Goal: Task Accomplishment & Management: Manage account settings

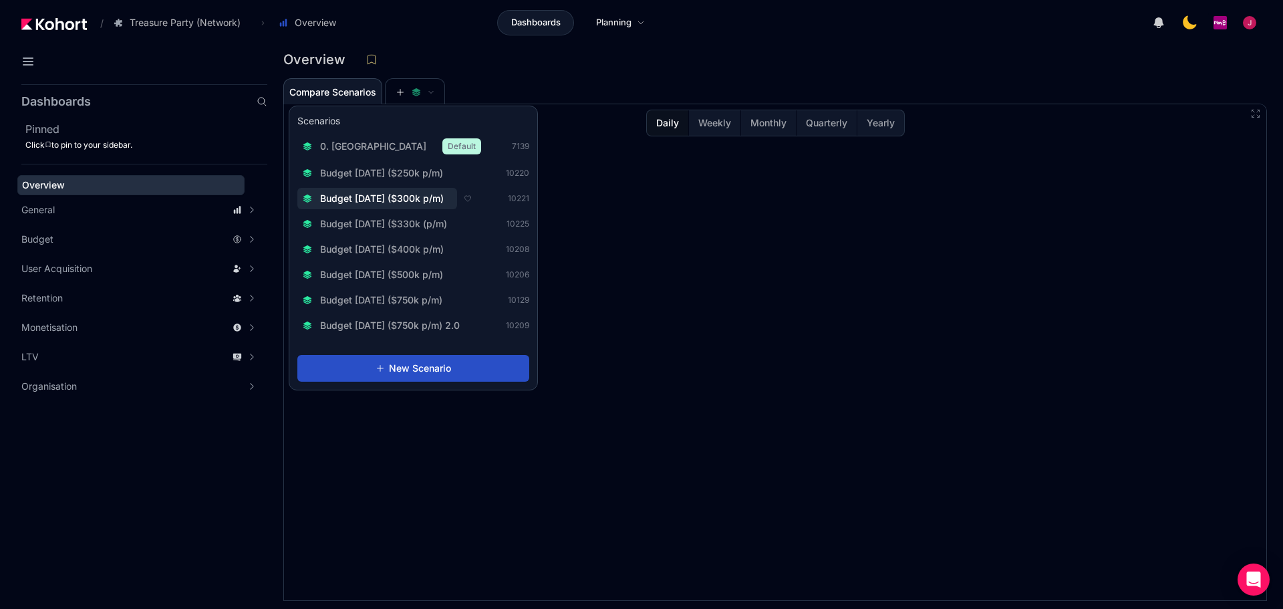
click at [426, 198] on span "Budget [DATE] ($300k p/m)" at bounding box center [382, 198] width 124 height 13
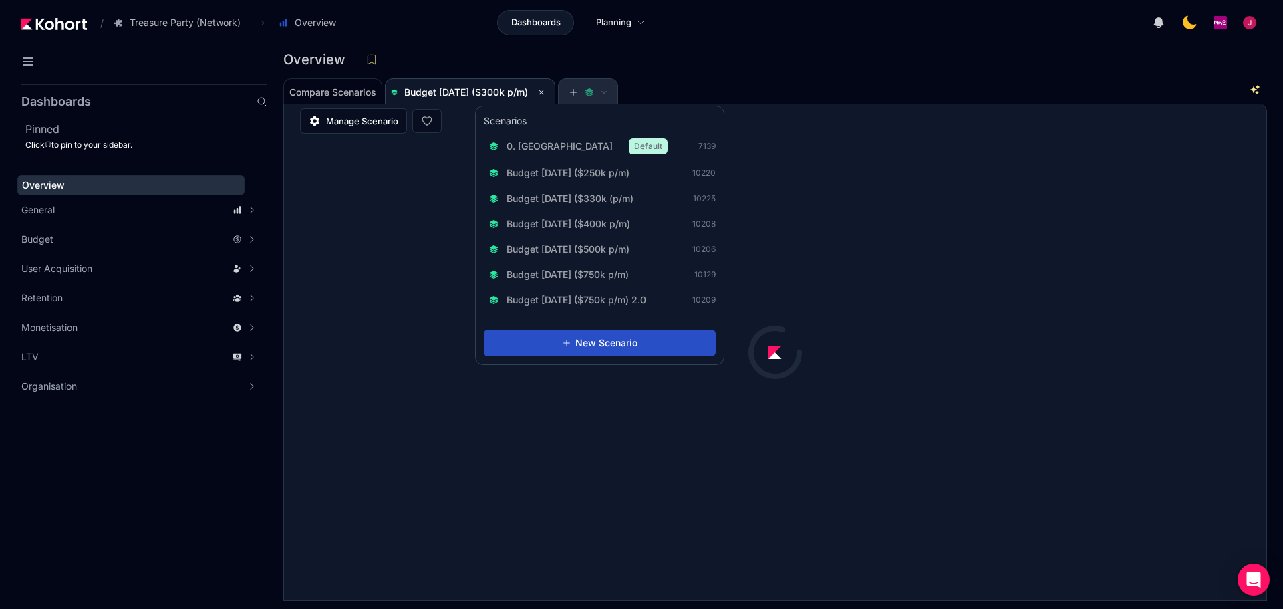
click at [593, 94] on icon at bounding box center [589, 93] width 8 height 3
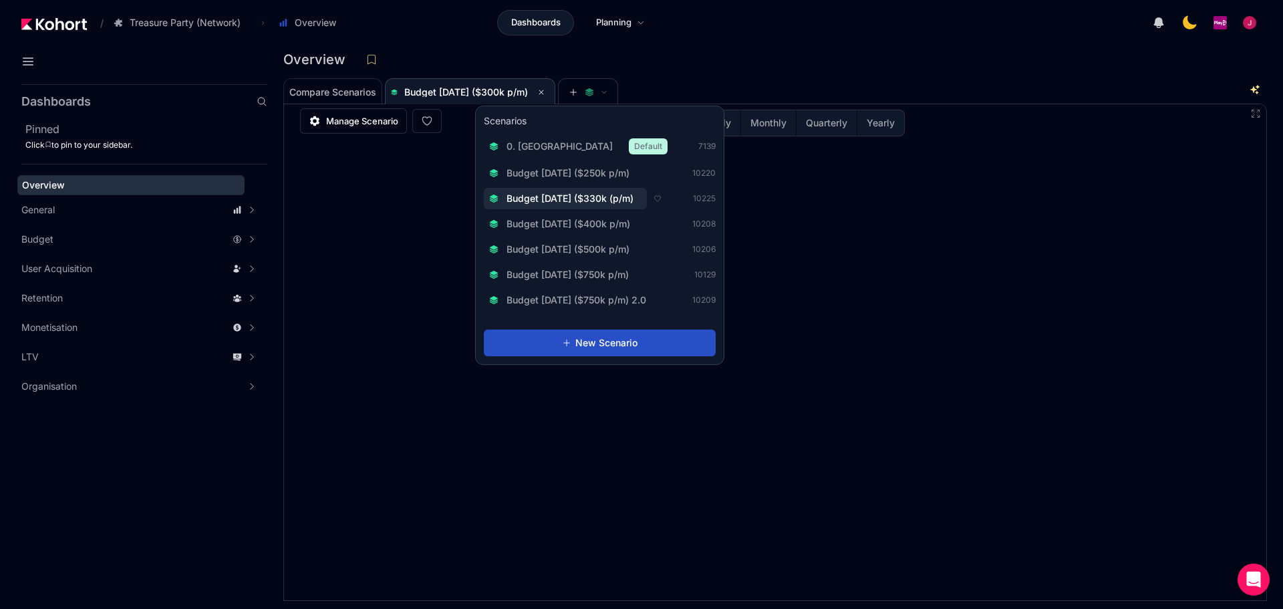
click at [613, 201] on span "Budget [DATE] ($330k (p/m)" at bounding box center [569, 198] width 127 height 13
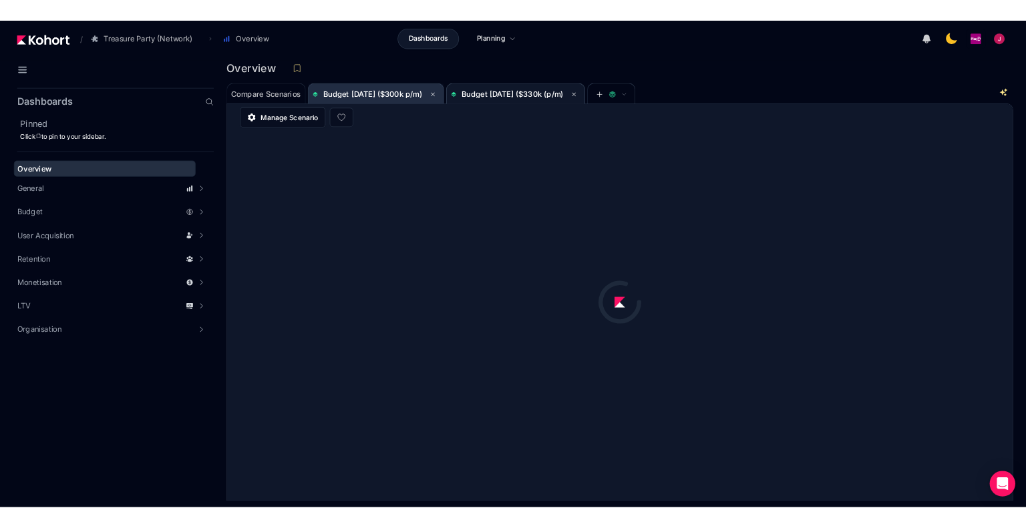
scroll to position [1, 0]
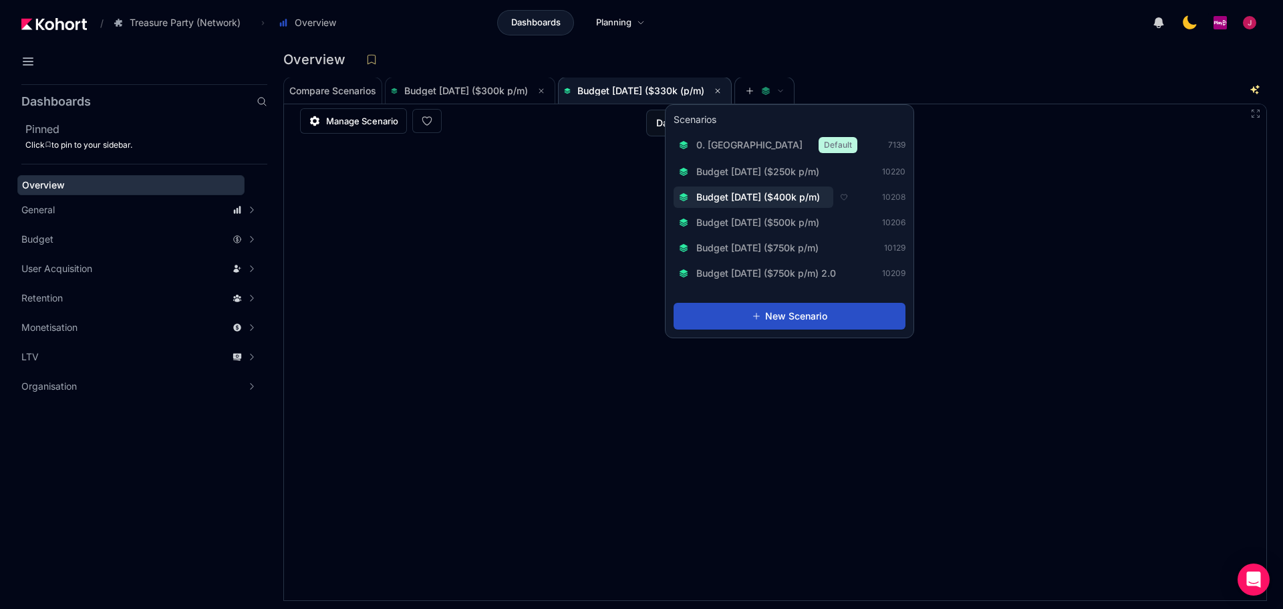
click at [812, 202] on span "Budget [DATE] ($400k p/m)" at bounding box center [758, 196] width 124 height 13
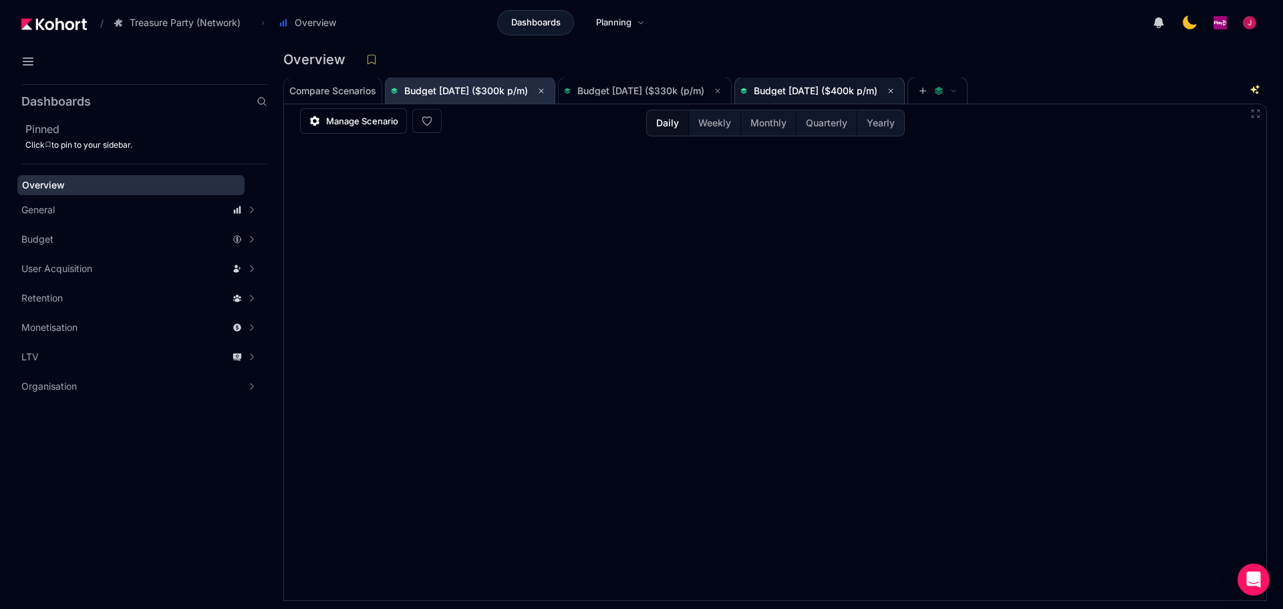
click at [488, 99] on span "Budget [DATE] ($300k p/m)" at bounding box center [470, 90] width 158 height 27
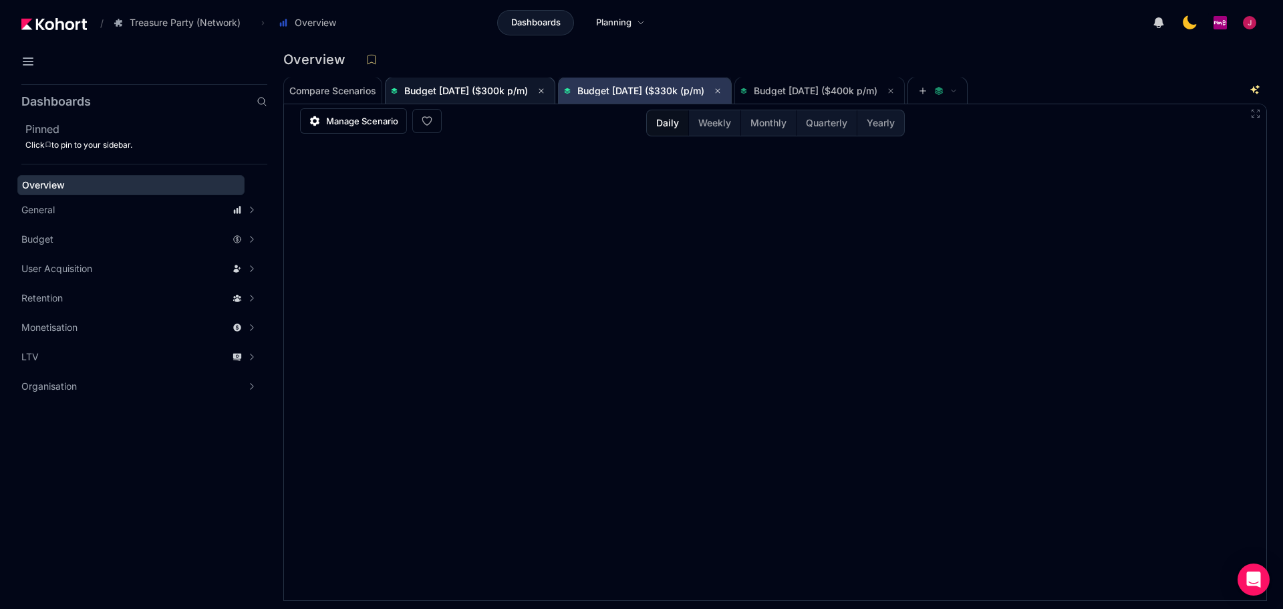
click at [669, 96] on span "Budget [DATE] ($330k (p/m)" at bounding box center [645, 91] width 162 height 16
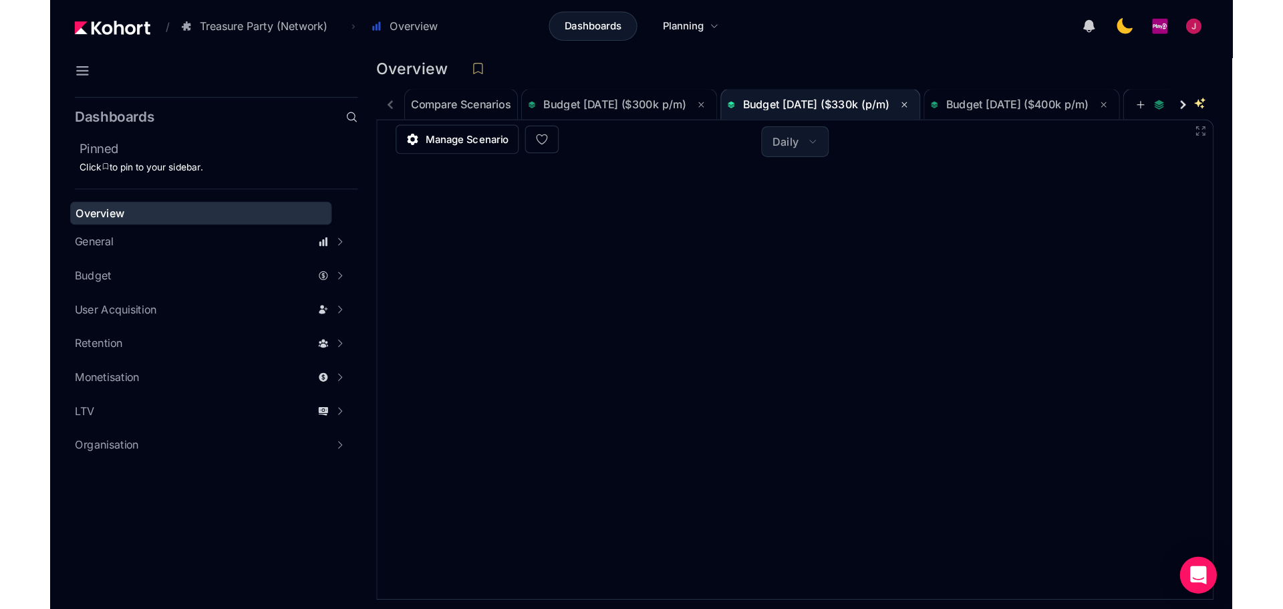
scroll to position [1, 0]
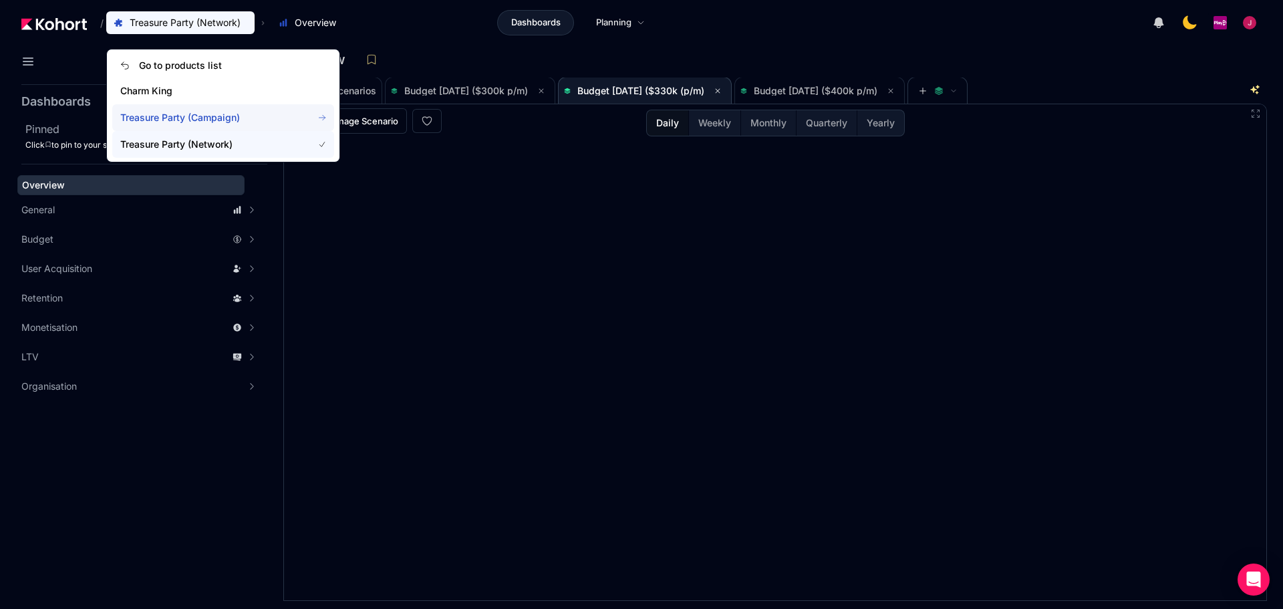
click at [232, 118] on span "Treasure Party (Campaign)" at bounding box center [208, 117] width 176 height 13
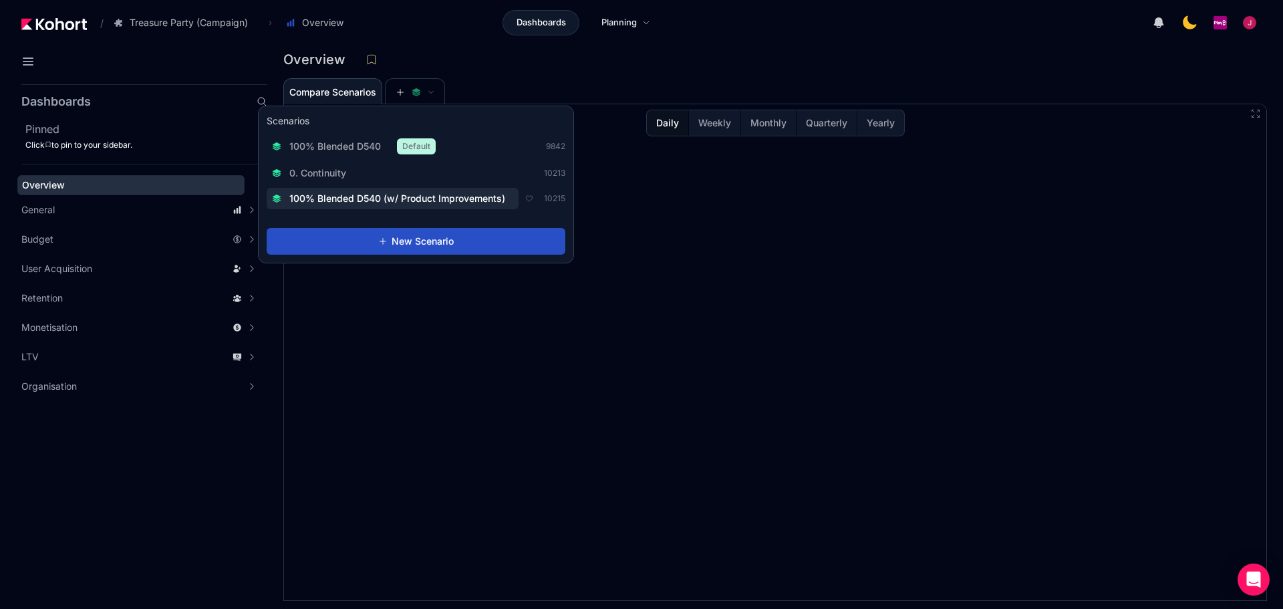
click at [432, 192] on span "100% Blended D540 (w/ Product Improvements)" at bounding box center [397, 198] width 216 height 13
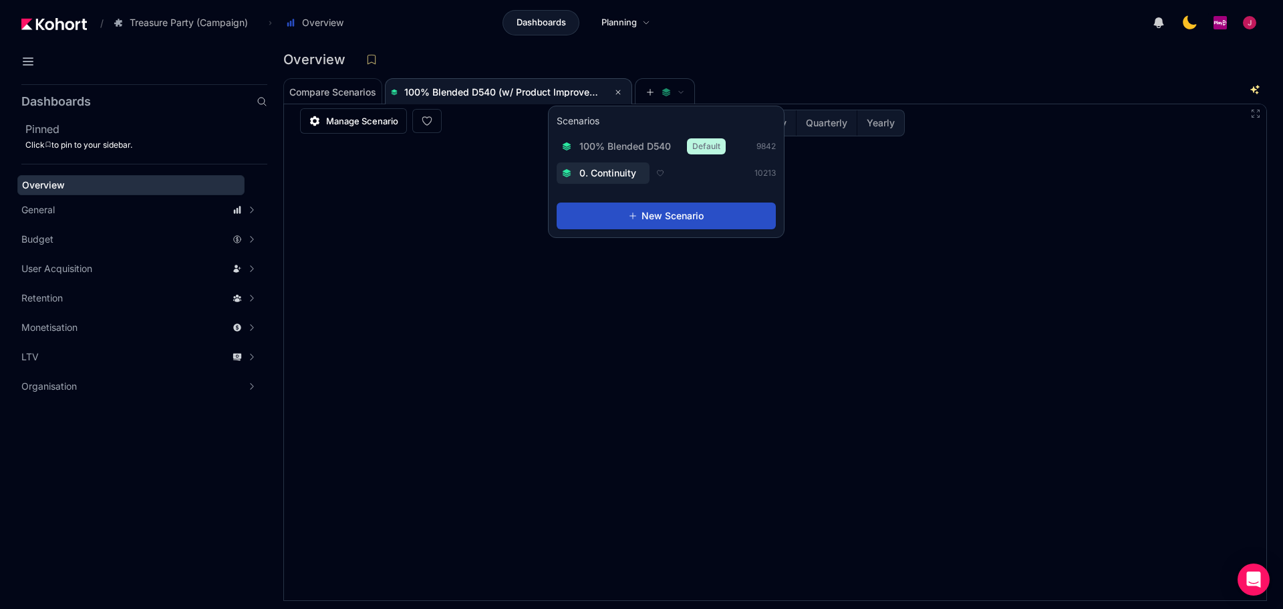
click at [609, 174] on span "0. Continuity" at bounding box center [607, 172] width 57 height 13
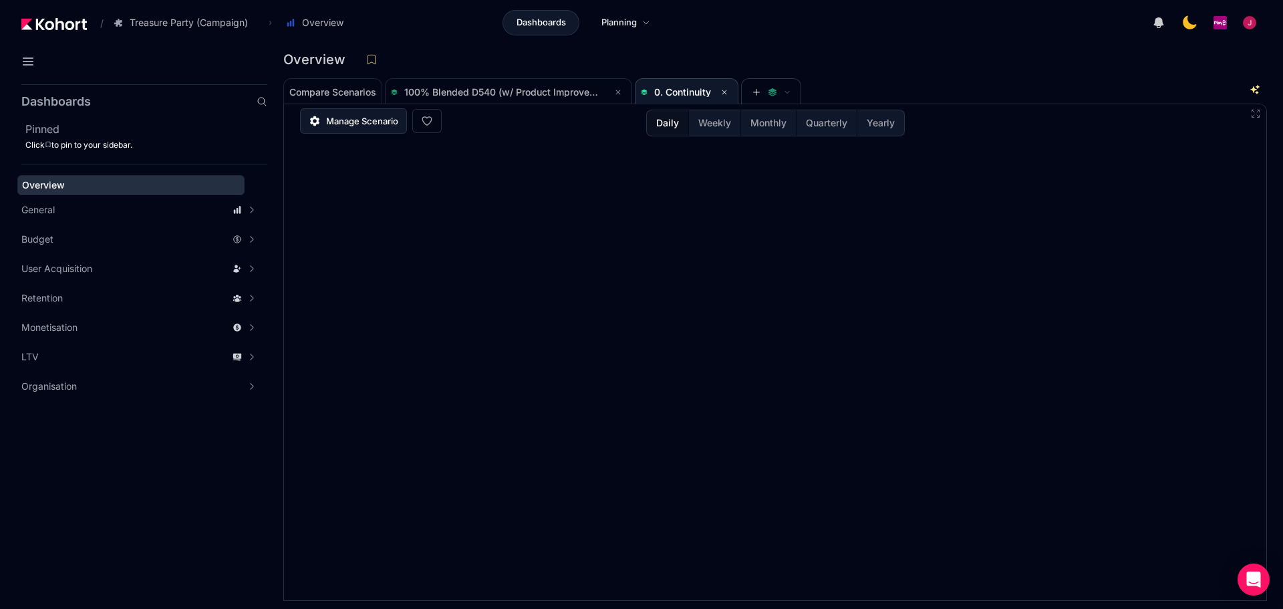
click at [371, 123] on span "Manage Scenario" at bounding box center [362, 120] width 72 height 13
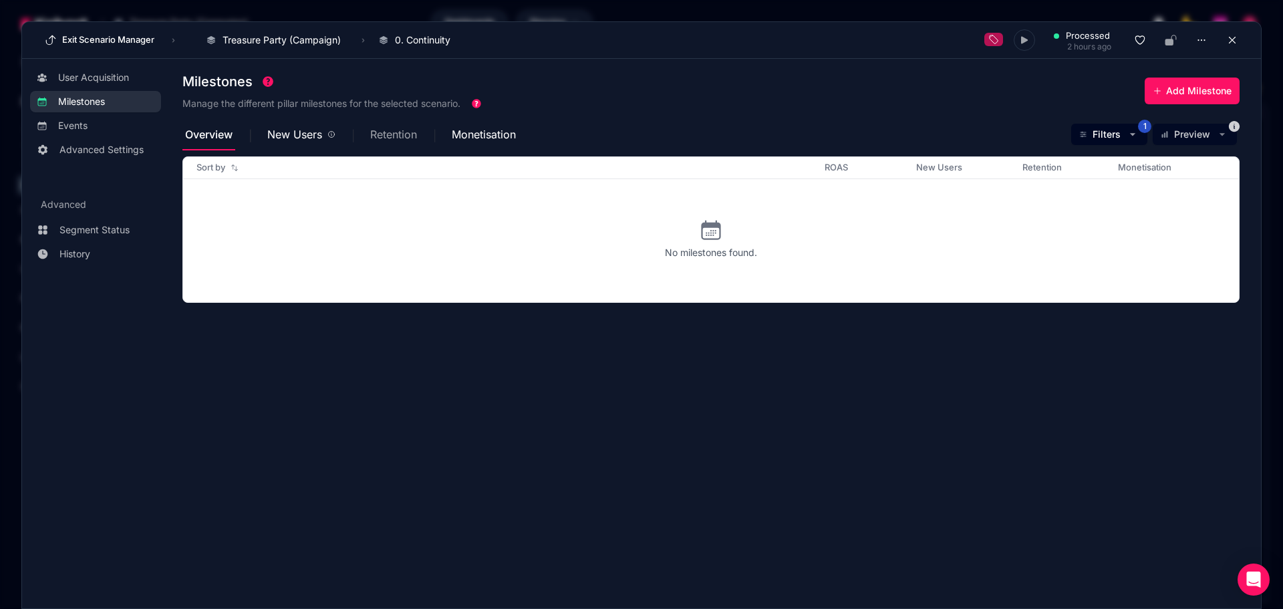
click at [403, 137] on span "Retention" at bounding box center [393, 134] width 47 height 11
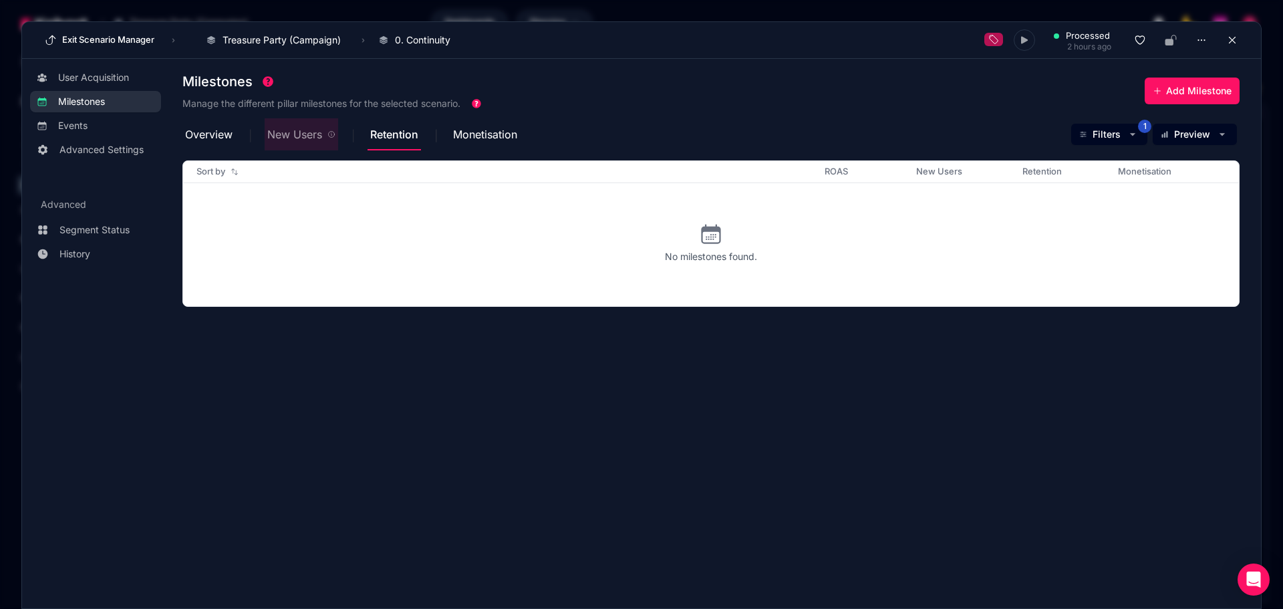
click at [282, 138] on span "New Users" at bounding box center [294, 134] width 55 height 11
click at [216, 136] on span "Overview" at bounding box center [208, 134] width 47 height 11
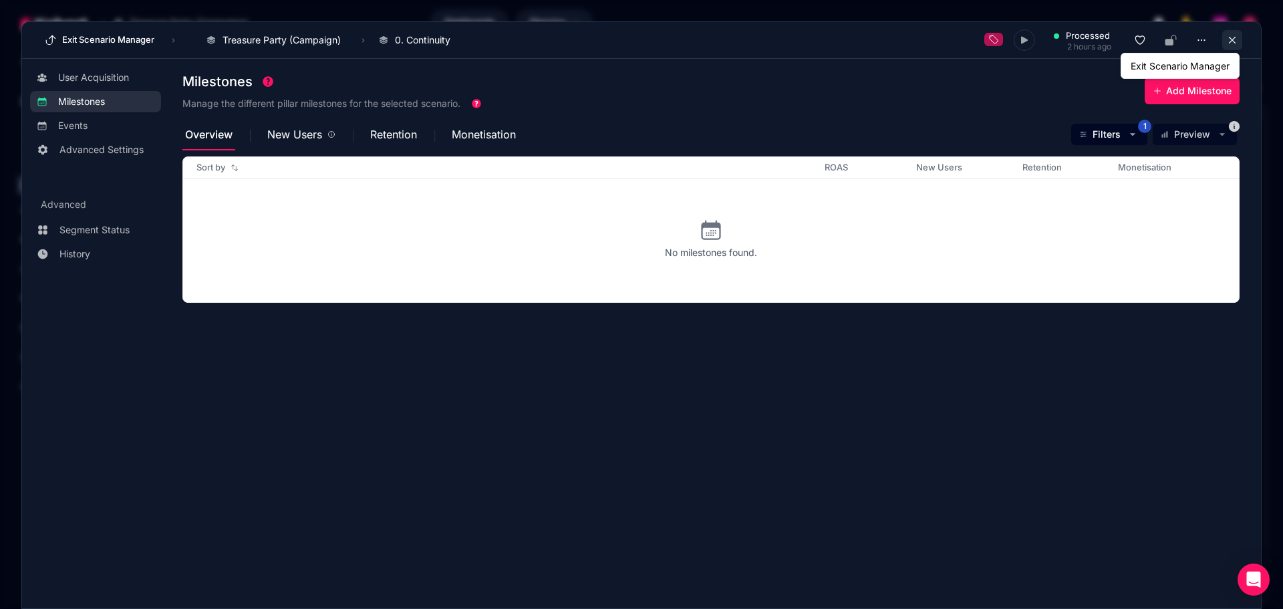
click at [1238, 43] on button at bounding box center [1232, 40] width 20 height 20
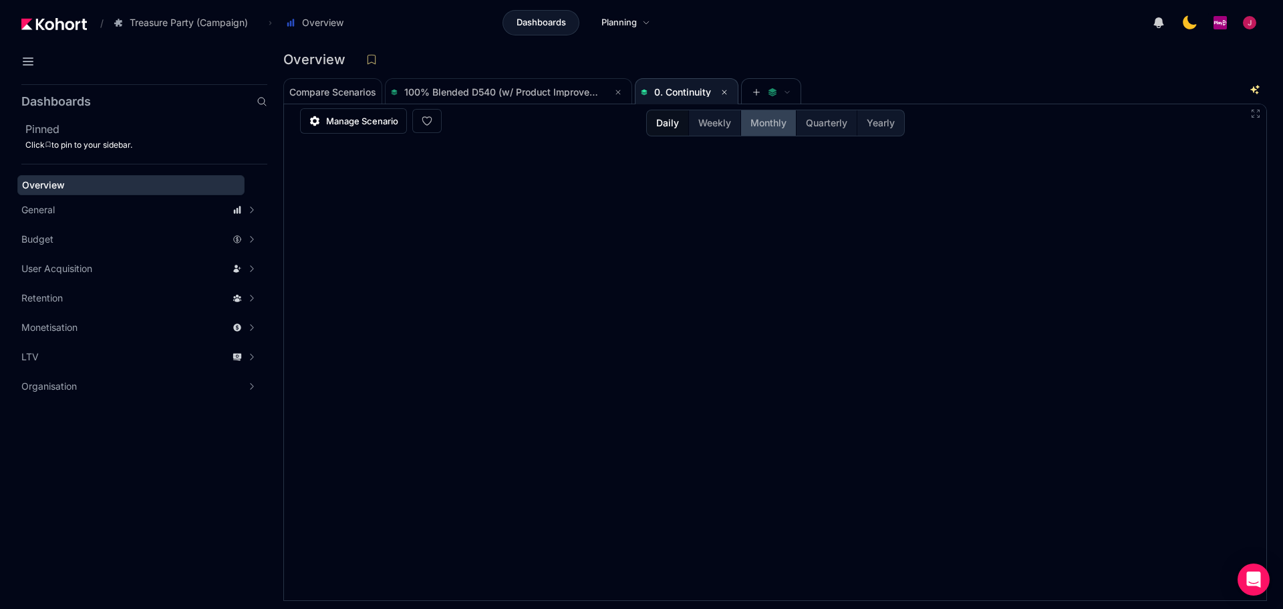
click at [748, 126] on button "Monthly" at bounding box center [767, 122] width 55 height 25
click at [65, 29] on img at bounding box center [53, 24] width 65 height 12
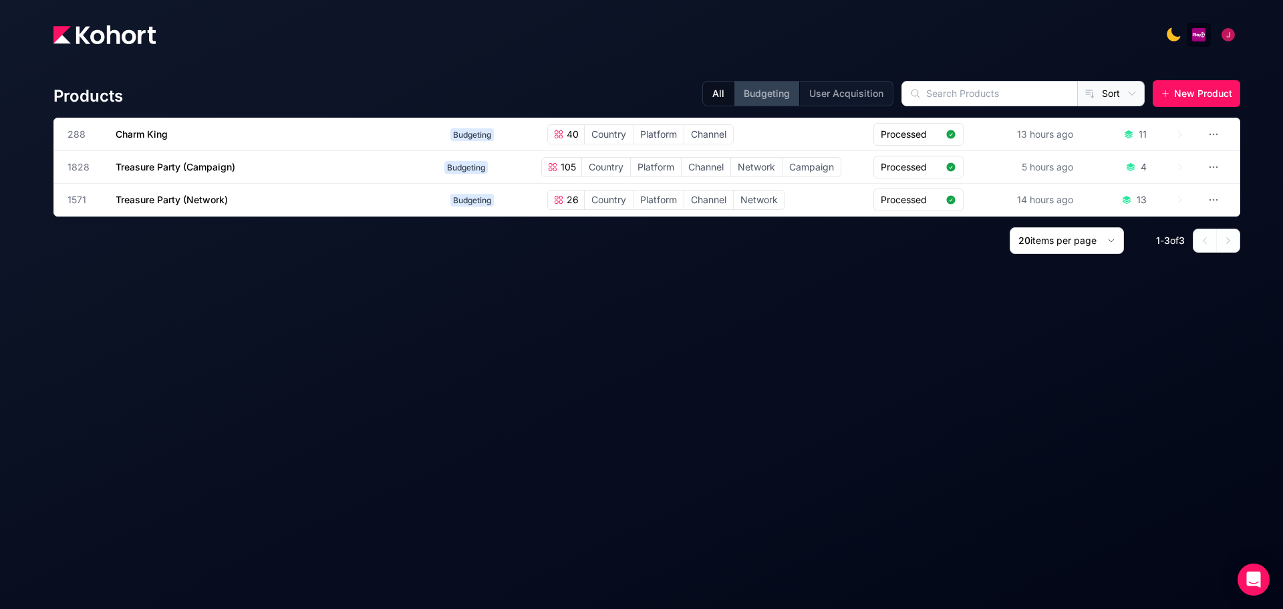
click at [770, 96] on button "Budgeting" at bounding box center [765, 93] width 65 height 24
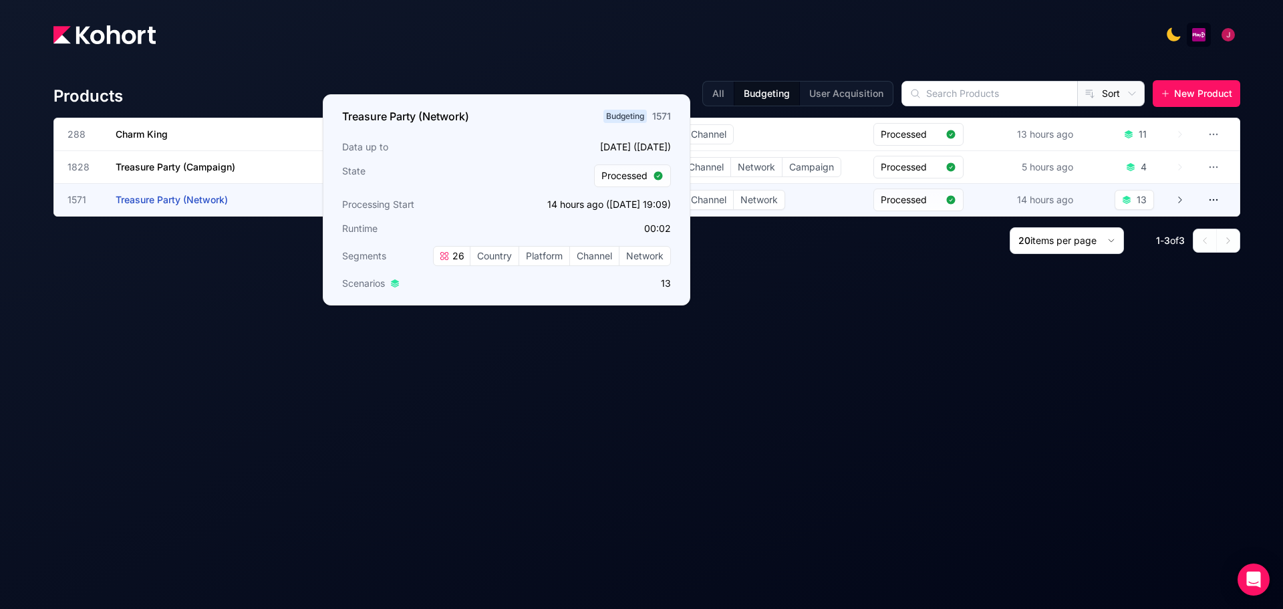
click at [182, 203] on span "Treasure Party (Network)" at bounding box center [172, 199] width 112 height 11
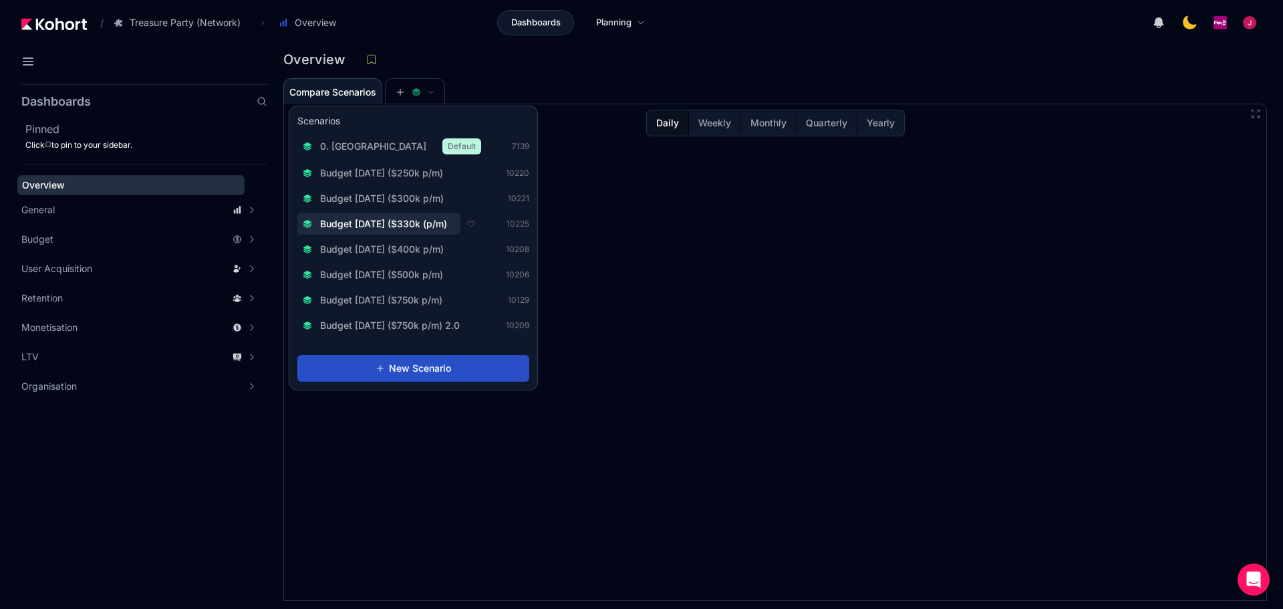
click at [424, 228] on span "Budget [DATE] ($330k (p/m)" at bounding box center [383, 223] width 127 height 13
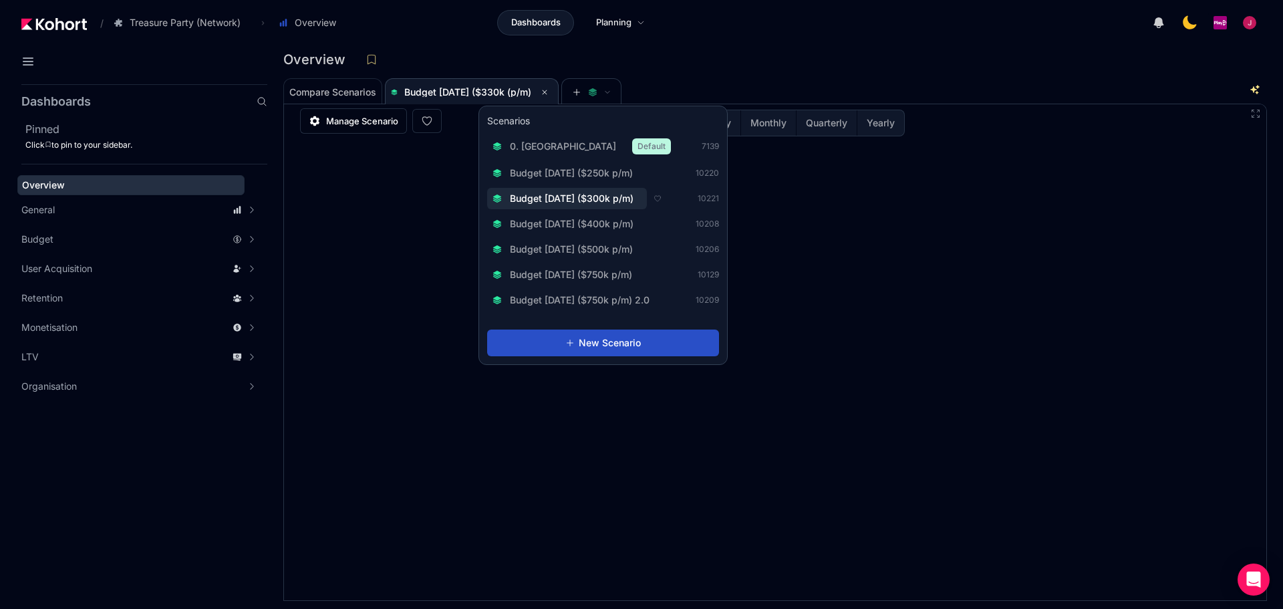
click at [604, 191] on button "Budget [DATE] ($300k p/m)" at bounding box center [567, 198] width 160 height 21
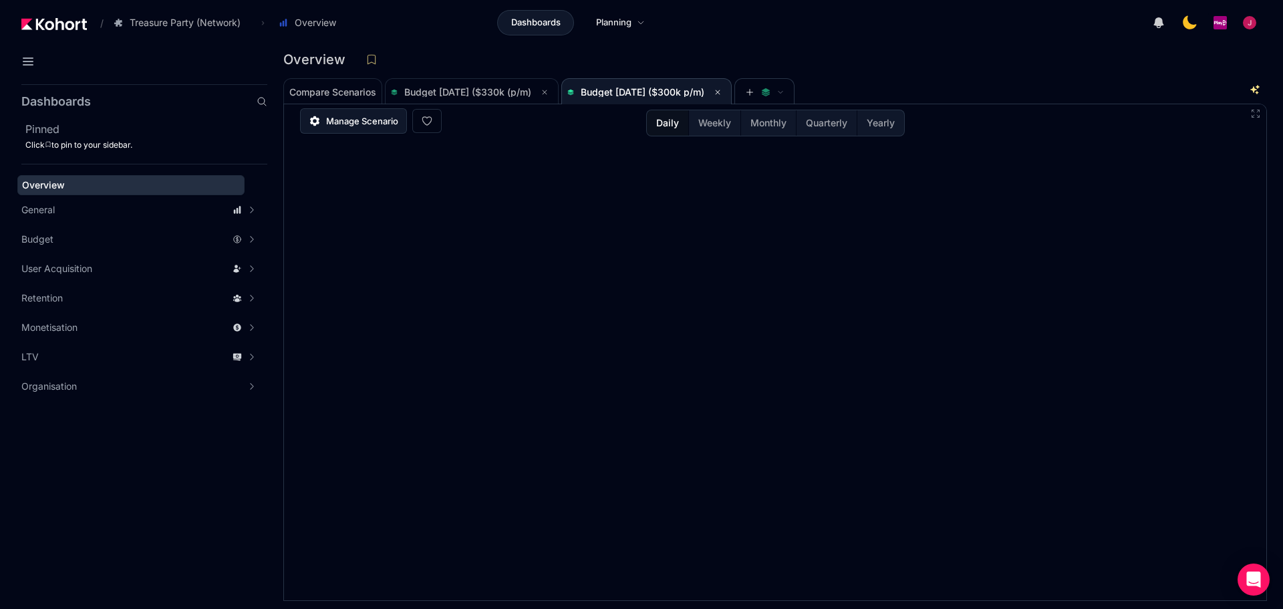
click at [366, 122] on span "Manage Scenario" at bounding box center [362, 120] width 72 height 13
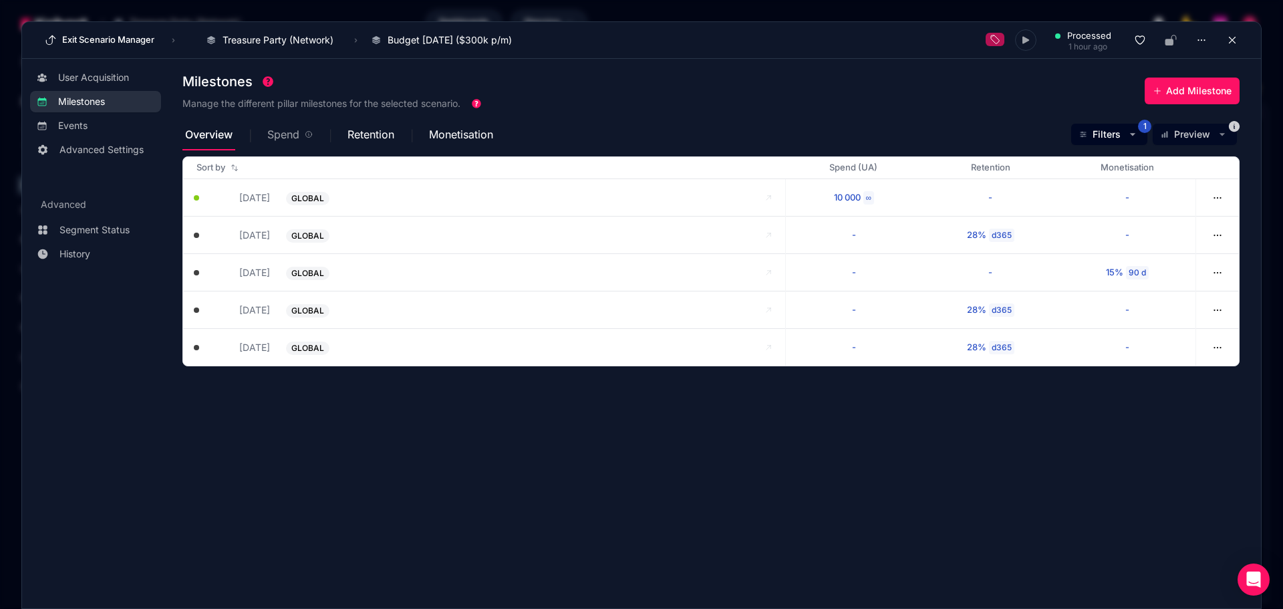
click at [297, 138] on span "Spend" at bounding box center [283, 134] width 32 height 11
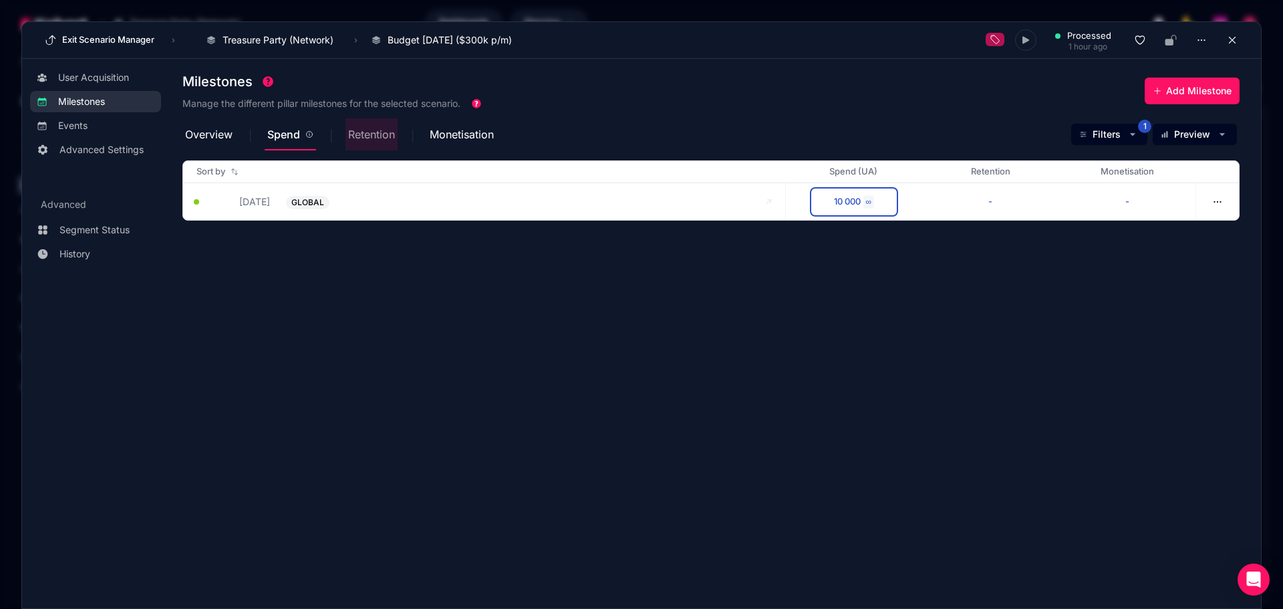
click at [366, 135] on span "Retention" at bounding box center [371, 134] width 47 height 11
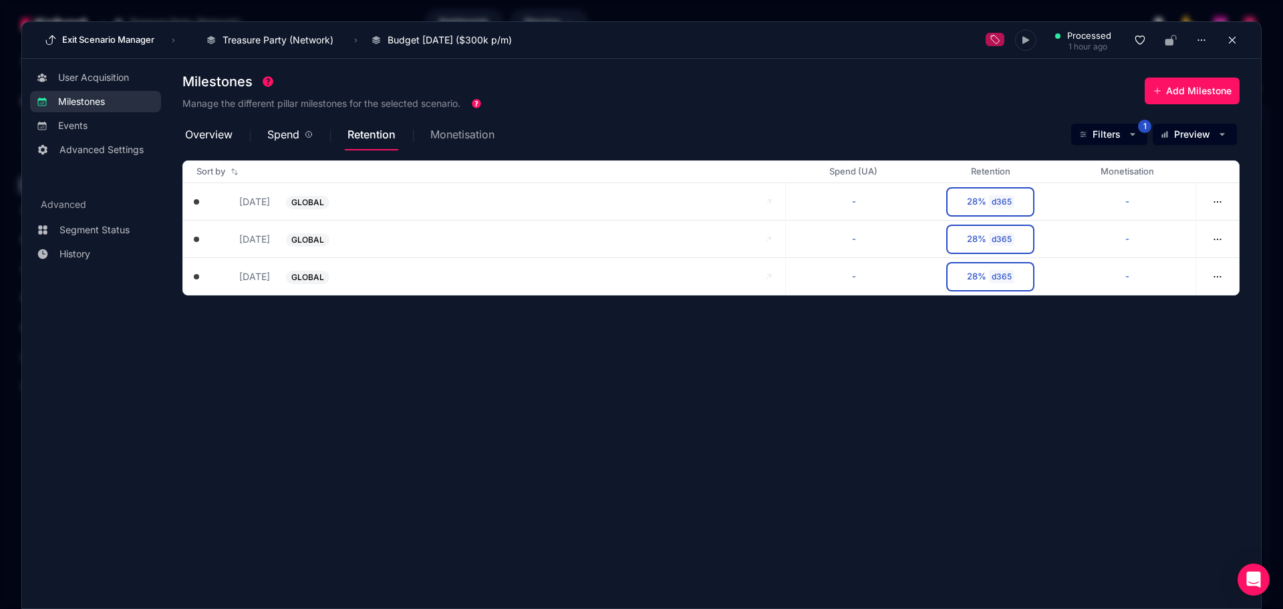
click at [440, 137] on span "Monetisation" at bounding box center [462, 134] width 64 height 11
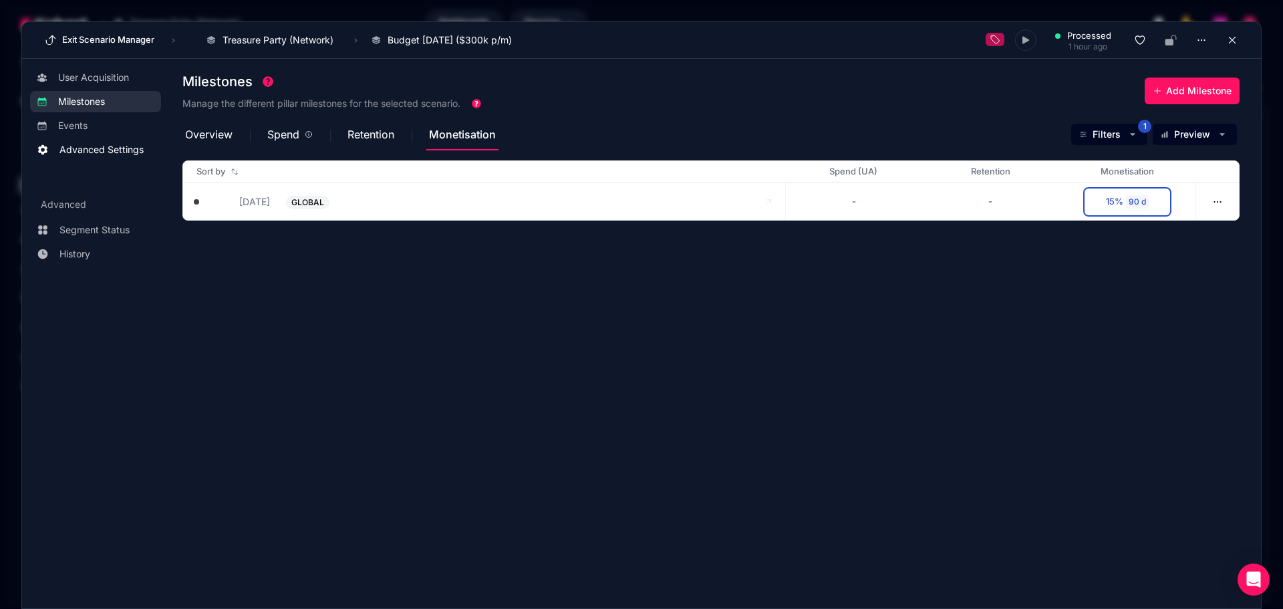
click at [99, 154] on span "Advanced Settings" at bounding box center [101, 149] width 84 height 13
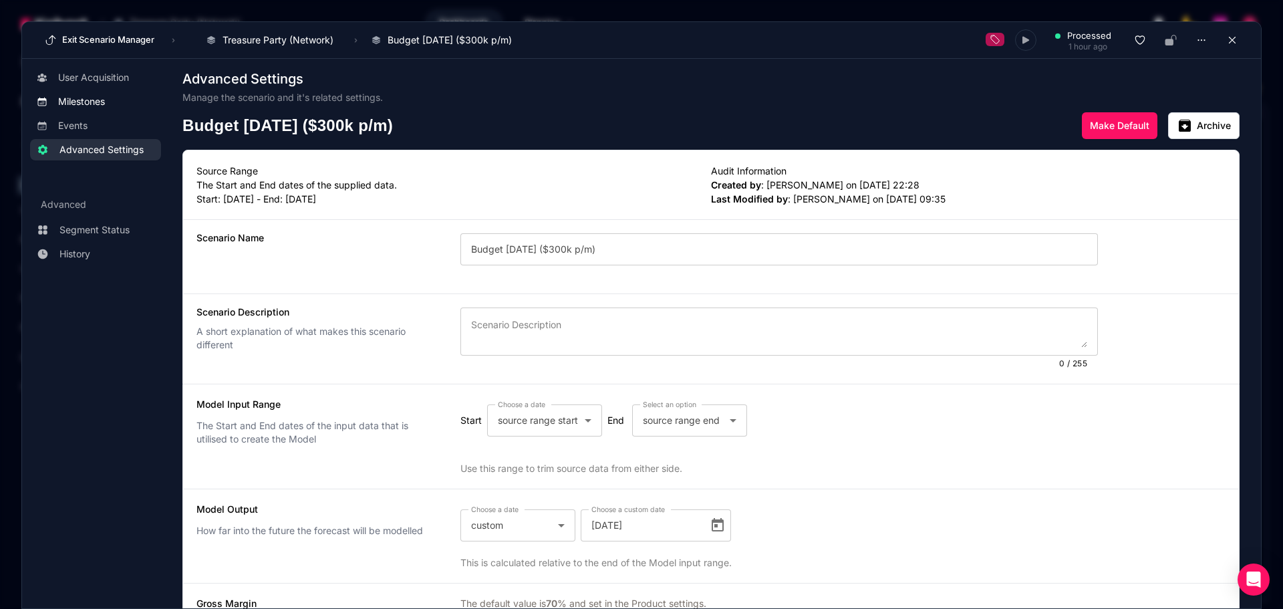
click at [102, 108] on span "Milestones" at bounding box center [81, 101] width 47 height 13
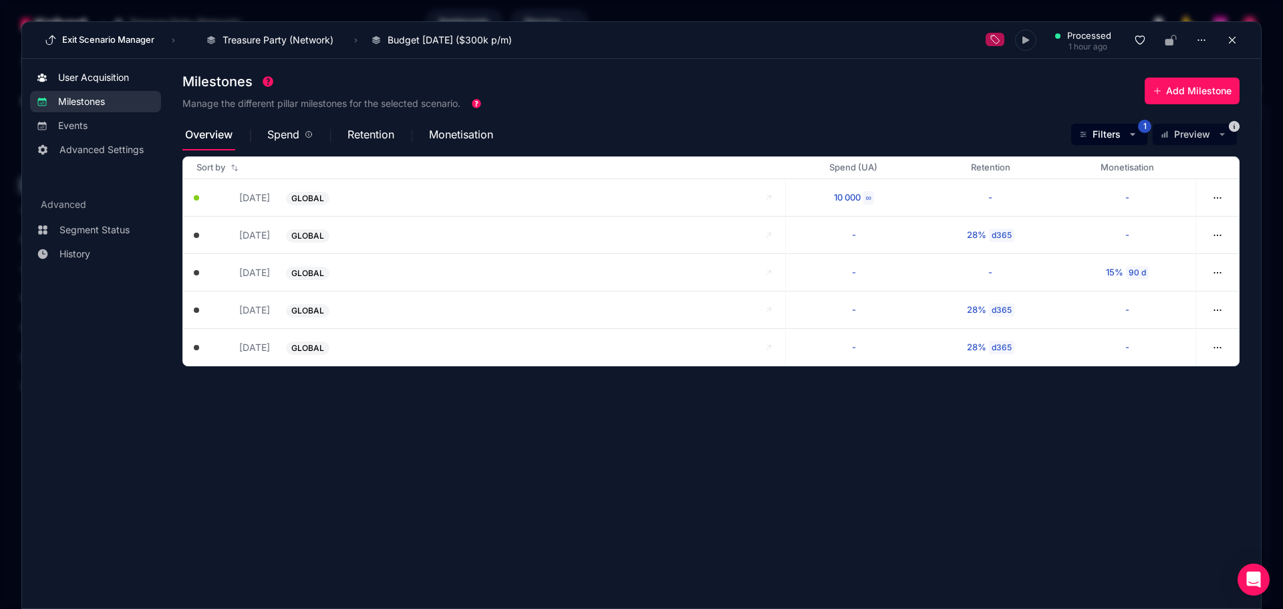
click at [117, 75] on span "User Acquisition" at bounding box center [93, 77] width 71 height 13
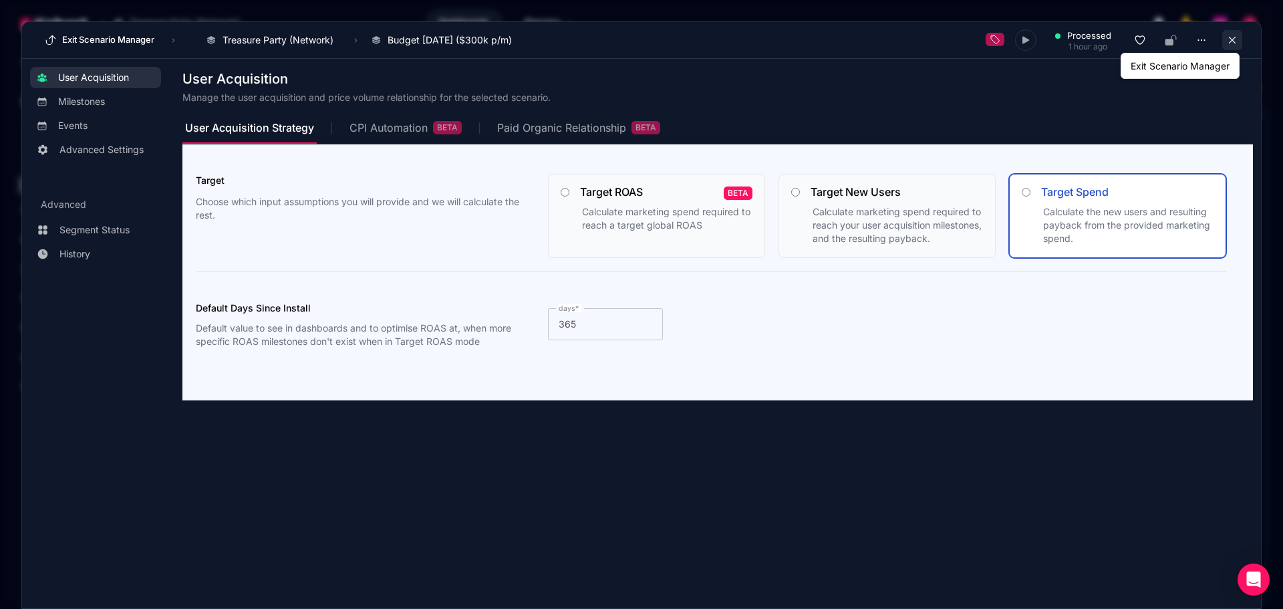
click at [1228, 41] on icon at bounding box center [1232, 40] width 12 height 12
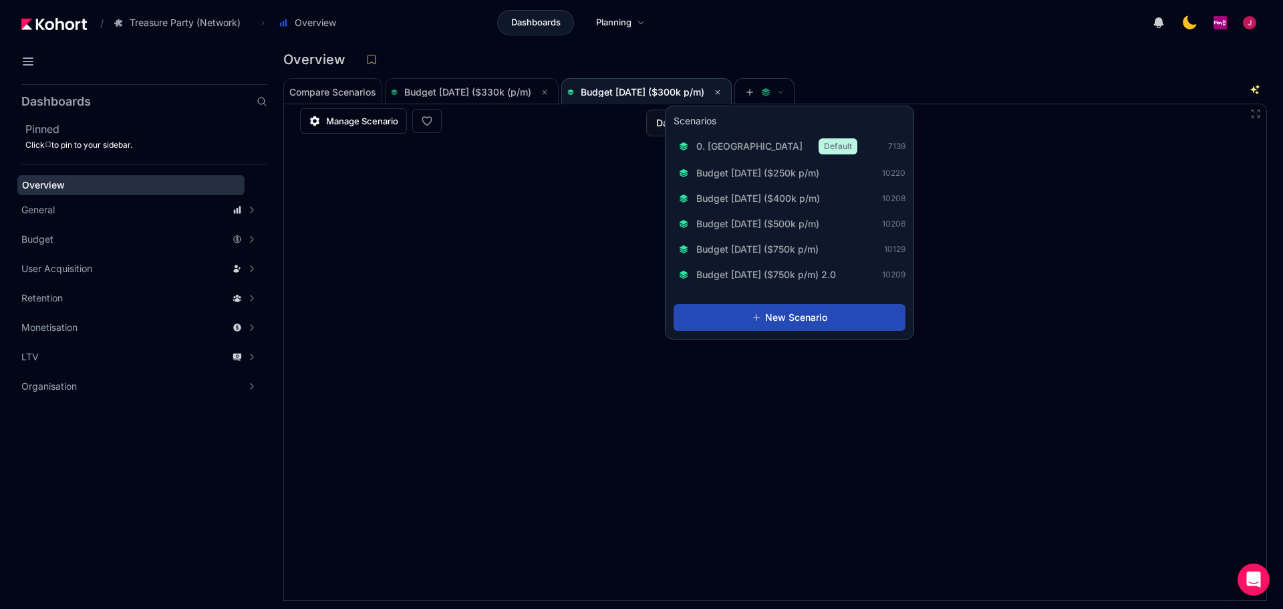
click at [807, 319] on span "New Scenario" at bounding box center [796, 317] width 62 height 13
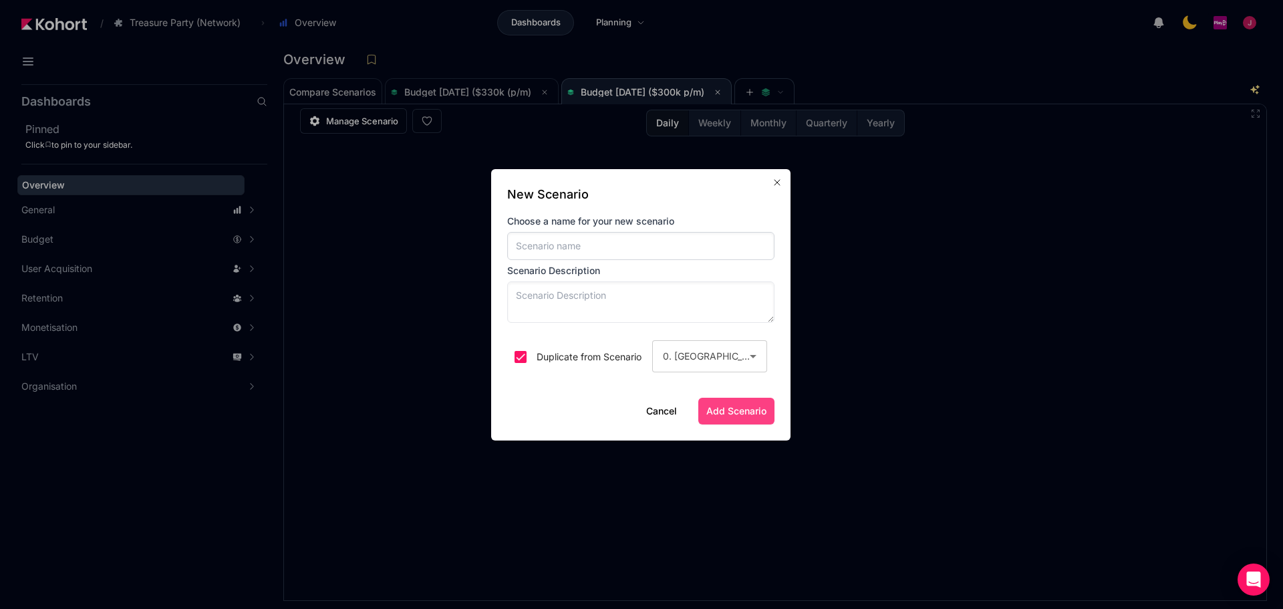
click at [592, 253] on input at bounding box center [640, 246] width 267 height 28
type input "Z"
type input "Budget Aug 2025 ($300k p/m) v2 test only"
click at [721, 359] on div "0. [GEOGRAPHIC_DATA]" at bounding box center [706, 356] width 87 height 16
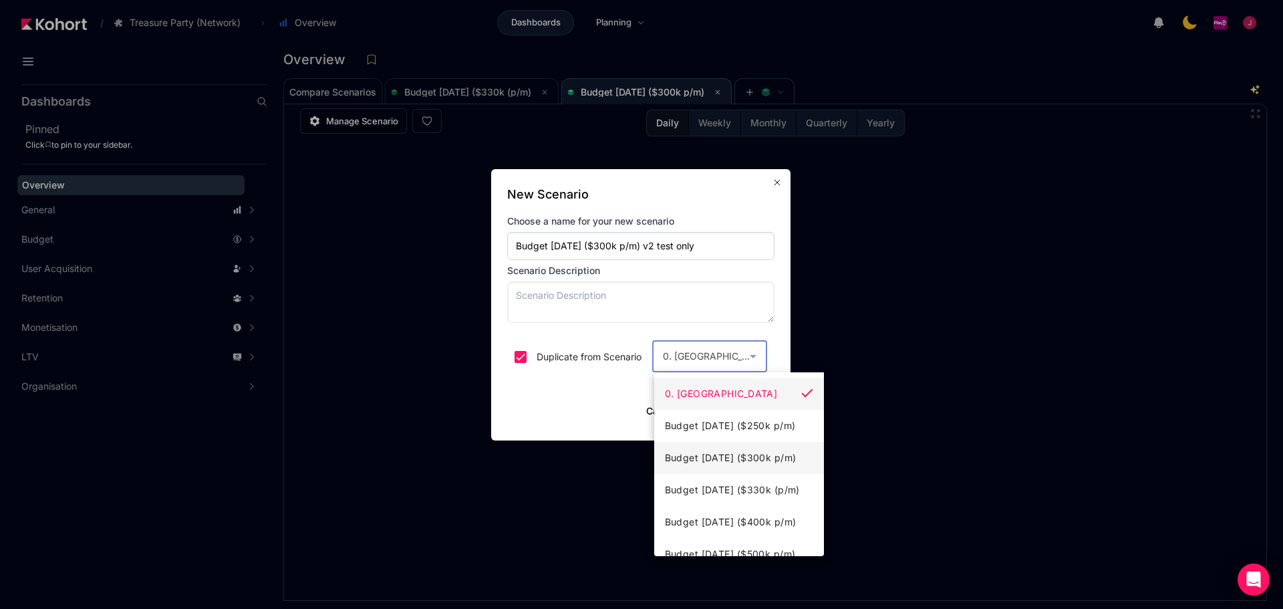
click at [757, 457] on span "Budget [DATE] ($300k p/m)" at bounding box center [731, 458] width 132 height 16
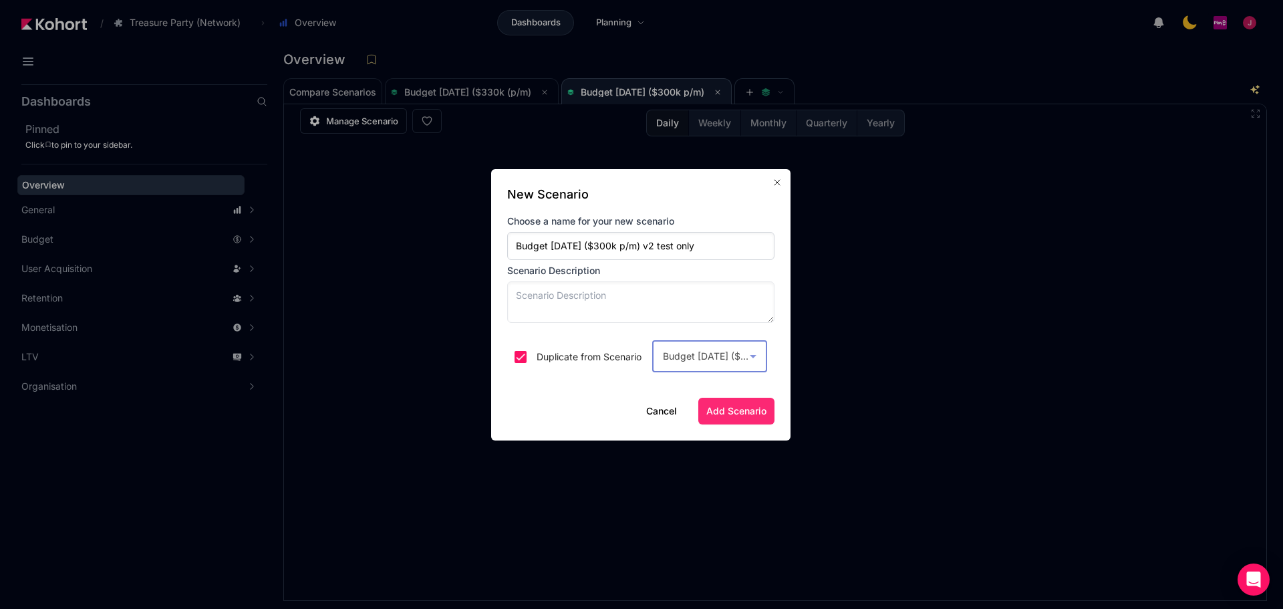
click at [731, 416] on span "Add Scenario" at bounding box center [736, 410] width 60 height 13
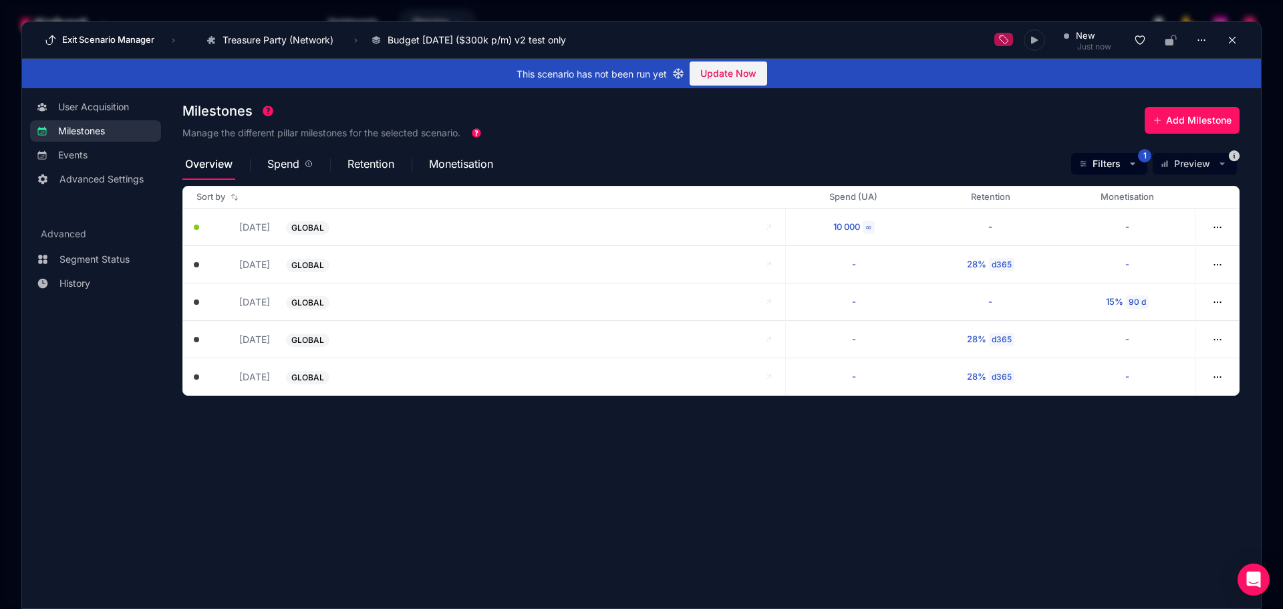
click at [96, 91] on div "User Acquisition Milestones Events Advanced Settings Advanced Segment Status Hi…" at bounding box center [641, 337] width 1239 height 498
click at [91, 105] on span "User Acquisition" at bounding box center [93, 106] width 71 height 13
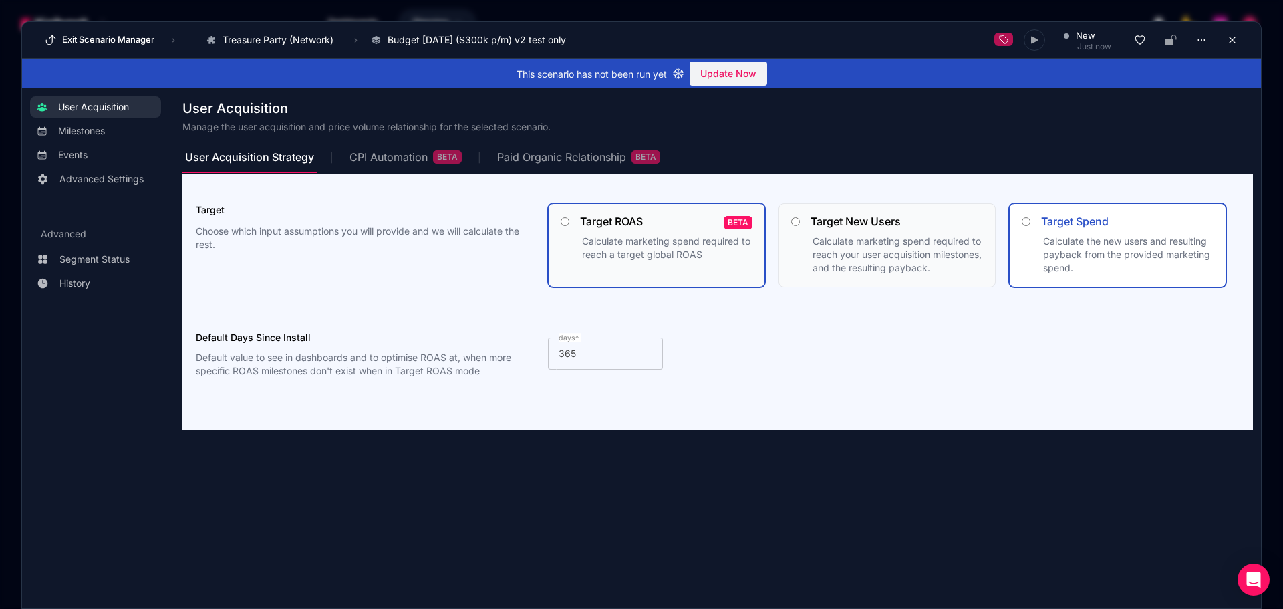
click at [622, 235] on span "Calculate marketing spend required to reach a target global ROAS" at bounding box center [666, 247] width 168 height 25
click at [569, 226] on input "Target ROAS BETA Calculate marketing spend required to reach a target global RO…" at bounding box center [564, 221] width 9 height 9
radio input "true"
radio input "false"
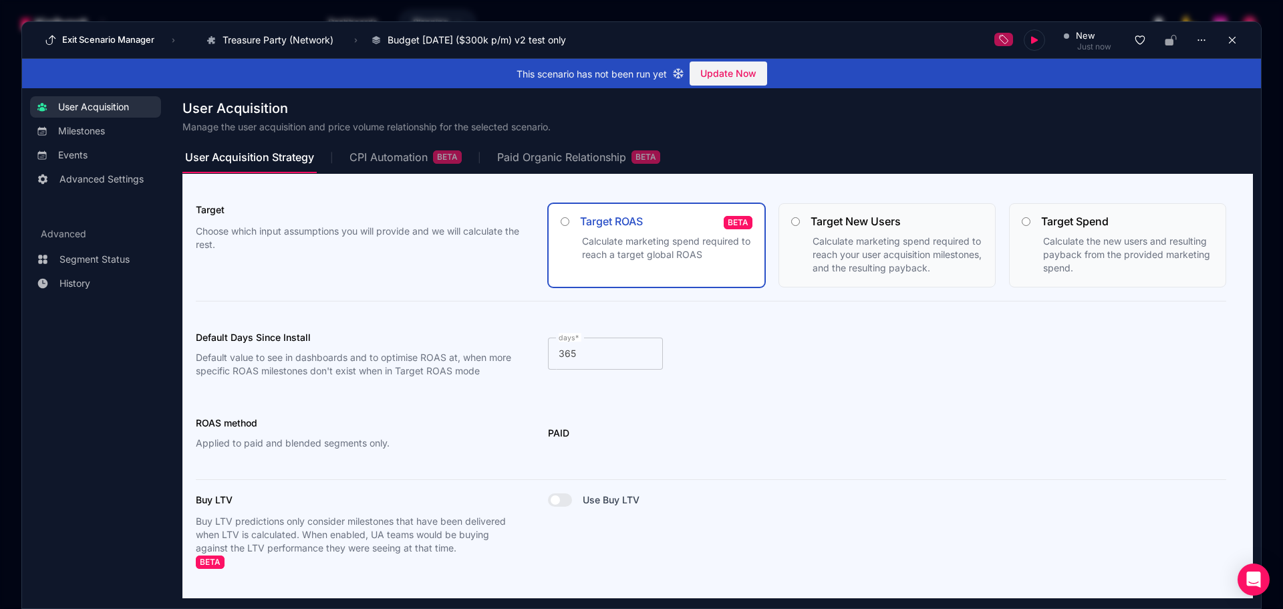
scroll to position [25, 0]
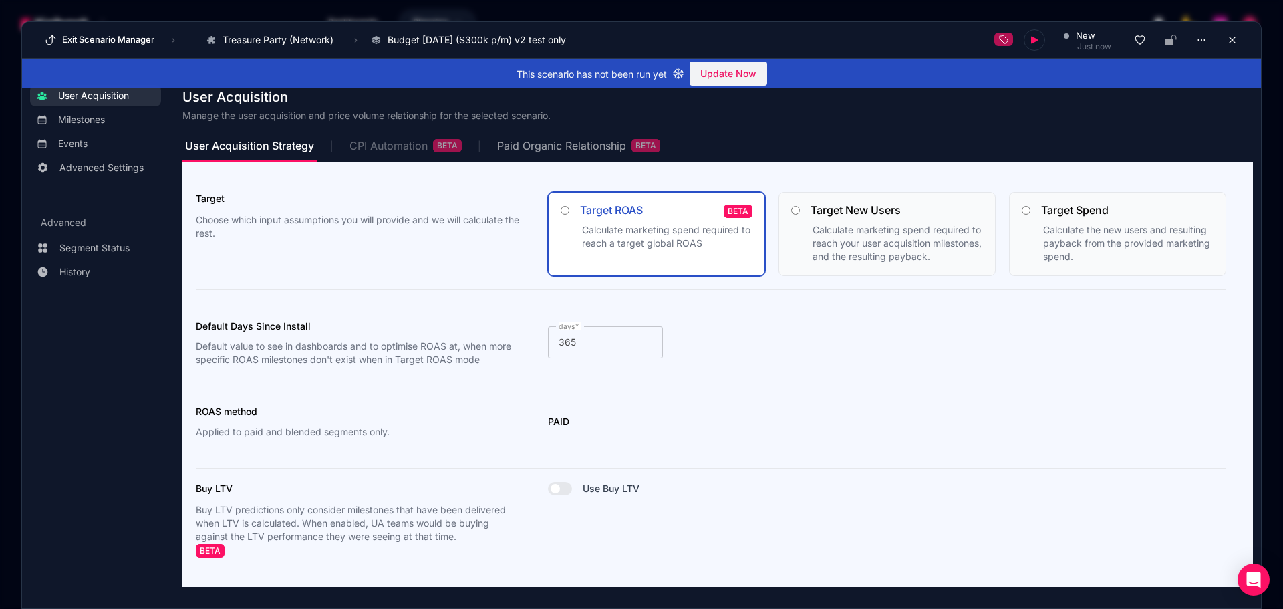
click at [401, 139] on div "CPI Automation BETA" at bounding box center [405, 145] width 112 height 13
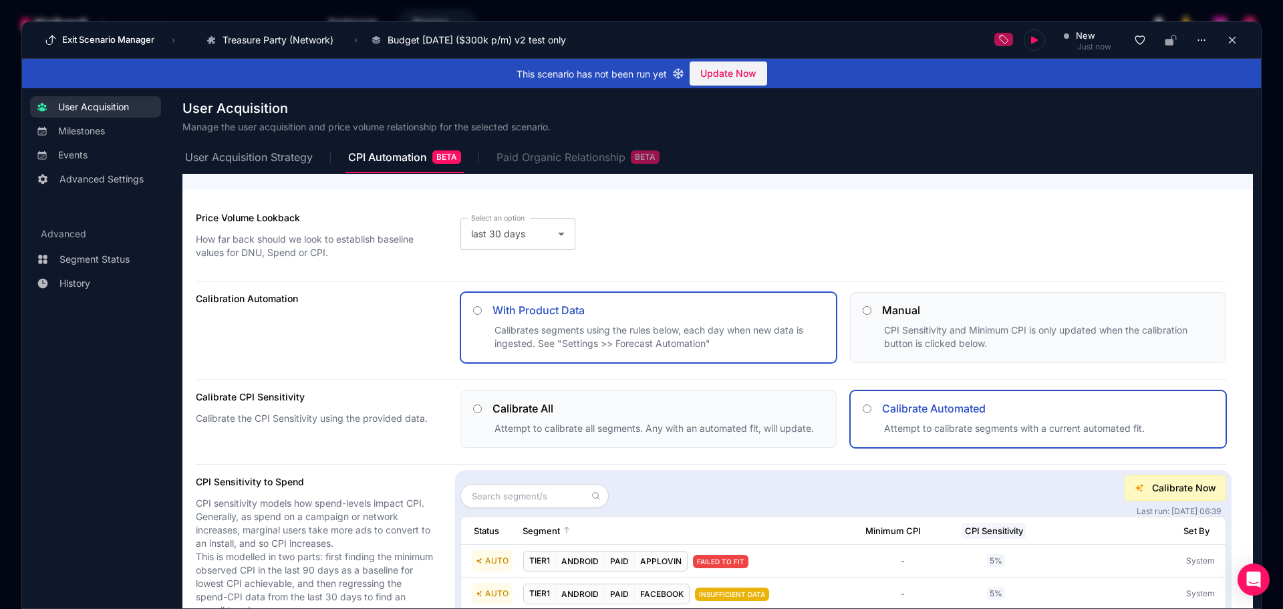
click at [557, 161] on div "Paid Organic Relationship BETA" at bounding box center [577, 156] width 163 height 13
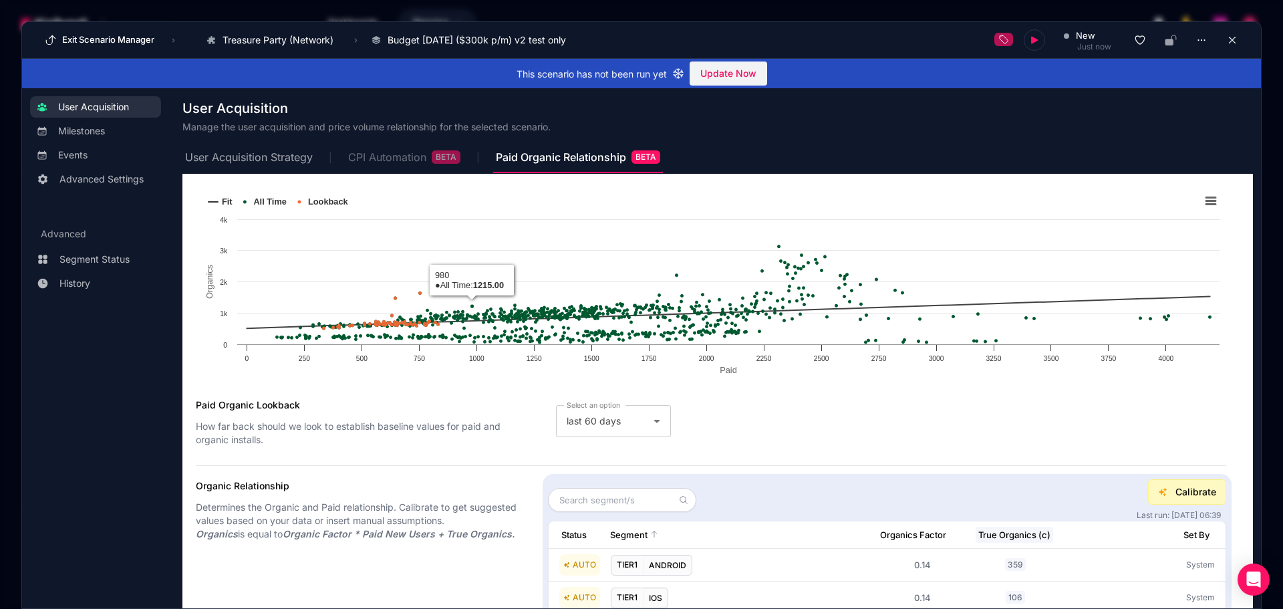
click at [416, 158] on div "CPI Automation BETA" at bounding box center [404, 156] width 112 height 13
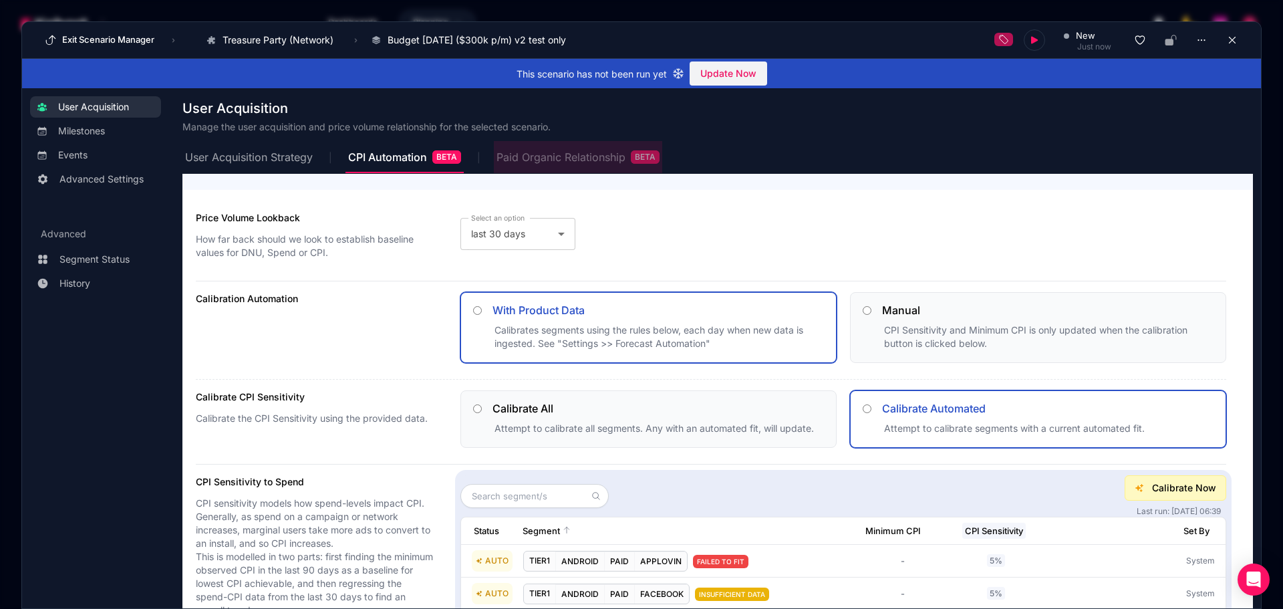
click at [607, 158] on div "Paid Organic Relationship BETA" at bounding box center [577, 156] width 163 height 13
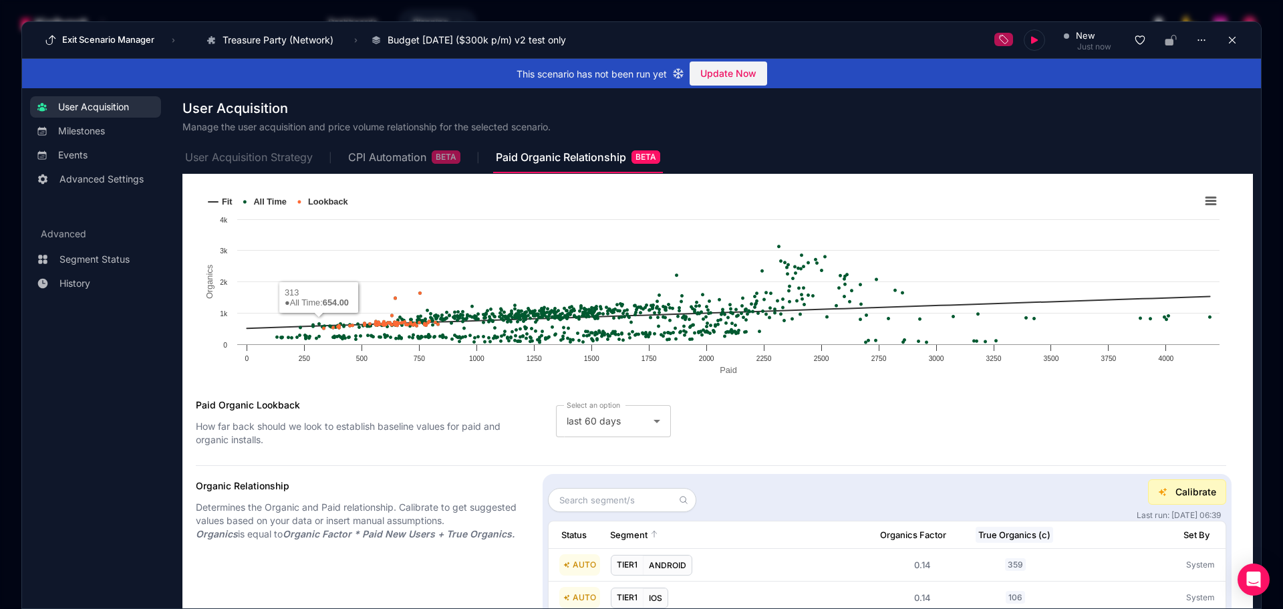
click at [210, 159] on span "User Acquisition Strategy" at bounding box center [249, 157] width 128 height 11
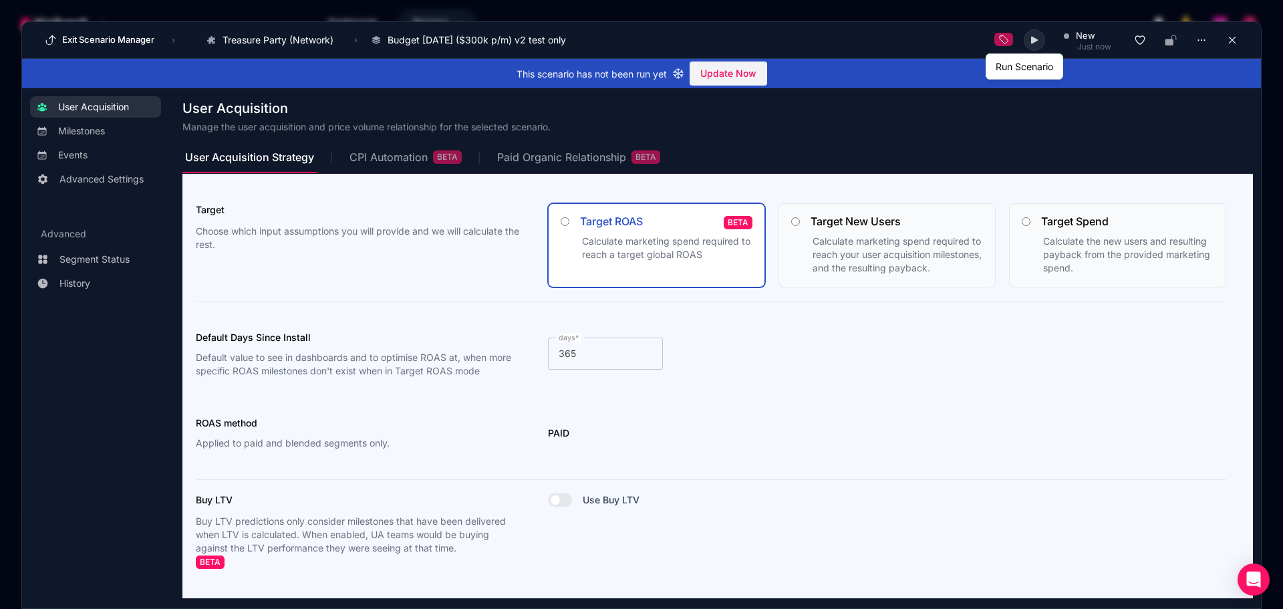
click at [1031, 40] on button at bounding box center [1033, 39] width 21 height 21
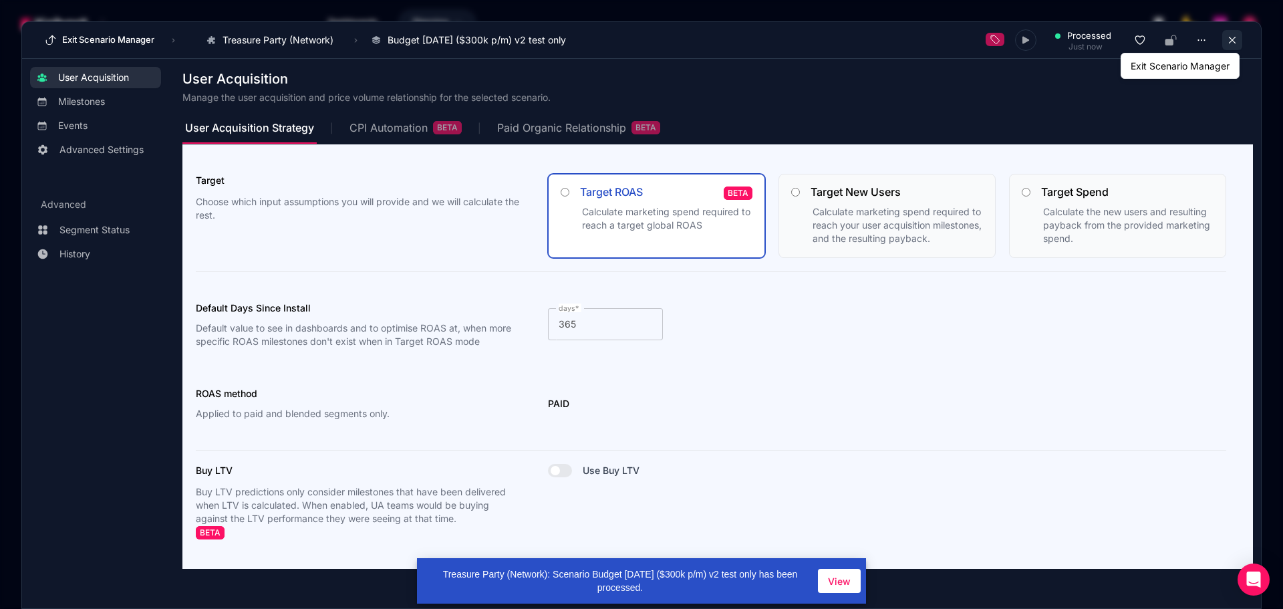
click at [1226, 39] on icon at bounding box center [1232, 40] width 12 height 12
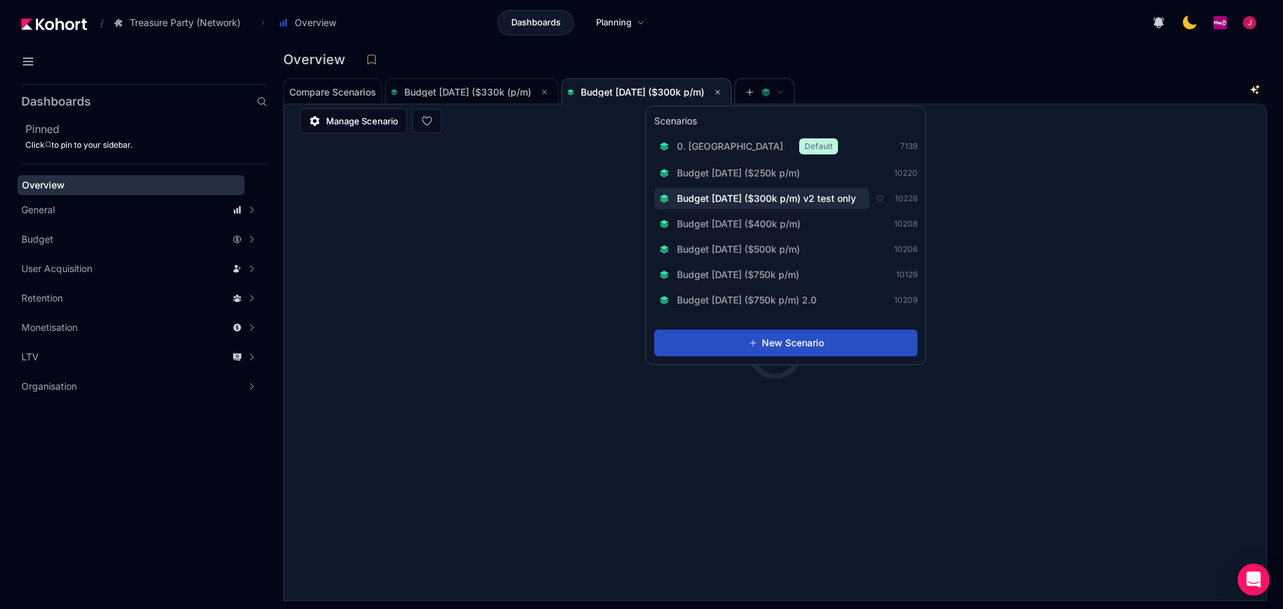
click at [822, 196] on span "Budget Aug 2025 ($300k p/m) v2 test only" at bounding box center [766, 198] width 179 height 13
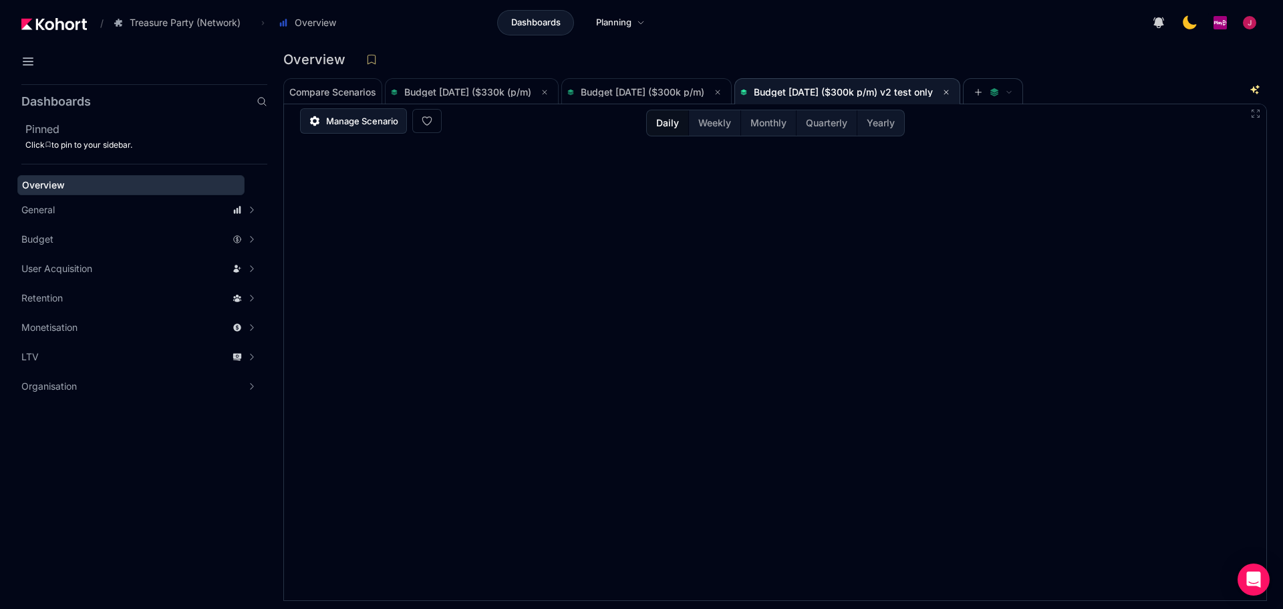
click at [344, 119] on span "Manage Scenario" at bounding box center [362, 120] width 72 height 13
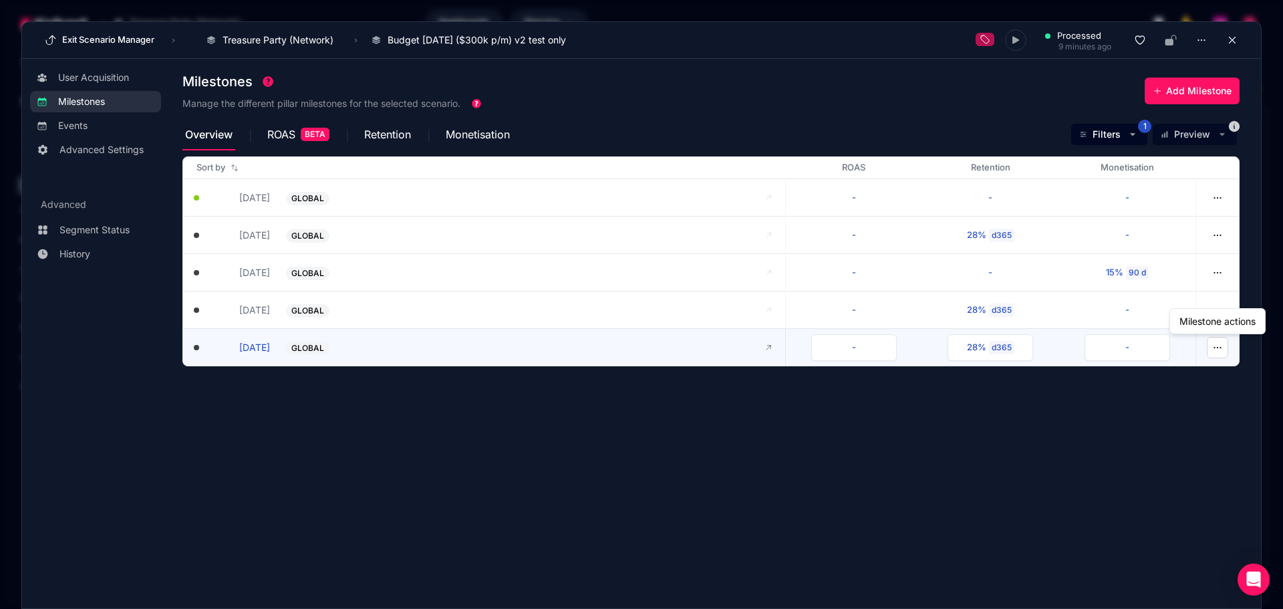
click at [1210, 351] on button "button" at bounding box center [1216, 347] width 21 height 21
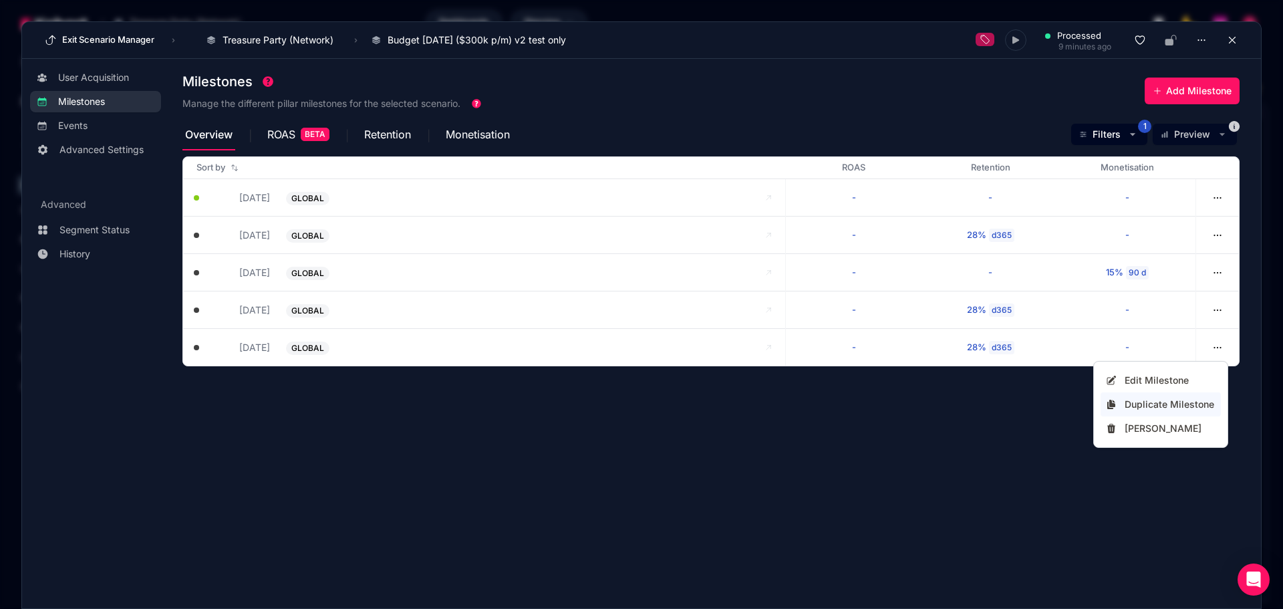
click at [1188, 401] on div "Duplicate Milestone" at bounding box center [1169, 403] width 91 height 13
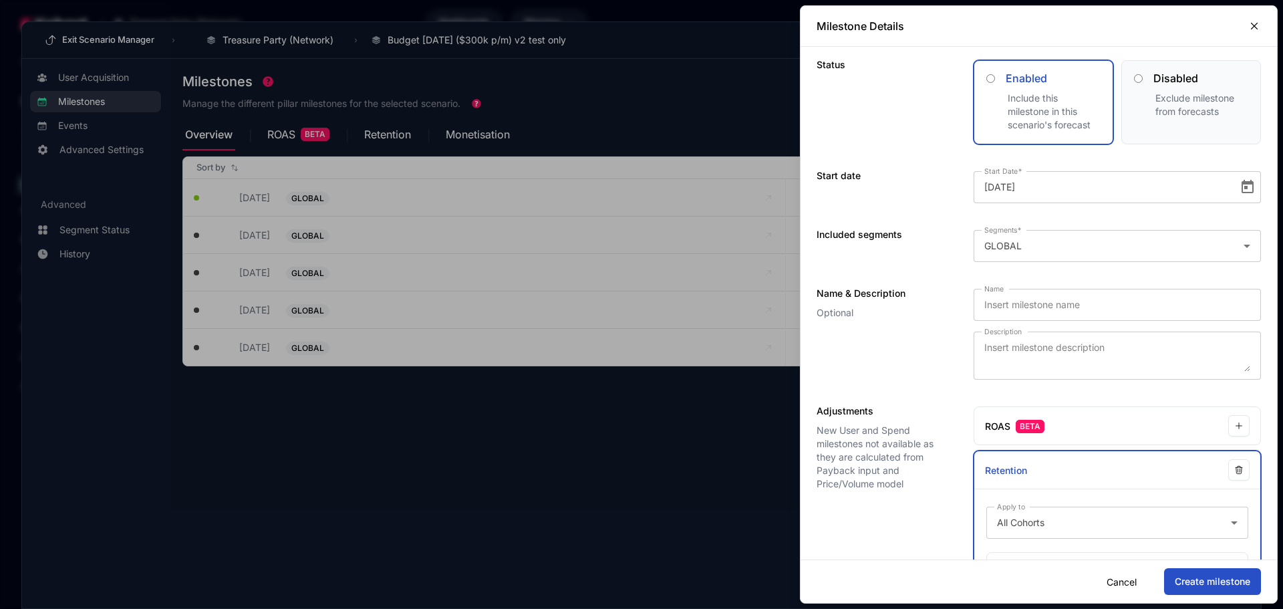
scroll to position [162, 0]
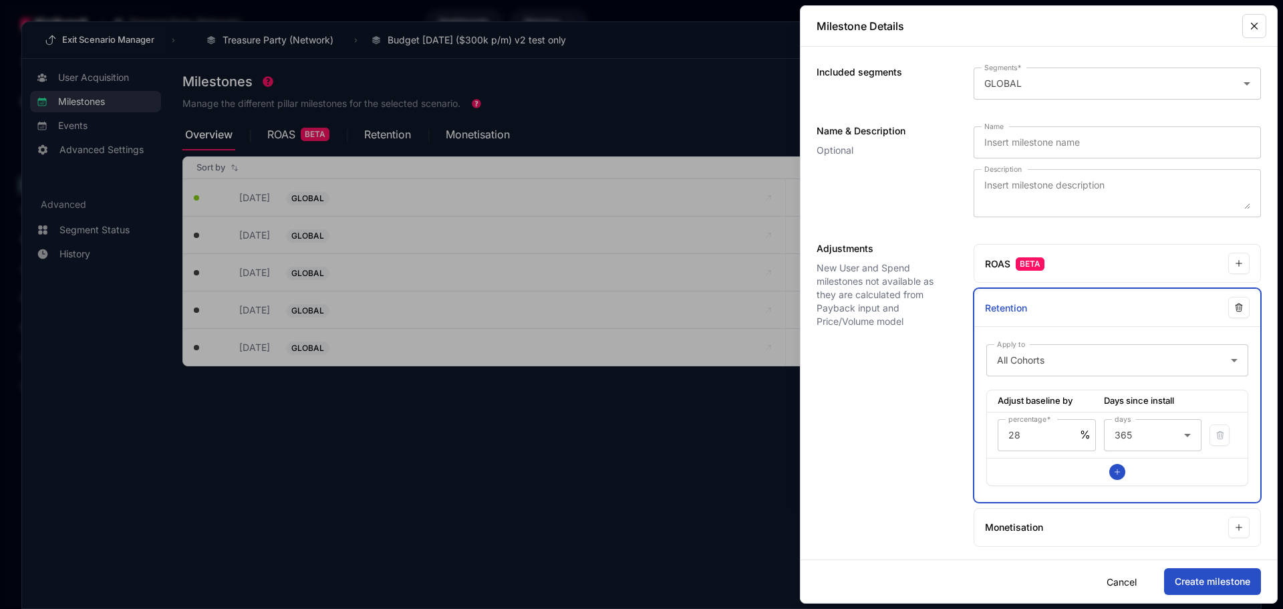
click at [1248, 27] on icon "button" at bounding box center [1254, 26] width 12 height 12
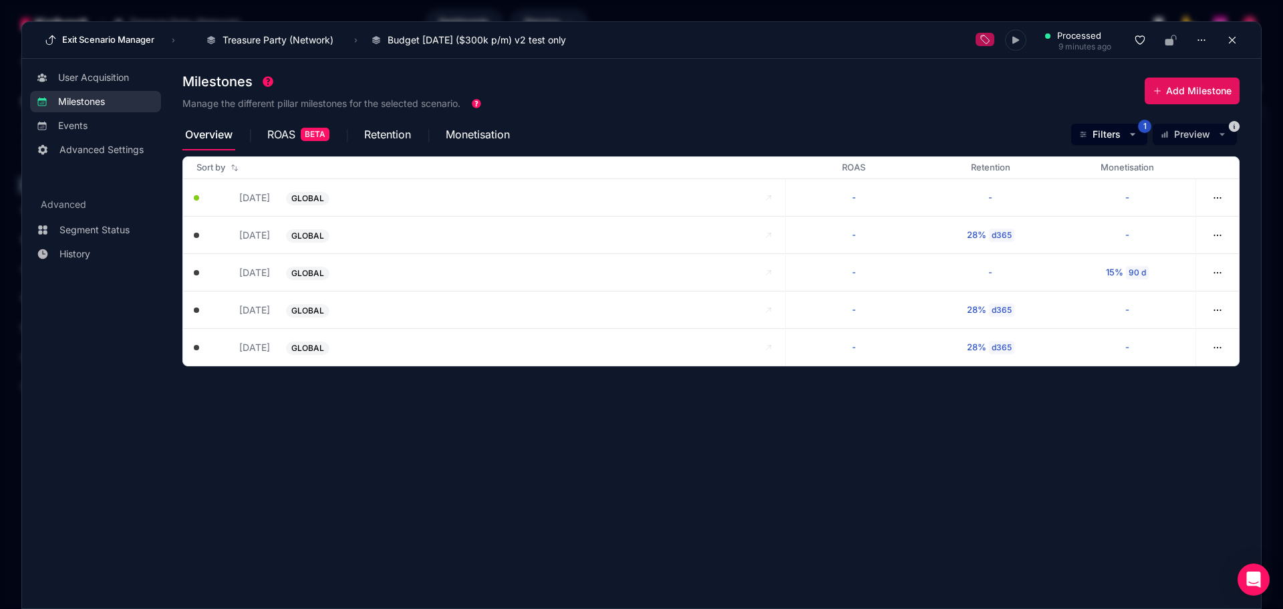
click at [1188, 86] on span "Add Milestone" at bounding box center [1198, 90] width 65 height 13
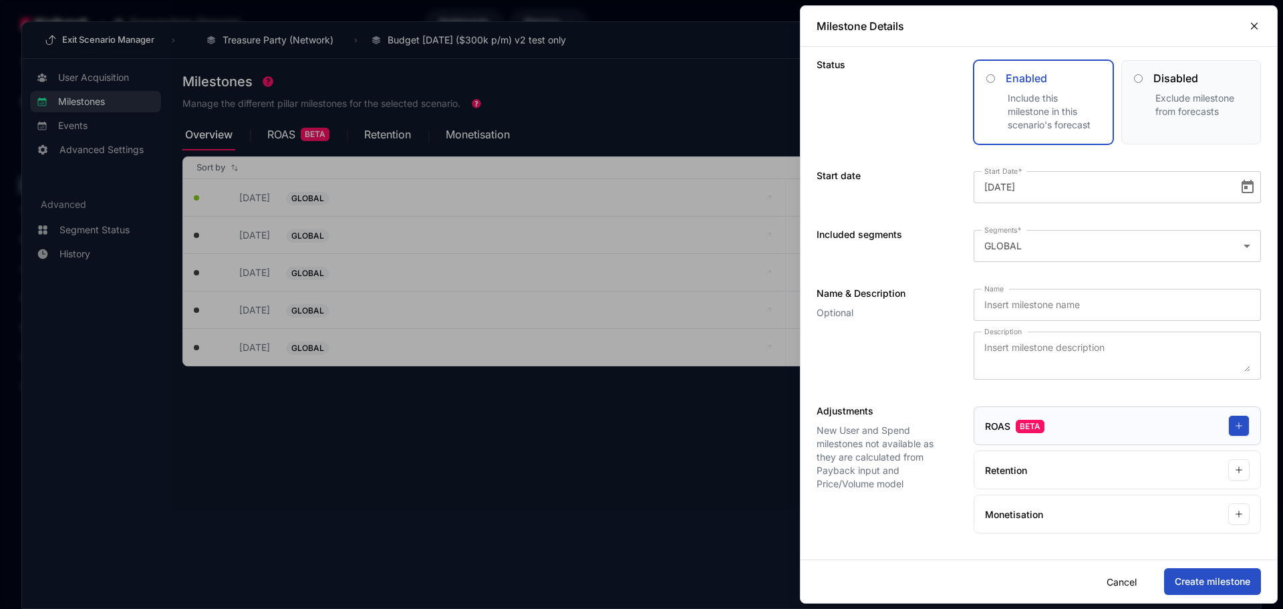
click at [1233, 431] on button "button" at bounding box center [1238, 425] width 21 height 21
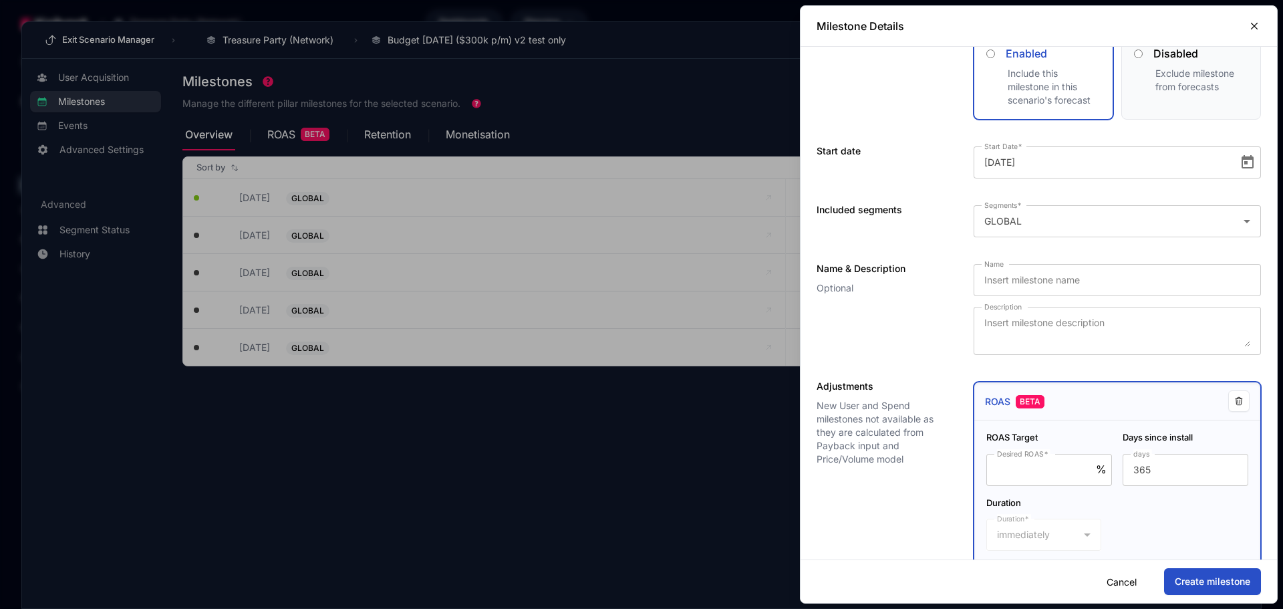
scroll to position [67, 0]
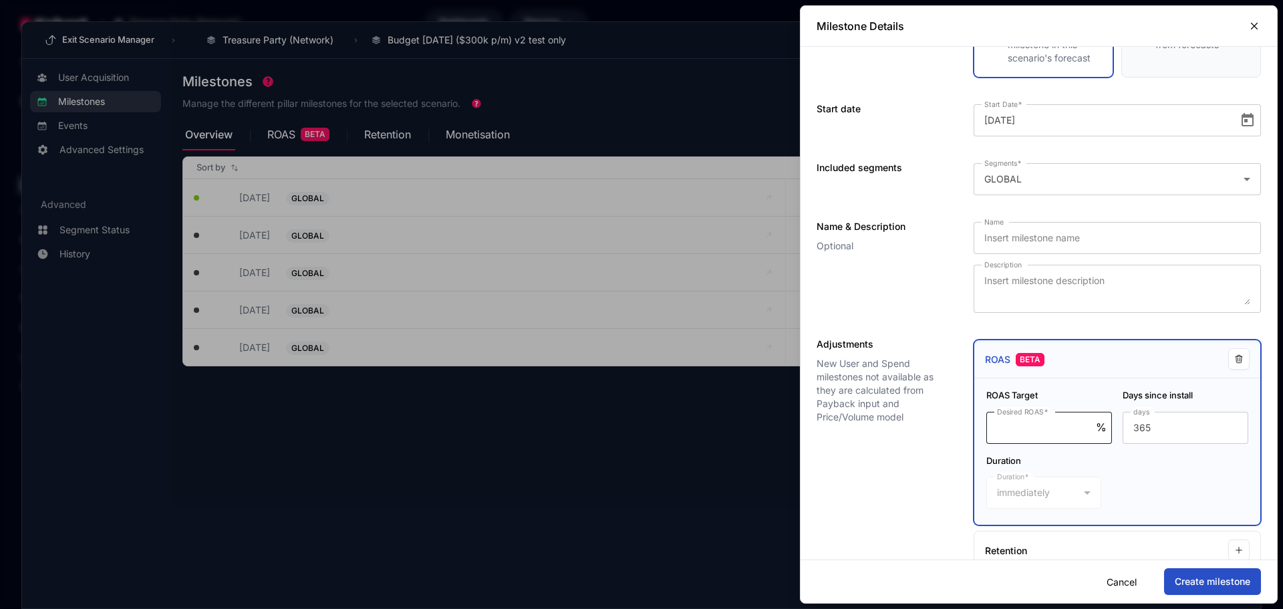
click at [1048, 426] on input "Desired ROAS" at bounding box center [1046, 428] width 99 height 16
type input "100"
click at [907, 484] on div "Adjustments New User and Spend milestones not available as they are calculated …" at bounding box center [881, 476] width 130 height 274
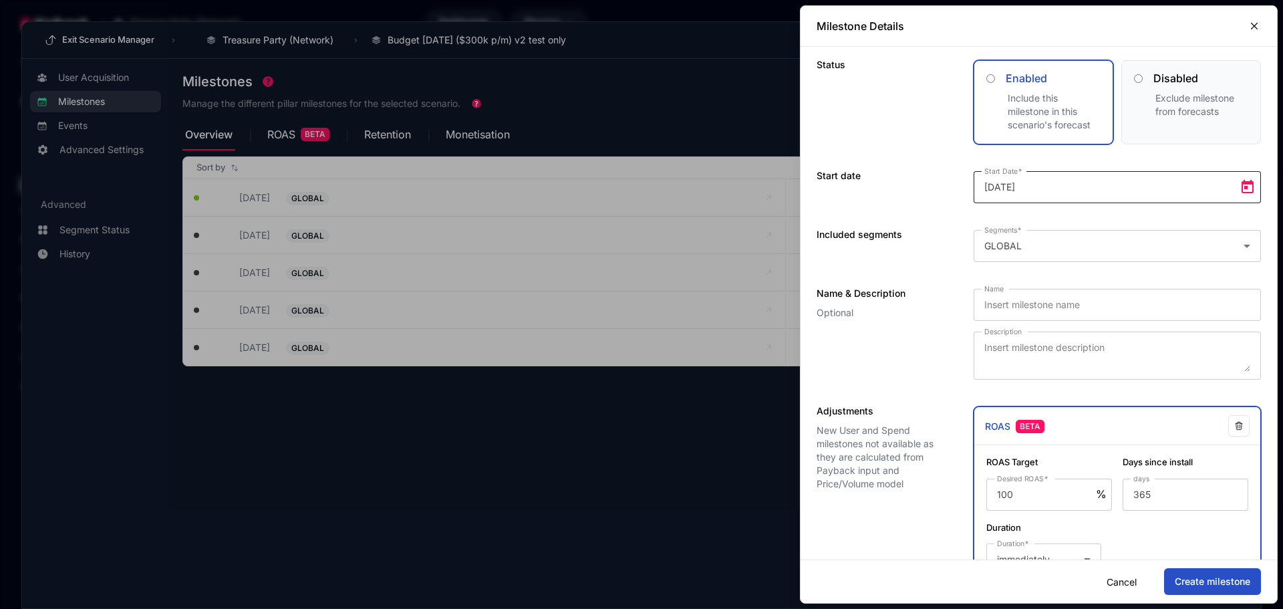
click at [1234, 190] on span "Open calendar" at bounding box center [1247, 187] width 27 height 27
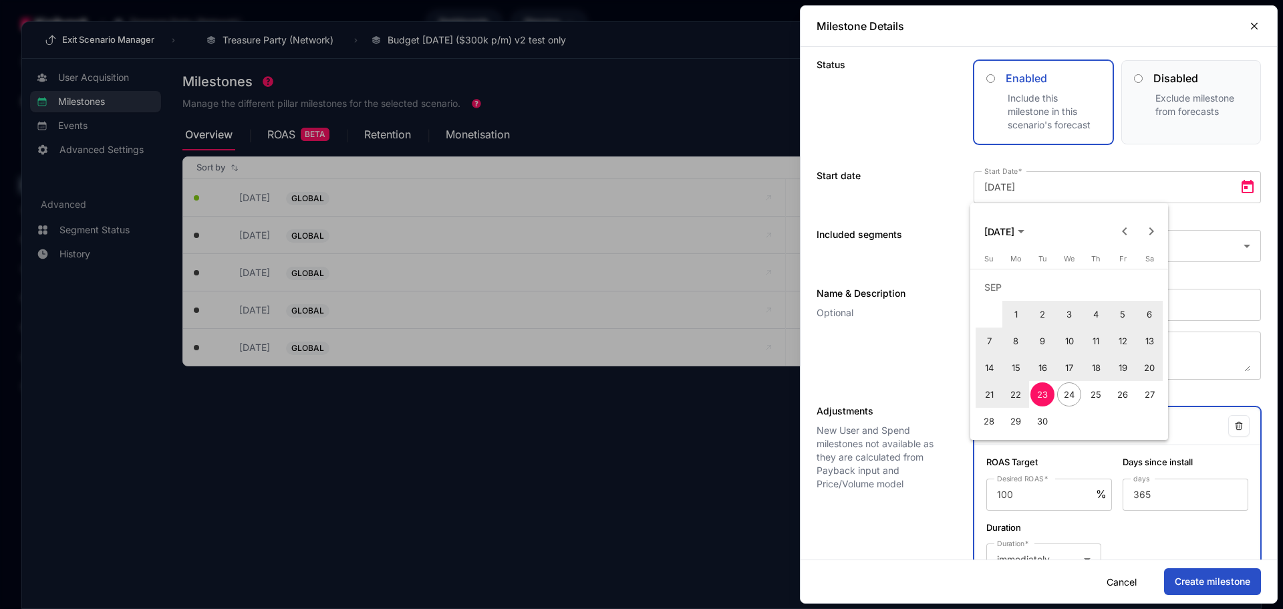
click at [1148, 228] on span "Next month" at bounding box center [1151, 231] width 27 height 27
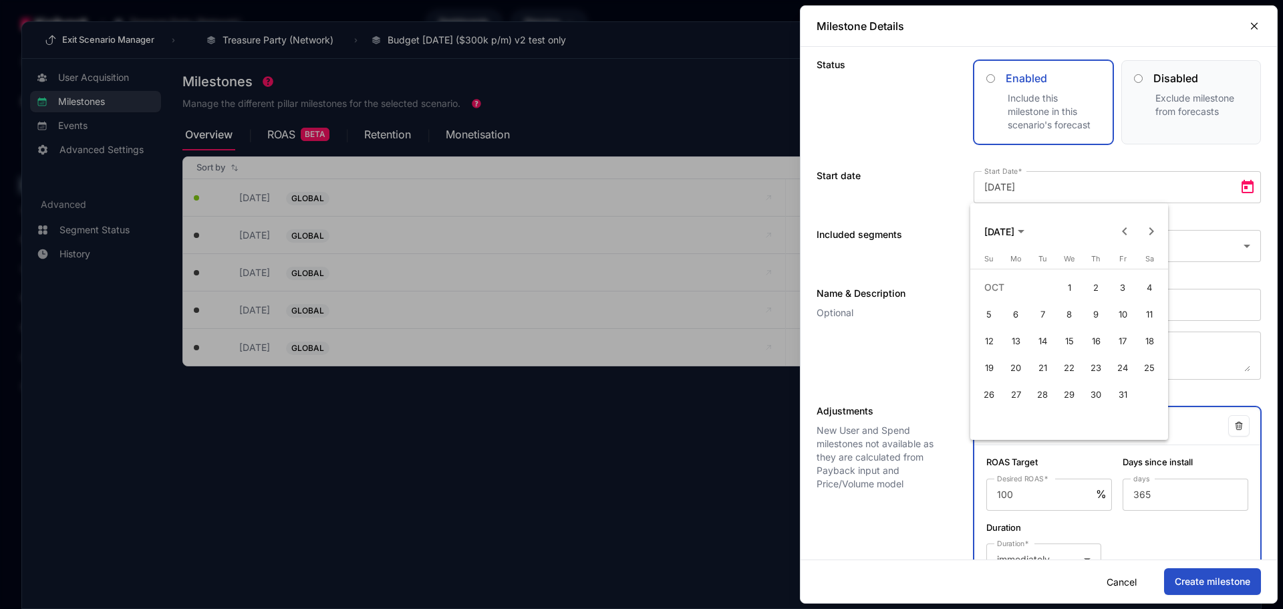
click at [1152, 228] on span "Next month" at bounding box center [1151, 231] width 27 height 27
click at [1127, 236] on span "Previous month" at bounding box center [1124, 231] width 27 height 27
click at [1120, 392] on span "31" at bounding box center [1122, 394] width 24 height 24
type input "[DATE]"
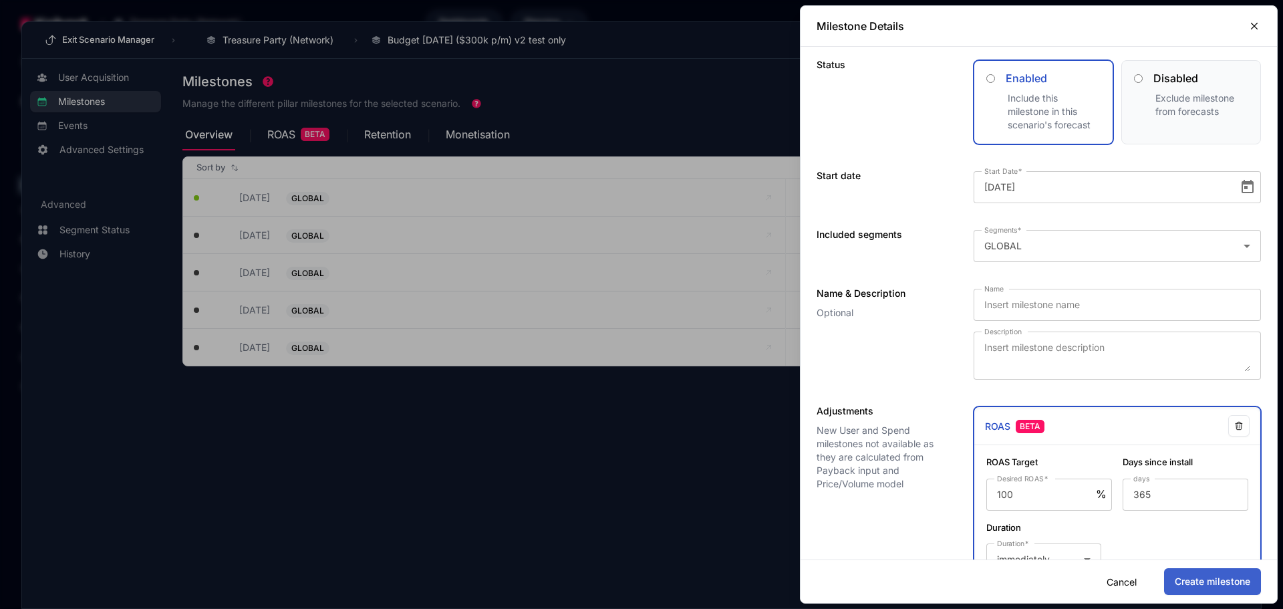
click at [1188, 579] on button "Create milestone" at bounding box center [1212, 581] width 97 height 27
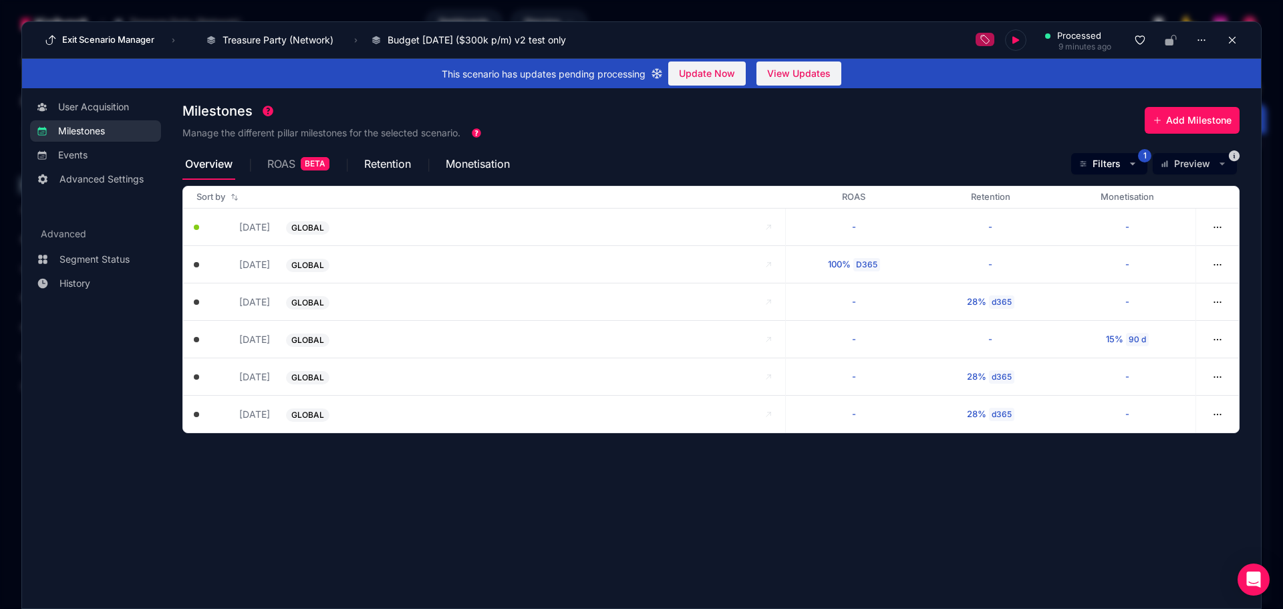
click at [275, 164] on span "ROAS" at bounding box center [281, 163] width 28 height 11
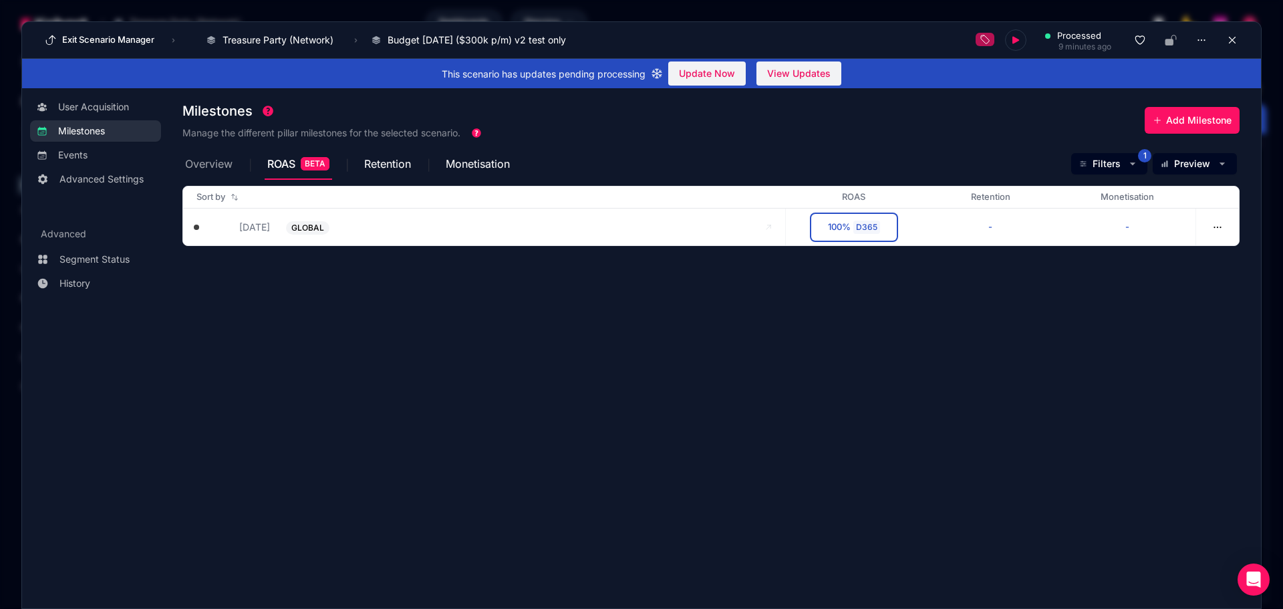
click at [198, 169] on span "Overview" at bounding box center [208, 163] width 47 height 11
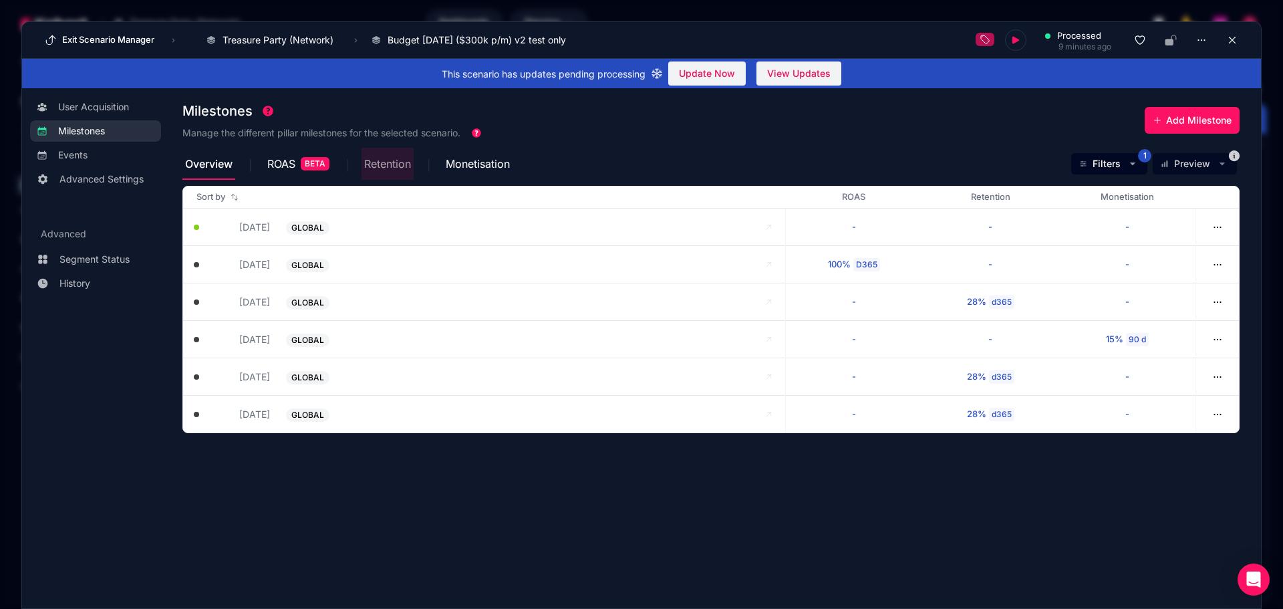
click at [383, 166] on span "Retention" at bounding box center [387, 163] width 47 height 11
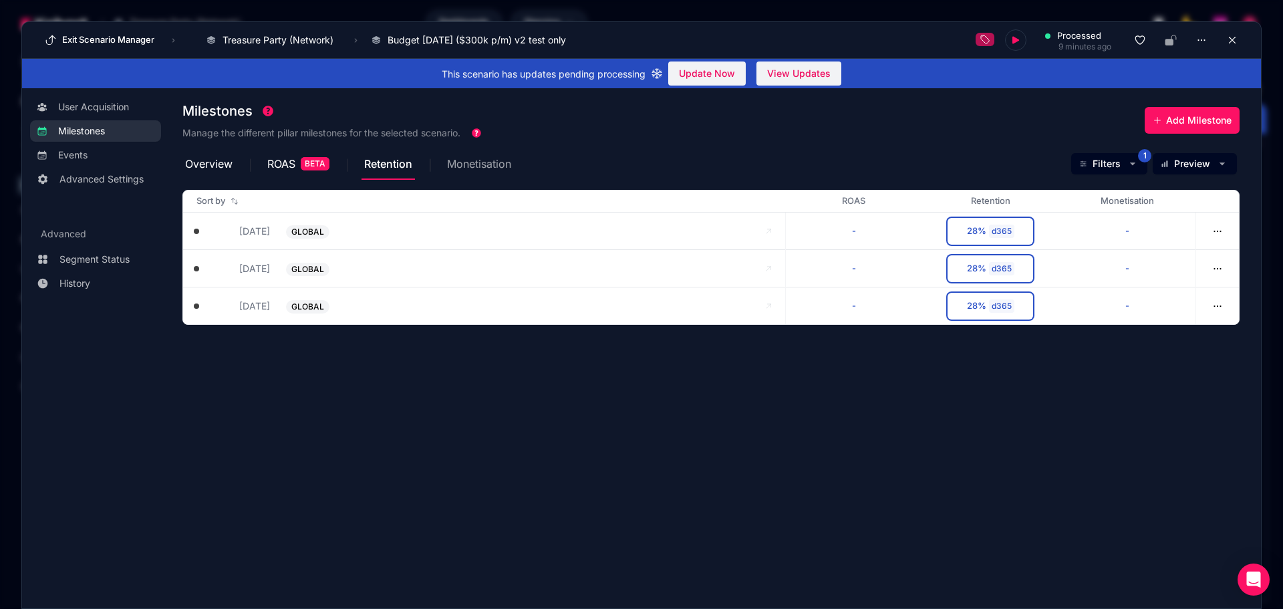
click at [508, 162] on span "Monetisation" at bounding box center [479, 163] width 64 height 11
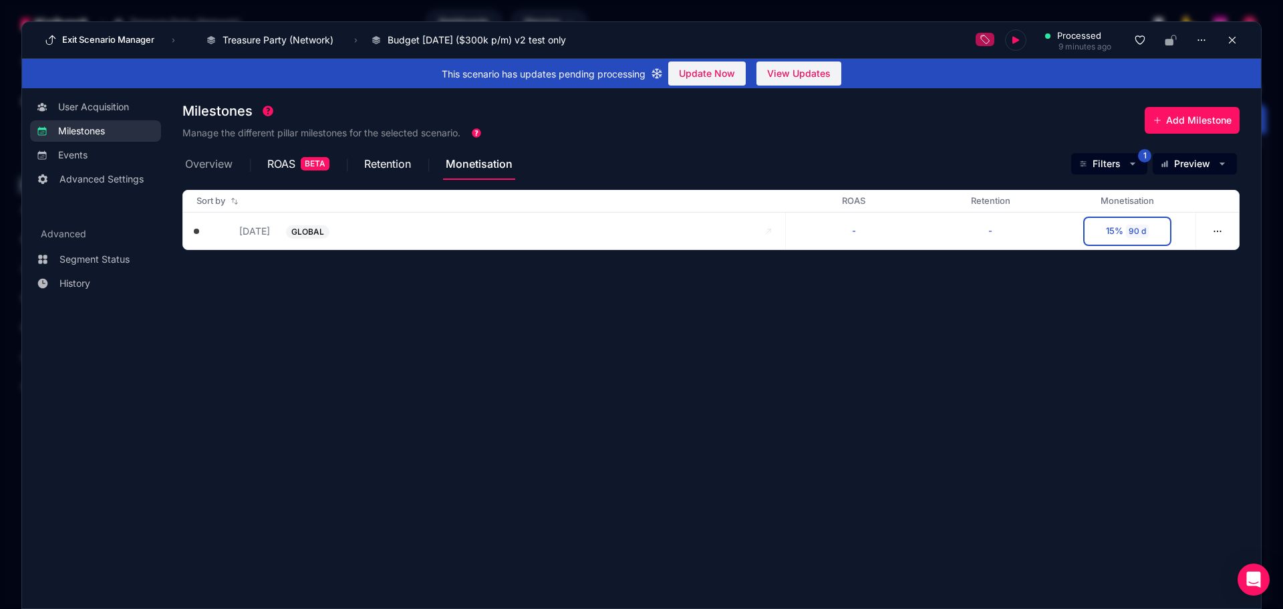
click at [213, 164] on span "Overview" at bounding box center [208, 163] width 47 height 11
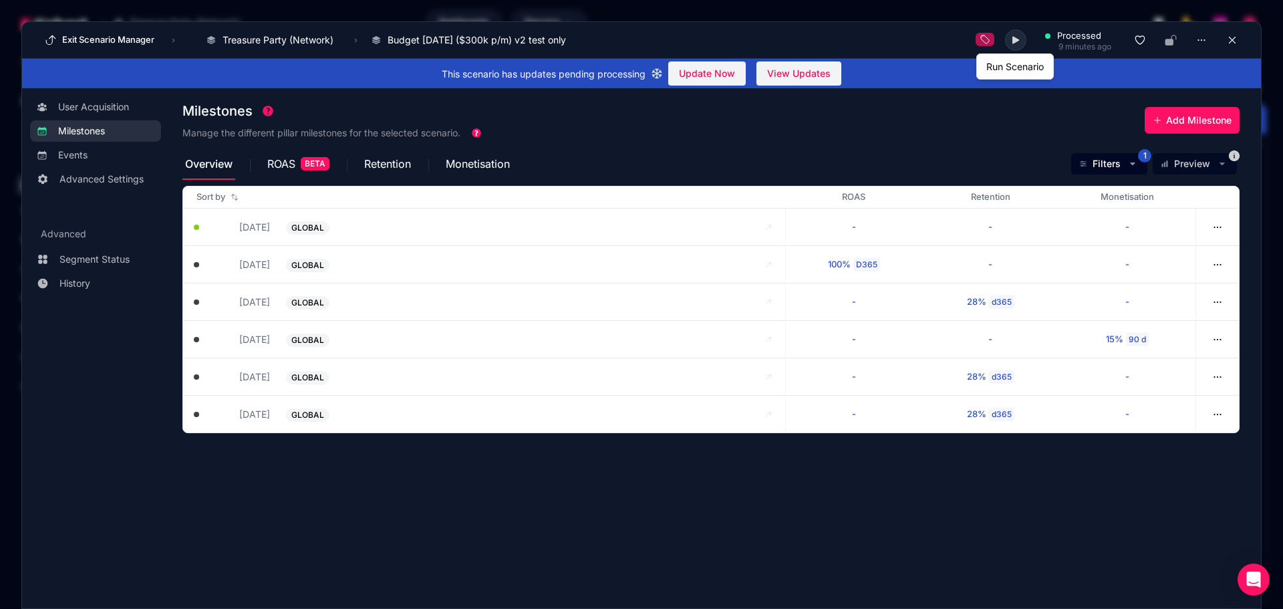
click at [1021, 36] on button at bounding box center [1015, 39] width 21 height 21
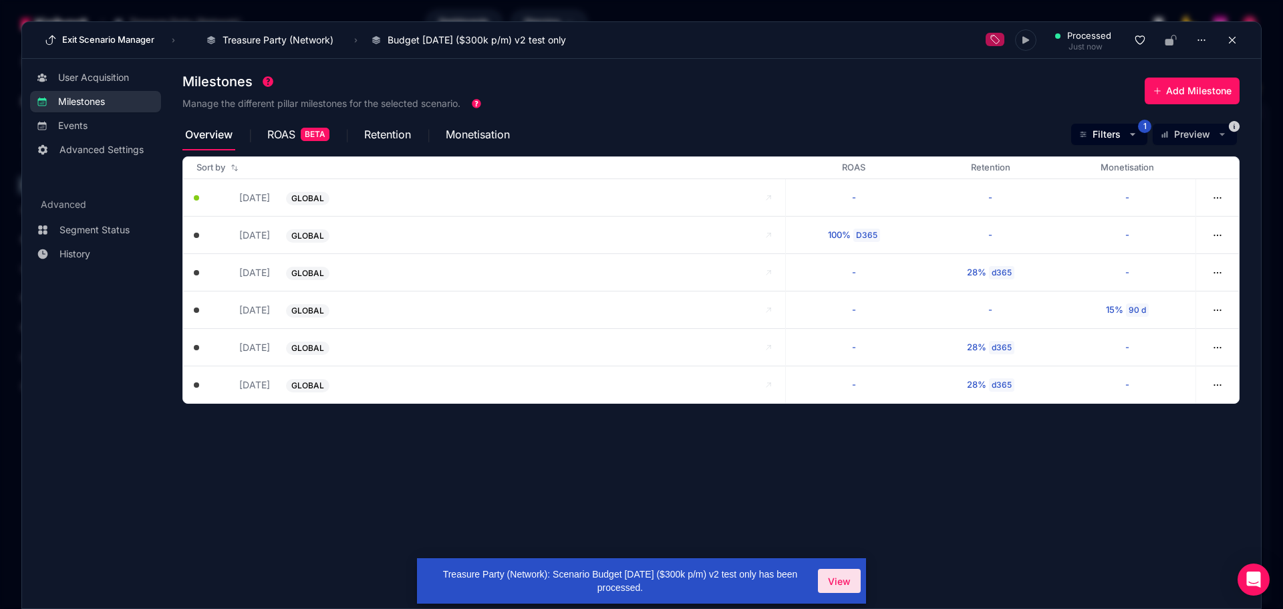
click at [838, 579] on span "View" at bounding box center [839, 581] width 23 height 14
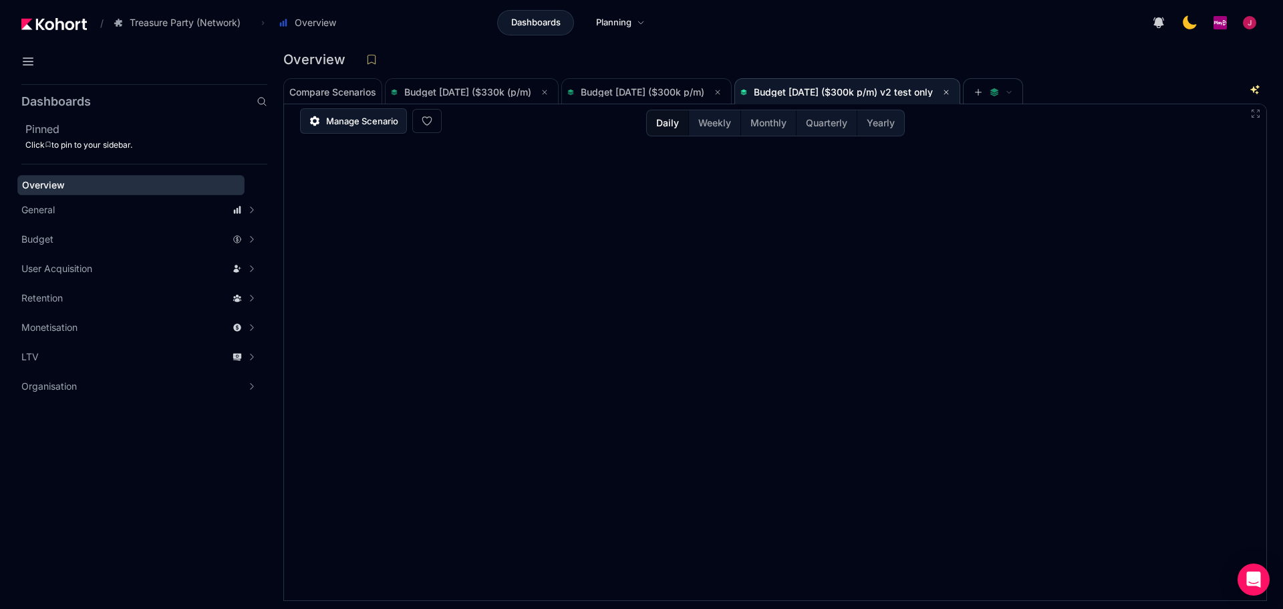
click at [365, 127] on span "Manage Scenario" at bounding box center [362, 120] width 72 height 13
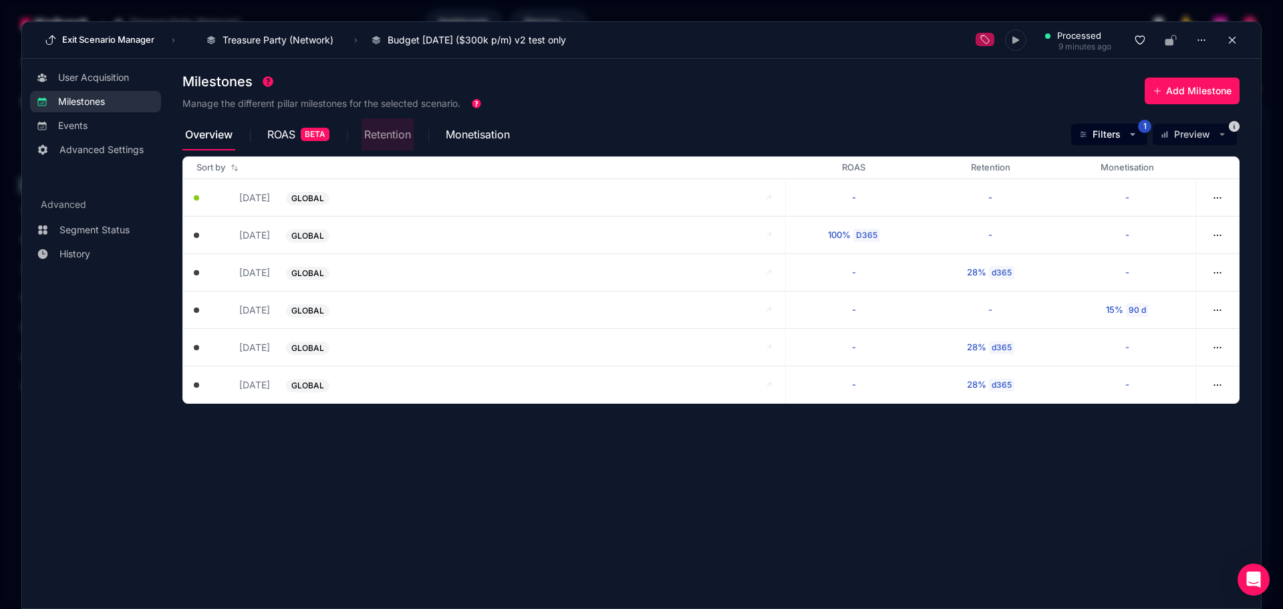
click at [382, 136] on span "Retention" at bounding box center [387, 134] width 47 height 11
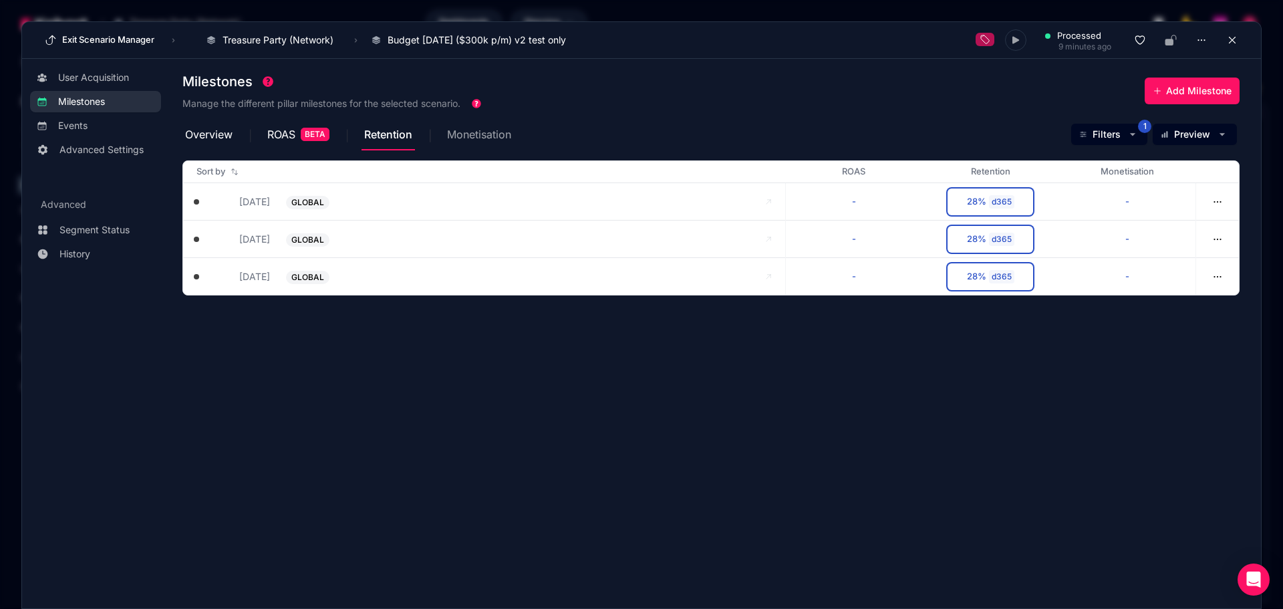
click at [460, 129] on span "Monetisation" at bounding box center [479, 134] width 64 height 11
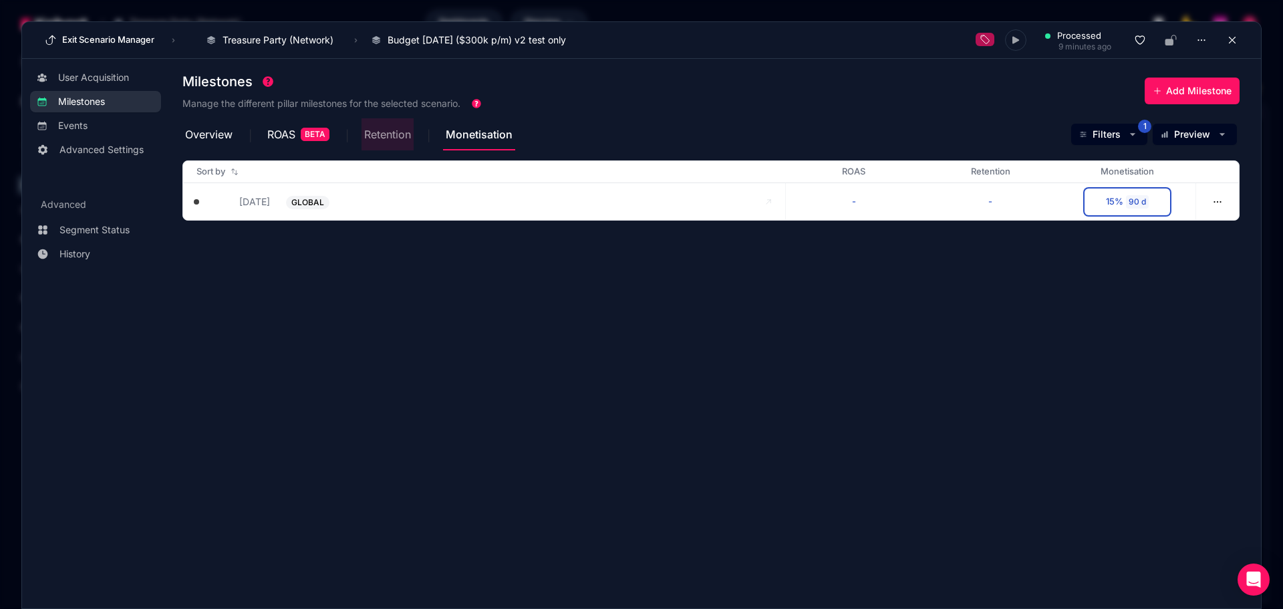
click at [396, 134] on span "Retention" at bounding box center [387, 134] width 47 height 11
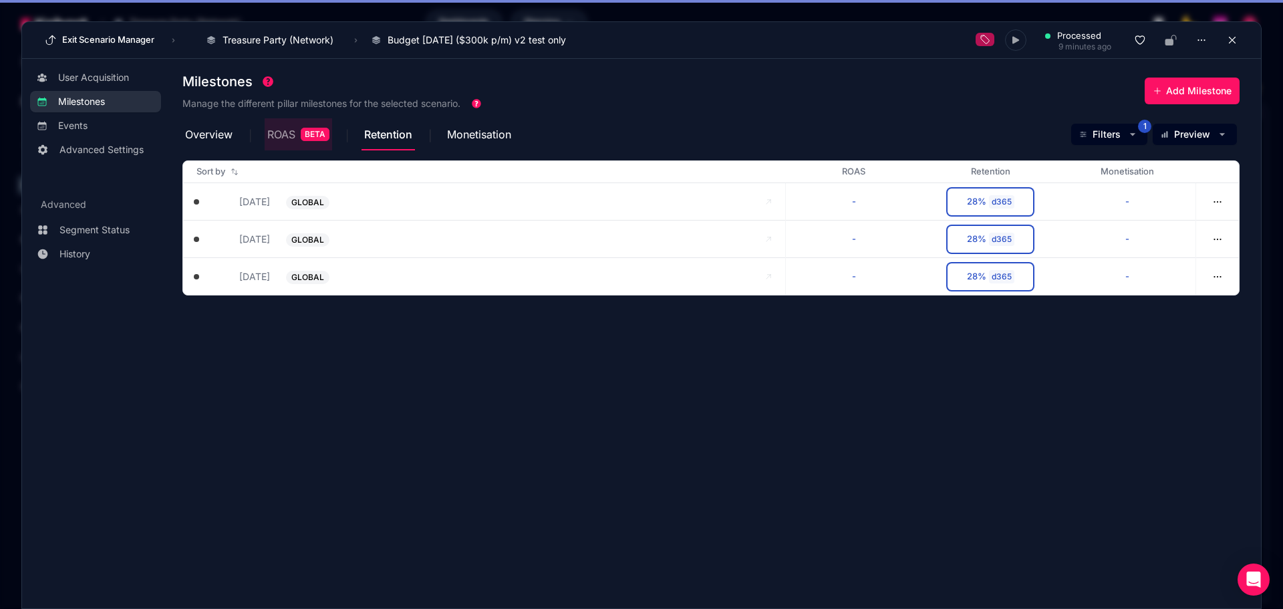
click at [303, 137] on span "BETA" at bounding box center [315, 134] width 29 height 13
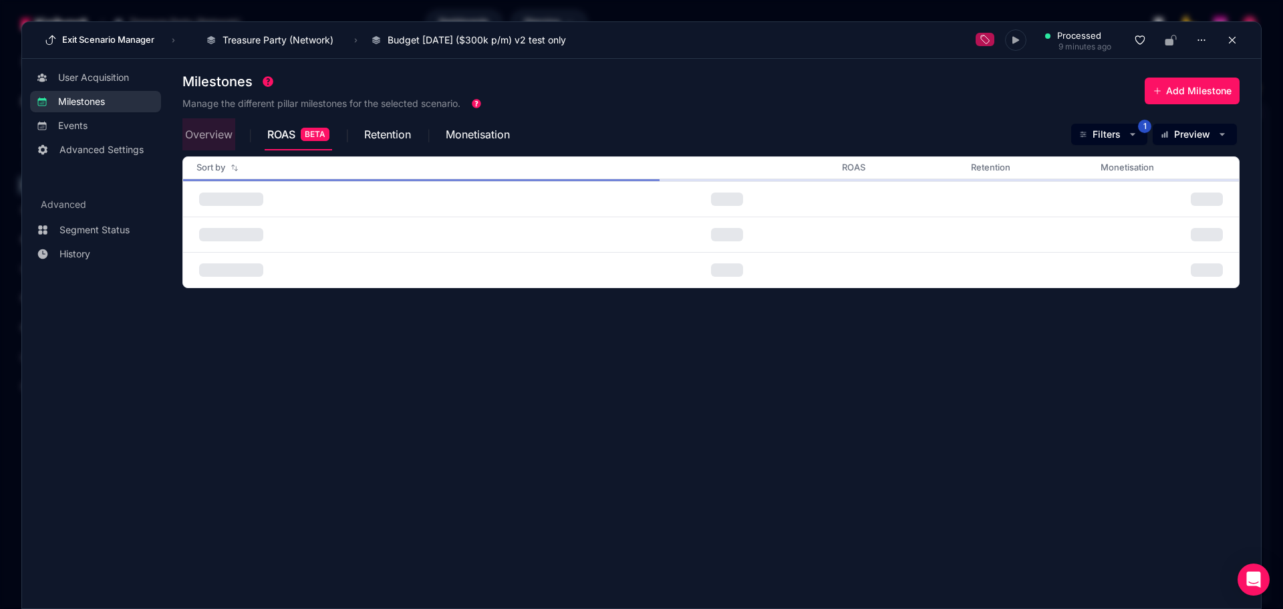
click at [196, 143] on span "Overview" at bounding box center [208, 134] width 47 height 32
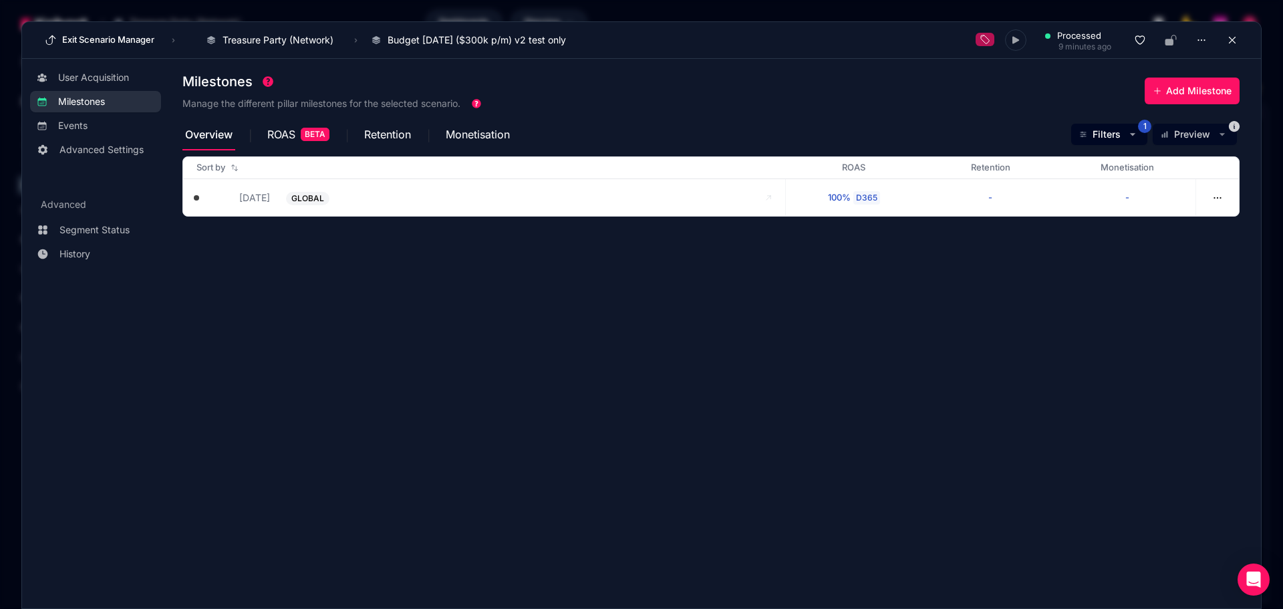
click at [226, 140] on span "Overview" at bounding box center [208, 134] width 47 height 11
click at [282, 150] on mat-tab-group "Overview ROAS BETA Retention Monetisation Filters 1 Preview Sort by ROAS Retent…" at bounding box center [710, 168] width 1057 height 98
click at [289, 128] on span "ROAS BETA" at bounding box center [298, 134] width 62 height 32
click at [399, 140] on span "Retention" at bounding box center [387, 134] width 47 height 11
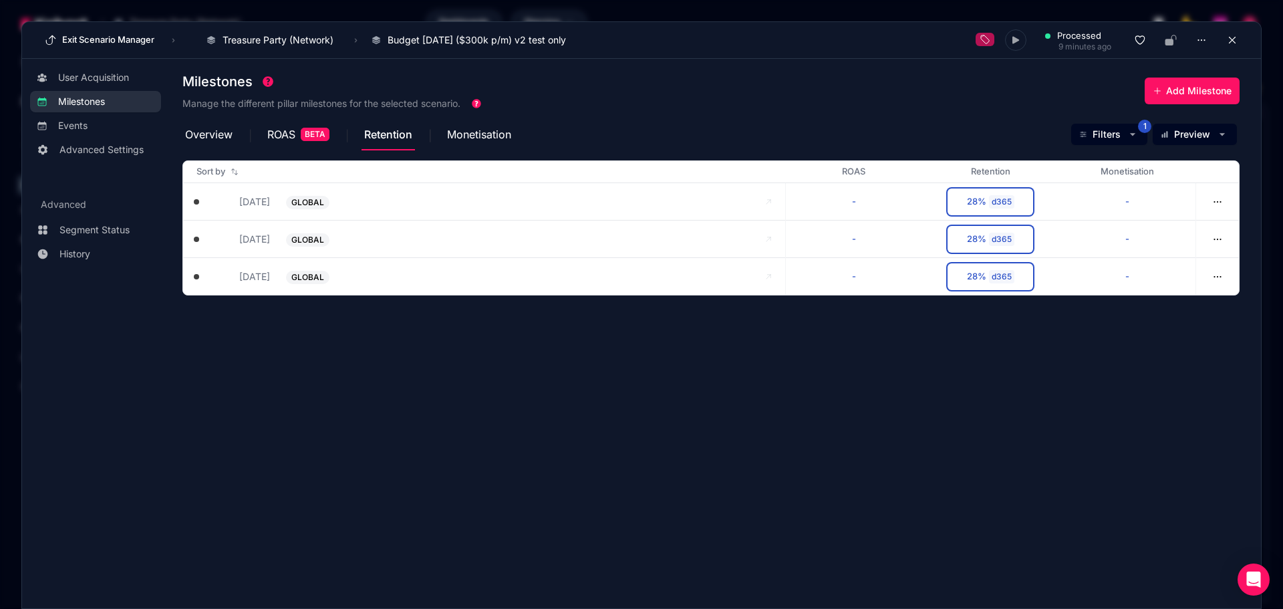
click at [518, 139] on div "Overview ROAS BETA Retention Monetisation Filters 1 Preview" at bounding box center [710, 134] width 1057 height 32
click at [496, 141] on span "Monetisation" at bounding box center [479, 134] width 64 height 32
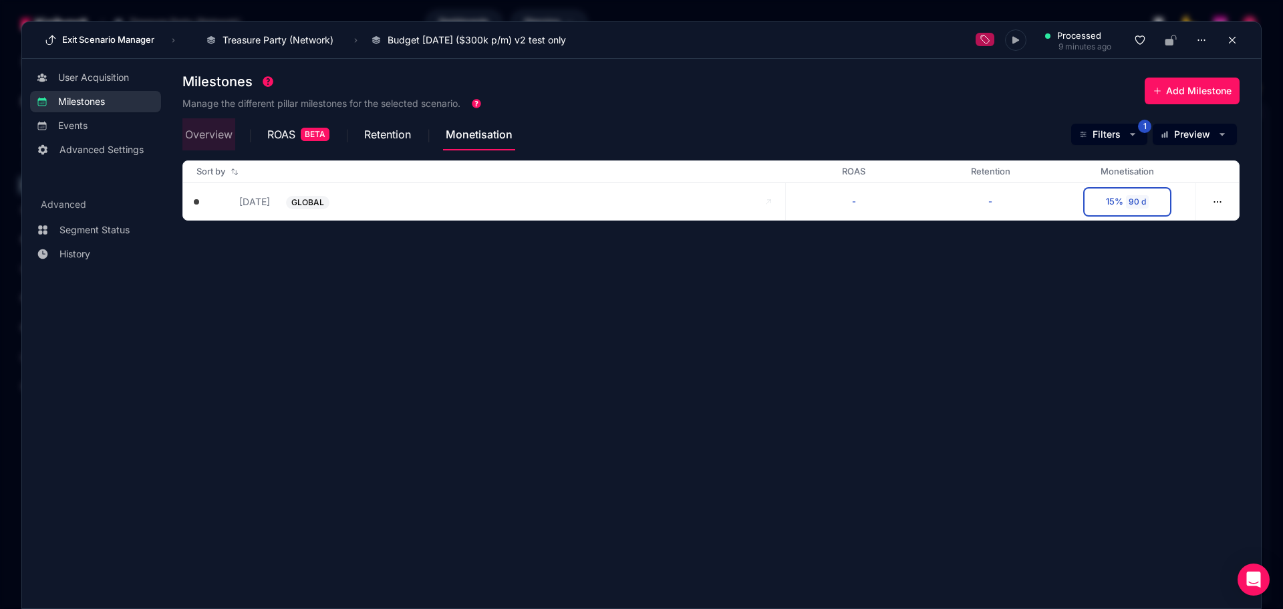
click at [212, 144] on span "Overview" at bounding box center [208, 134] width 47 height 32
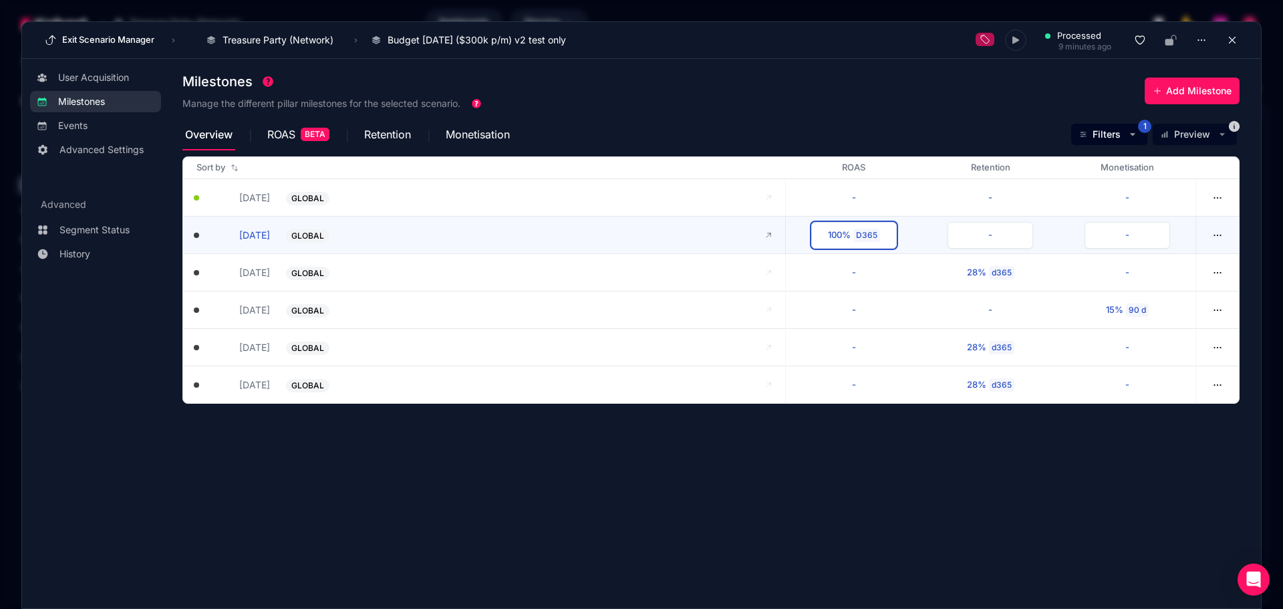
click at [860, 239] on div "D365" at bounding box center [866, 234] width 27 height 13
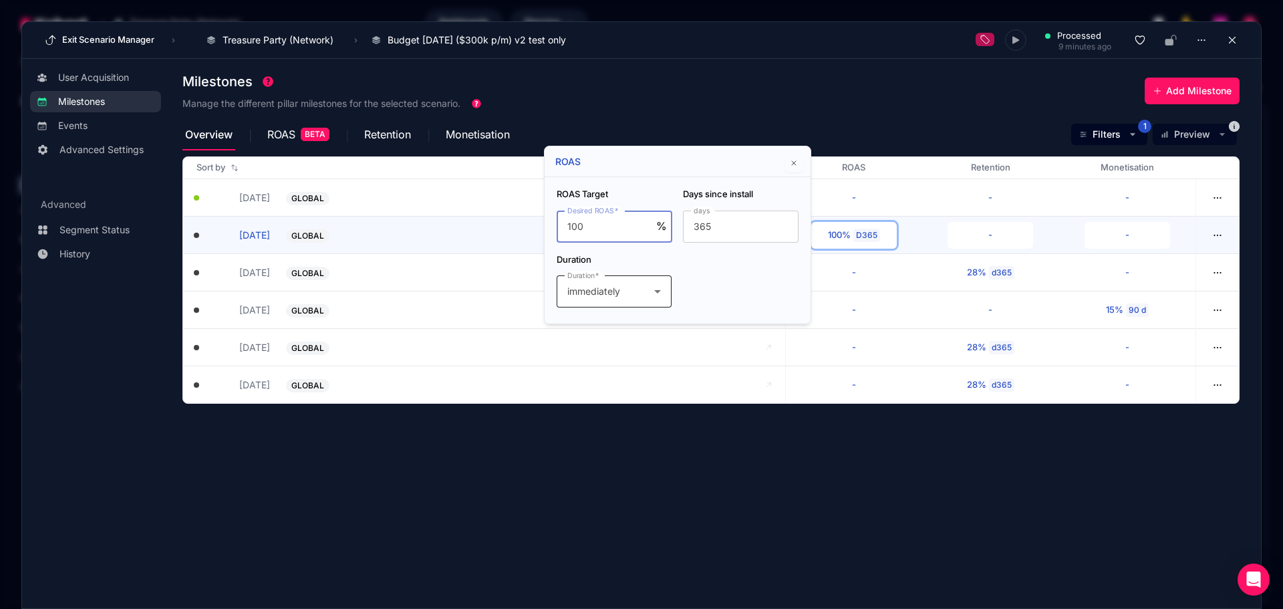
click at [655, 291] on icon at bounding box center [657, 291] width 7 height 3
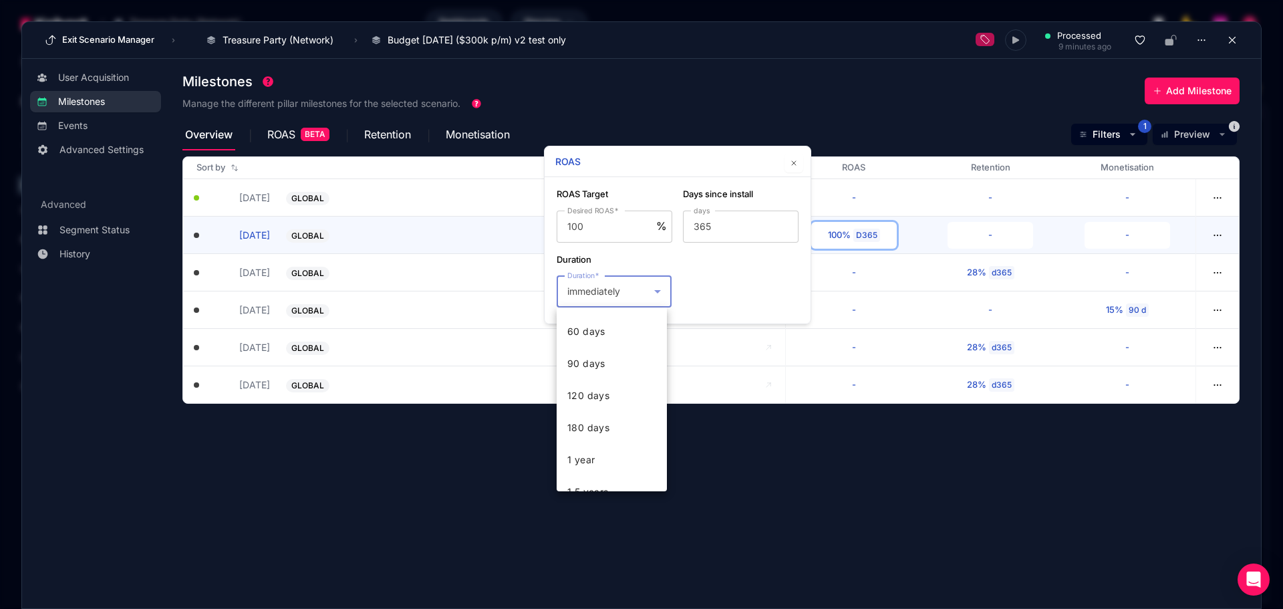
scroll to position [267, 0]
click at [596, 450] on mat-option "1 year" at bounding box center [611, 446] width 110 height 32
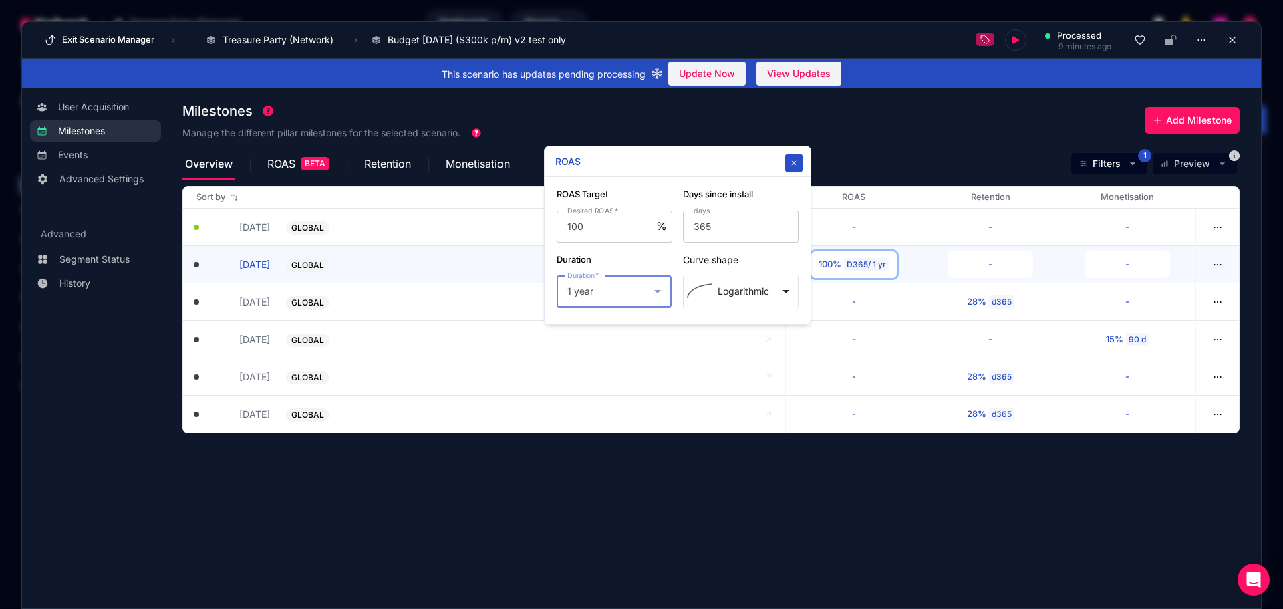
click at [790, 162] on icon "button" at bounding box center [794, 163] width 8 height 8
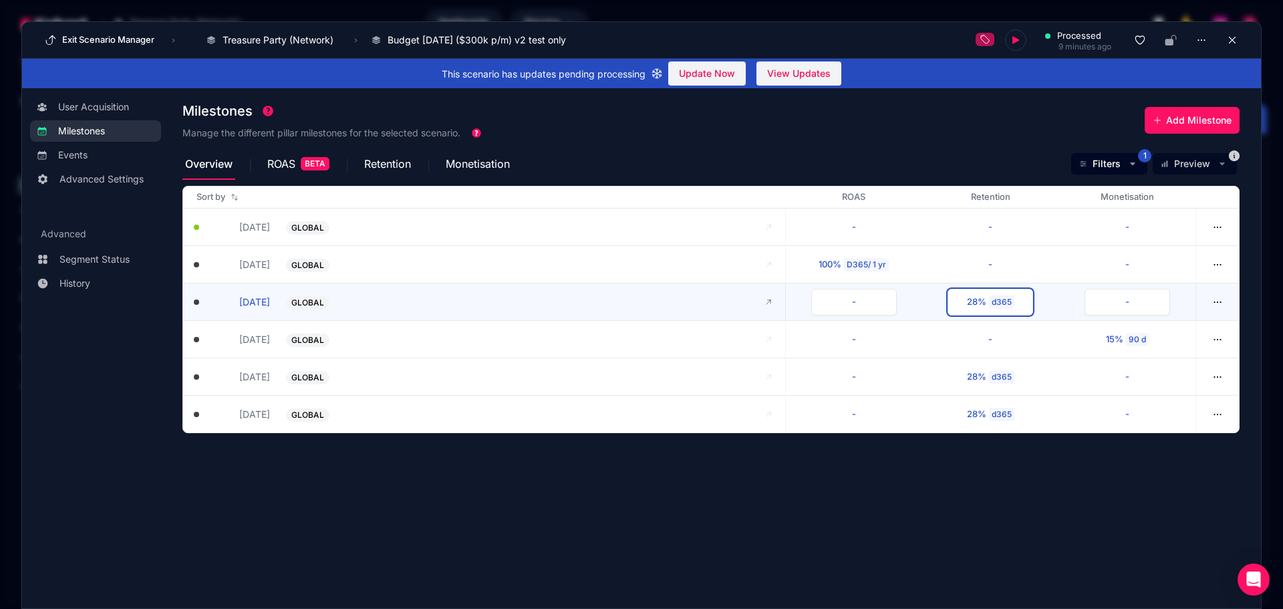
click at [985, 299] on div "28%" at bounding box center [976, 301] width 19 height 13
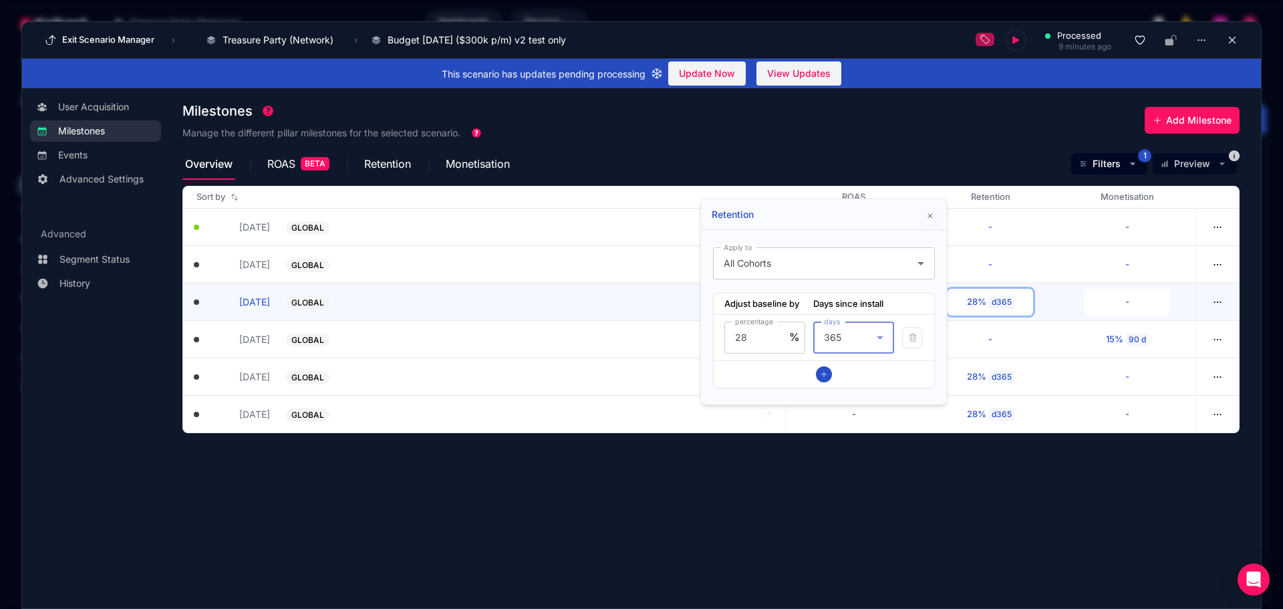
click at [886, 333] on icon at bounding box center [880, 337] width 16 height 16
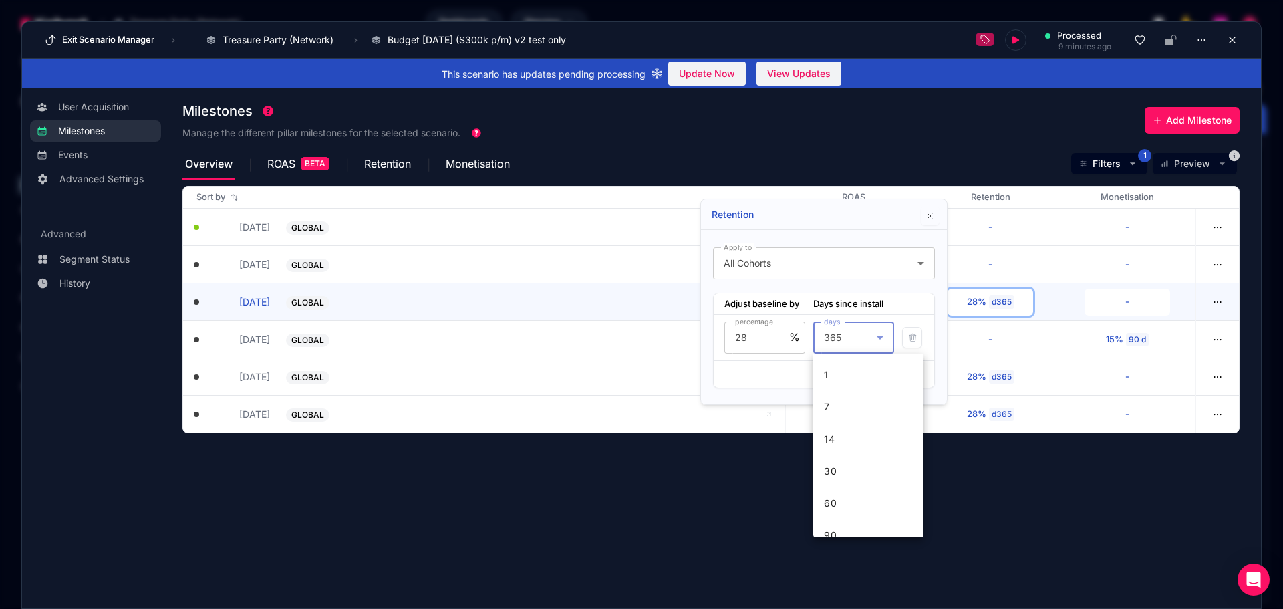
scroll to position [110, 0]
click at [846, 215] on div at bounding box center [641, 304] width 1283 height 609
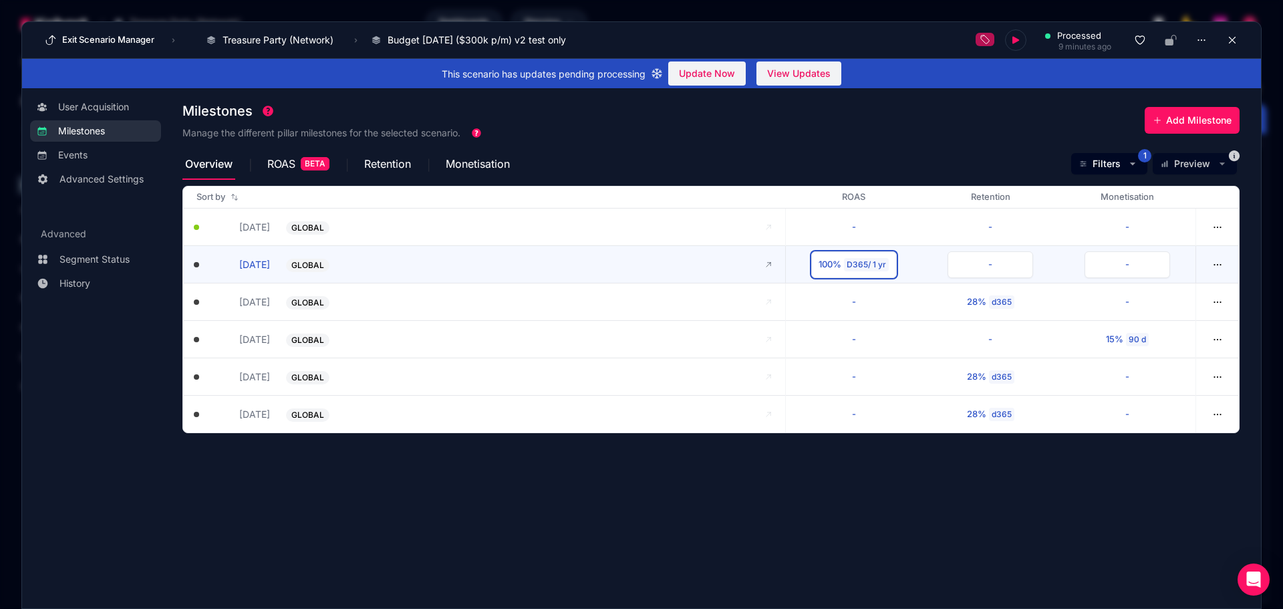
click at [868, 267] on div "D365 / 1 yr" at bounding box center [866, 264] width 45 height 13
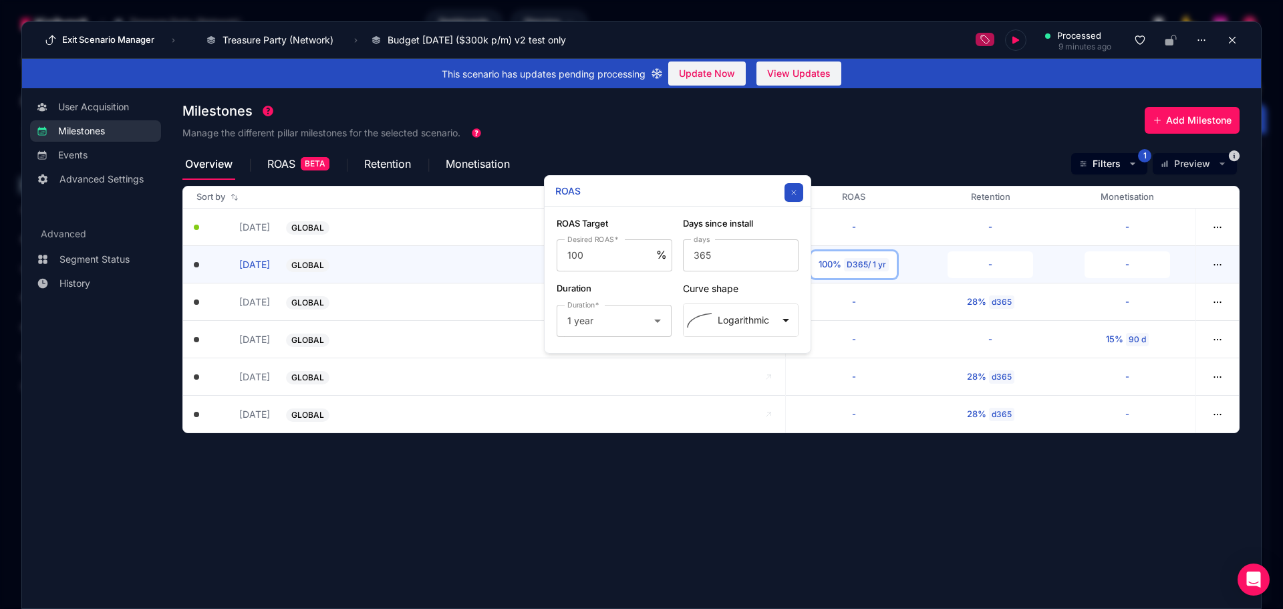
click at [795, 188] on button "button" at bounding box center [793, 192] width 19 height 19
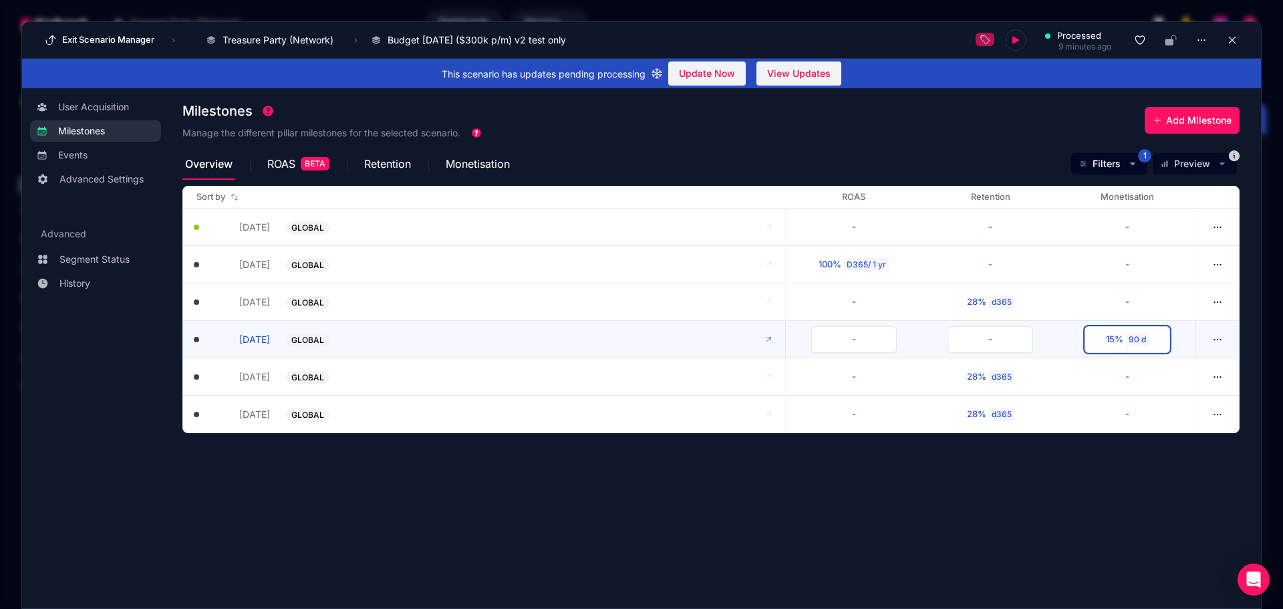
click at [1116, 342] on div "15%" at bounding box center [1114, 339] width 17 height 13
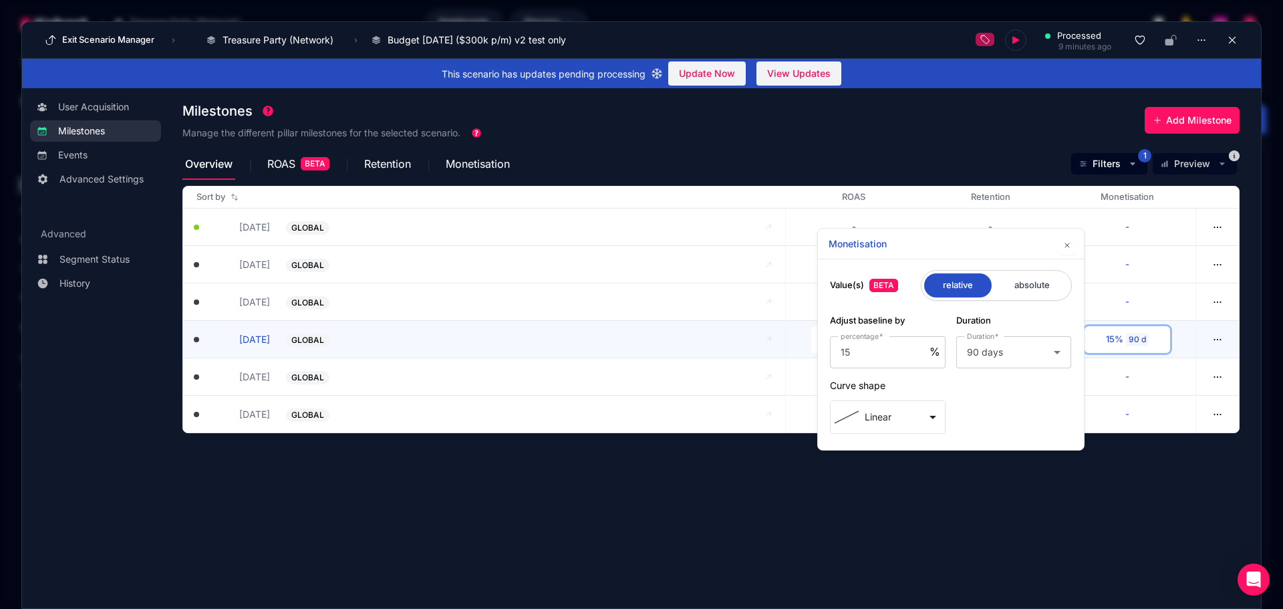
click at [921, 162] on div "Overview ROAS BETA Retention Monetisation Filters 1 Preview" at bounding box center [710, 164] width 1057 height 32
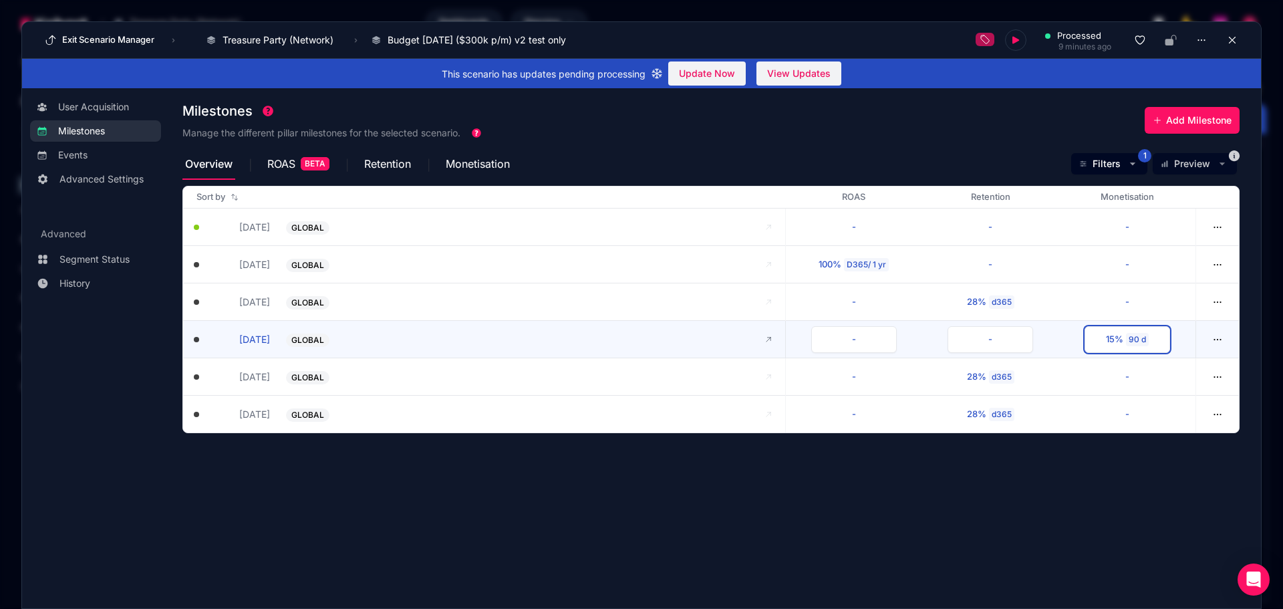
click at [1120, 341] on div "15%" at bounding box center [1114, 339] width 17 height 13
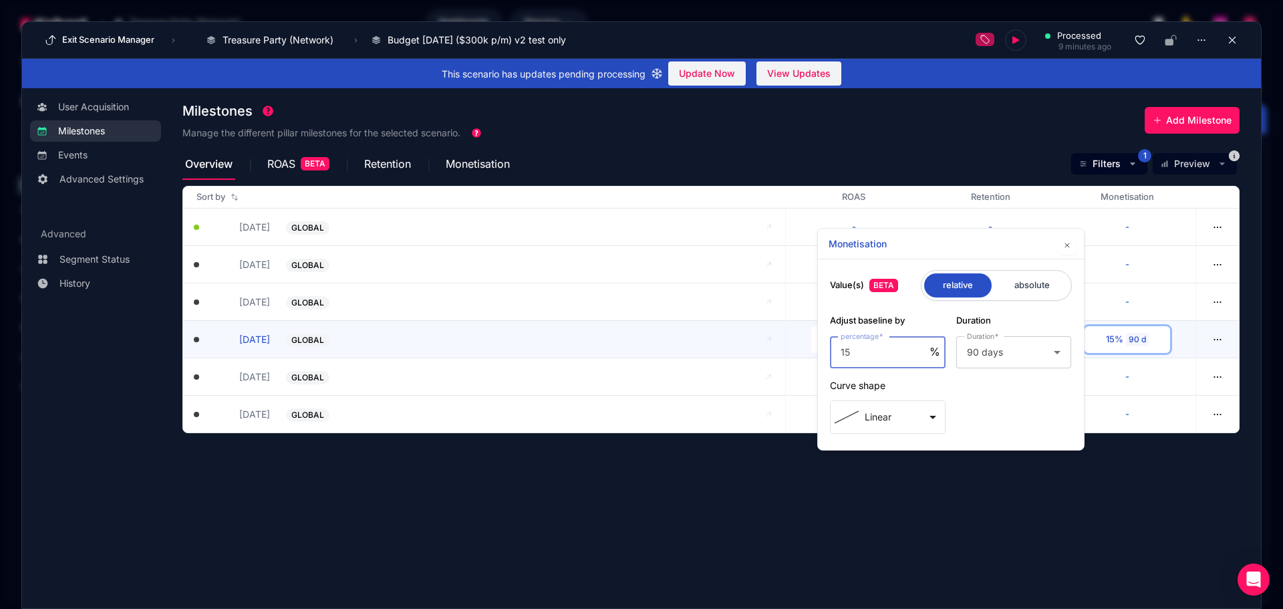
click at [904, 150] on div "Overview ROAS BETA Retention Monetisation Filters 1 Preview" at bounding box center [710, 164] width 1057 height 32
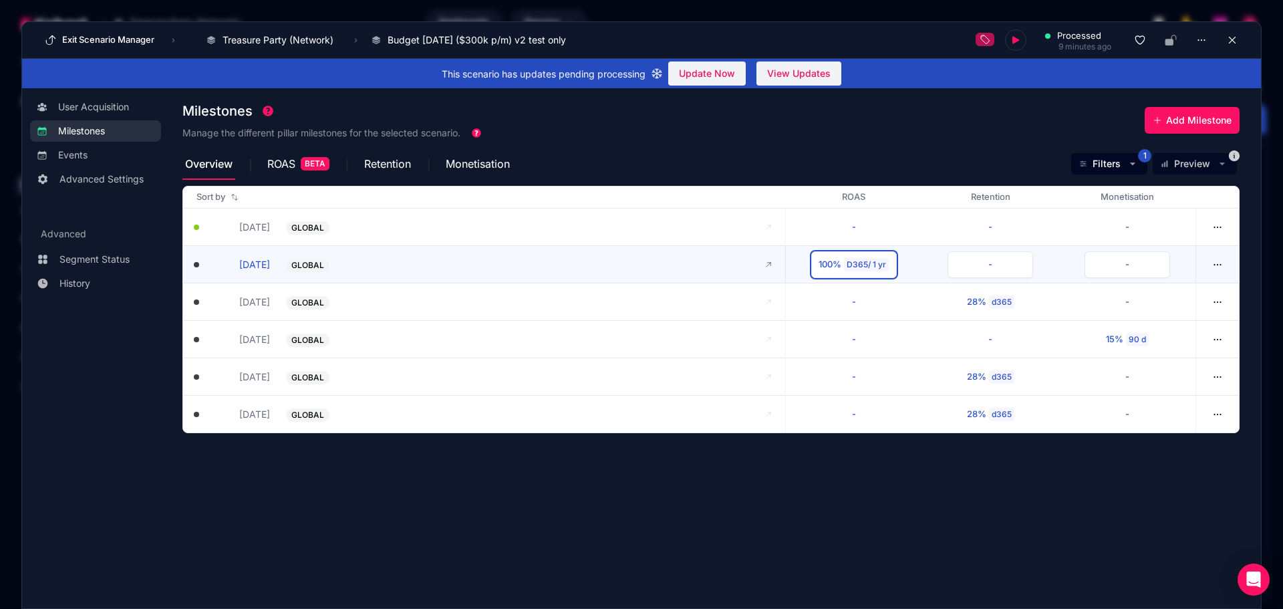
click at [850, 266] on div "D365 / 1 yr" at bounding box center [866, 264] width 45 height 13
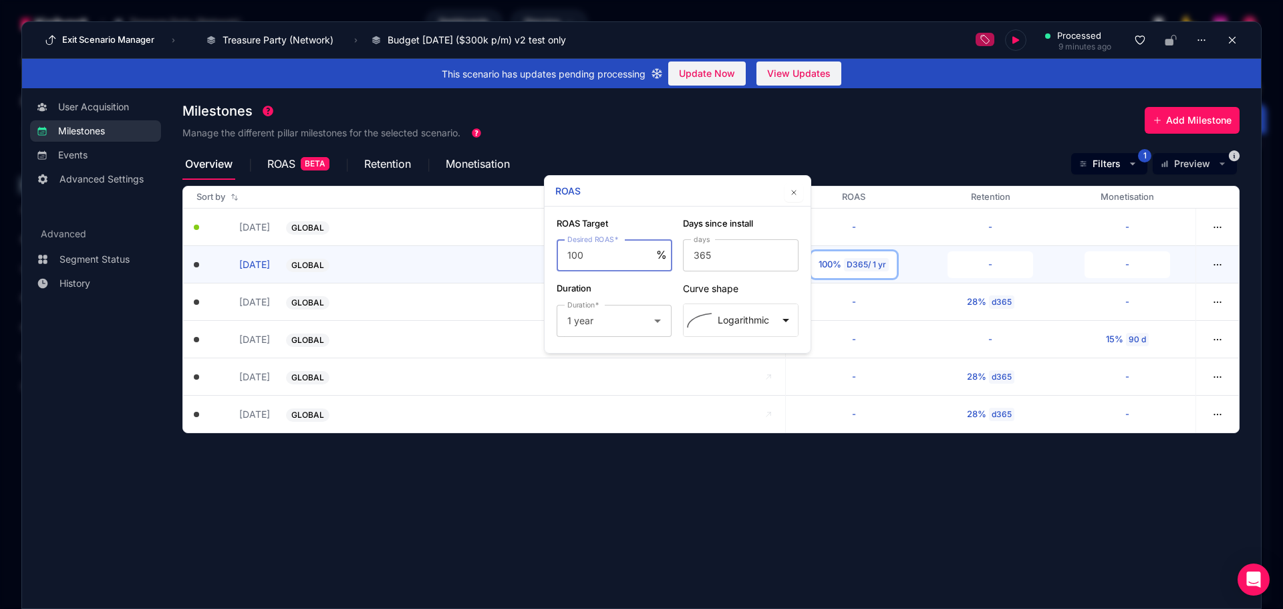
click at [858, 166] on div "Overview ROAS BETA Retention Monetisation Filters 1 Preview" at bounding box center [710, 164] width 1057 height 32
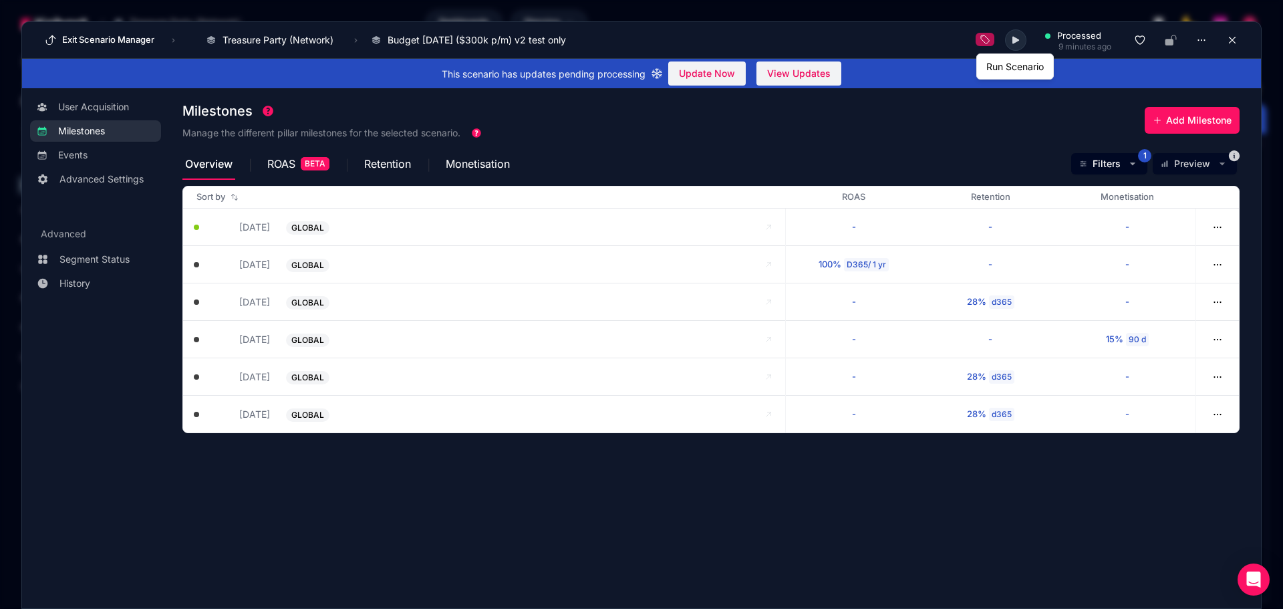
click at [1015, 39] on icon at bounding box center [1015, 40] width 7 height 7
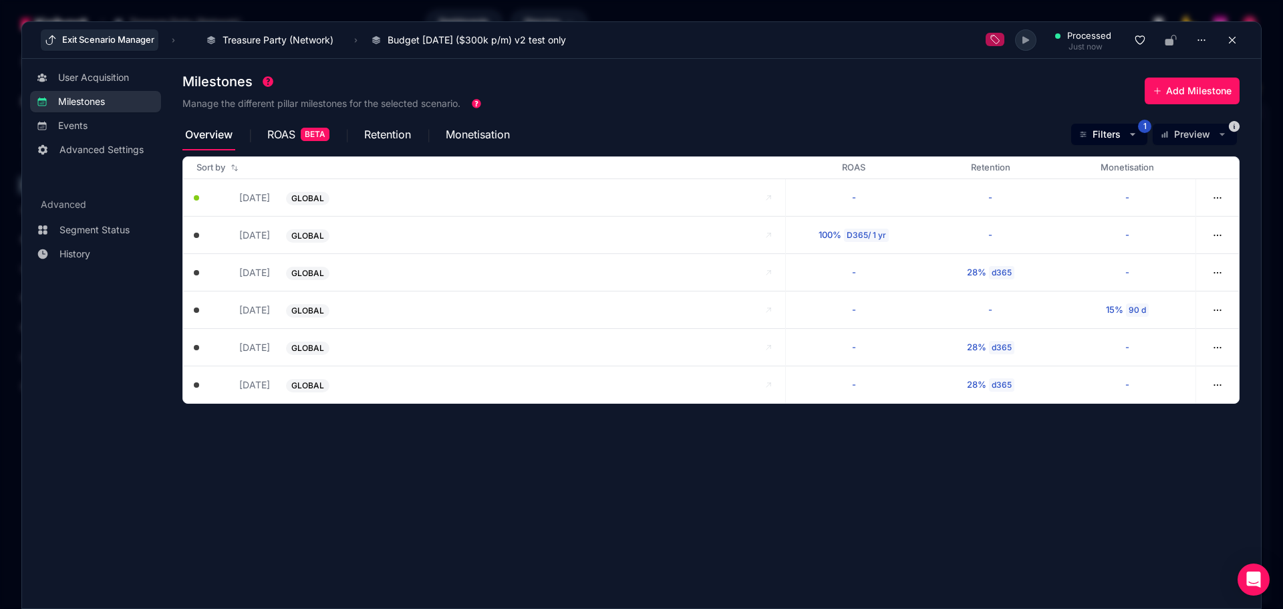
click at [92, 42] on button "Exit Scenario Manager" at bounding box center [100, 39] width 118 height 21
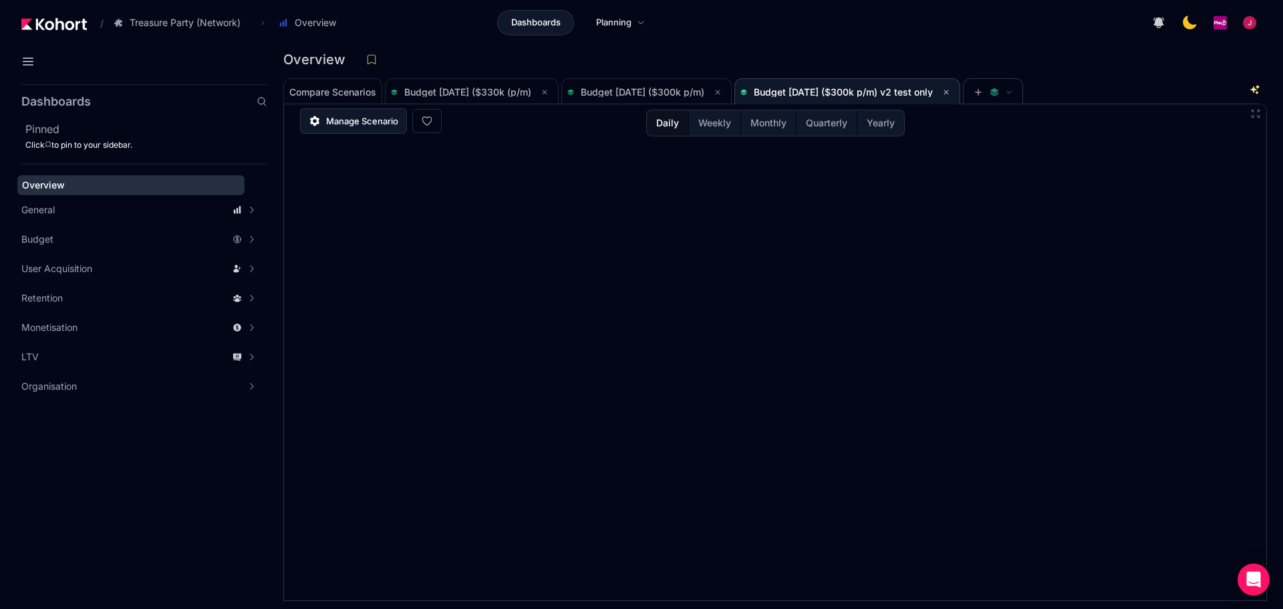
click at [342, 128] on link "Manage Scenario" at bounding box center [353, 120] width 107 height 25
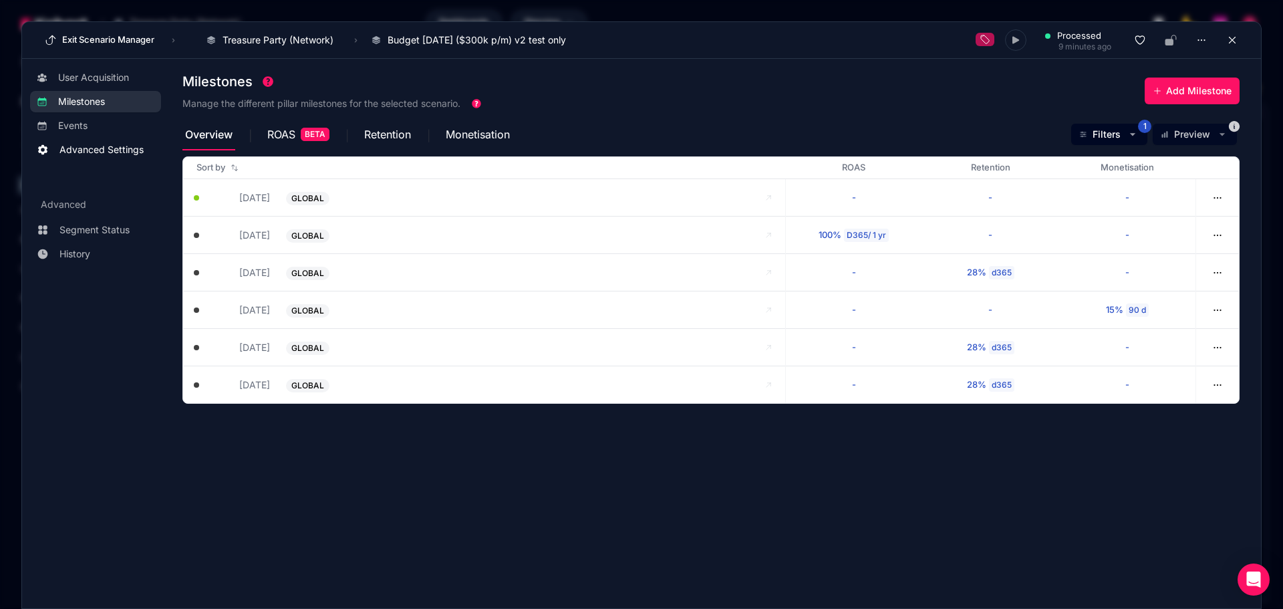
click at [79, 153] on span "Advanced Settings" at bounding box center [101, 149] width 84 height 13
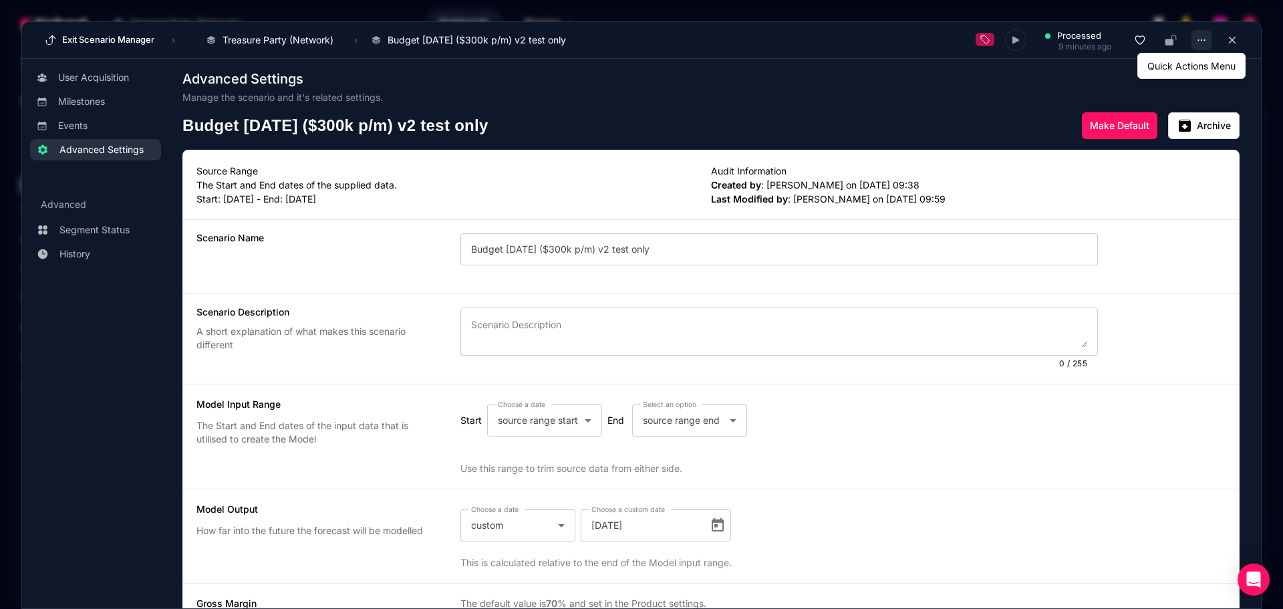
click at [1196, 43] on icon "button" at bounding box center [1201, 40] width 12 height 12
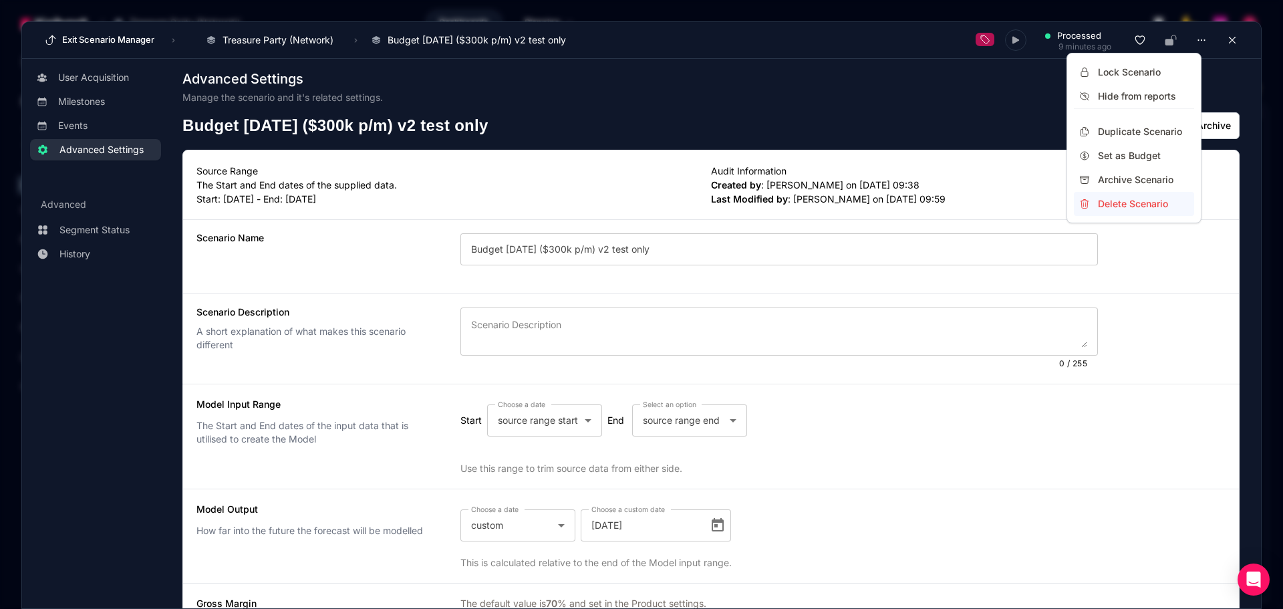
click at [1141, 200] on div "Delete Scenario" at bounding box center [1143, 203] width 91 height 13
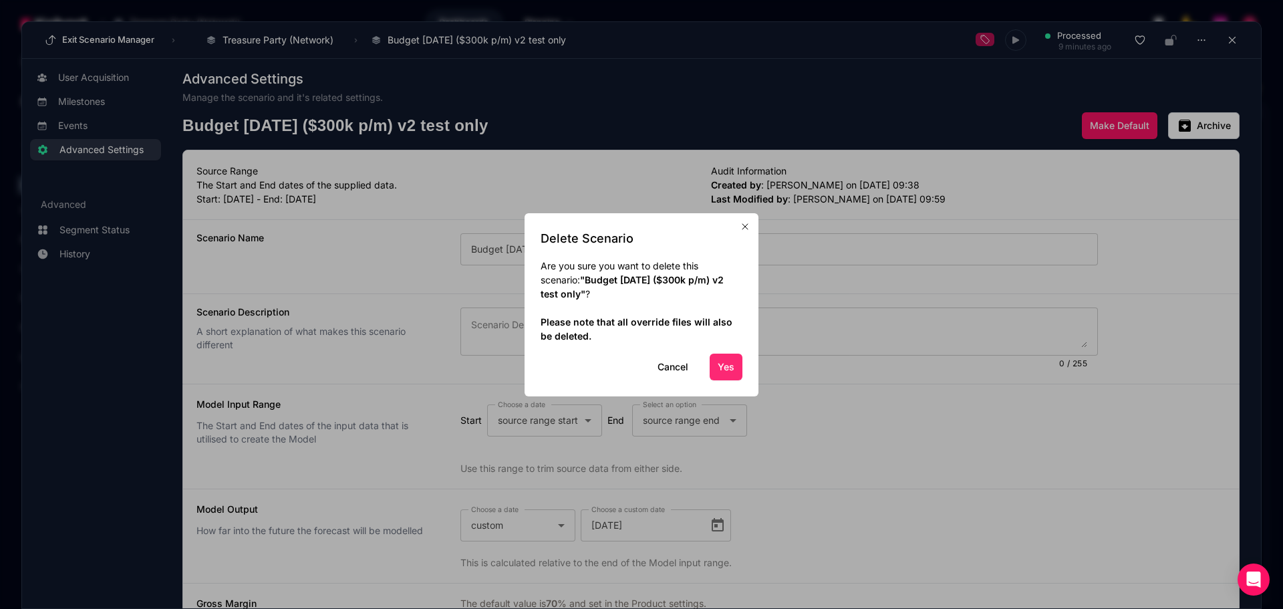
click at [731, 370] on button "Yes" at bounding box center [725, 366] width 33 height 27
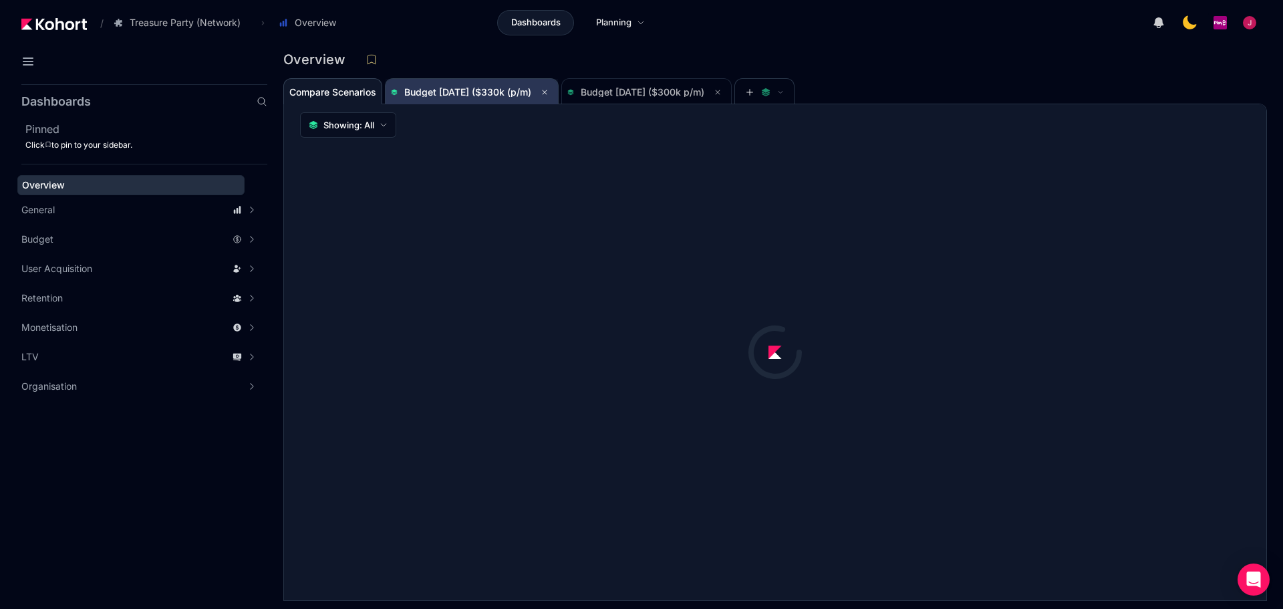
click at [468, 90] on span "Budget [DATE] ($330k (p/m)" at bounding box center [467, 91] width 127 height 11
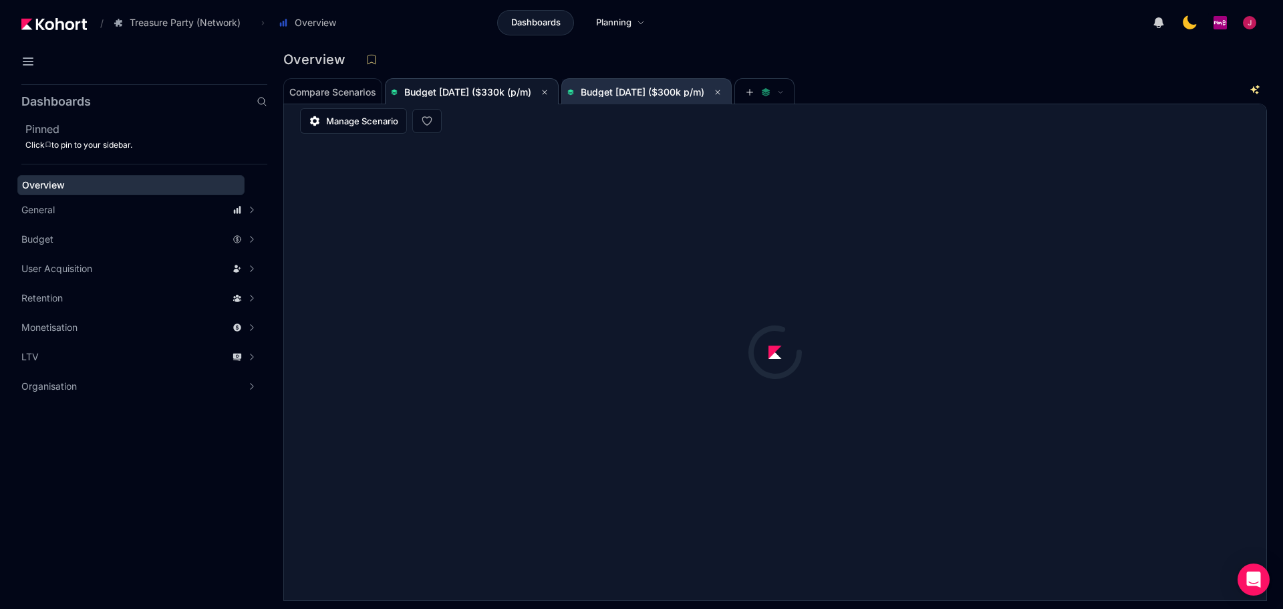
click at [685, 86] on span "Budget [DATE] ($300k p/m)" at bounding box center [646, 92] width 158 height 16
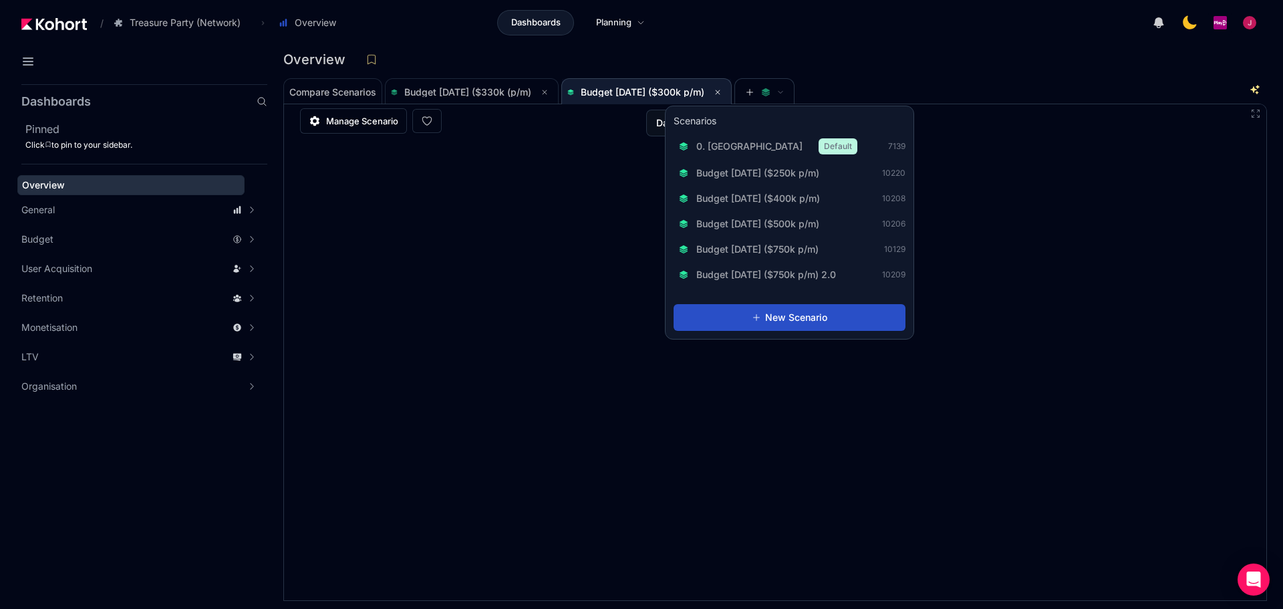
scroll to position [1, 0]
click at [784, 93] on span at bounding box center [764, 91] width 39 height 9
click at [806, 176] on span "Budget [DATE] ($250k p/m)" at bounding box center [757, 172] width 123 height 13
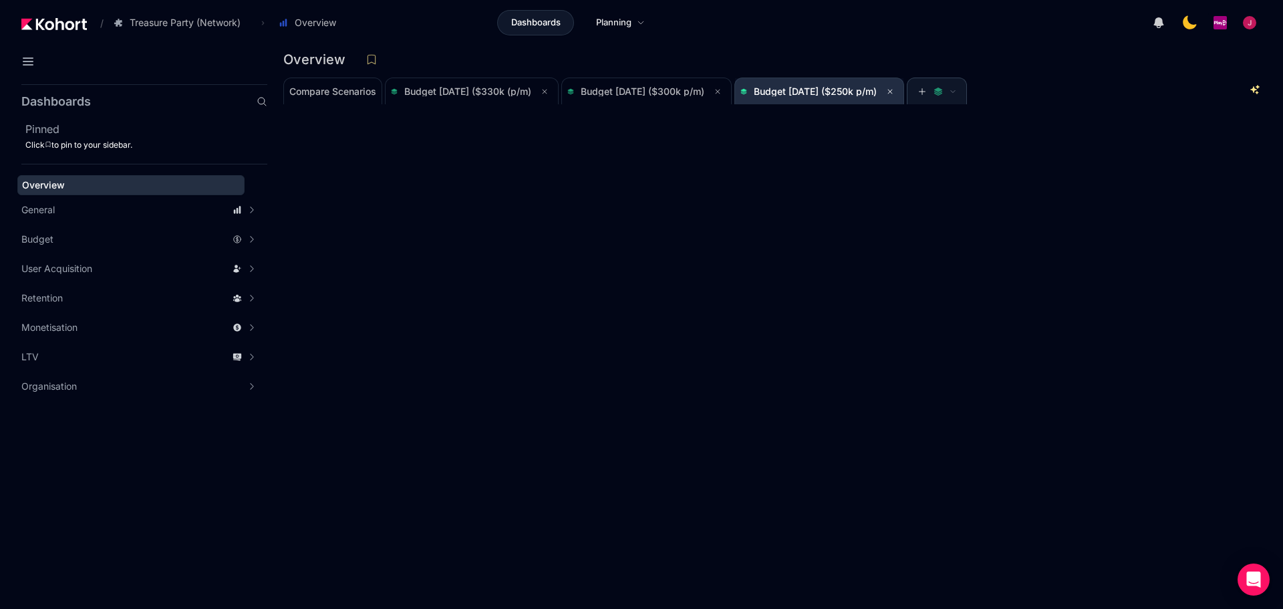
click at [824, 91] on span "Budget [DATE] ($250k p/m)" at bounding box center [815, 91] width 123 height 11
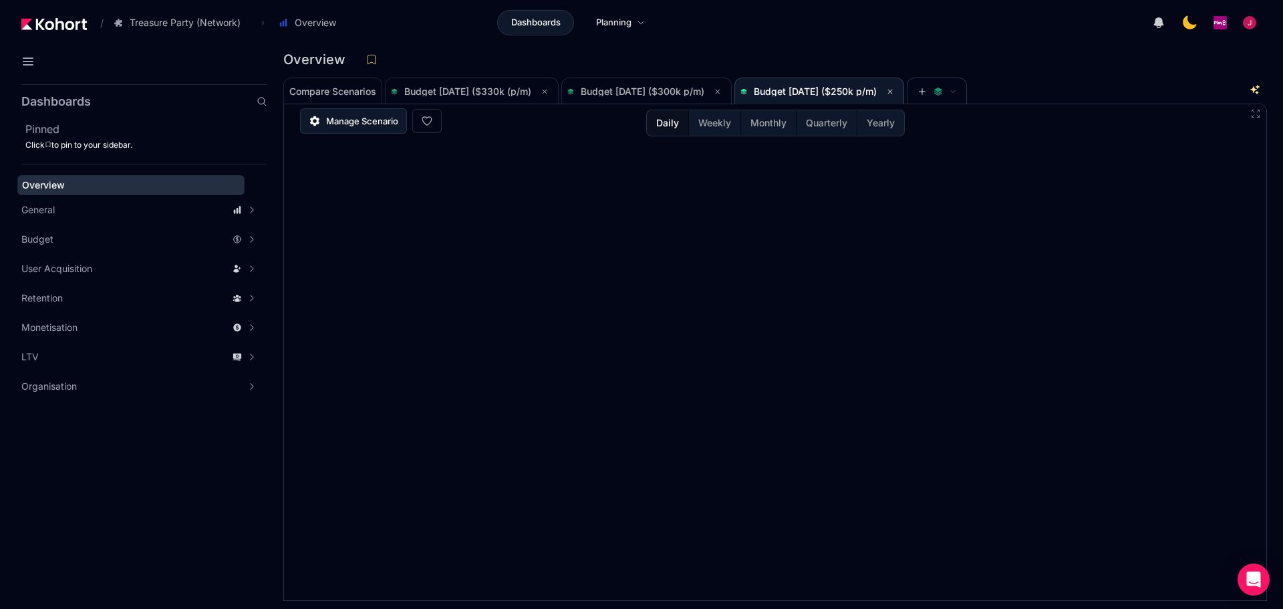
click at [357, 127] on span "Manage Scenario" at bounding box center [362, 120] width 72 height 13
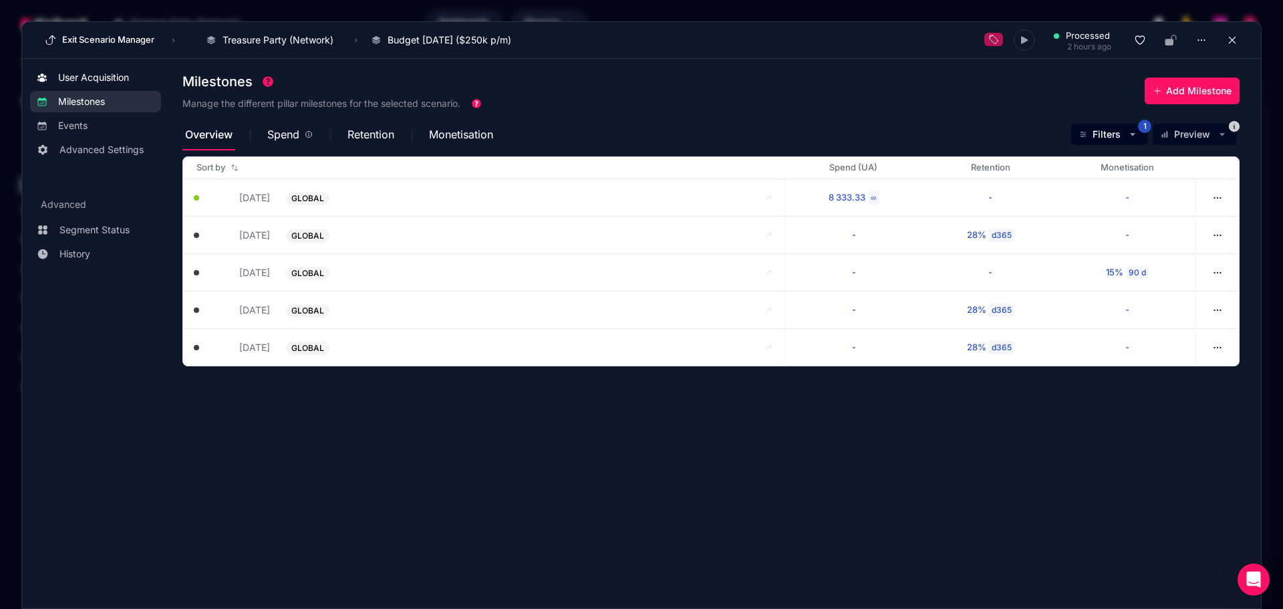
click at [98, 72] on span "User Acquisition" at bounding box center [93, 77] width 71 height 13
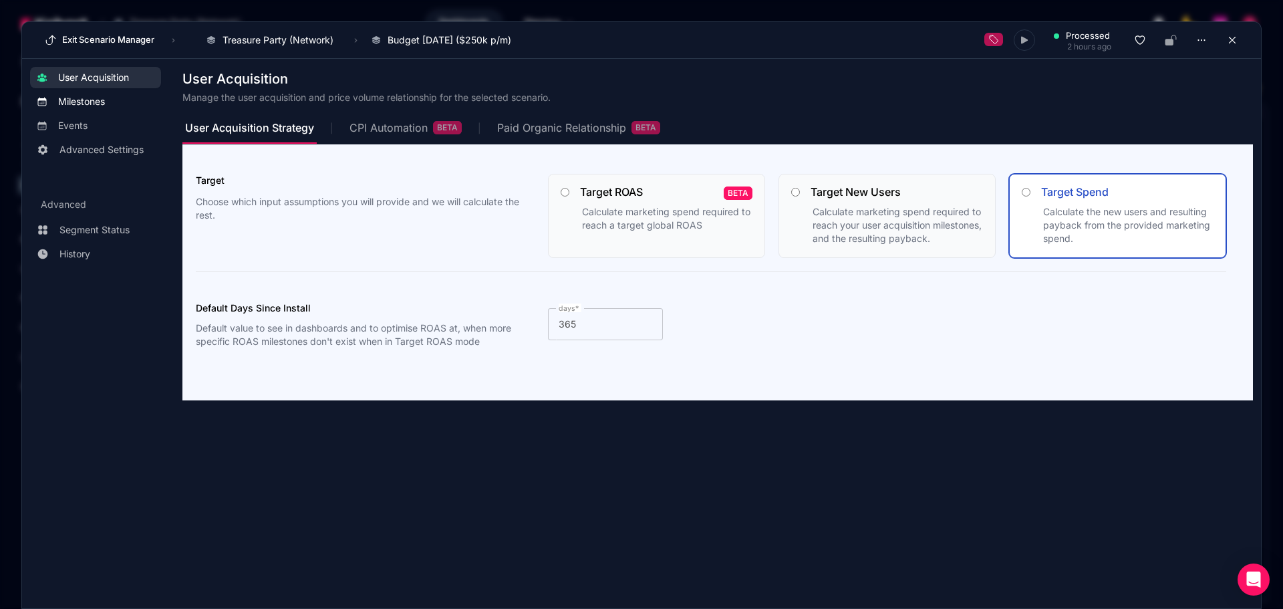
click at [80, 99] on span "Milestones" at bounding box center [81, 101] width 47 height 13
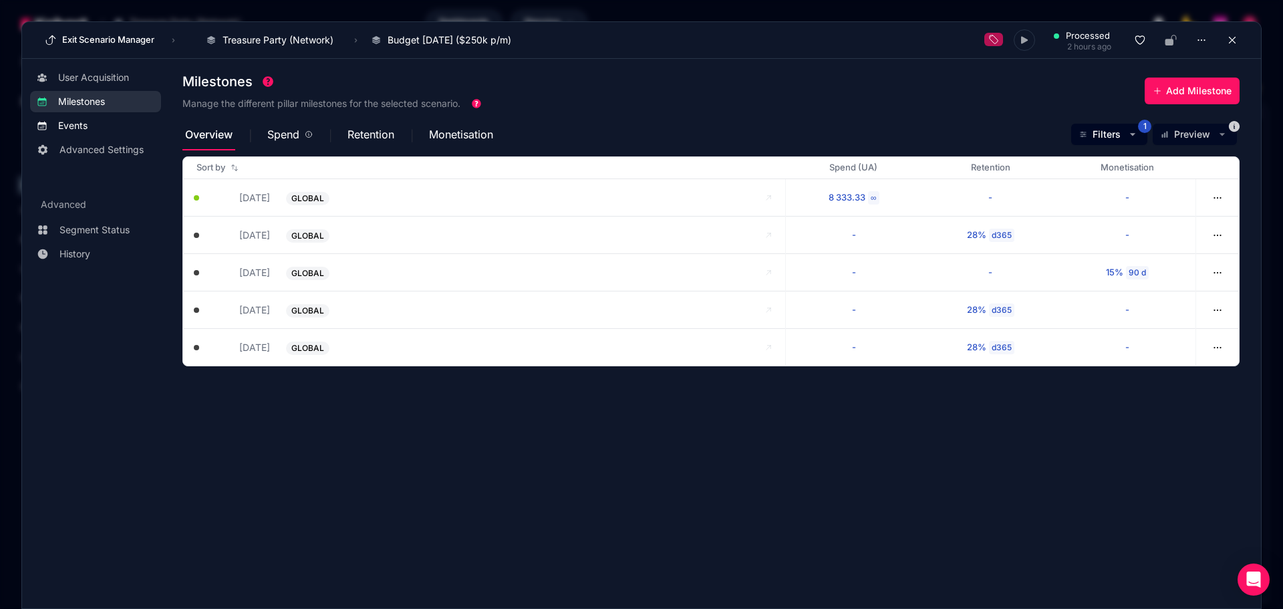
click at [81, 128] on span "Events" at bounding box center [72, 125] width 29 height 13
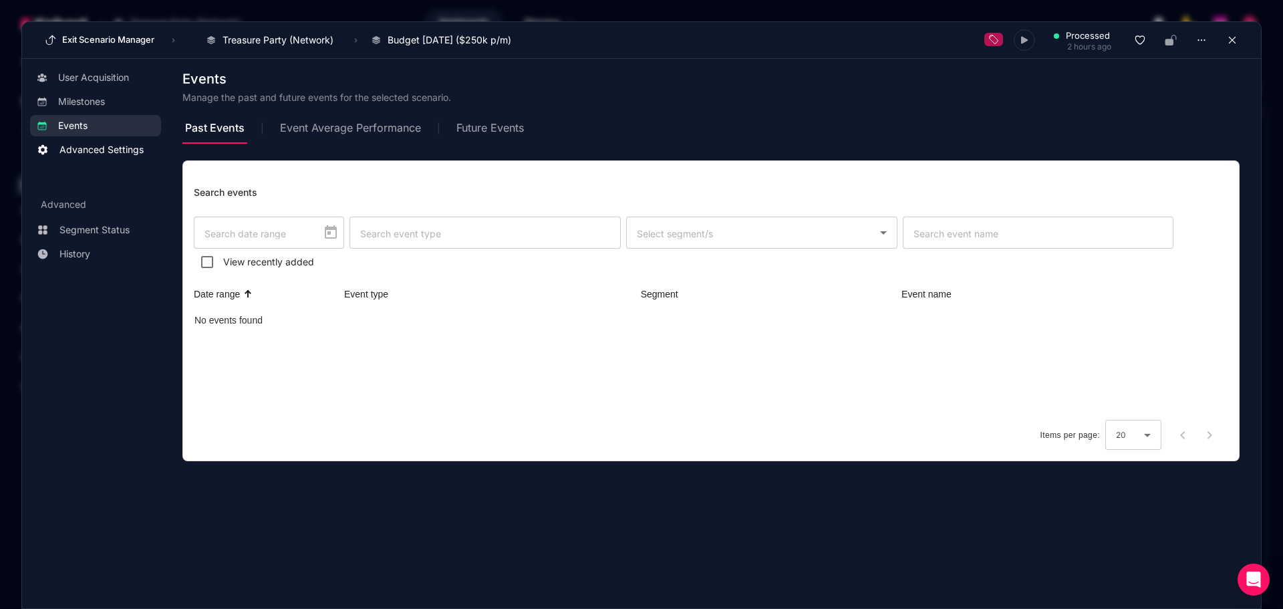
click at [79, 146] on span "Advanced Settings" at bounding box center [101, 149] width 84 height 13
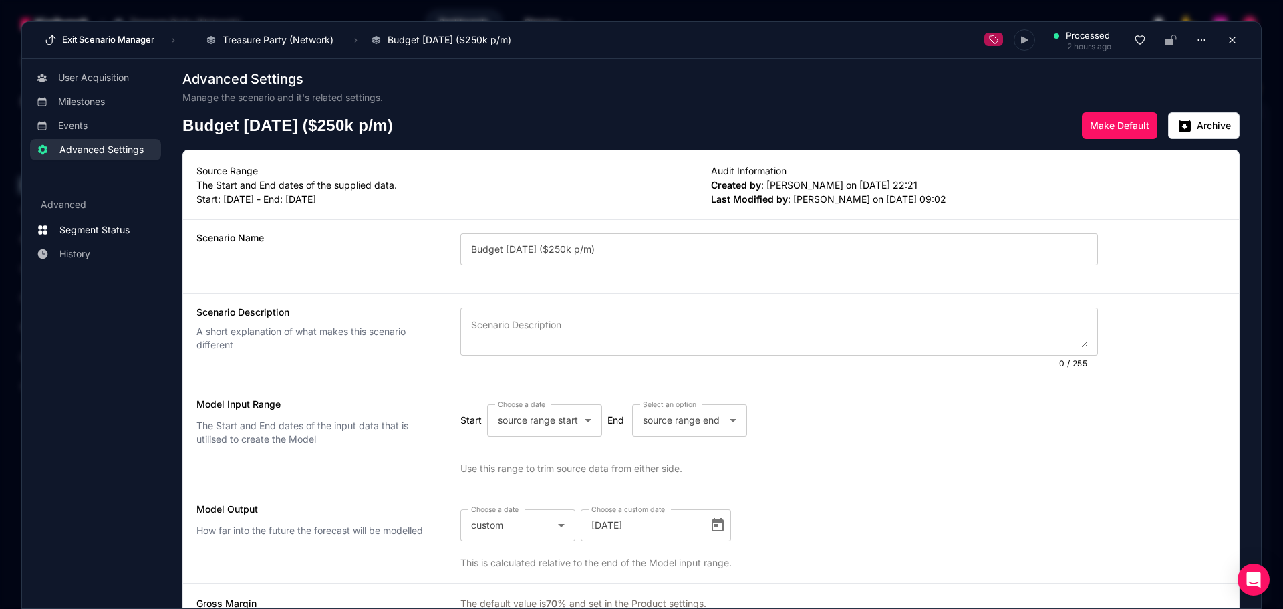
click at [106, 226] on span "Segment Status" at bounding box center [94, 229] width 70 height 13
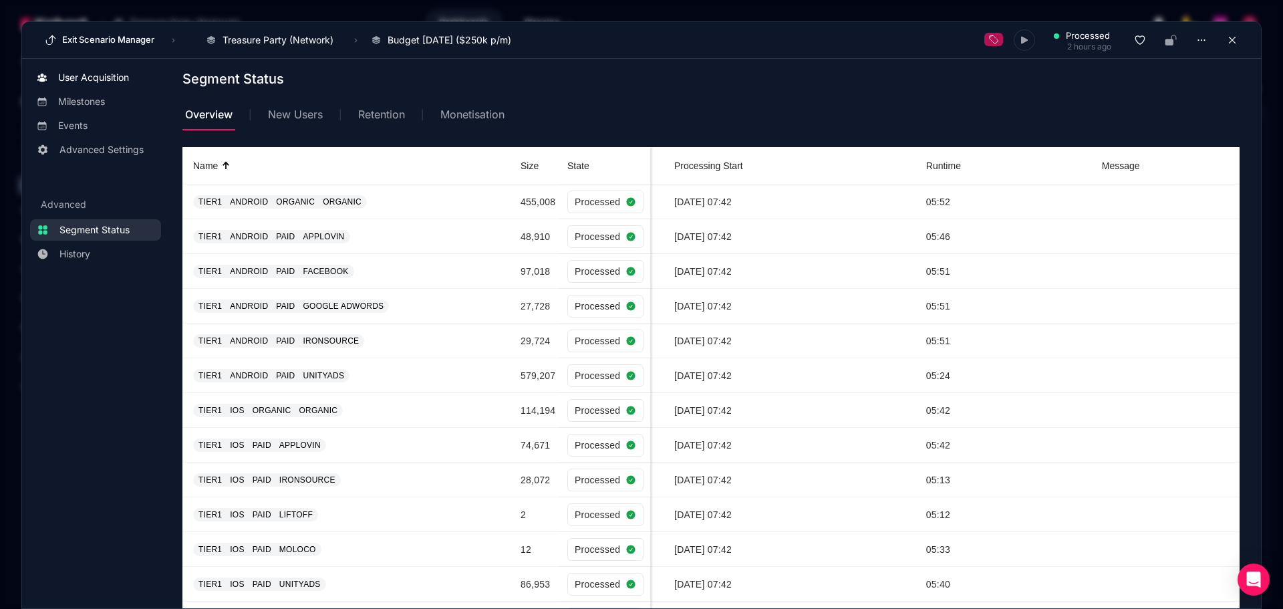
click at [95, 73] on span "User Acquisition" at bounding box center [93, 77] width 71 height 13
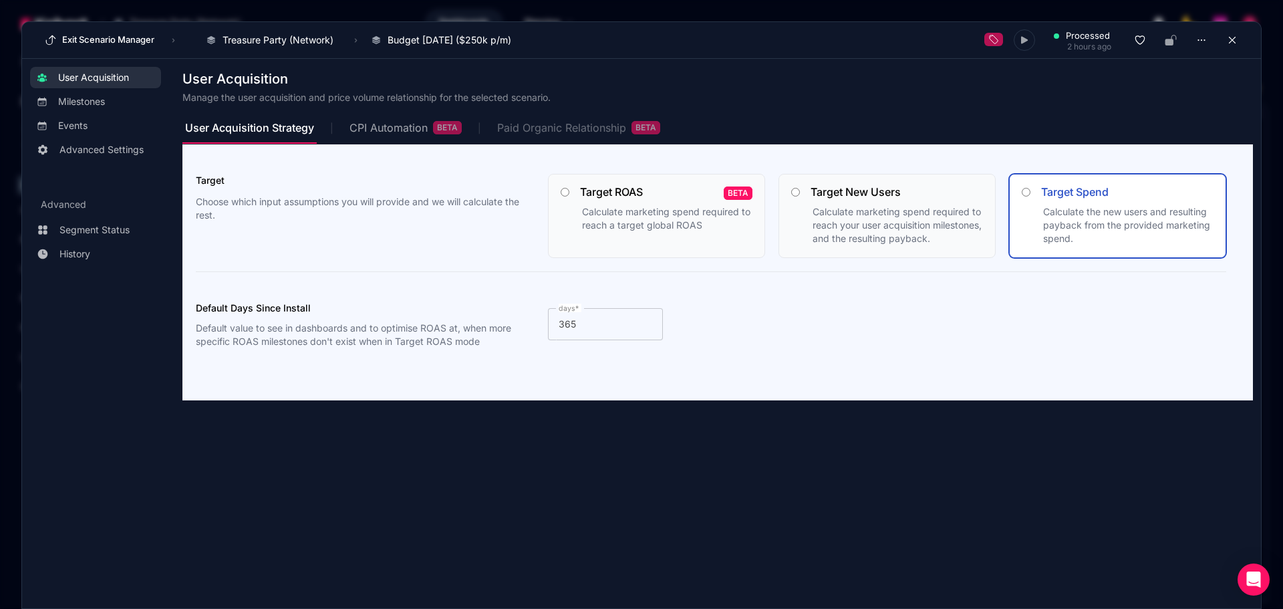
click at [546, 116] on span "Paid Organic Relationship BETA" at bounding box center [578, 128] width 163 height 32
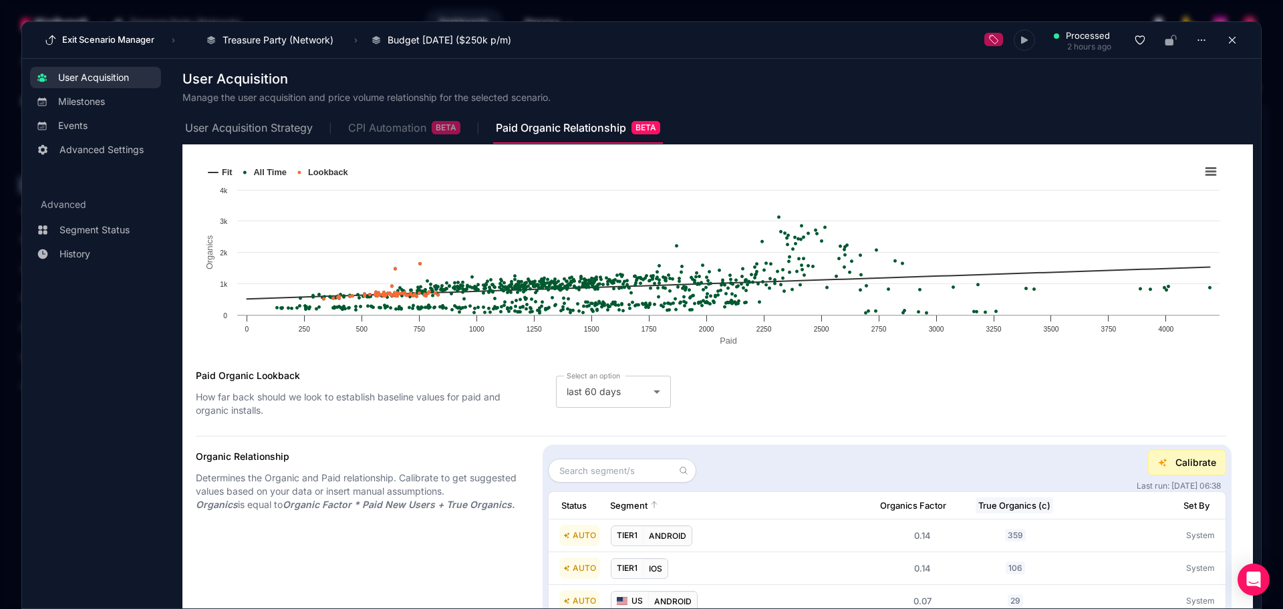
click at [399, 125] on div "CPI Automation BETA" at bounding box center [404, 127] width 112 height 13
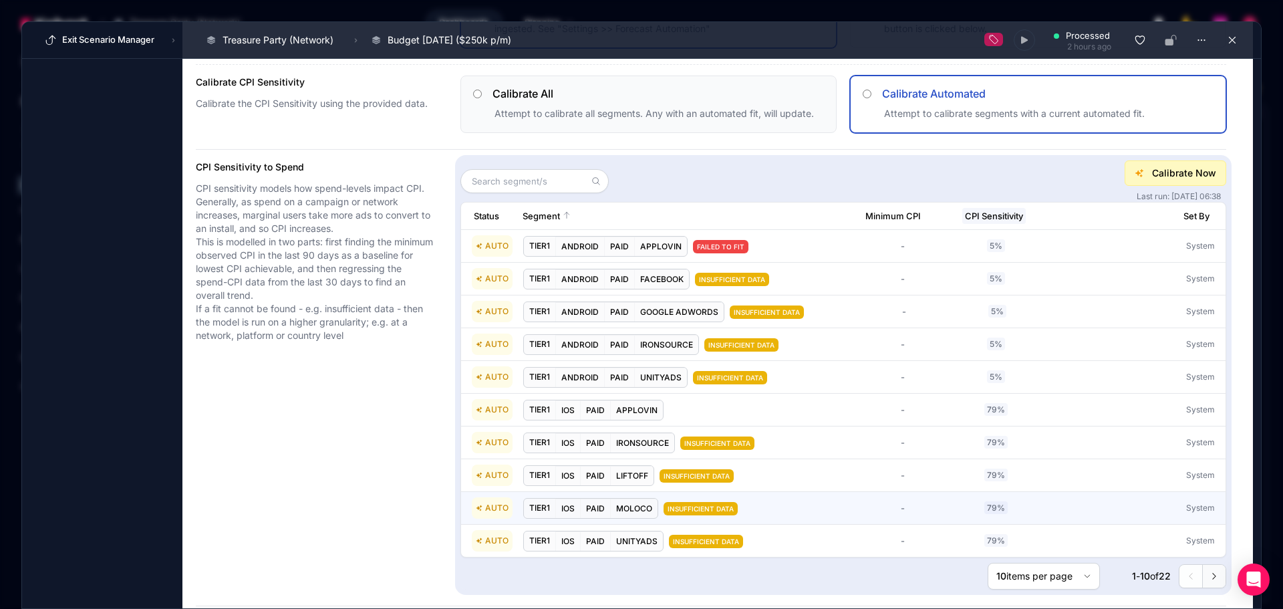
scroll to position [313, 0]
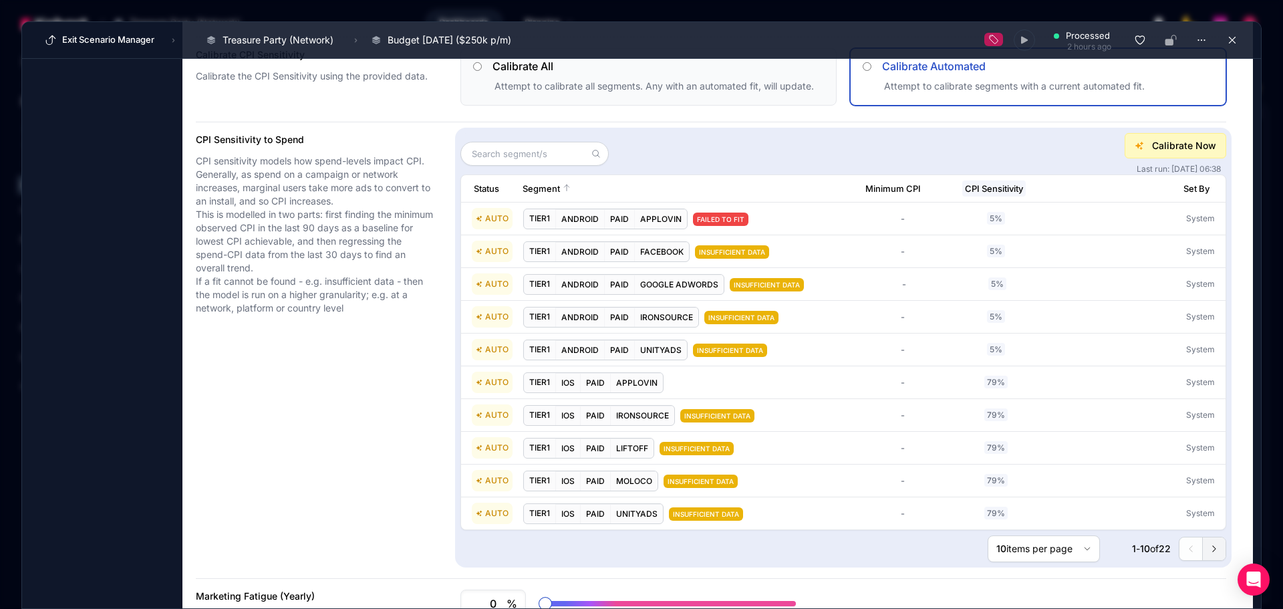
click at [1202, 540] on button at bounding box center [1213, 548] width 23 height 23
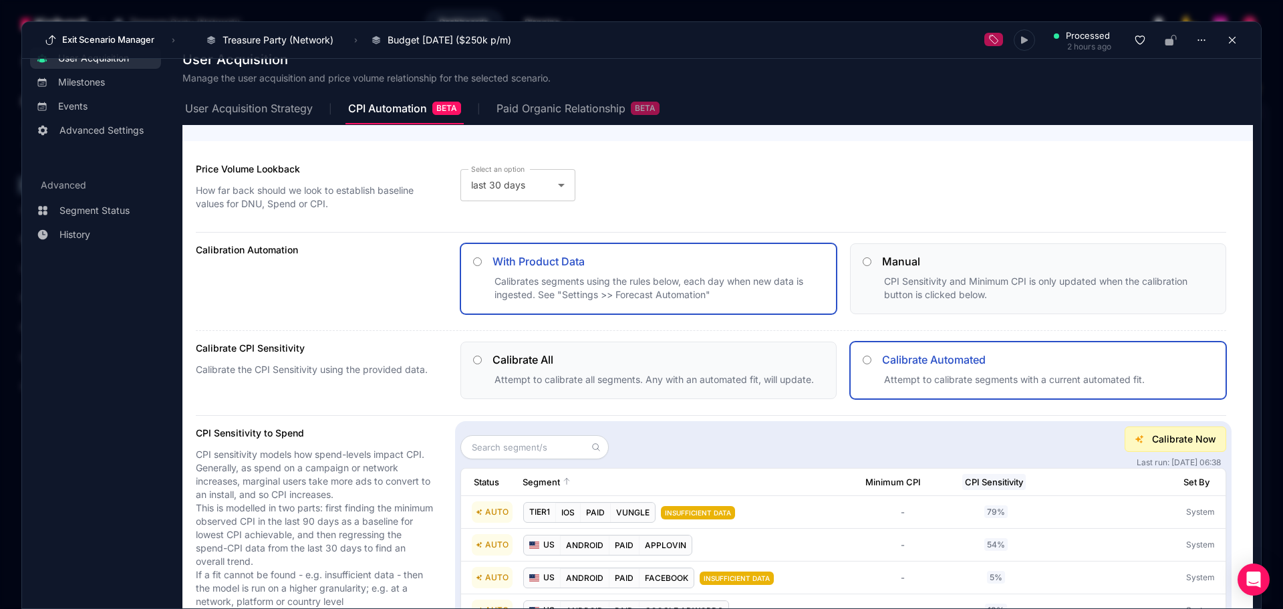
scroll to position [0, 0]
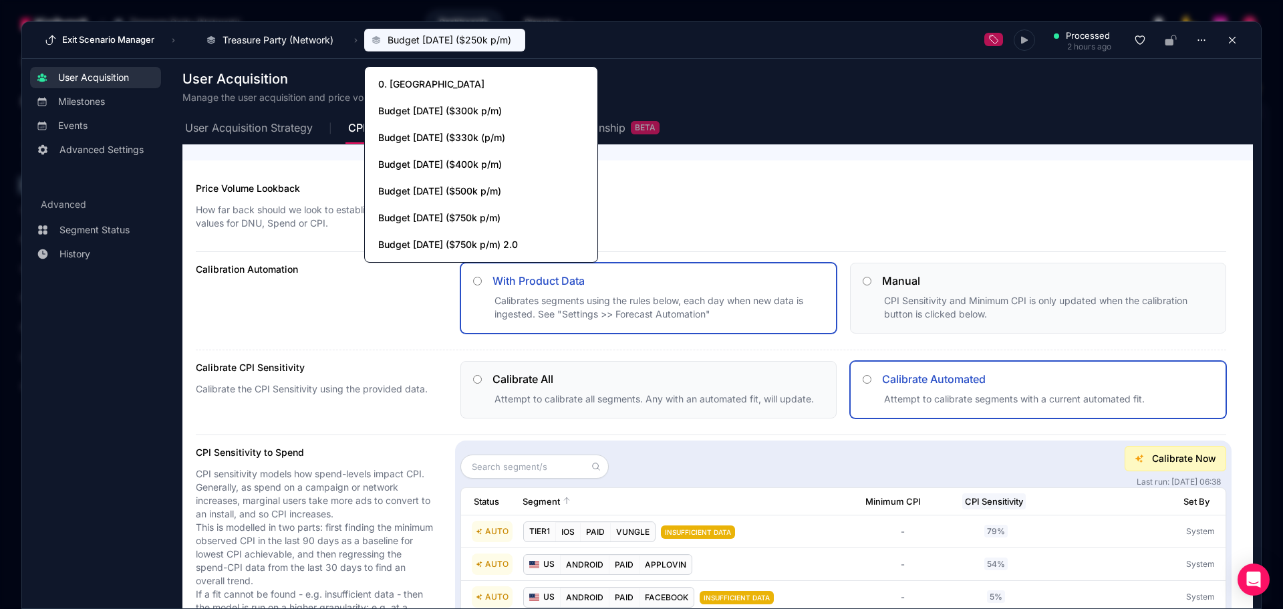
click at [485, 42] on span "Budget [DATE] ($250k p/m)" at bounding box center [449, 39] width 124 height 13
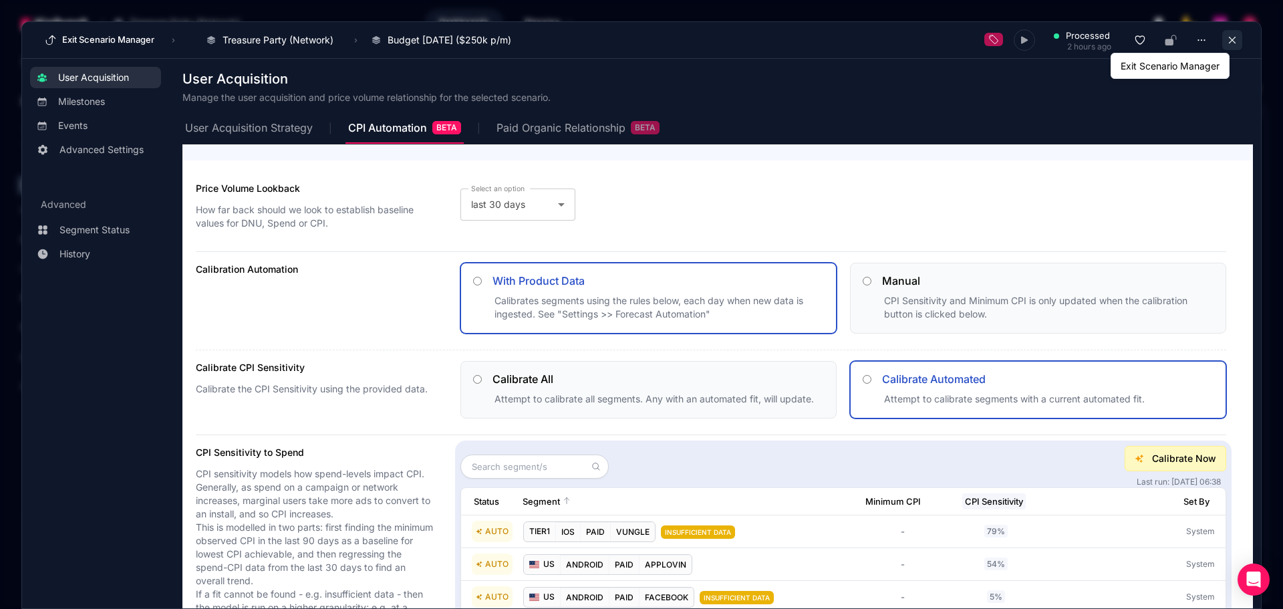
click at [1226, 38] on icon at bounding box center [1232, 40] width 12 height 12
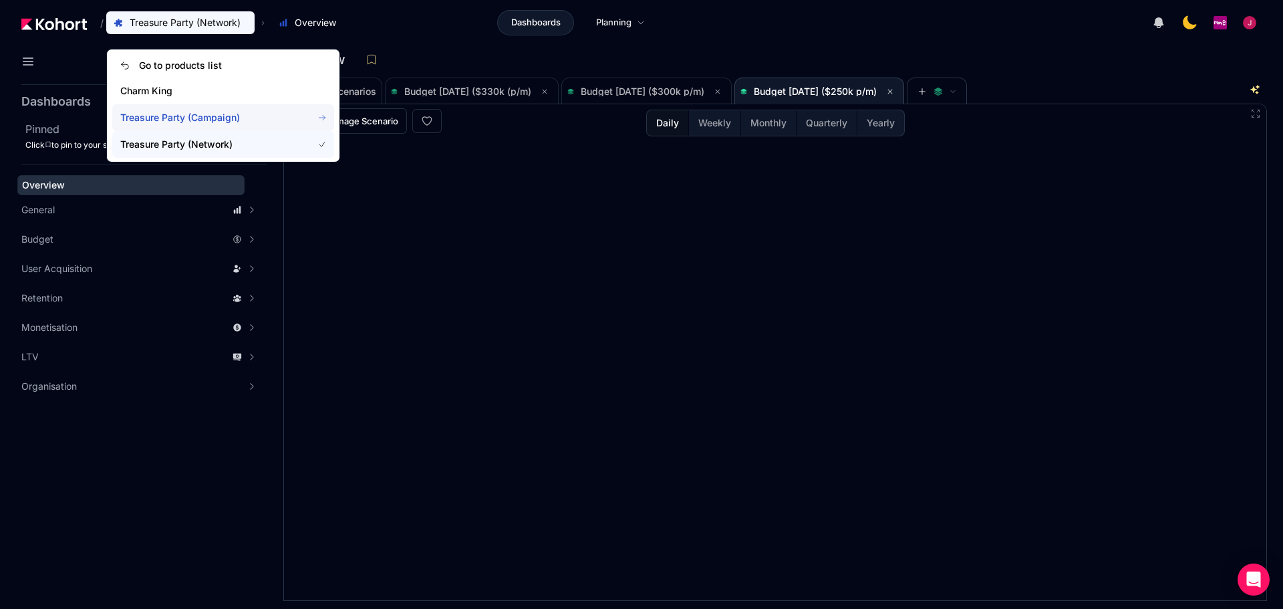
click at [189, 116] on span "Treasure Party (Campaign)" at bounding box center [208, 117] width 176 height 13
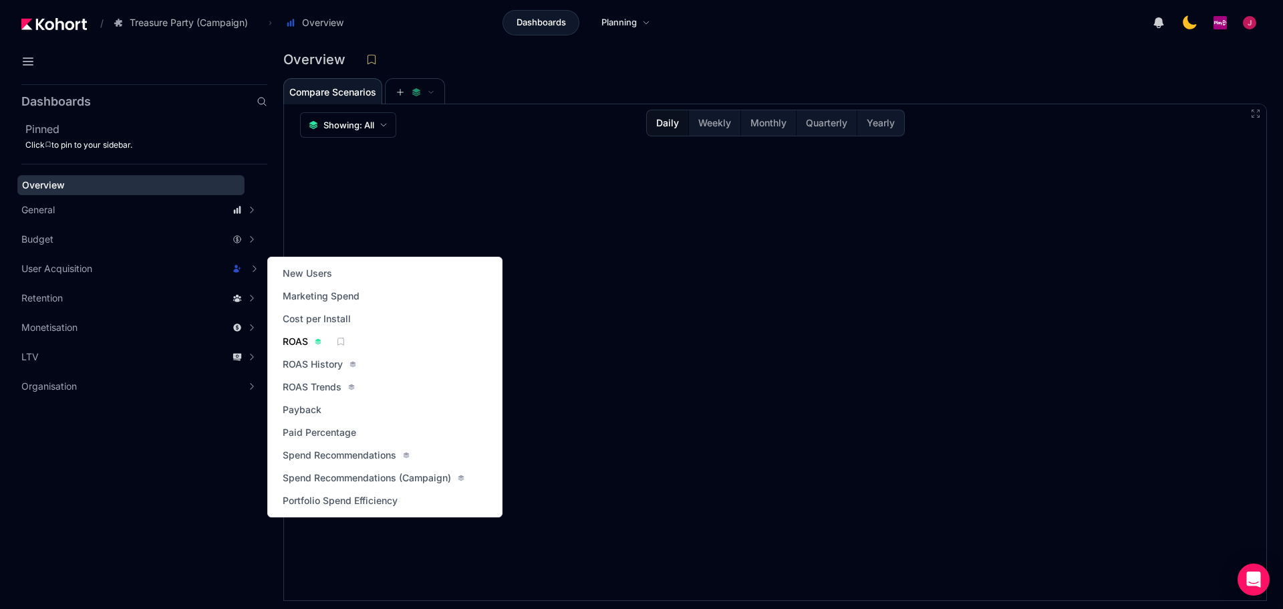
click at [295, 339] on span "ROAS" at bounding box center [295, 341] width 25 height 13
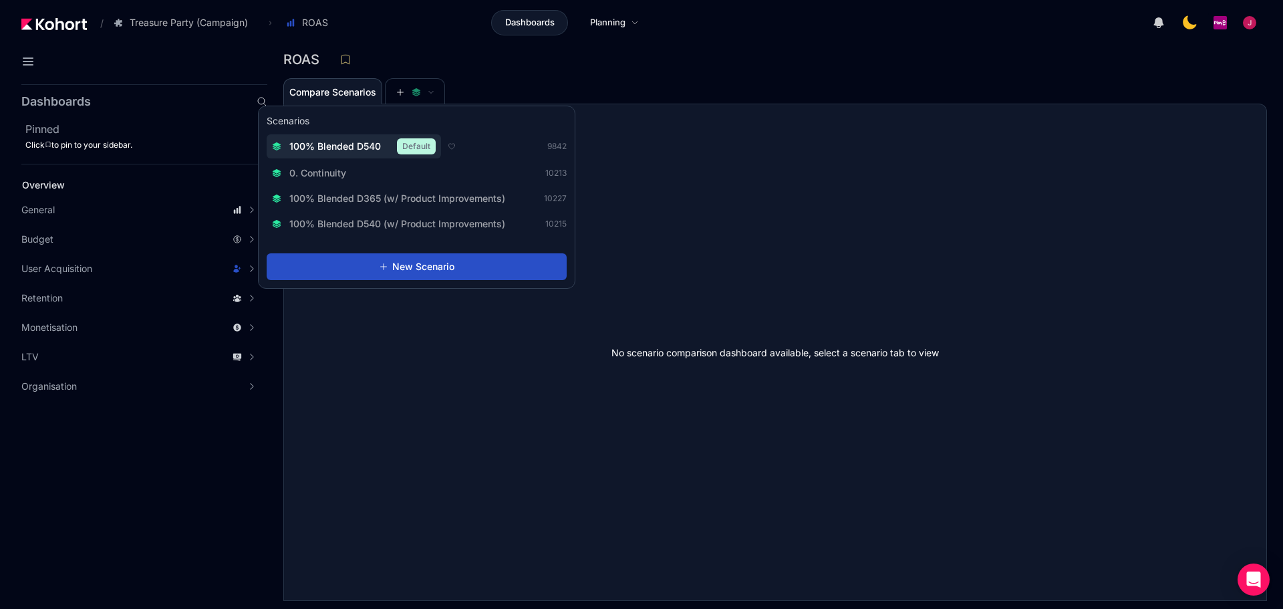
click at [362, 145] on span "100% Blended D540" at bounding box center [335, 146] width 92 height 13
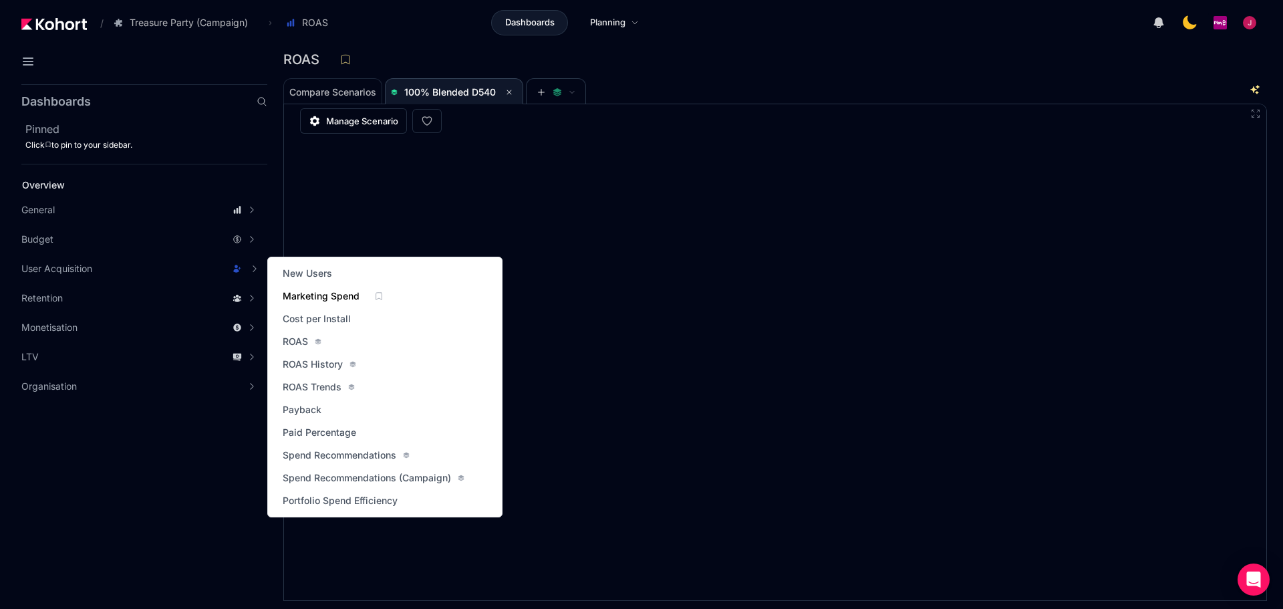
click at [333, 297] on span "Marketing Spend" at bounding box center [321, 295] width 77 height 13
click at [317, 383] on span "ROAS Trends" at bounding box center [312, 386] width 59 height 13
click at [295, 337] on span "ROAS" at bounding box center [295, 341] width 25 height 13
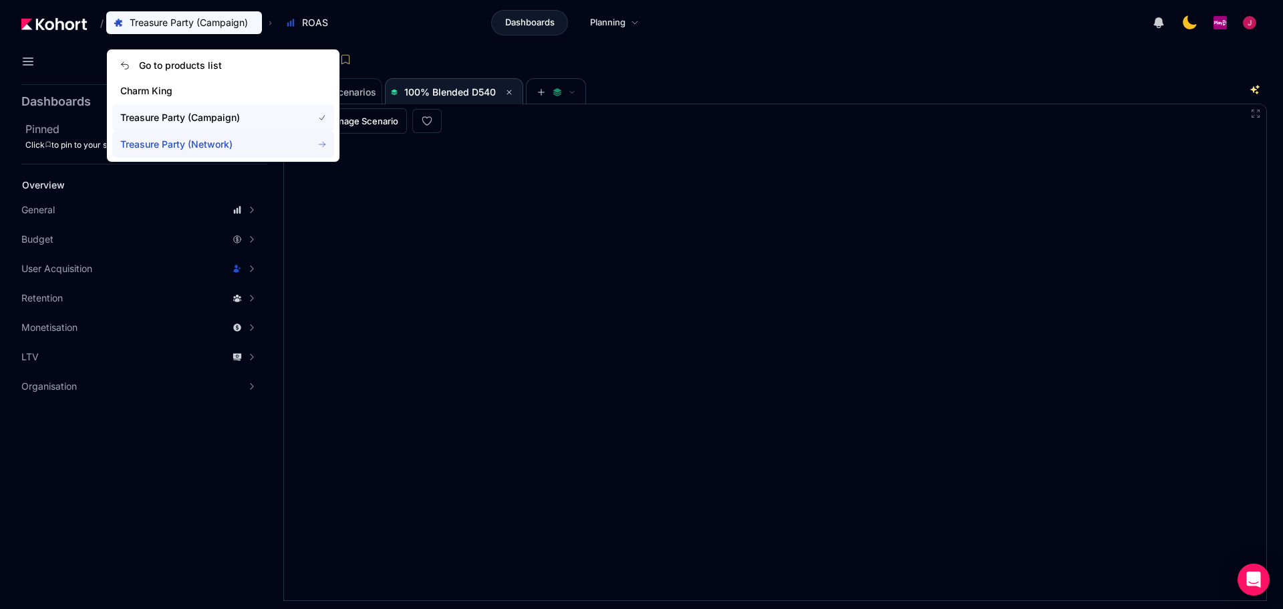
click at [211, 143] on span "Treasure Party (Network)" at bounding box center [208, 144] width 176 height 13
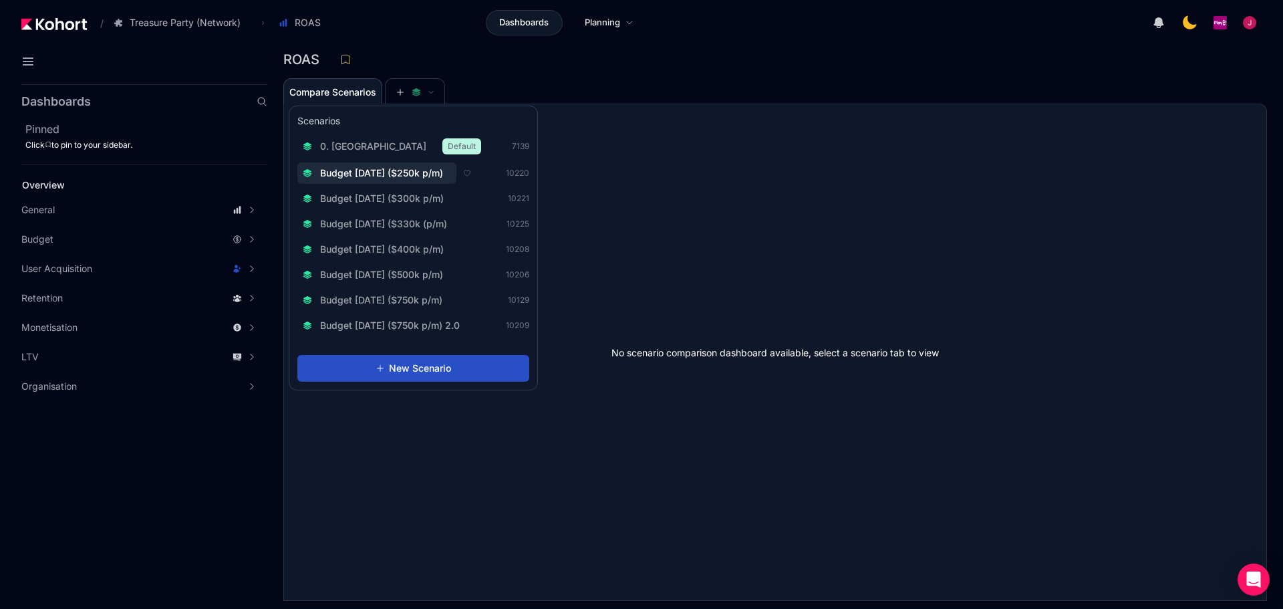
click at [432, 174] on span "Budget [DATE] ($250k p/m)" at bounding box center [381, 172] width 123 height 13
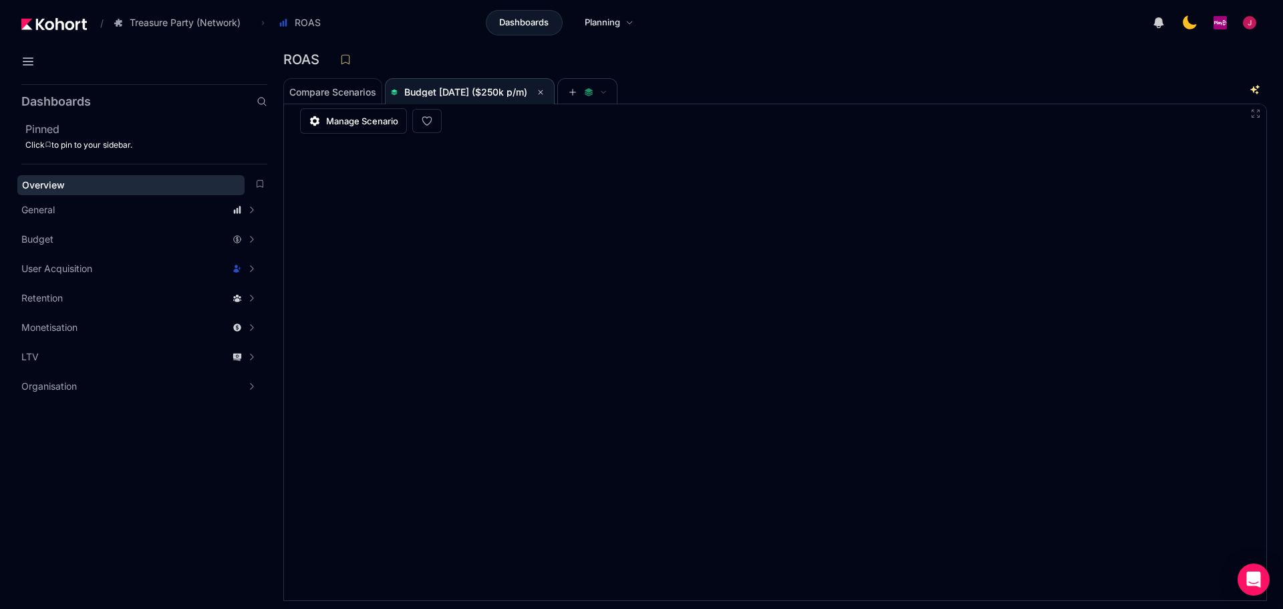
click at [162, 182] on div "Overview" at bounding box center [131, 184] width 218 height 13
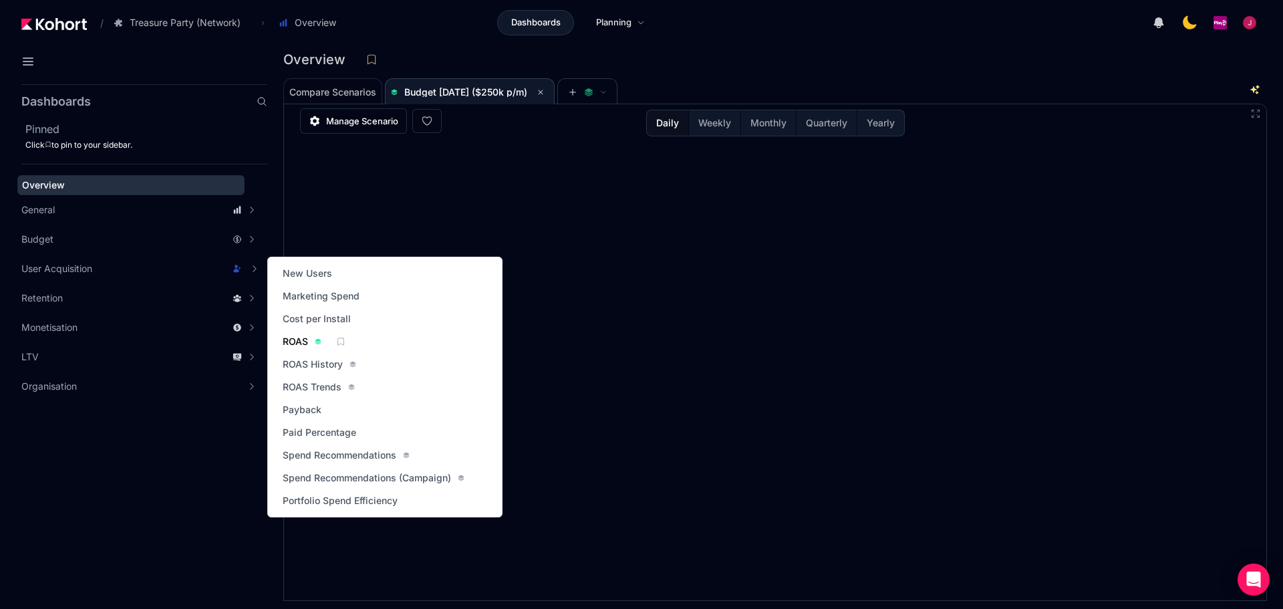
click at [307, 339] on span "ROAS" at bounding box center [295, 341] width 25 height 13
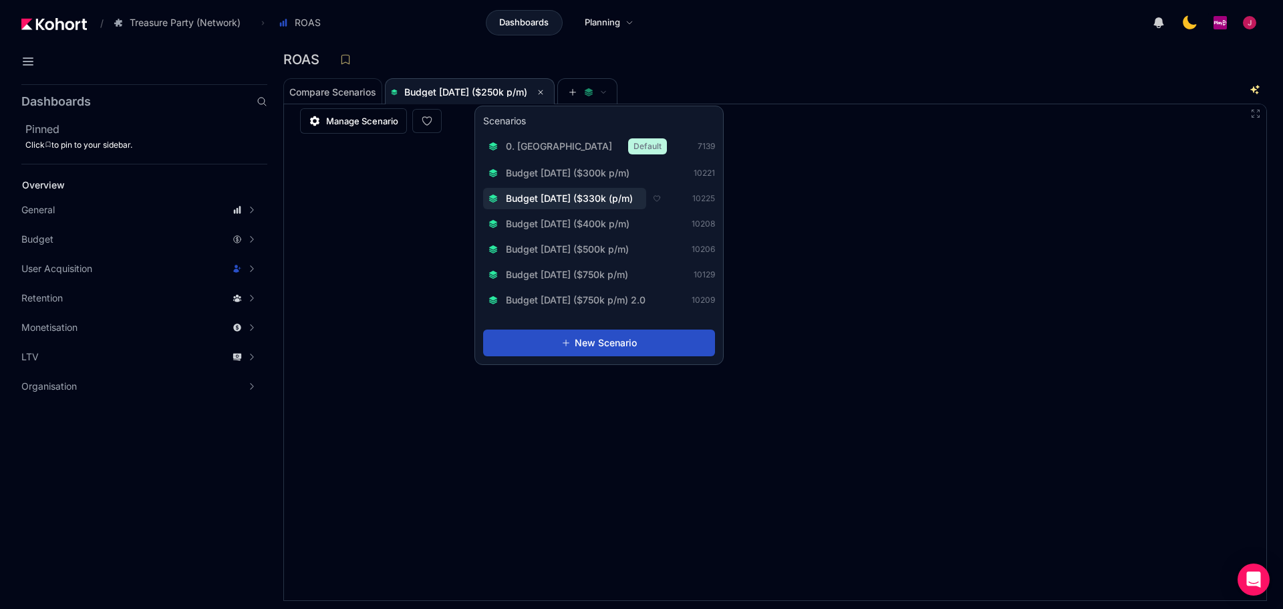
click at [623, 199] on span "Budget [DATE] ($330k (p/m)" at bounding box center [569, 198] width 127 height 13
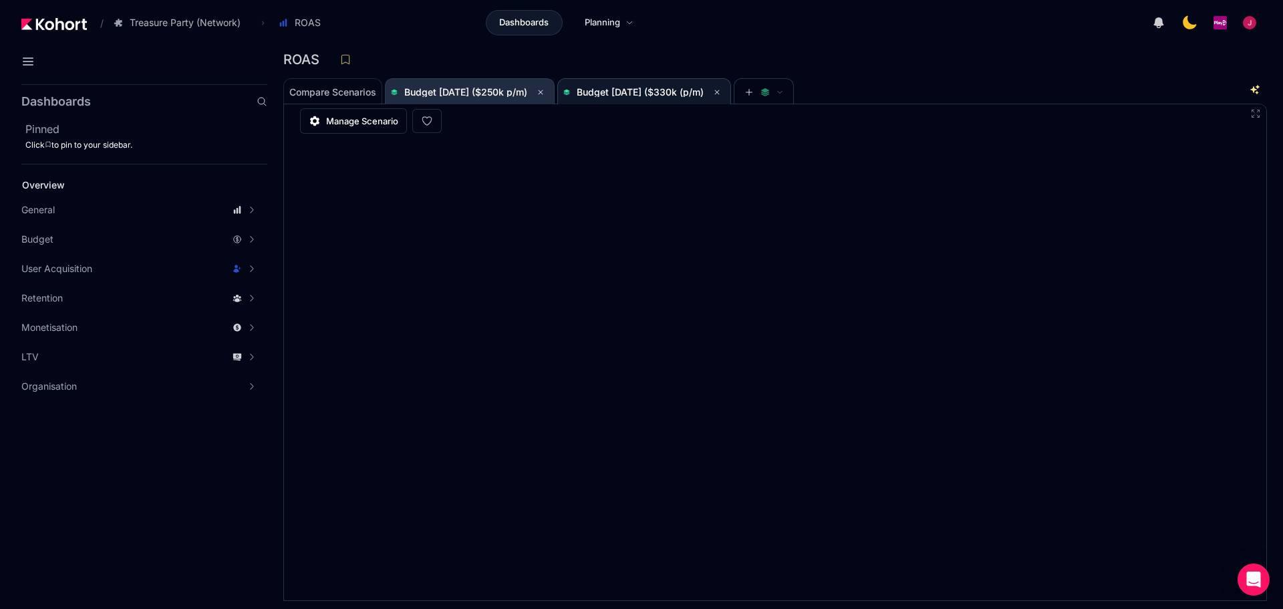
click at [467, 80] on span "Budget [DATE] ($250k p/m)" at bounding box center [470, 92] width 158 height 27
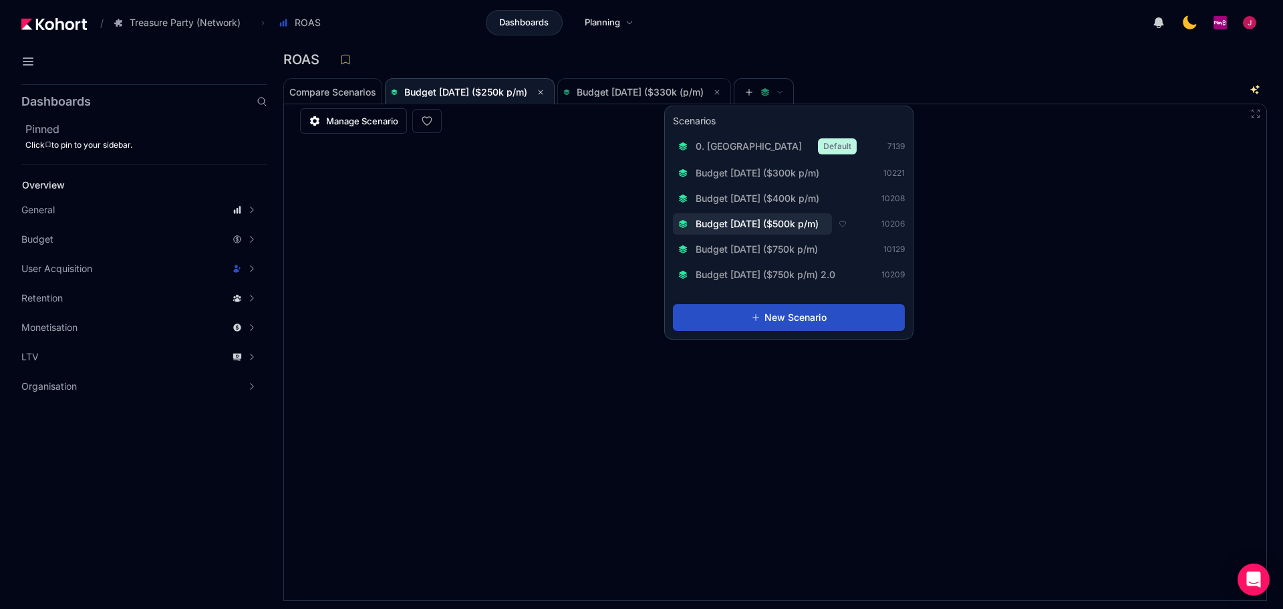
click at [805, 204] on span "Budget [DATE] ($400k p/m)" at bounding box center [757, 198] width 124 height 13
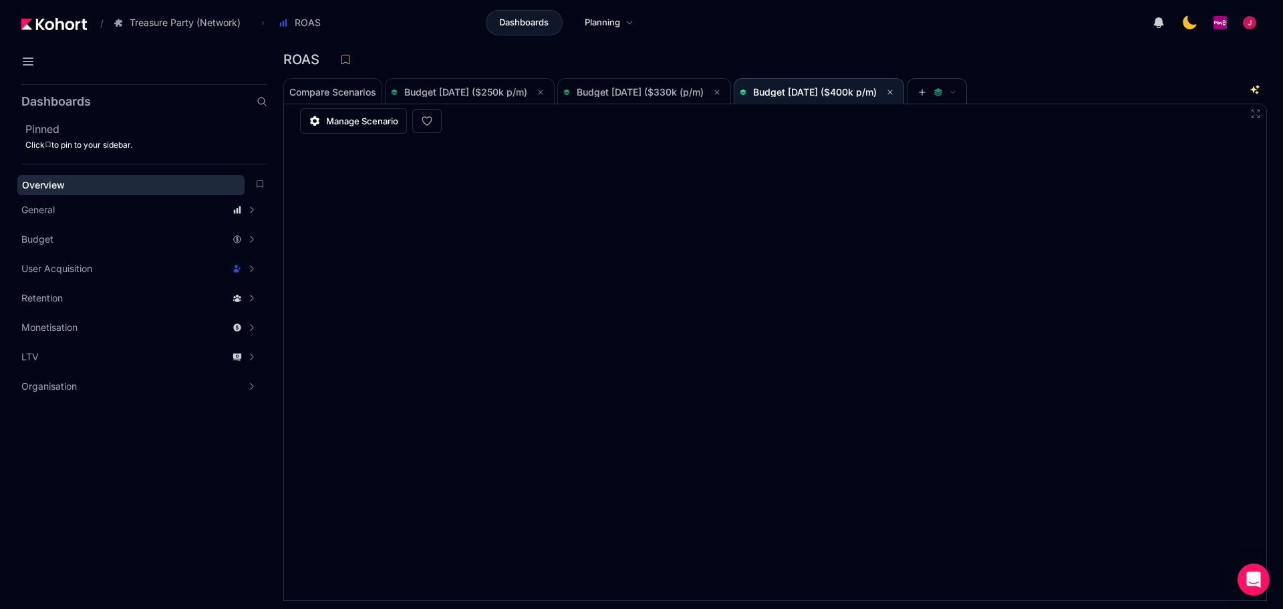
click at [149, 186] on div "Overview" at bounding box center [131, 184] width 218 height 13
click at [89, 182] on div "Overview" at bounding box center [131, 184] width 218 height 13
click at [894, 90] on icon at bounding box center [890, 92] width 8 height 8
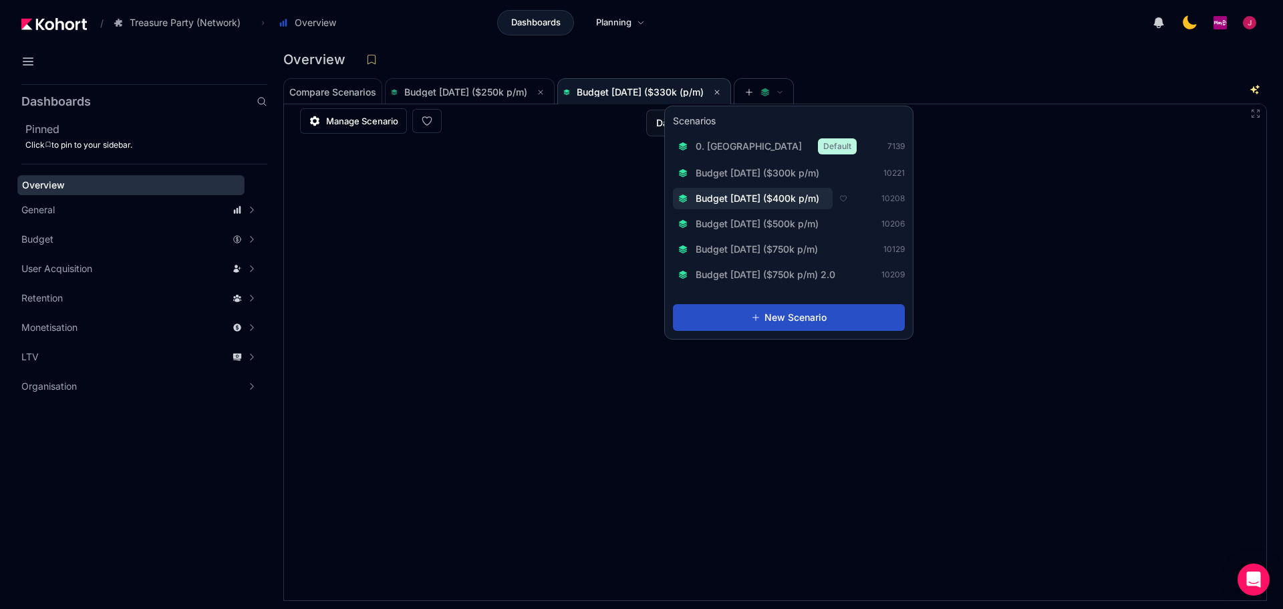
click at [796, 199] on span "Budget [DATE] ($400k p/m)" at bounding box center [757, 198] width 124 height 13
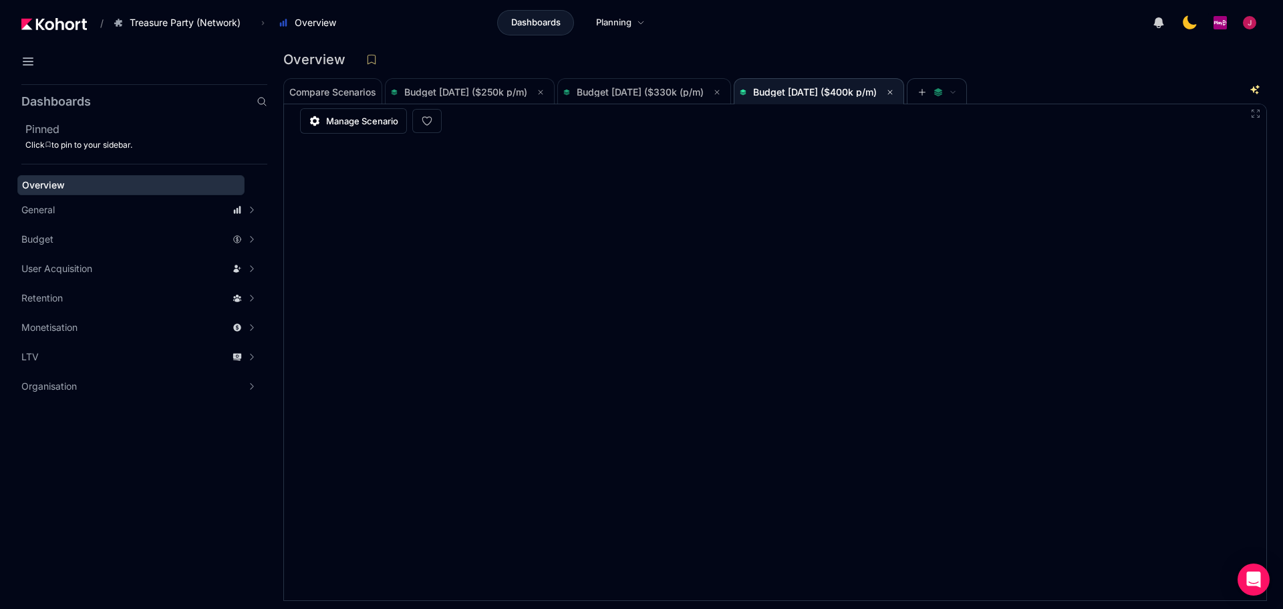
click at [71, 32] on div "/ Treasure Party (Network) Go to products list Charm King Treasure Party (Campa…" at bounding box center [185, 22] width 329 height 23
click at [31, 69] on button at bounding box center [28, 61] width 24 height 24
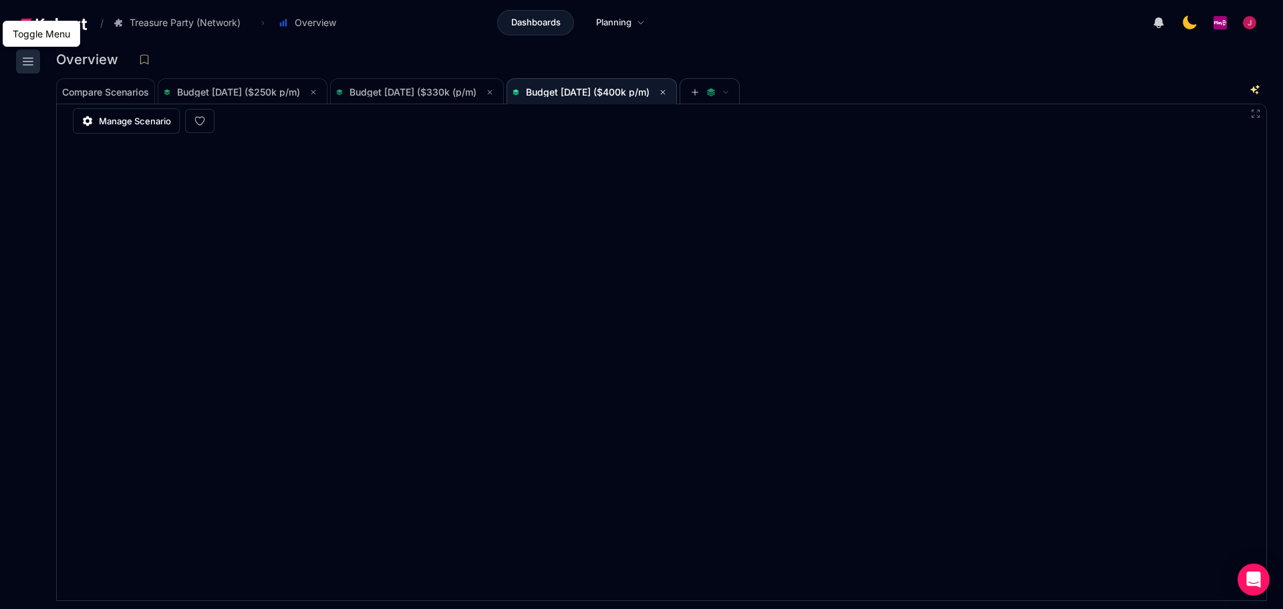
click at [31, 69] on button at bounding box center [28, 61] width 24 height 24
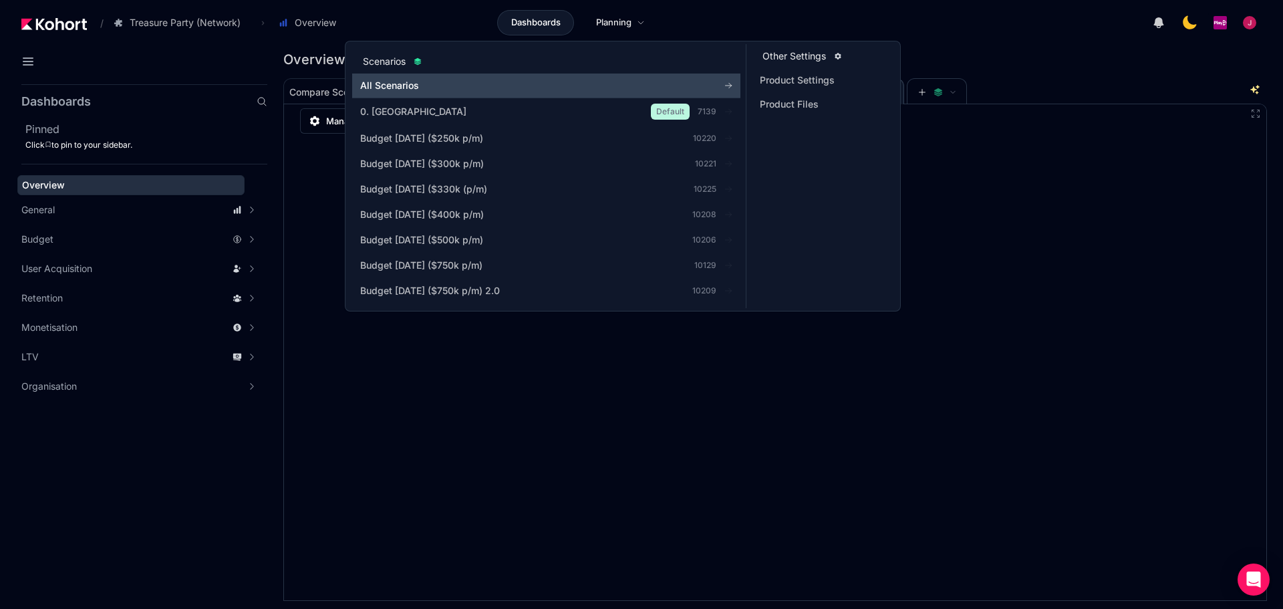
click at [406, 89] on span "All Scenarios" at bounding box center [520, 85] width 321 height 13
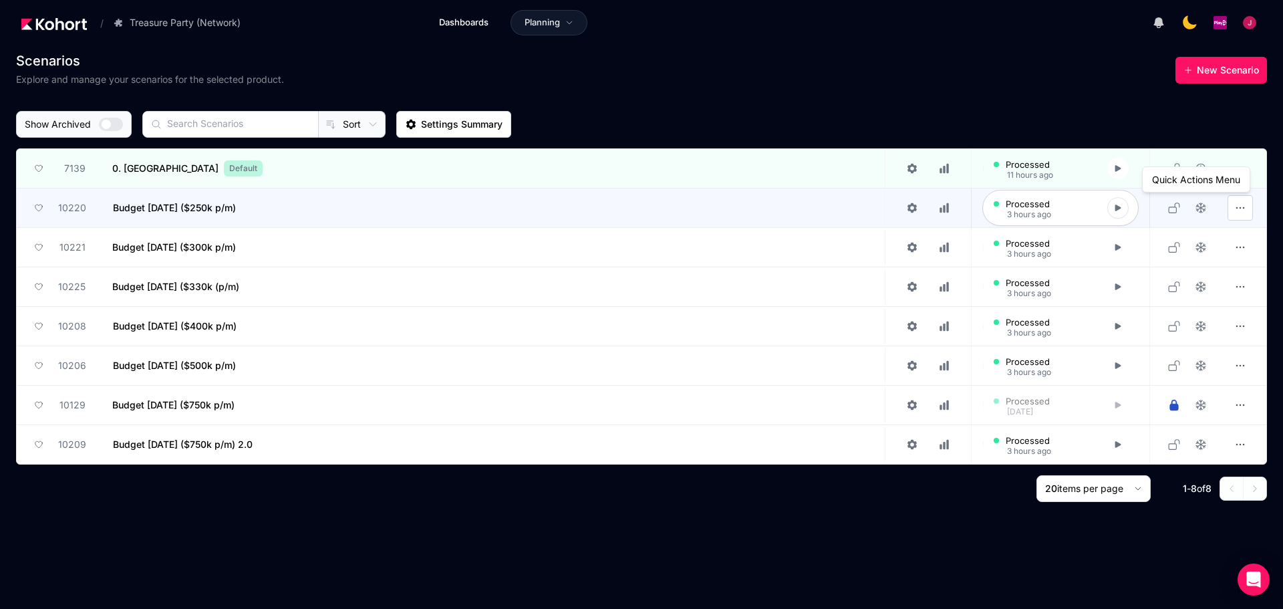
click at [1243, 206] on icon "button" at bounding box center [1239, 207] width 13 height 13
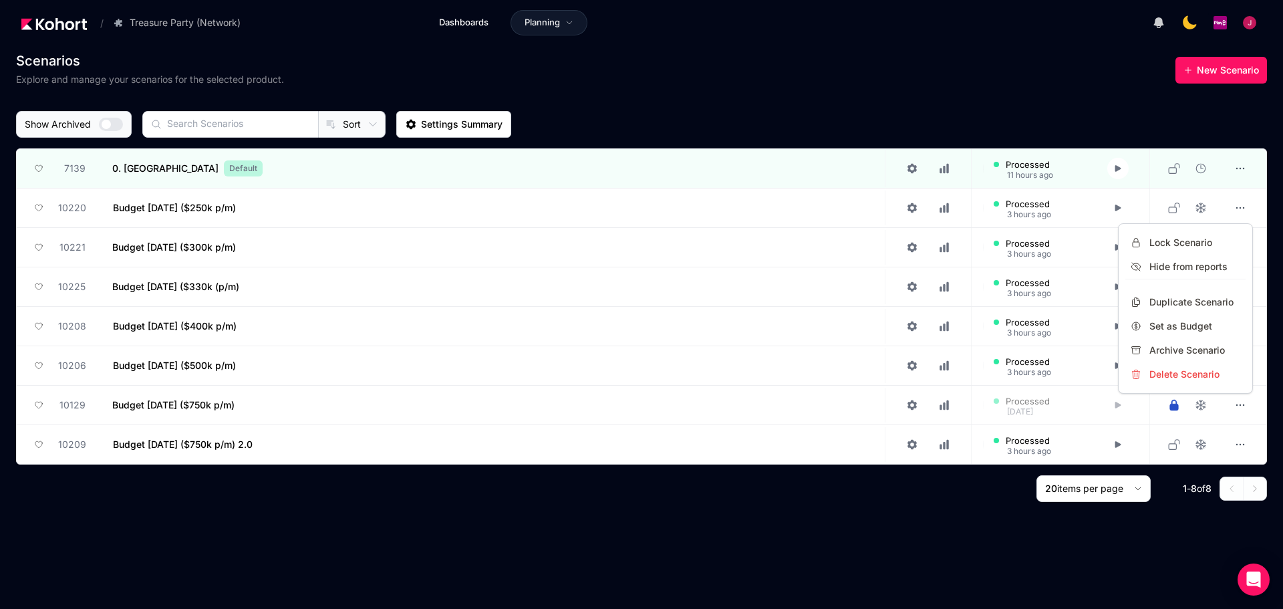
click at [182, 208] on div at bounding box center [641, 304] width 1283 height 609
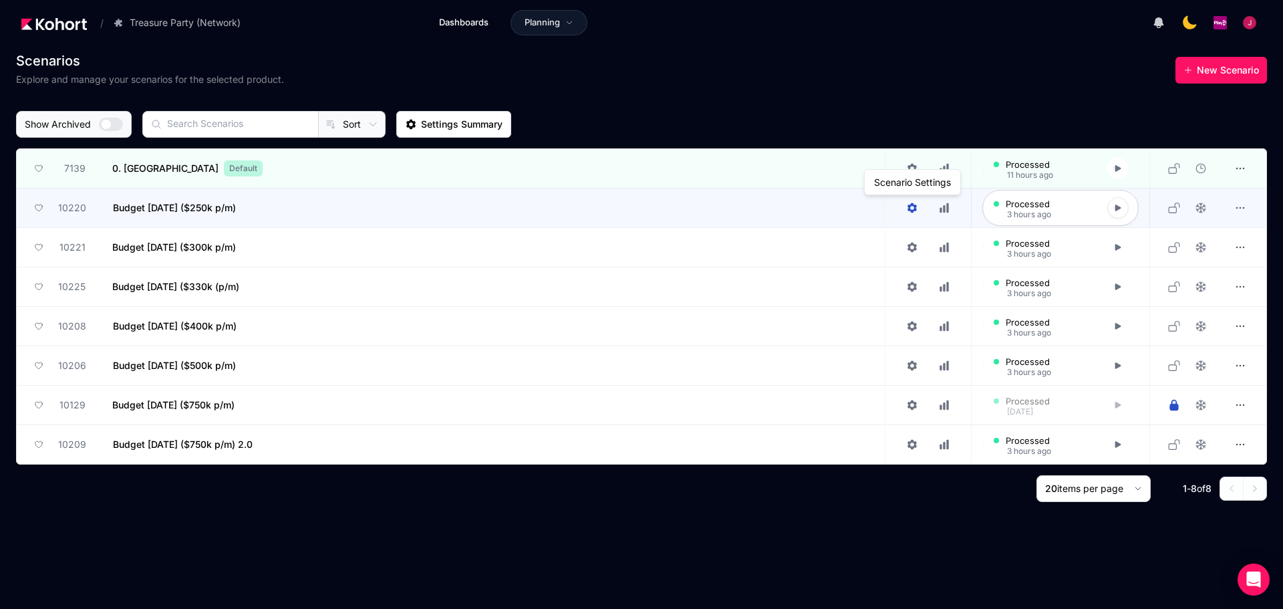
click at [907, 206] on icon at bounding box center [912, 208] width 12 height 12
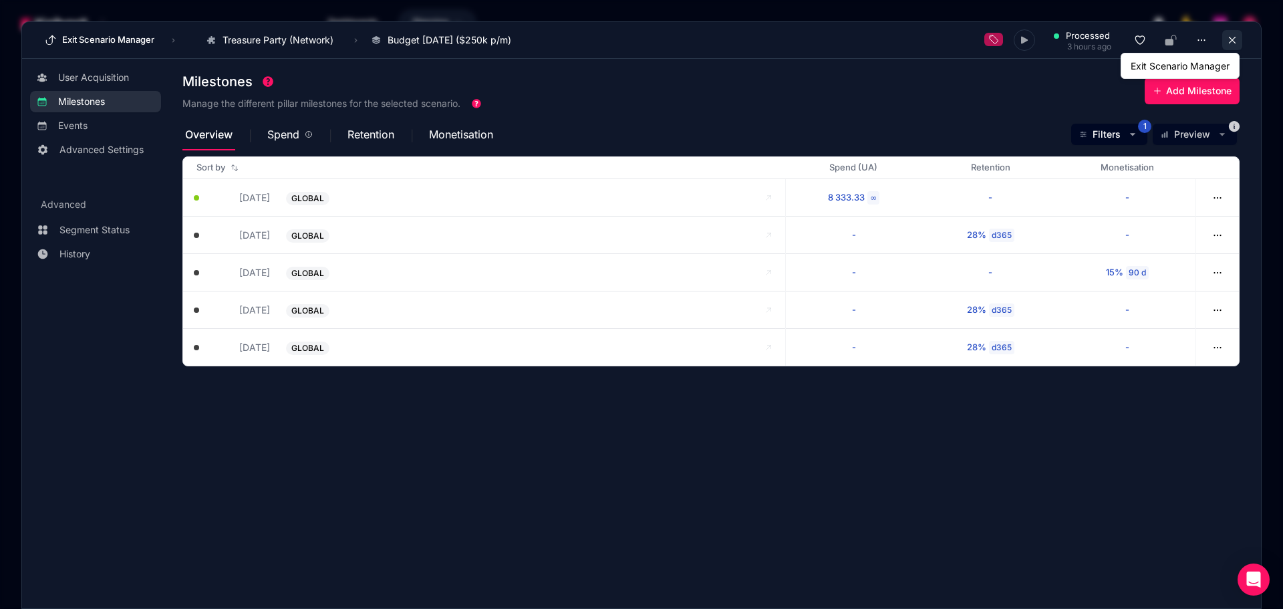
click at [1234, 45] on icon at bounding box center [1232, 40] width 12 height 12
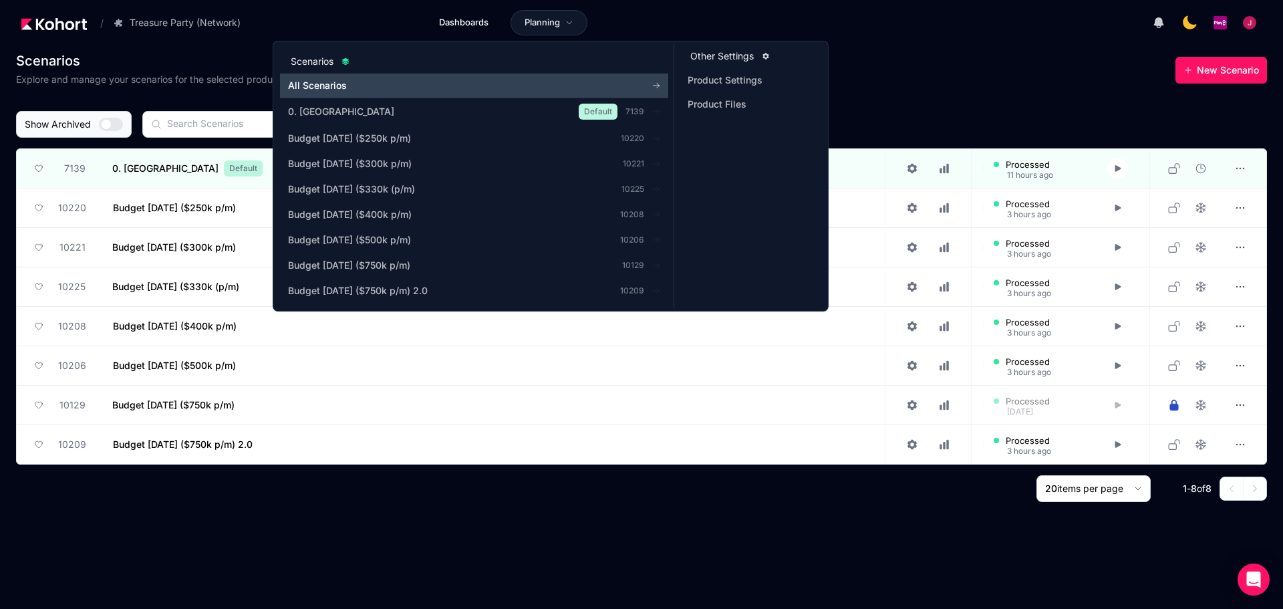
click at [333, 82] on span "All Scenarios" at bounding box center [448, 85] width 321 height 13
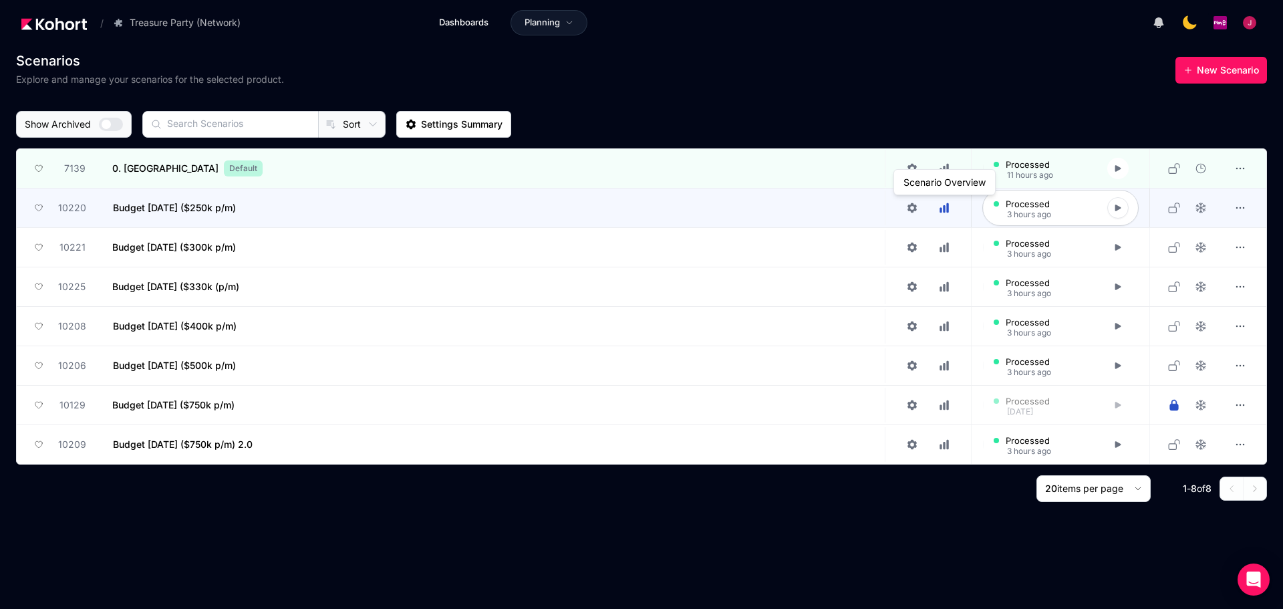
click at [943, 214] on link at bounding box center [944, 208] width 32 height 20
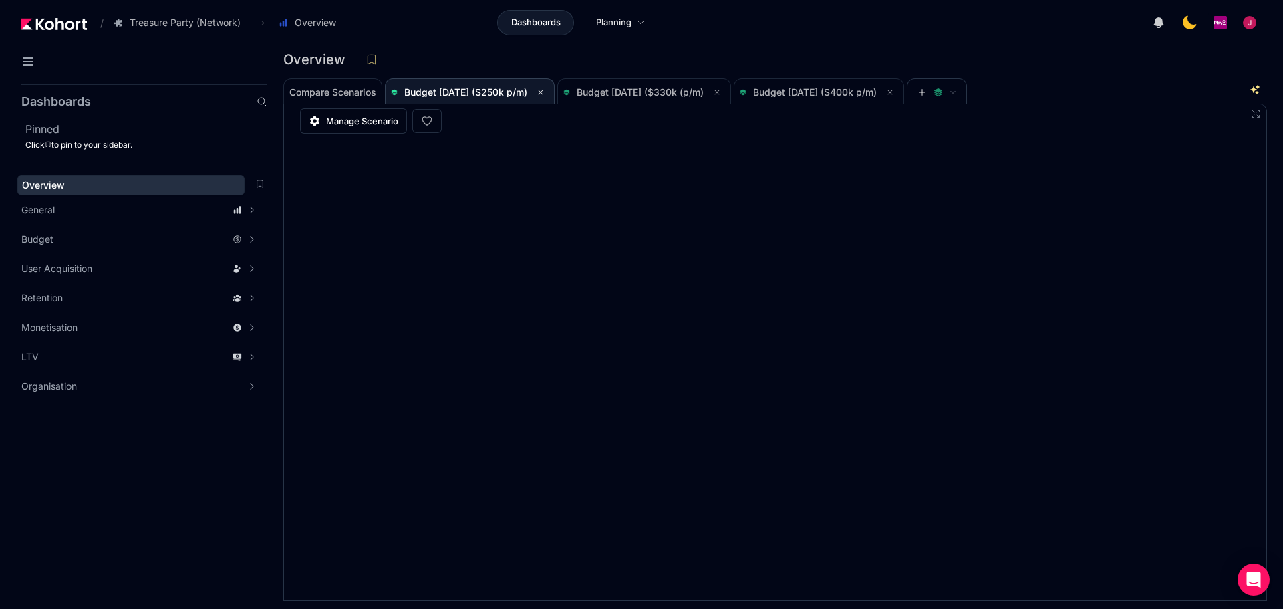
click at [142, 185] on div "Overview" at bounding box center [131, 184] width 218 height 13
click at [73, 180] on div "Overview" at bounding box center [131, 184] width 218 height 13
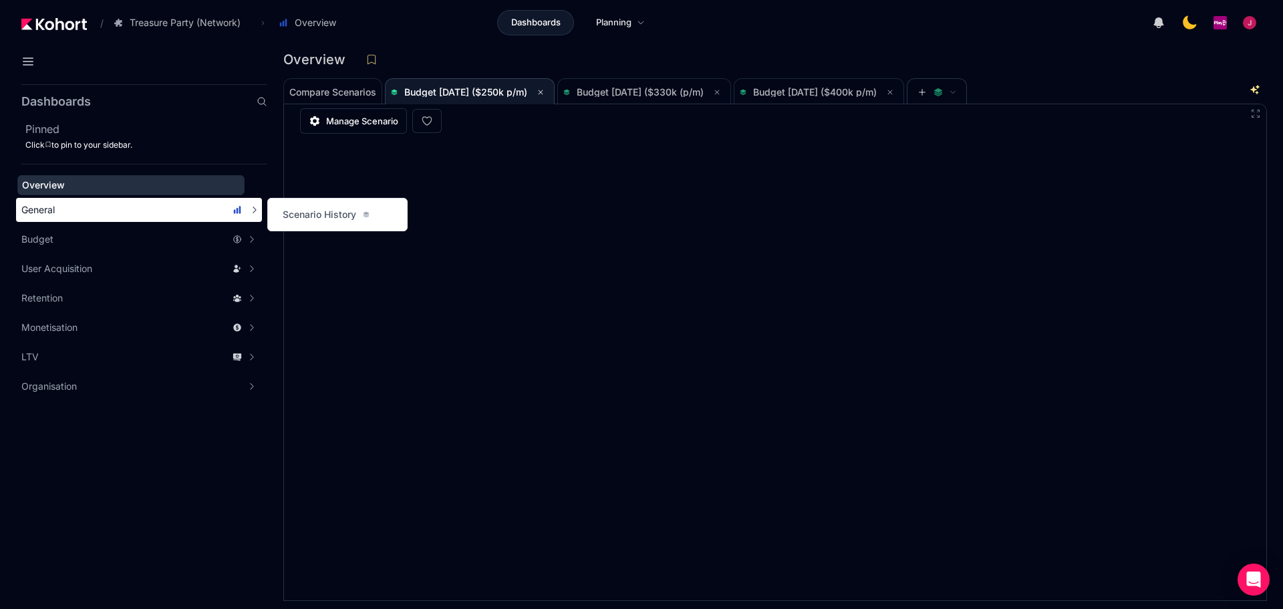
click at [31, 207] on span "General" at bounding box center [37, 209] width 33 height 13
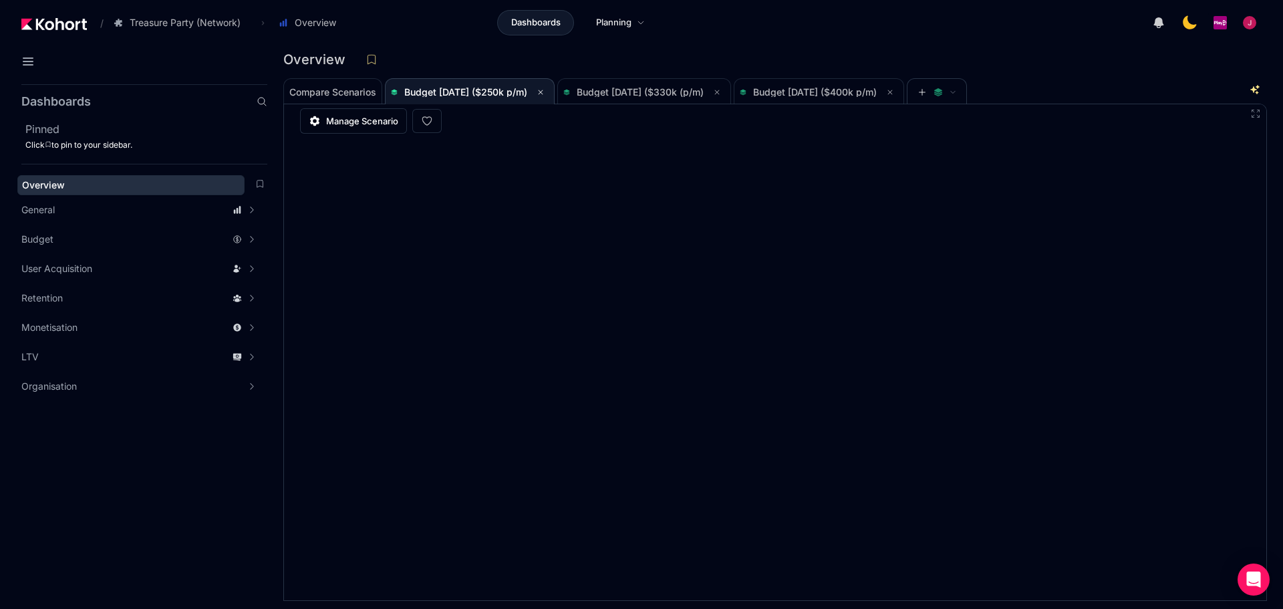
click at [120, 185] on div "Overview" at bounding box center [131, 184] width 218 height 13
click at [616, 81] on span "Budget [DATE] ($330k (p/m)" at bounding box center [644, 92] width 162 height 27
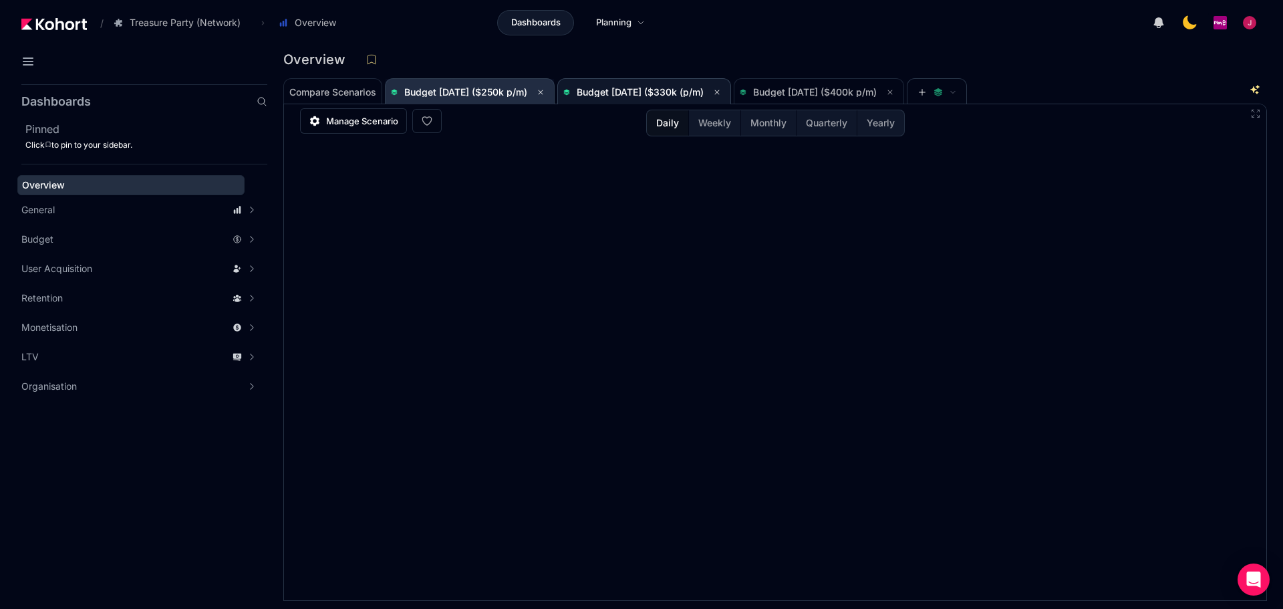
click at [455, 90] on span "Budget [DATE] ($250k p/m)" at bounding box center [465, 91] width 123 height 11
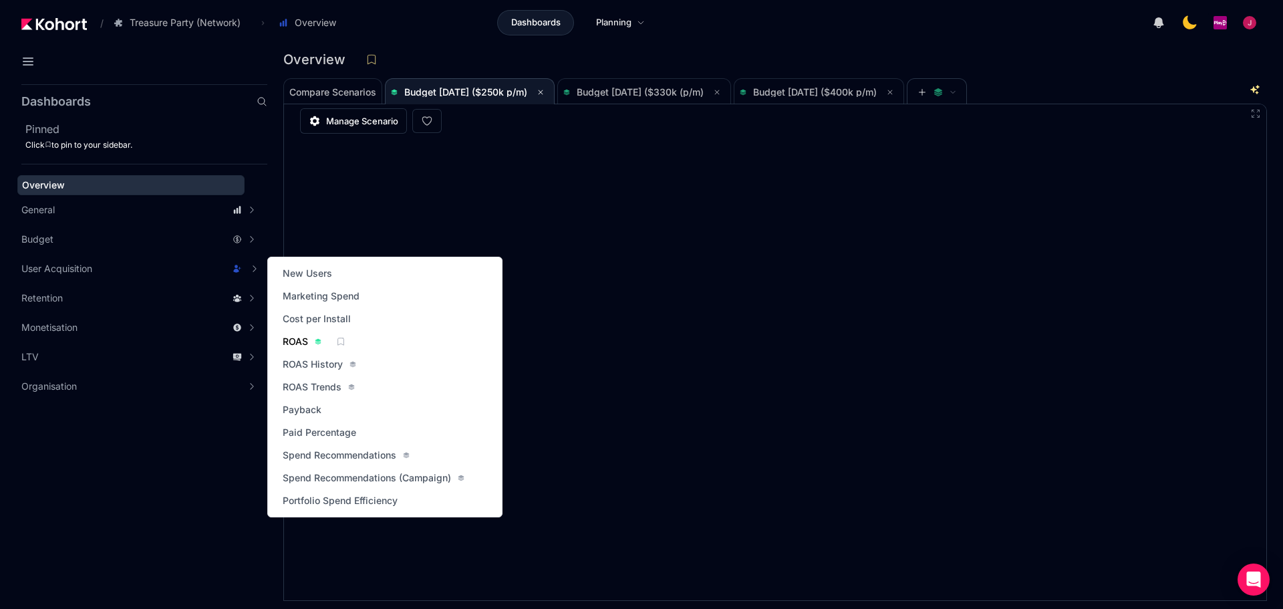
click at [301, 343] on span "ROAS" at bounding box center [295, 341] width 25 height 13
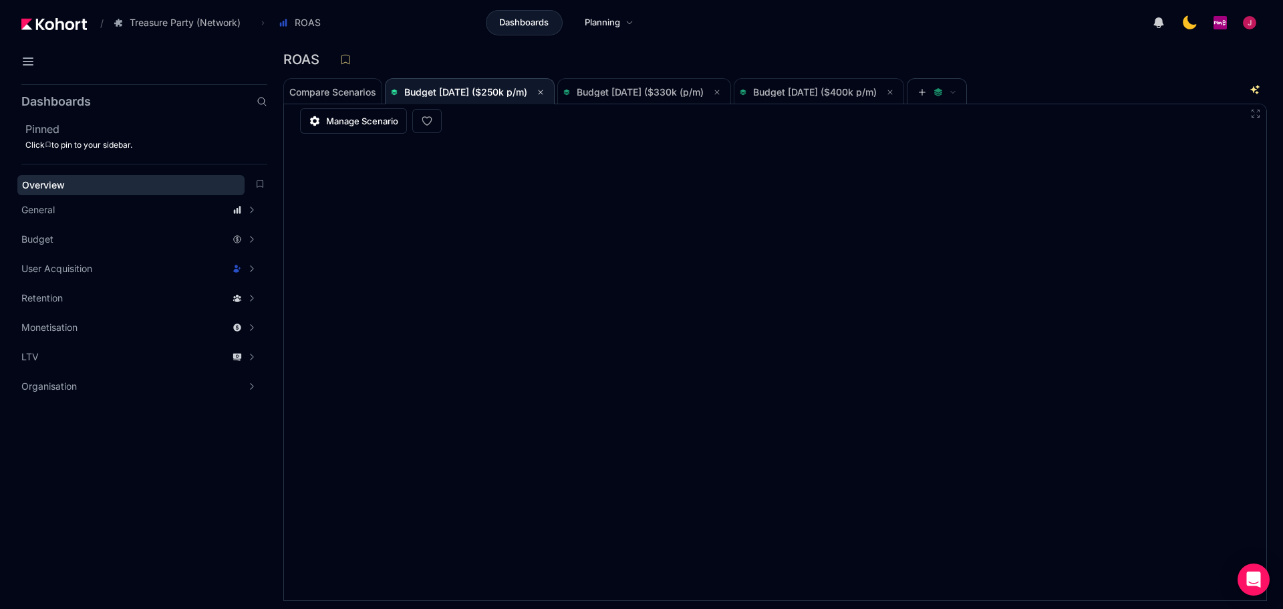
click at [58, 186] on span "Overview" at bounding box center [43, 184] width 43 height 11
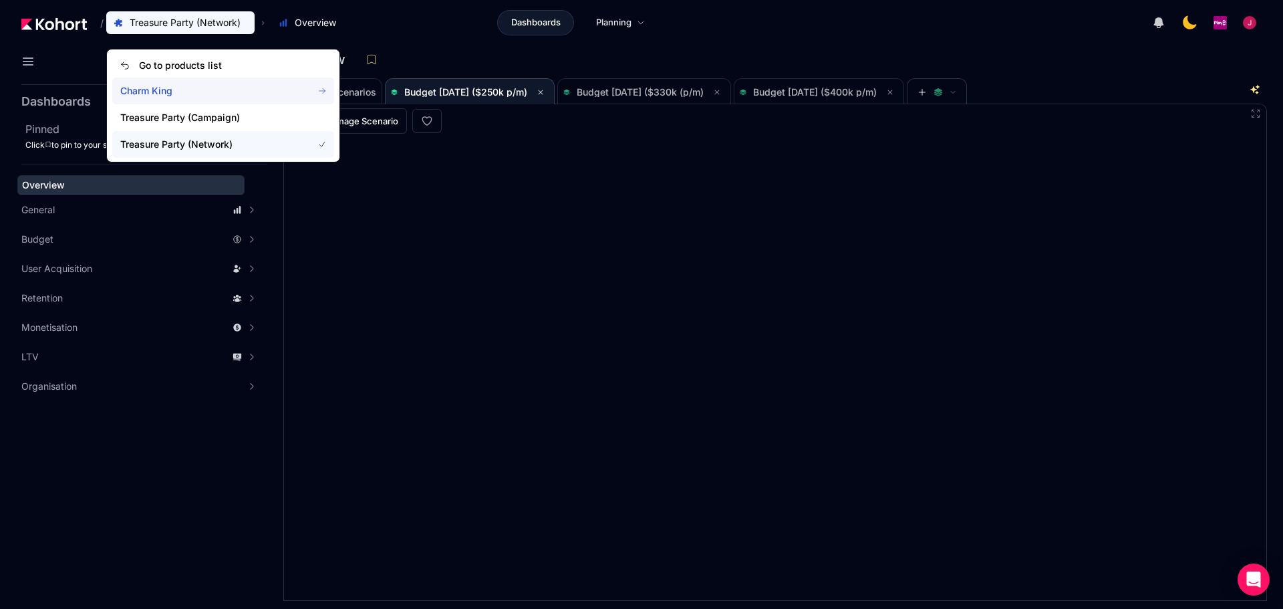
click at [164, 92] on span "Charm King" at bounding box center [208, 90] width 176 height 13
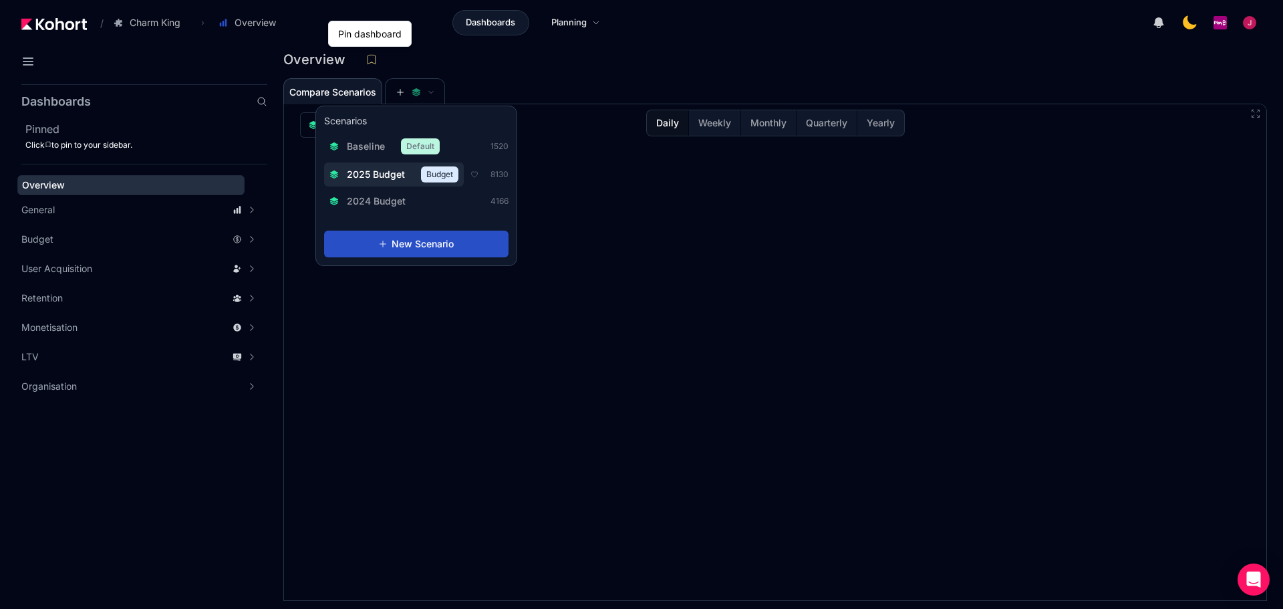
click at [384, 176] on span "2025 Budget" at bounding box center [376, 174] width 58 height 13
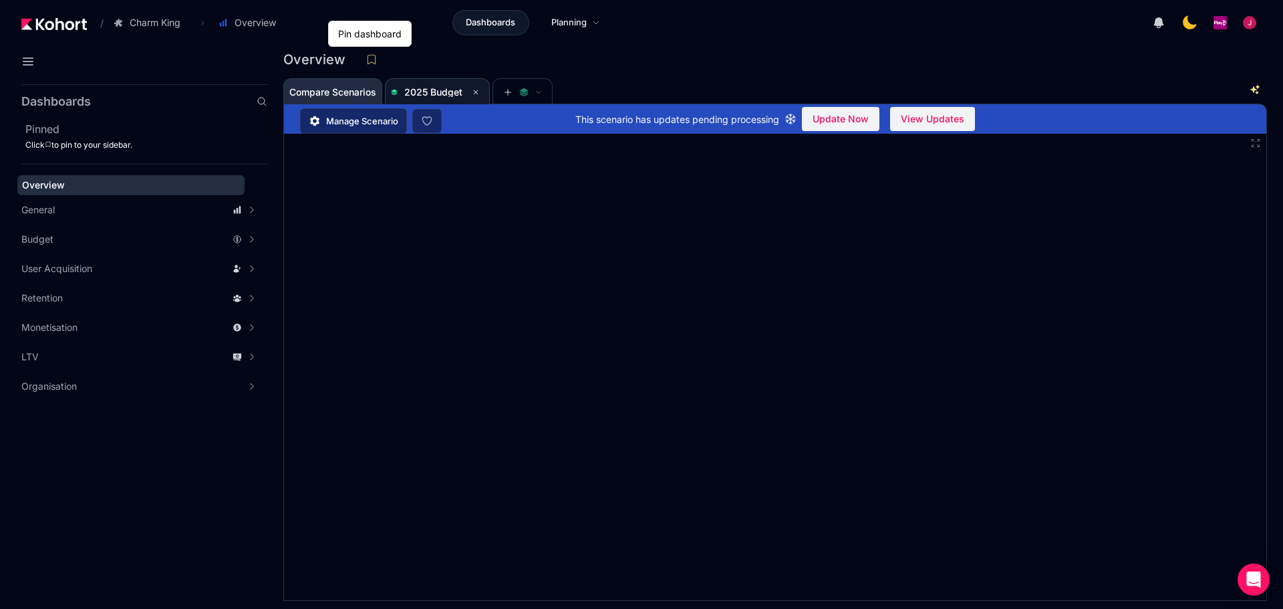
drag, startPoint x: 478, startPoint y: 90, endPoint x: 325, endPoint y: 99, distance: 152.6
click at [478, 90] on icon at bounding box center [476, 92] width 8 height 8
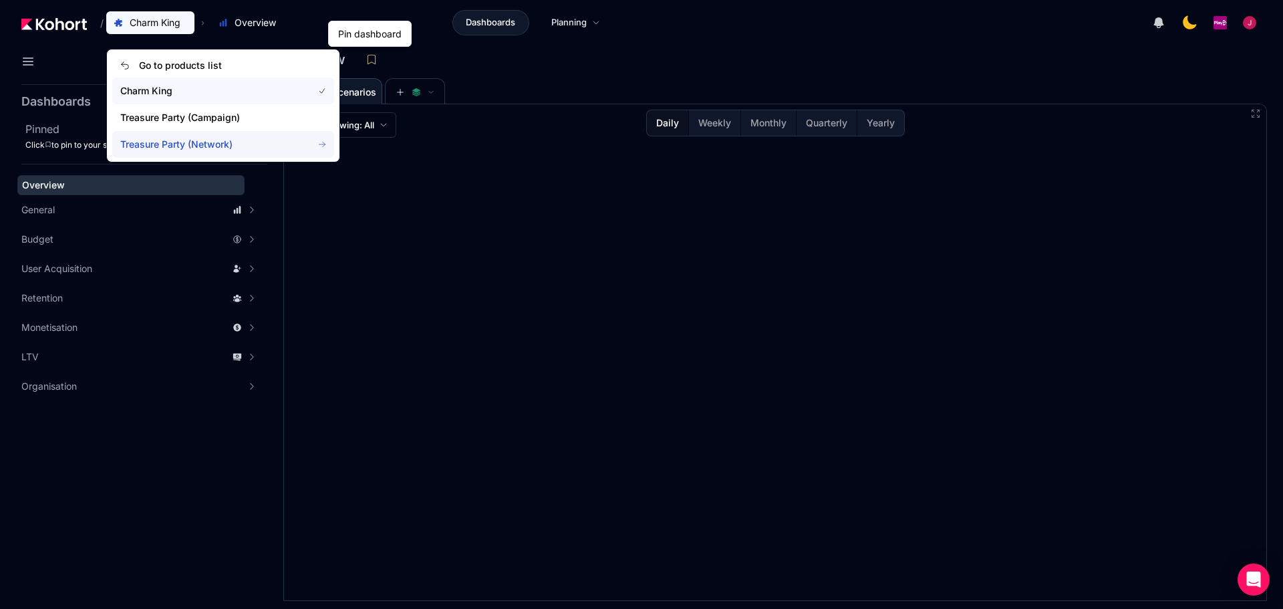
click at [165, 142] on span "Treasure Party (Network)" at bounding box center [208, 144] width 176 height 13
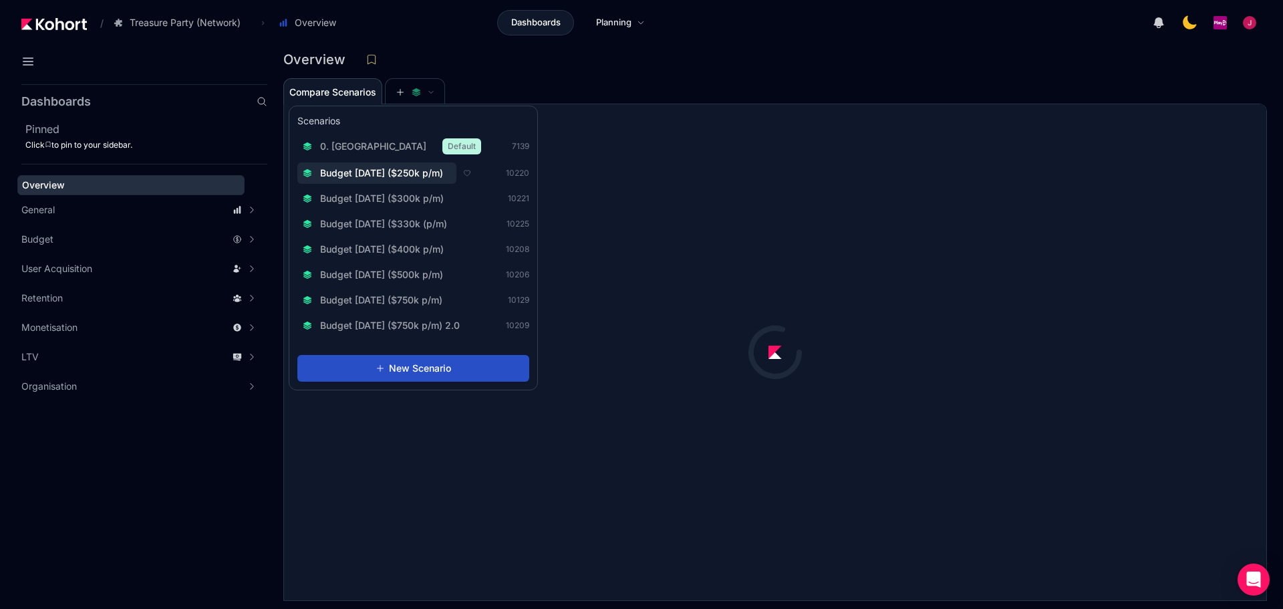
click at [420, 168] on span "Budget [DATE] ($250k p/m)" at bounding box center [381, 172] width 123 height 13
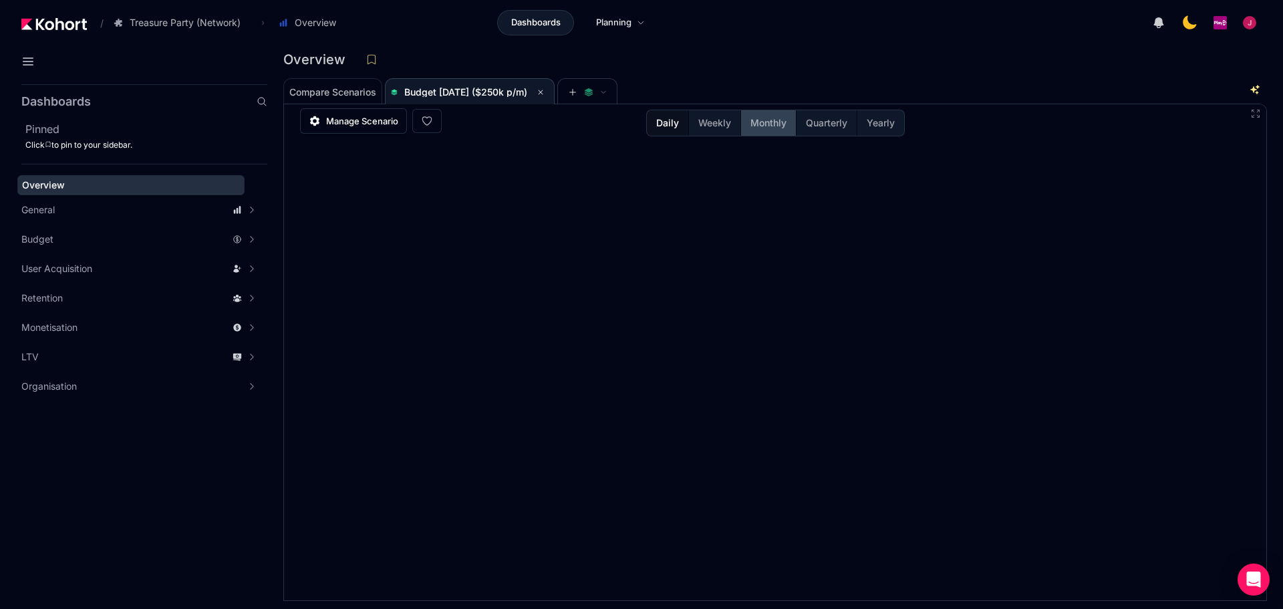
click at [760, 130] on button "Monthly" at bounding box center [767, 122] width 55 height 25
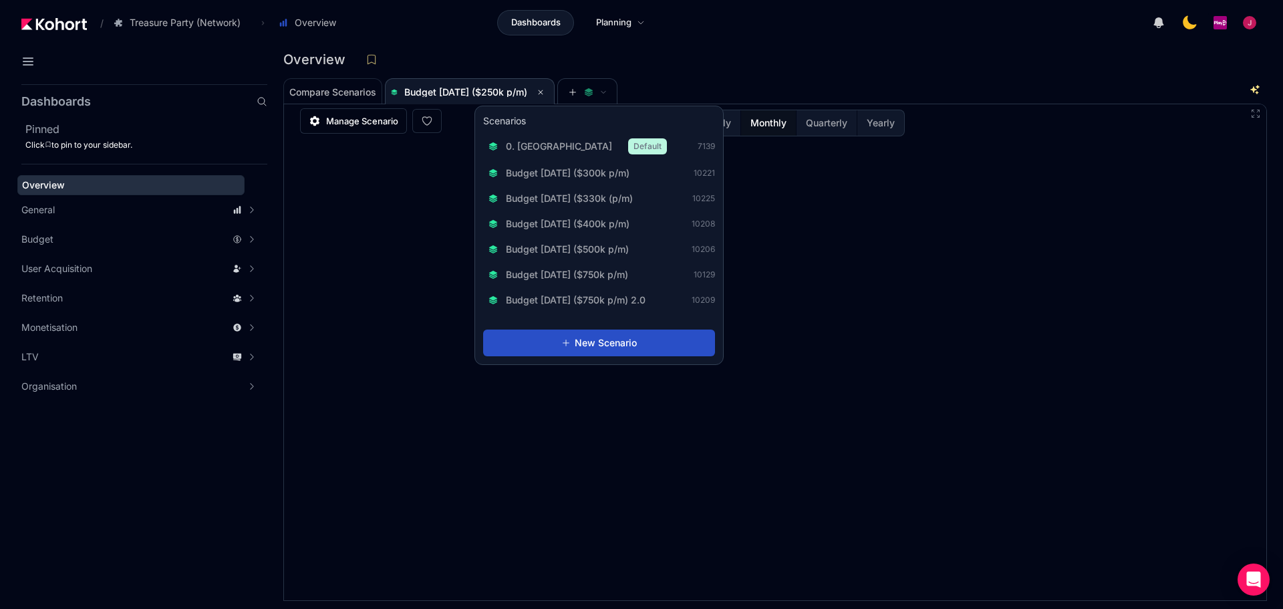
click at [750, 57] on div "Overview" at bounding box center [769, 59] width 973 height 20
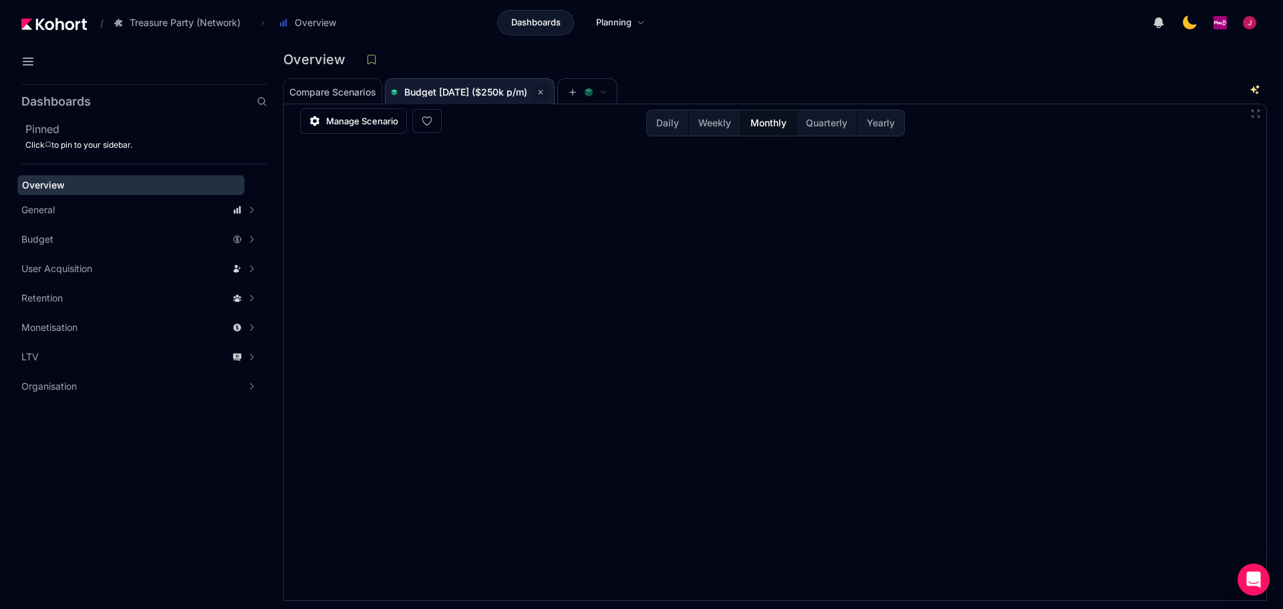
click at [544, 92] on icon at bounding box center [540, 92] width 8 height 8
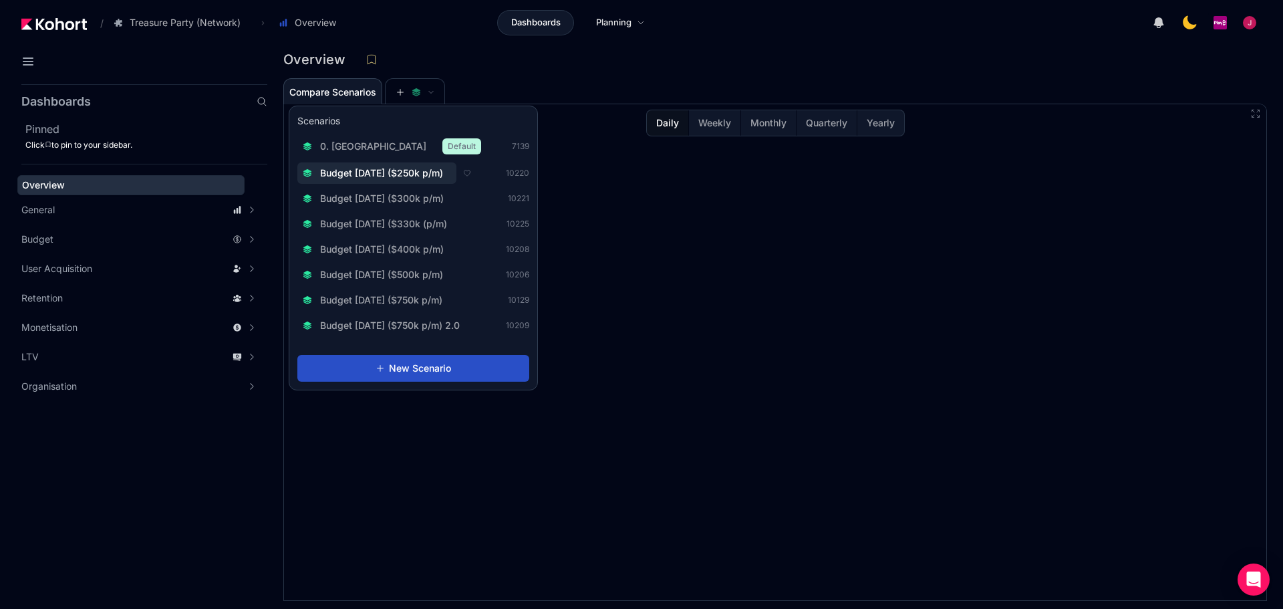
click at [409, 171] on span "Budget [DATE] ($250k p/m)" at bounding box center [381, 172] width 123 height 13
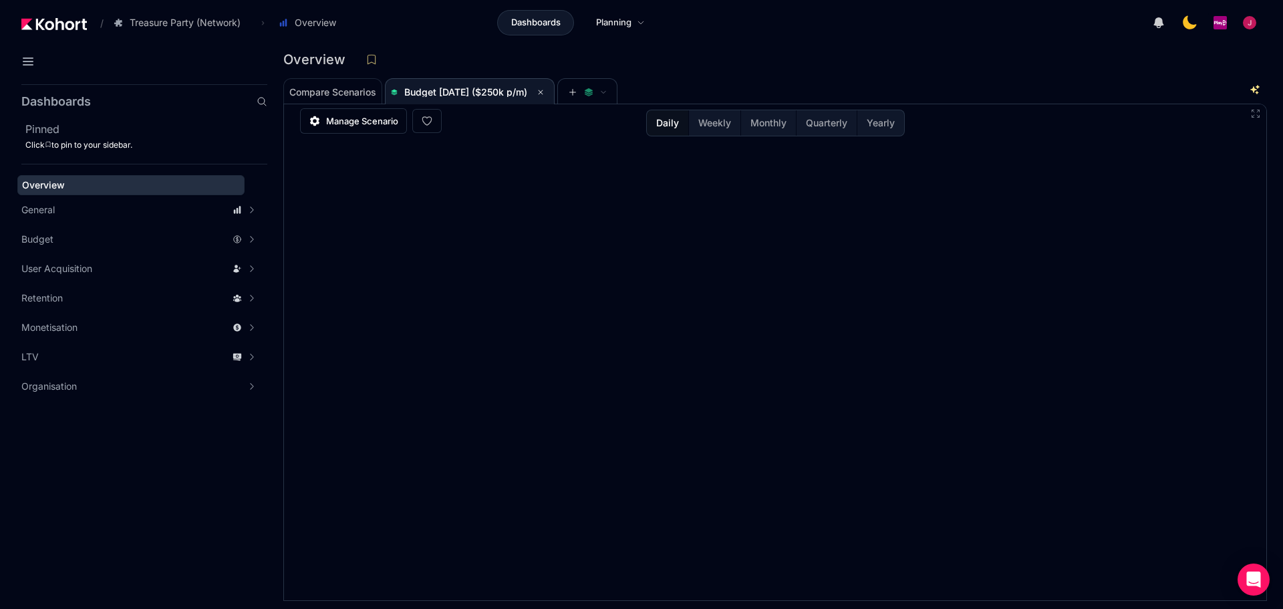
click at [719, 89] on div "Compare Scenarios Budget Aug 2025 ($250k p/m)" at bounding box center [765, 90] width 964 height 27
click at [733, 88] on div "Compare Scenarios Budget Aug 2025 ($250k p/m)" at bounding box center [765, 90] width 964 height 27
click at [351, 127] on span "Manage Scenario" at bounding box center [362, 120] width 72 height 13
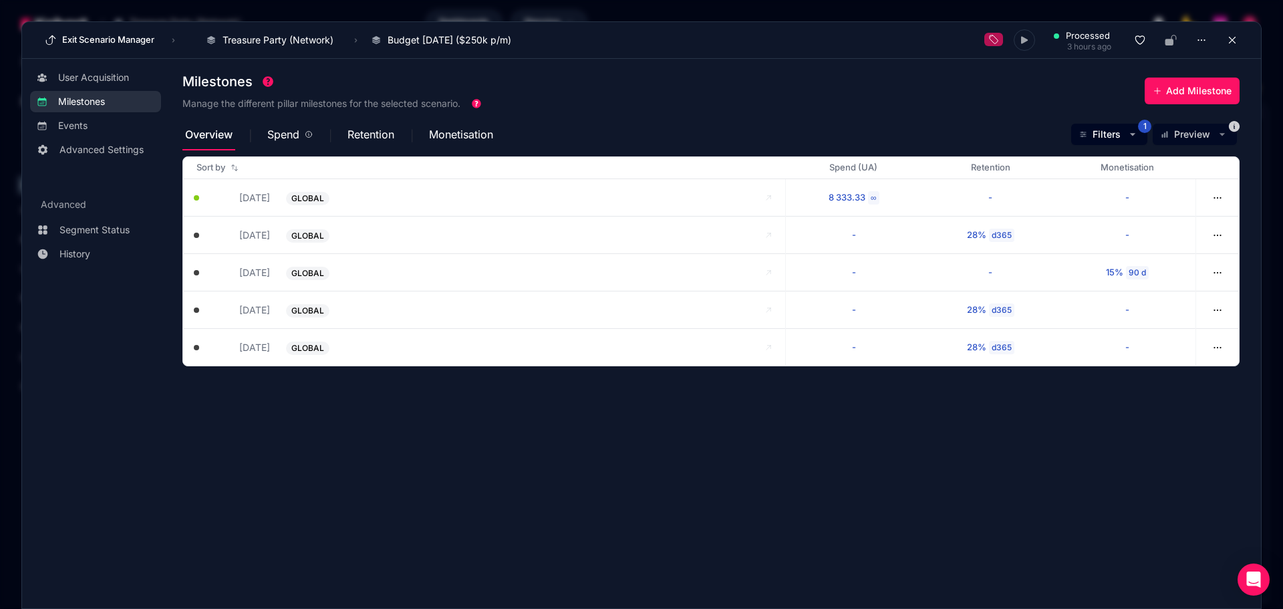
click at [567, 429] on section "Milestones Manage the different pillar milestones for the selected scenario. Ad…" at bounding box center [721, 327] width 1078 height 520
click at [77, 39] on button "Exit Scenario Manager" at bounding box center [100, 39] width 118 height 21
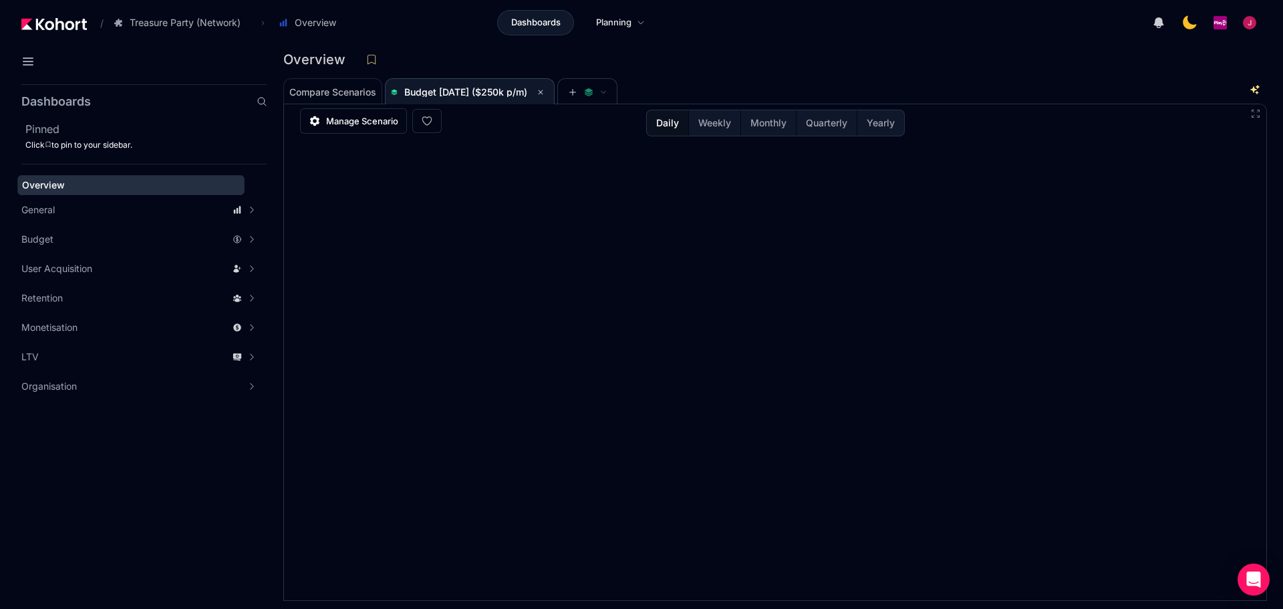
click at [633, 86] on div "Compare Scenarios Budget Aug 2025 ($250k p/m)" at bounding box center [765, 90] width 964 height 27
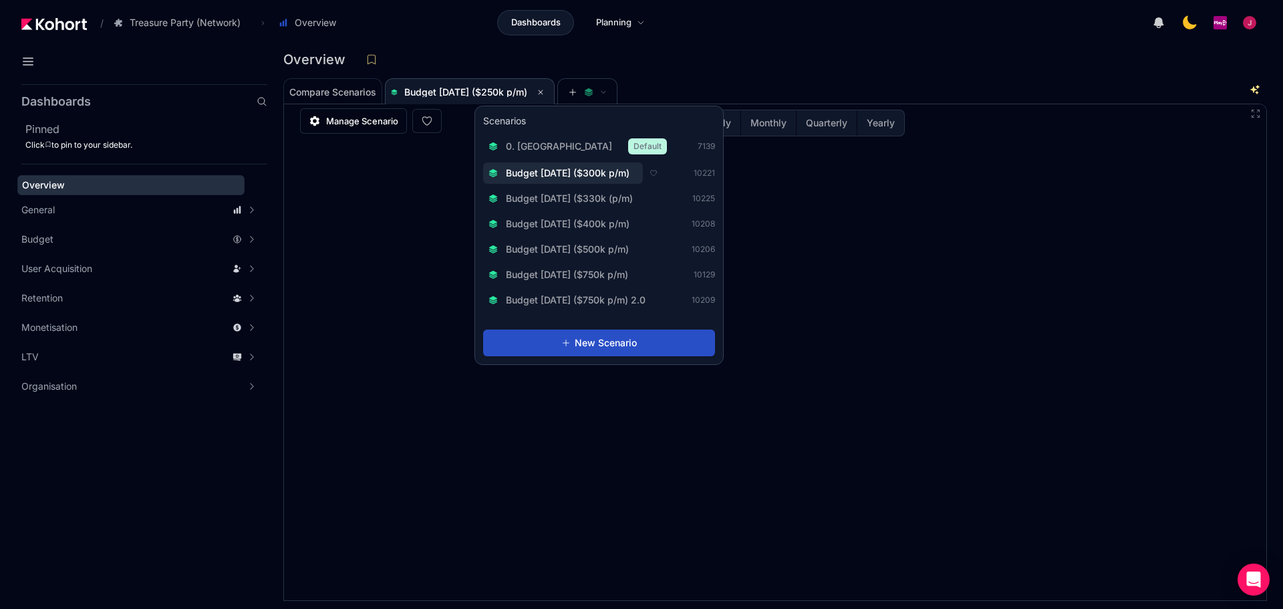
click at [604, 168] on span "Budget [DATE] ($300k p/m)" at bounding box center [568, 172] width 124 height 13
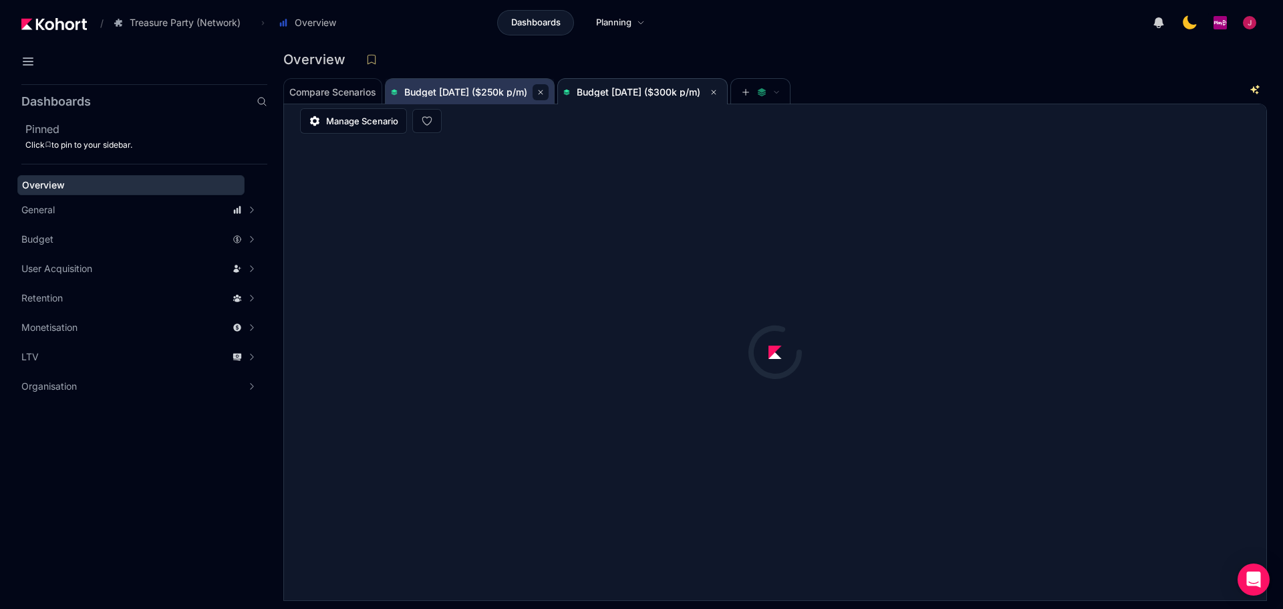
click at [544, 92] on icon at bounding box center [540, 92] width 8 height 8
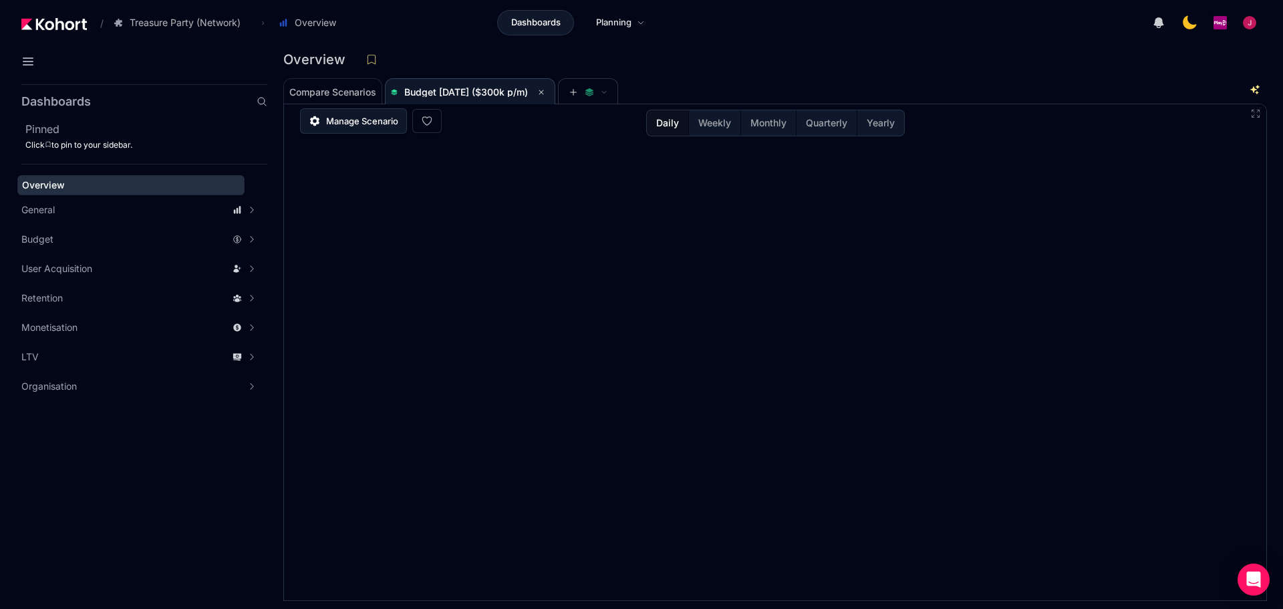
click at [345, 121] on span "Manage Scenario" at bounding box center [362, 120] width 72 height 13
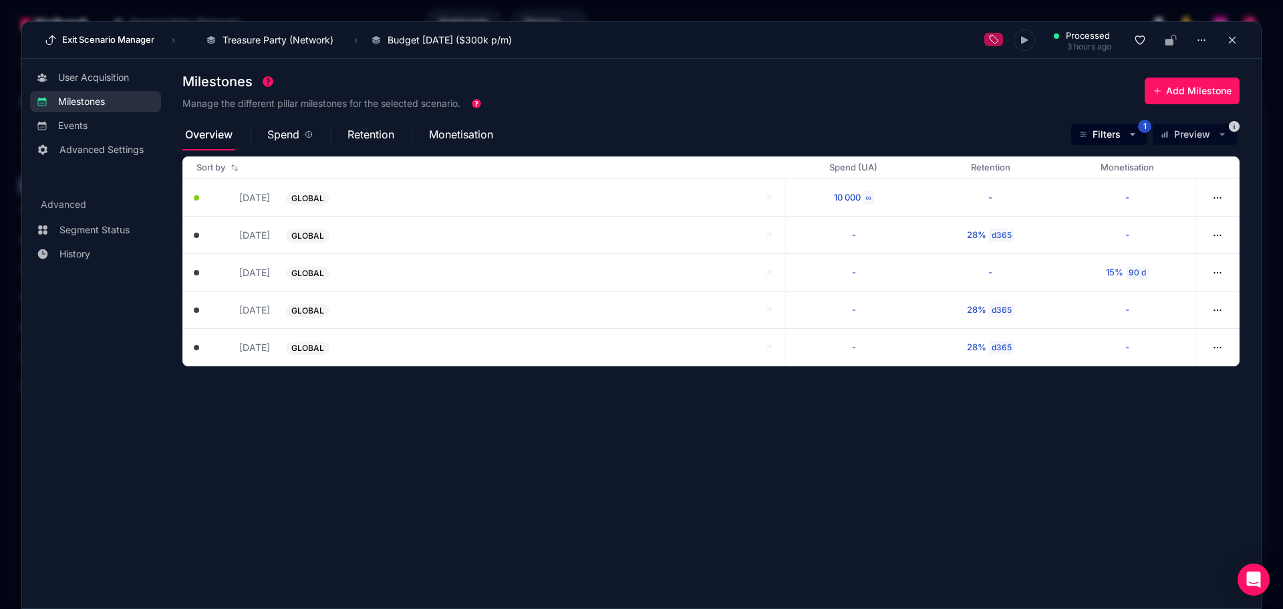
click at [781, 420] on section "Milestones Manage the different pillar milestones for the selected scenario. Ad…" at bounding box center [721, 327] width 1078 height 520
click at [1244, 29] on div "Exit Scenario Manager › Treasure Party (Network) Charm King Treasure Party (Cam…" at bounding box center [641, 40] width 1239 height 37
click at [1238, 35] on button at bounding box center [1232, 40] width 20 height 20
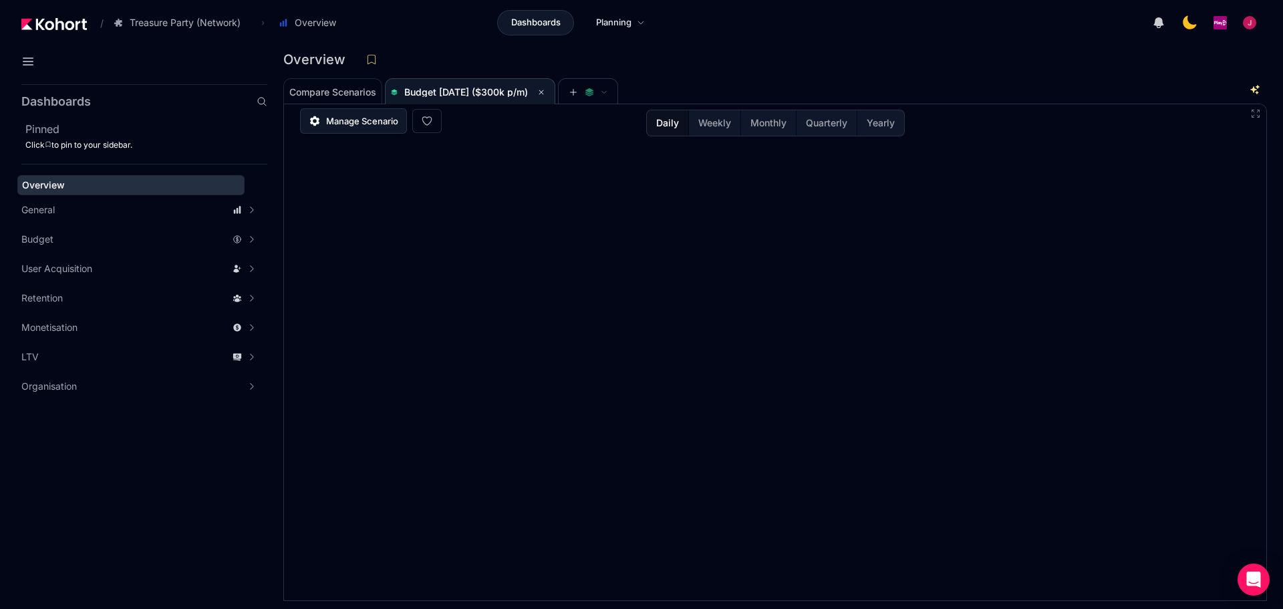
click at [374, 125] on span "Manage Scenario" at bounding box center [362, 120] width 72 height 13
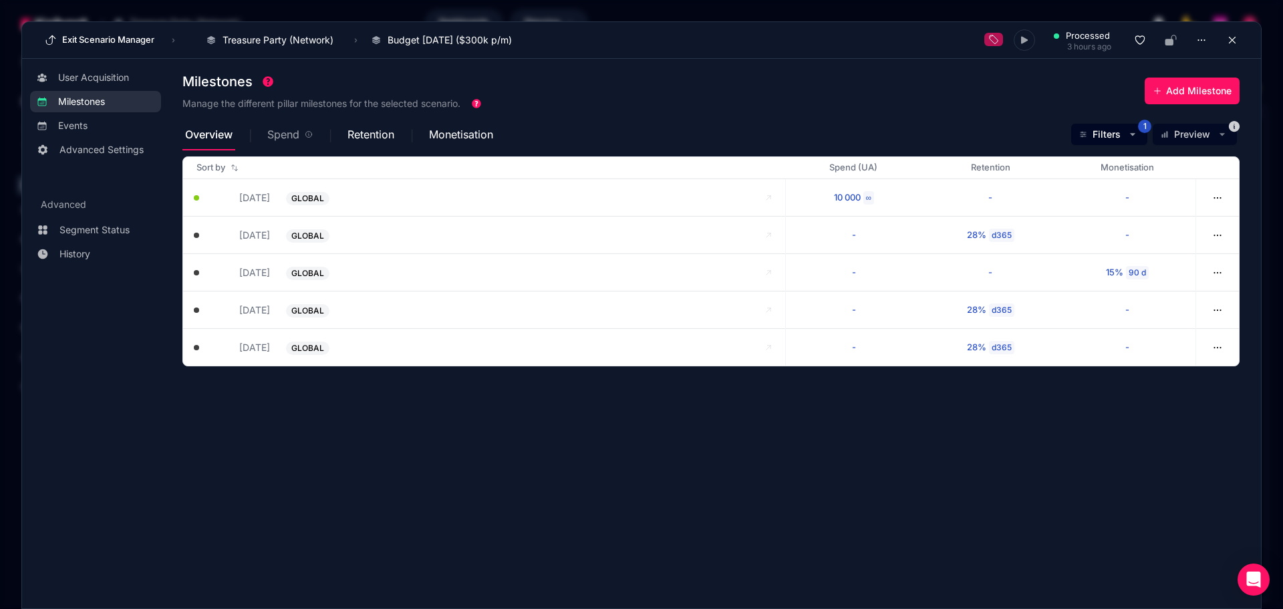
click at [285, 138] on span "Spend" at bounding box center [283, 134] width 32 height 11
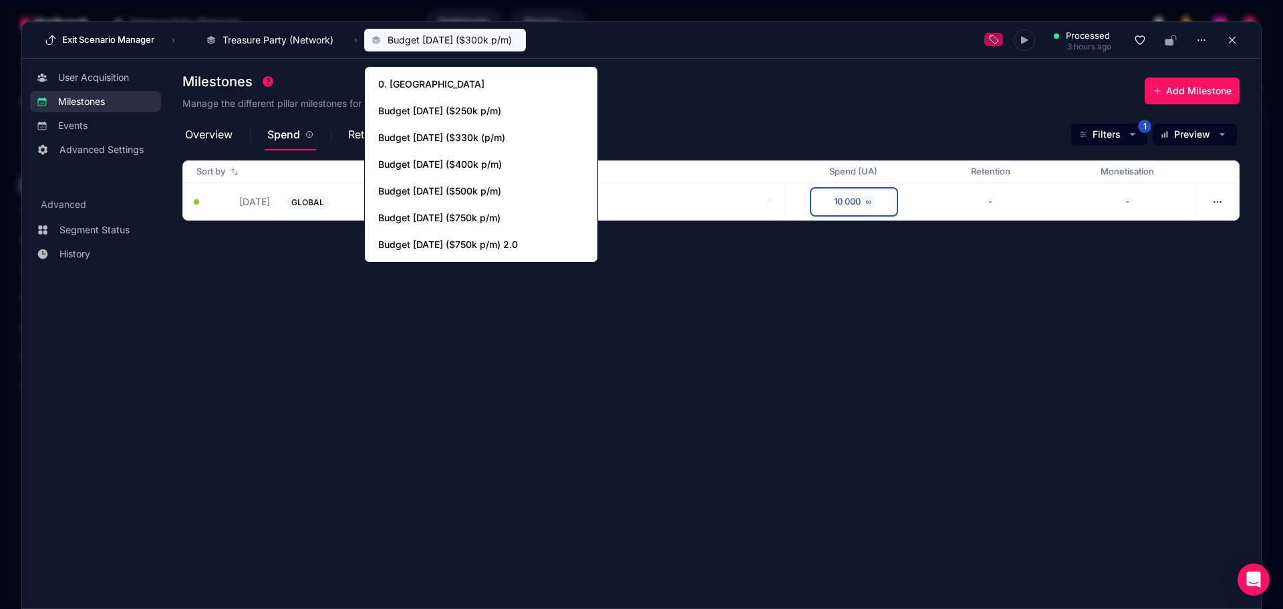
click at [461, 43] on span "Budget [DATE] ($300k p/m)" at bounding box center [449, 39] width 124 height 13
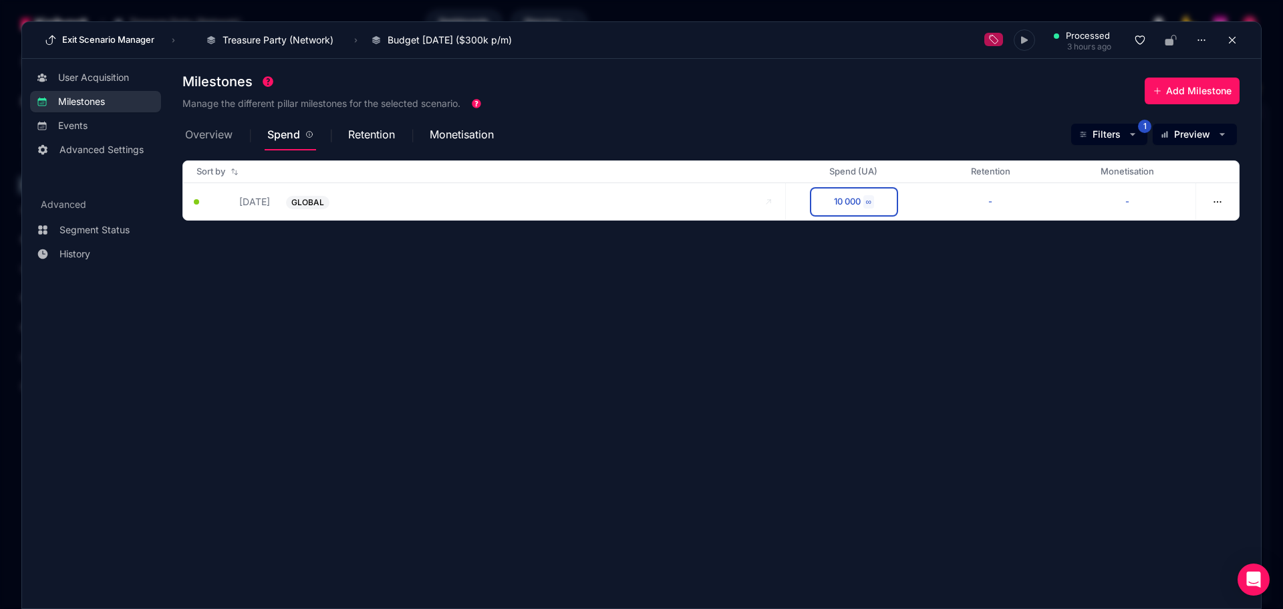
click at [208, 138] on span "Overview" at bounding box center [208, 134] width 47 height 11
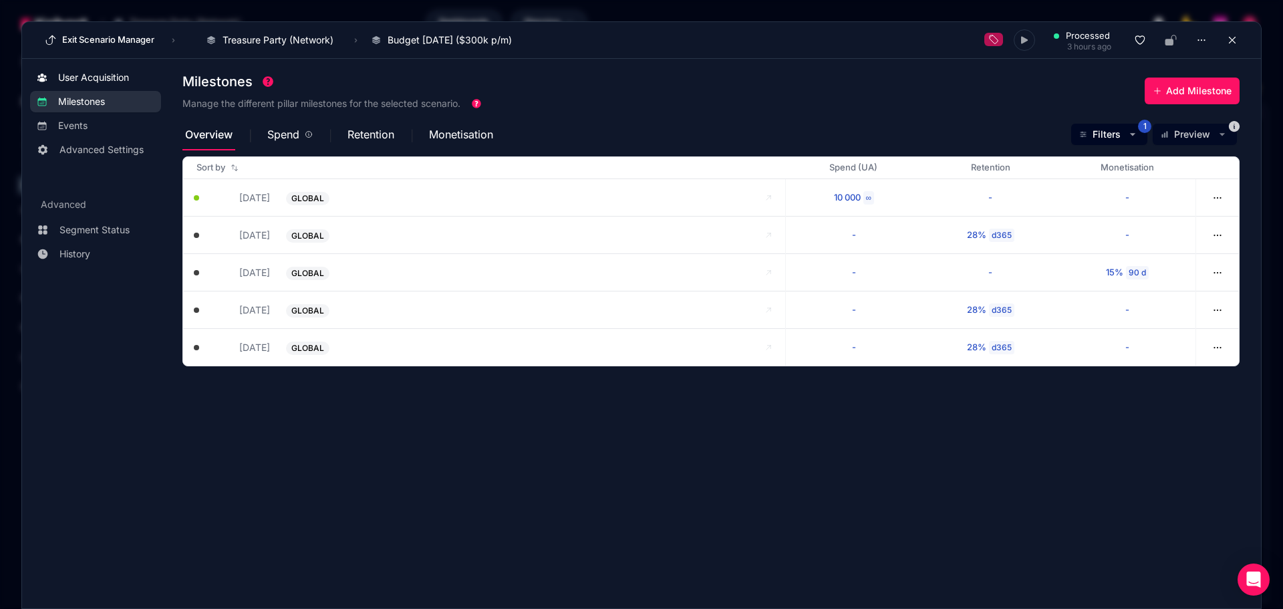
click at [101, 75] on span "User Acquisition" at bounding box center [93, 77] width 71 height 13
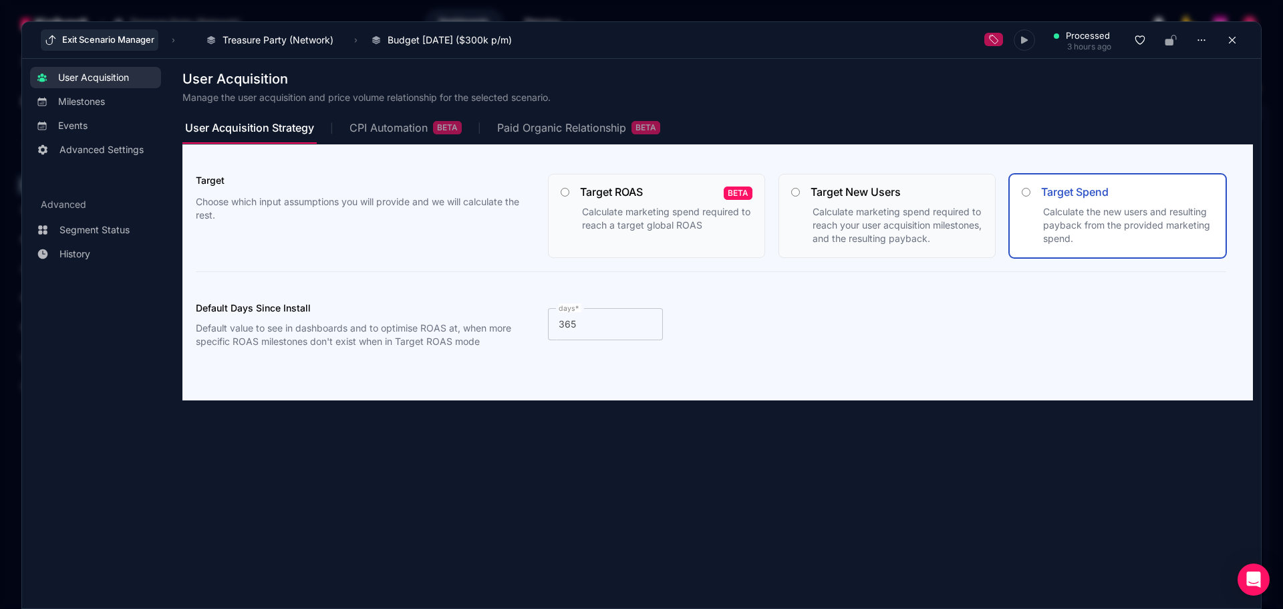
click at [104, 49] on button "Exit Scenario Manager" at bounding box center [100, 39] width 118 height 21
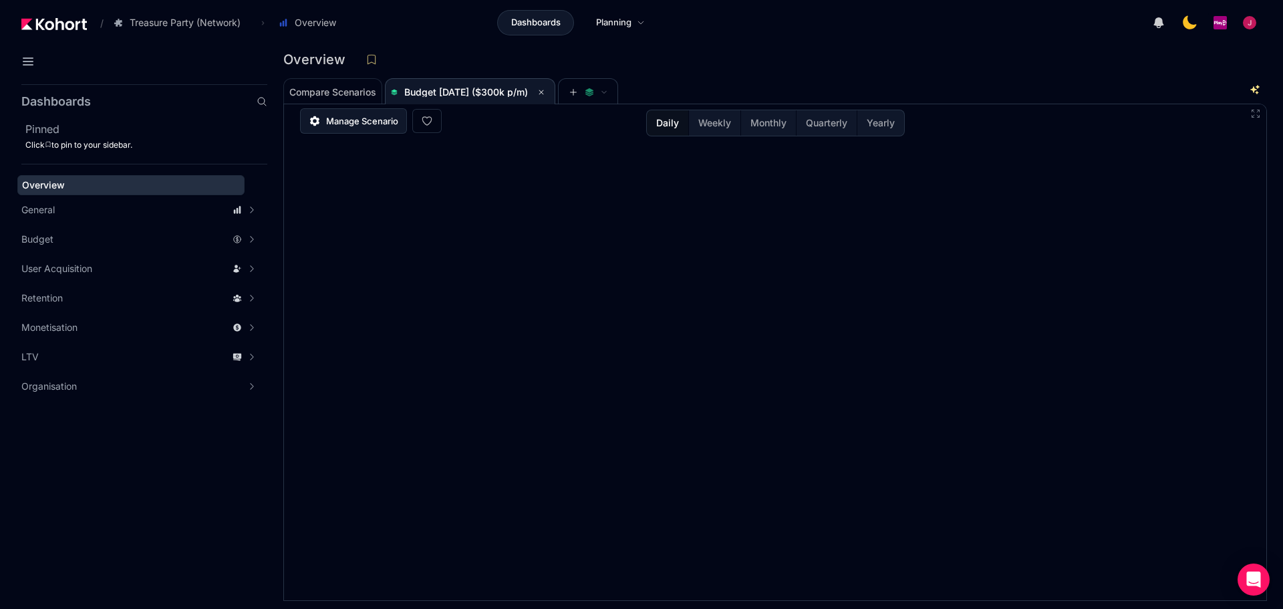
click at [375, 122] on span "Manage Scenario" at bounding box center [362, 120] width 72 height 13
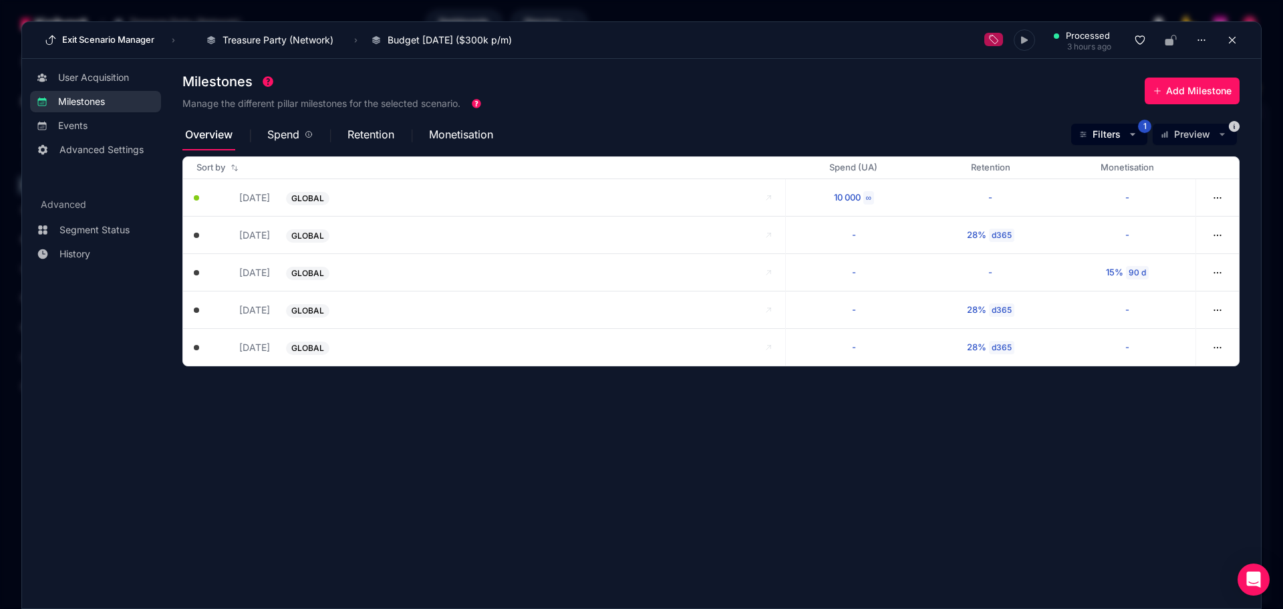
click at [583, 524] on section "Milestones Manage the different pillar milestones for the selected scenario. Ad…" at bounding box center [721, 327] width 1078 height 520
click at [496, 494] on section "Milestones Manage the different pillar milestones for the selected scenario. Ad…" at bounding box center [721, 327] width 1078 height 520
click at [707, 500] on section "Milestones Manage the different pillar milestones for the selected scenario. Ad…" at bounding box center [721, 327] width 1078 height 520
click at [882, 459] on section "Milestones Manage the different pillar milestones for the selected scenario. Ad…" at bounding box center [721, 327] width 1078 height 520
click at [890, 430] on section "Milestones Manage the different pillar milestones for the selected scenario. Ad…" at bounding box center [721, 327] width 1078 height 520
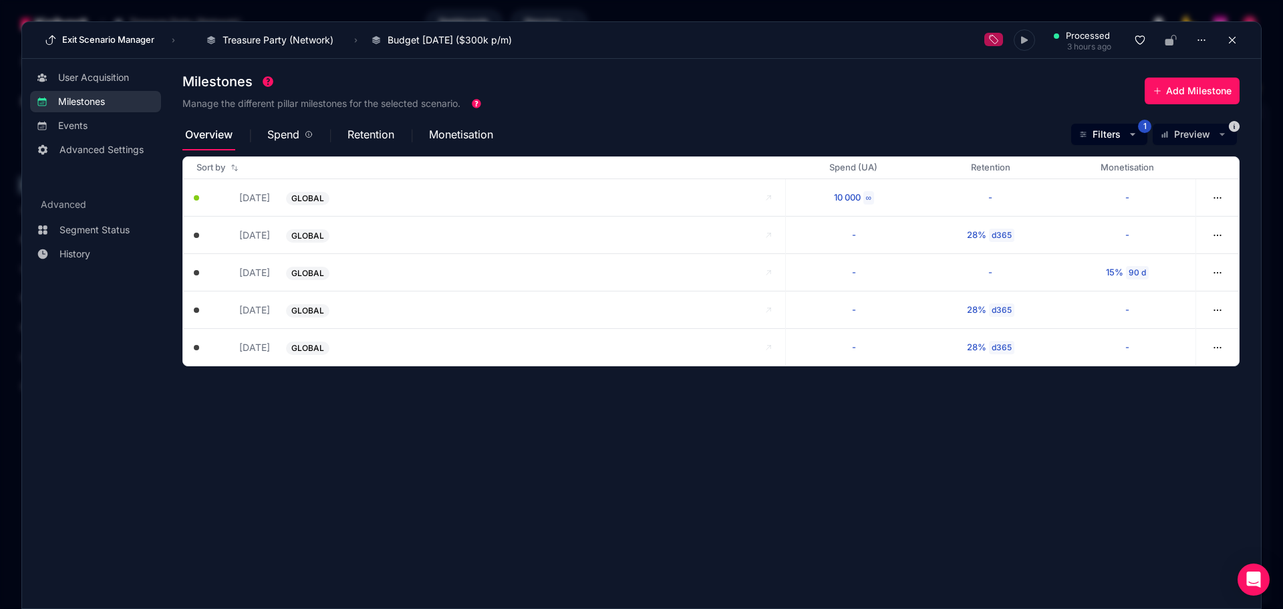
click at [593, 468] on section "Milestones Manage the different pillar milestones for the selected scenario. Ad…" at bounding box center [721, 327] width 1078 height 520
click at [482, 479] on section "Milestones Manage the different pillar milestones for the selected scenario. Ad…" at bounding box center [721, 327] width 1078 height 520
click at [507, 488] on section "Milestones Manage the different pillar milestones for the selected scenario. Ad…" at bounding box center [721, 327] width 1078 height 520
click at [904, 510] on section "Milestones Manage the different pillar milestones for the selected scenario. Ad…" at bounding box center [721, 327] width 1078 height 520
click at [772, 540] on section "Milestones Manage the different pillar milestones for the selected scenario. Ad…" at bounding box center [721, 327] width 1078 height 520
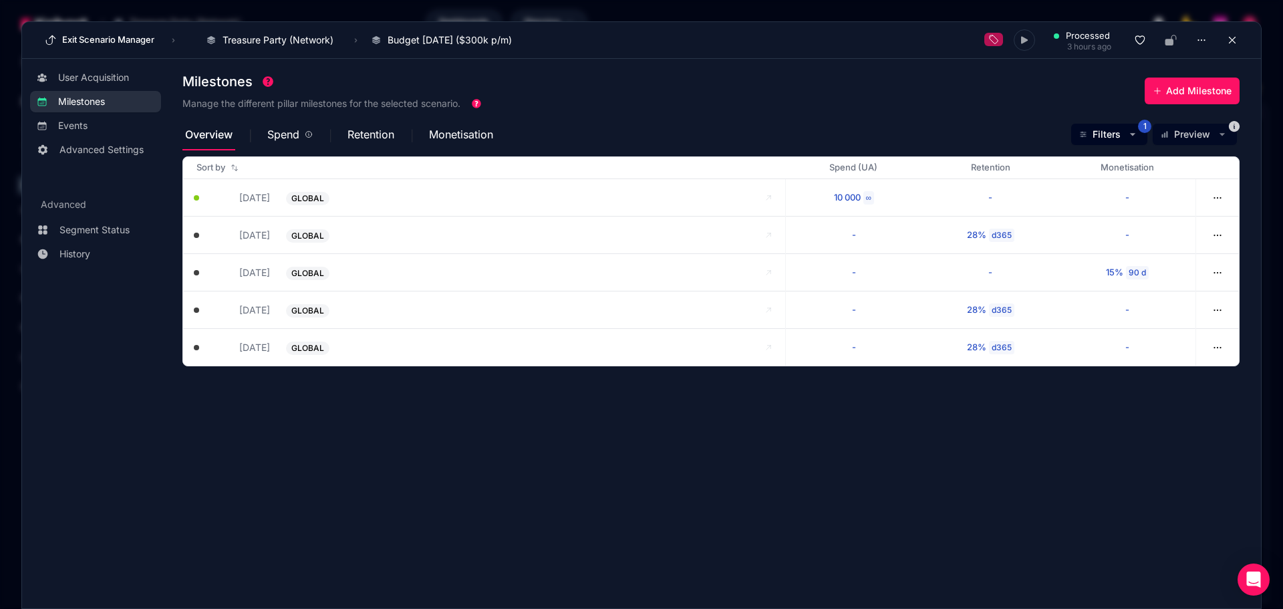
click at [827, 510] on section "Milestones Manage the different pillar milestones for the selected scenario. Ad…" at bounding box center [721, 327] width 1078 height 520
click at [584, 480] on section "Milestones Manage the different pillar milestones for the selected scenario. Ad…" at bounding box center [721, 327] width 1078 height 520
click at [424, 488] on section "Milestones Manage the different pillar milestones for the selected scenario. Ad…" at bounding box center [721, 327] width 1078 height 520
click at [414, 458] on section "Milestones Manage the different pillar milestones for the selected scenario. Ad…" at bounding box center [721, 327] width 1078 height 520
click at [777, 472] on section "Milestones Manage the different pillar milestones for the selected scenario. Ad…" at bounding box center [721, 327] width 1078 height 520
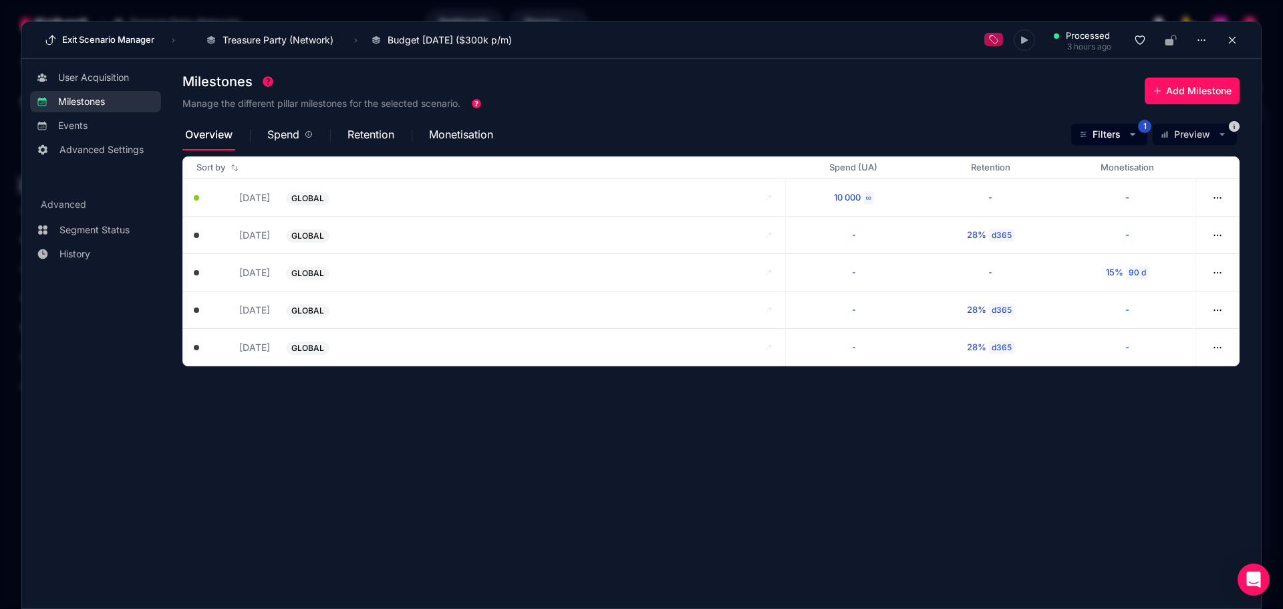
click at [544, 442] on section "Milestones Manage the different pillar milestones for the selected scenario. Ad…" at bounding box center [721, 327] width 1078 height 520
drag, startPoint x: 432, startPoint y: 480, endPoint x: 530, endPoint y: 449, distance: 103.1
click at [430, 473] on section "Milestones Manage the different pillar milestones for the selected scenario. Ad…" at bounding box center [721, 327] width 1078 height 520
click at [749, 524] on section "Milestones Manage the different pillar milestones for the selected scenario. Ad…" at bounding box center [721, 327] width 1078 height 520
click at [830, 466] on section "Milestones Manage the different pillar milestones for the selected scenario. Ad…" at bounding box center [721, 327] width 1078 height 520
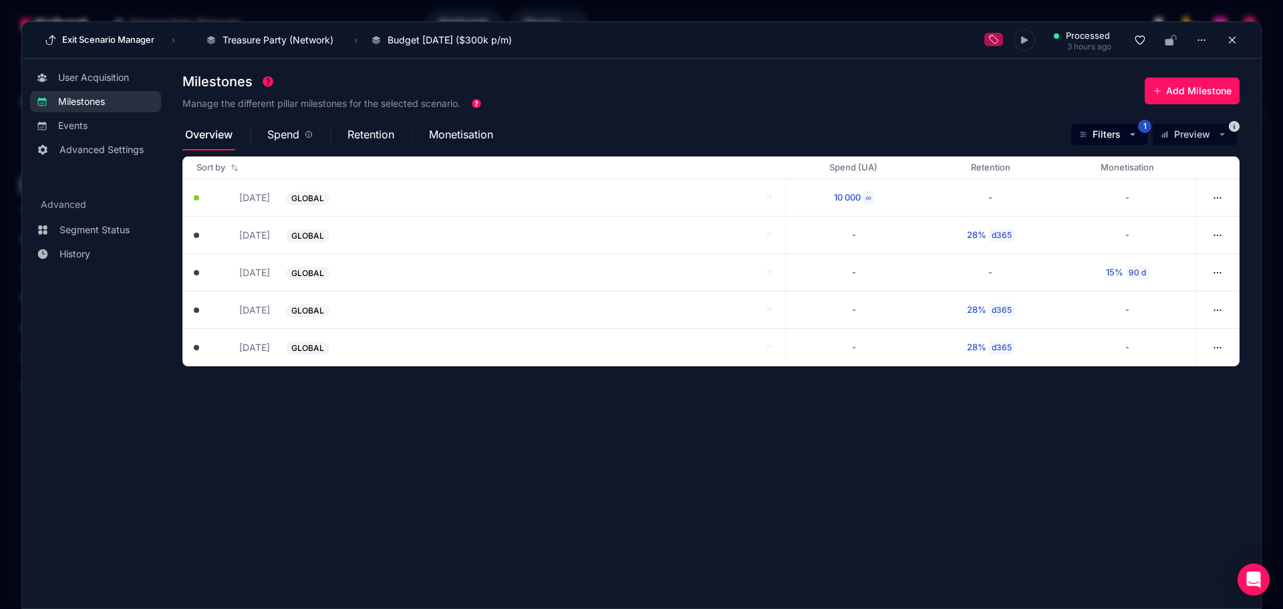
click at [787, 488] on section "Milestones Manage the different pillar milestones for the selected scenario. Ad…" at bounding box center [721, 327] width 1078 height 520
click at [544, 500] on section "Milestones Manage the different pillar milestones for the selected scenario. Ad…" at bounding box center [721, 327] width 1078 height 520
click at [534, 448] on section "Milestones Manage the different pillar milestones for the selected scenario. Ad…" at bounding box center [721, 327] width 1078 height 520
click at [538, 436] on section "Milestones Manage the different pillar milestones for the selected scenario. Ad…" at bounding box center [721, 327] width 1078 height 520
click at [553, 464] on section "Milestones Manage the different pillar milestones for the selected scenario. Ad…" at bounding box center [721, 327] width 1078 height 520
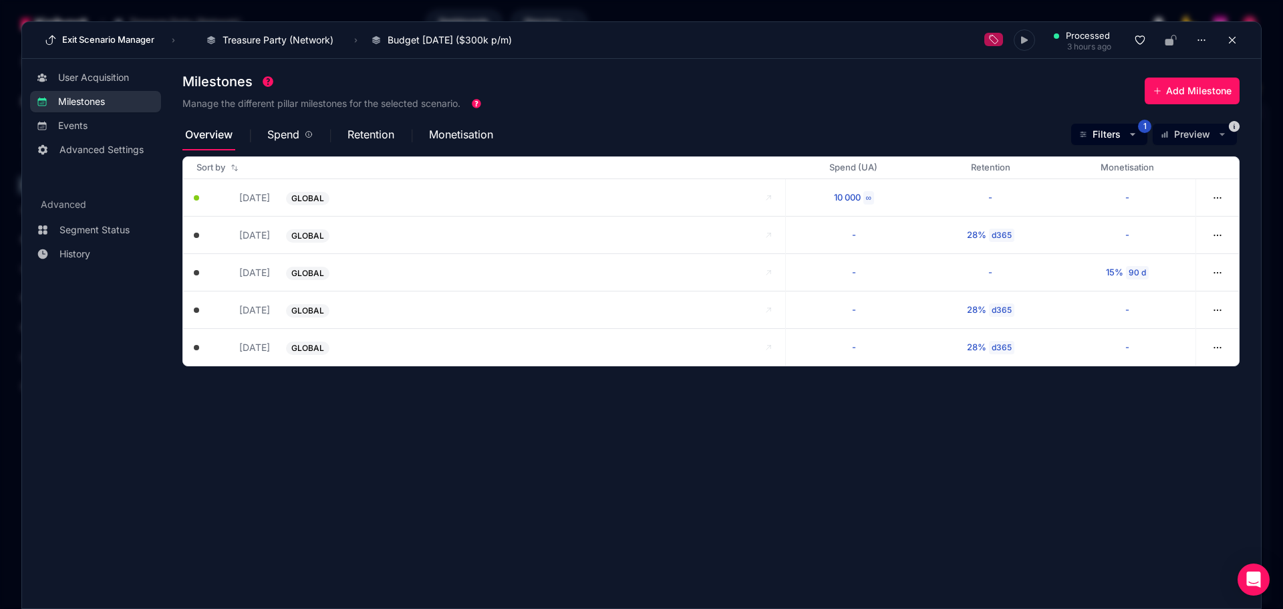
click at [472, 464] on section "Milestones Manage the different pillar milestones for the selected scenario. Ad…" at bounding box center [721, 327] width 1078 height 520
click at [471, 456] on section "Milestones Manage the different pillar milestones for the selected scenario. Ad…" at bounding box center [721, 327] width 1078 height 520
click at [484, 448] on section "Milestones Manage the different pillar milestones for the selected scenario. Ad…" at bounding box center [721, 327] width 1078 height 520
drag, startPoint x: 674, startPoint y: 488, endPoint x: 663, endPoint y: 485, distance: 11.7
click at [671, 488] on section "Milestones Manage the different pillar milestones for the selected scenario. Ad…" at bounding box center [721, 327] width 1078 height 520
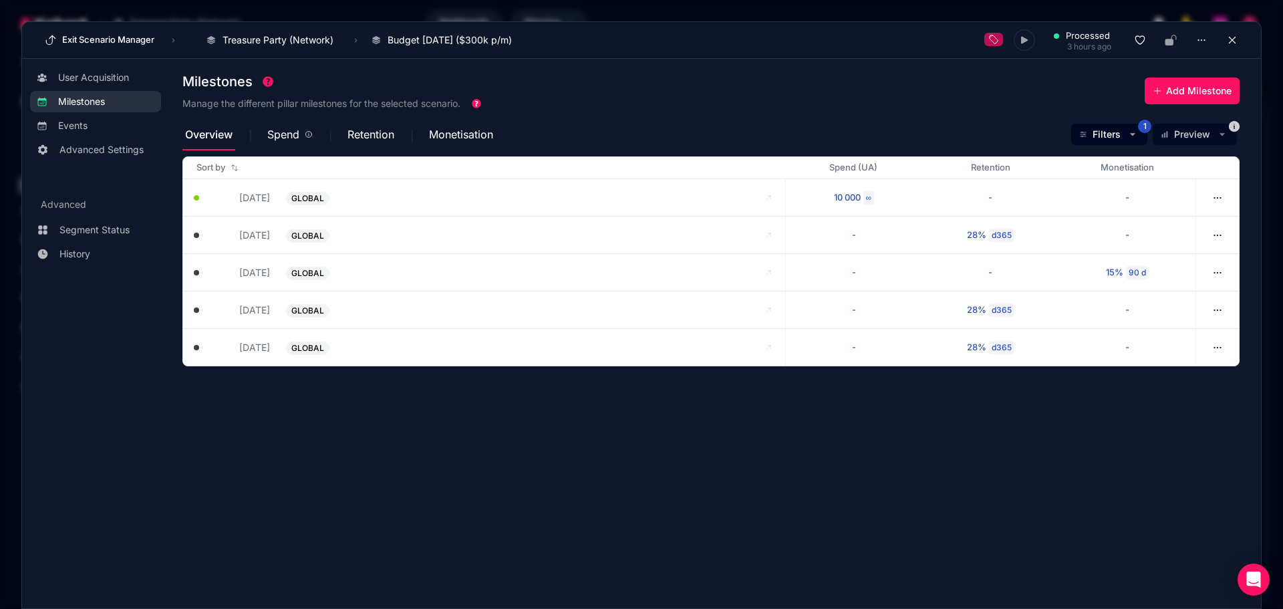
click at [502, 479] on section "Milestones Manage the different pillar milestones for the selected scenario. Ad…" at bounding box center [721, 327] width 1078 height 520
click at [519, 538] on section "Milestones Manage the different pillar milestones for the selected scenario. Ad…" at bounding box center [721, 327] width 1078 height 520
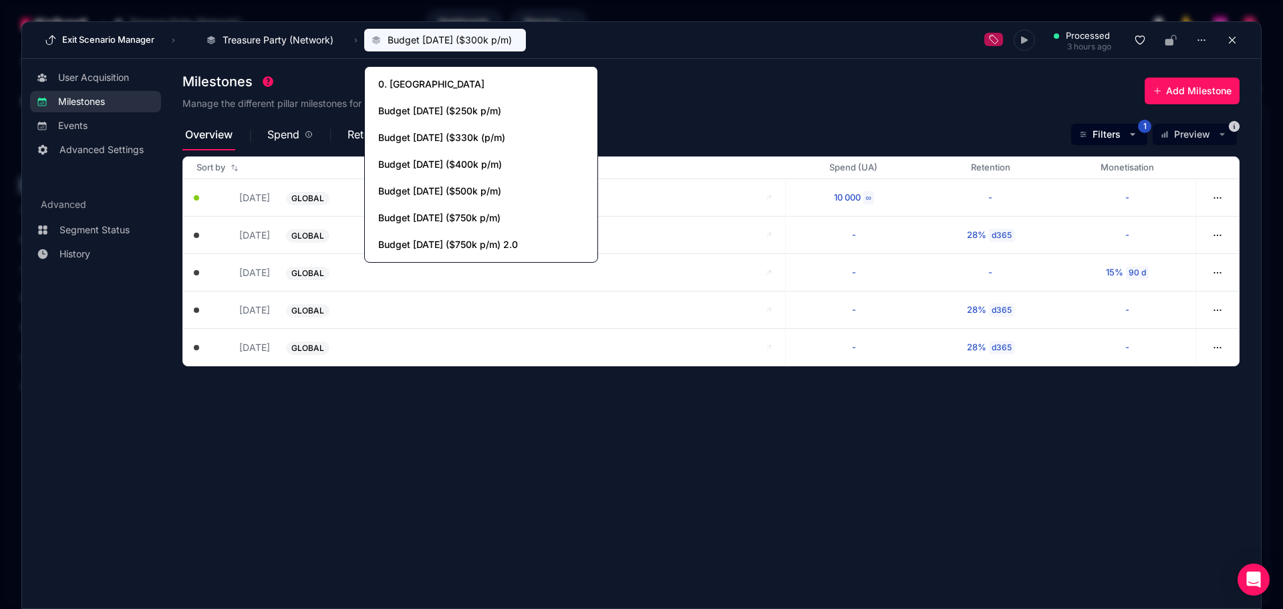
click at [394, 41] on span "Budget [DATE] ($300k p/m)" at bounding box center [449, 39] width 124 height 13
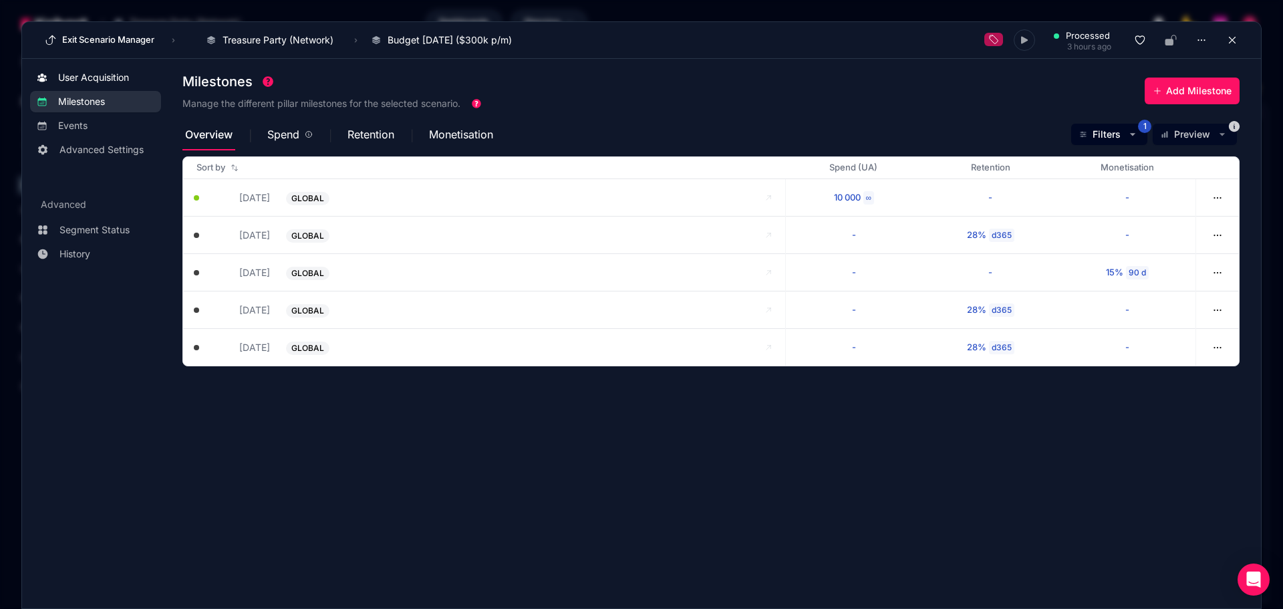
click at [82, 73] on span "User Acquisition" at bounding box center [93, 77] width 71 height 13
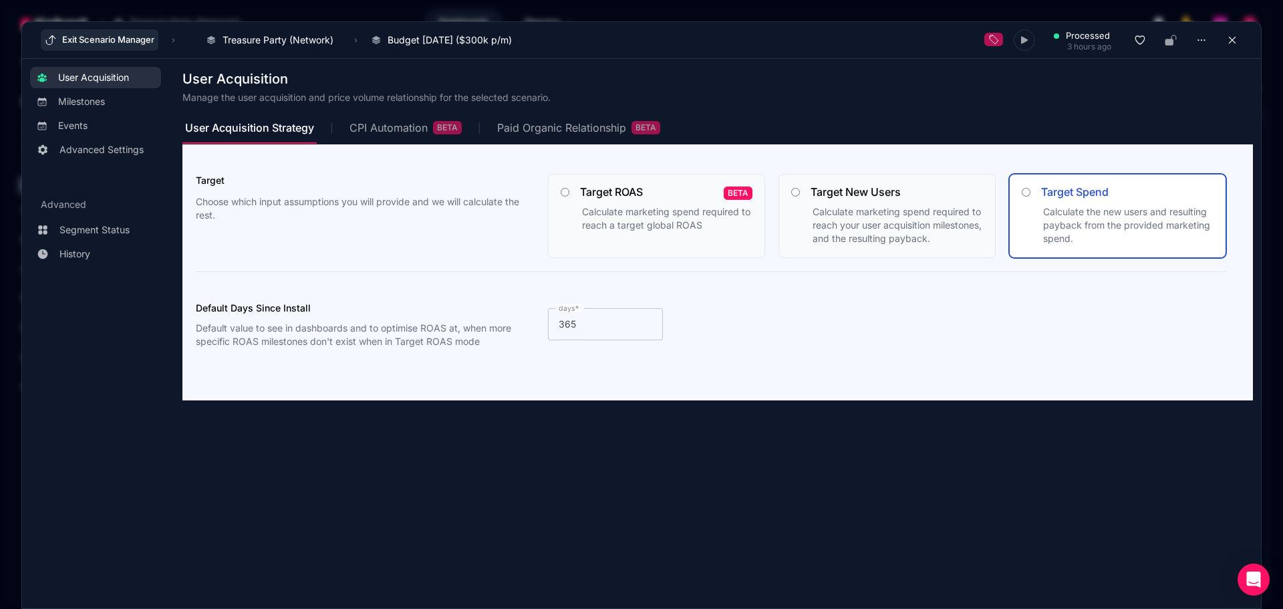
click at [96, 37] on button "Exit Scenario Manager" at bounding box center [100, 39] width 118 height 21
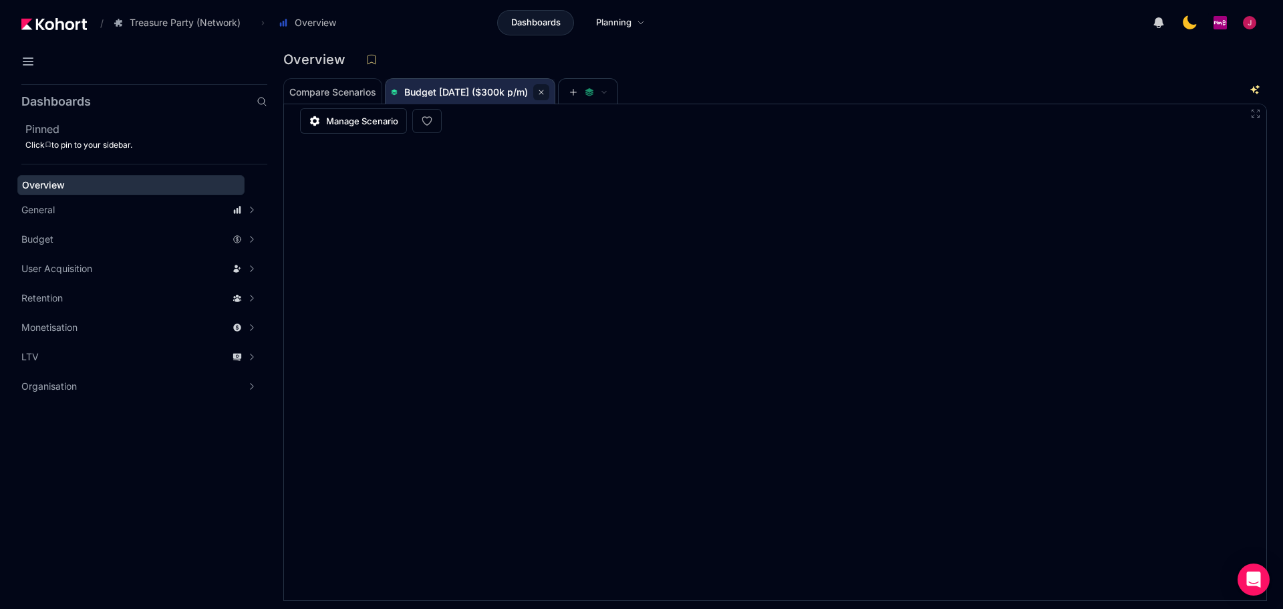
click at [545, 92] on icon at bounding box center [541, 92] width 8 height 8
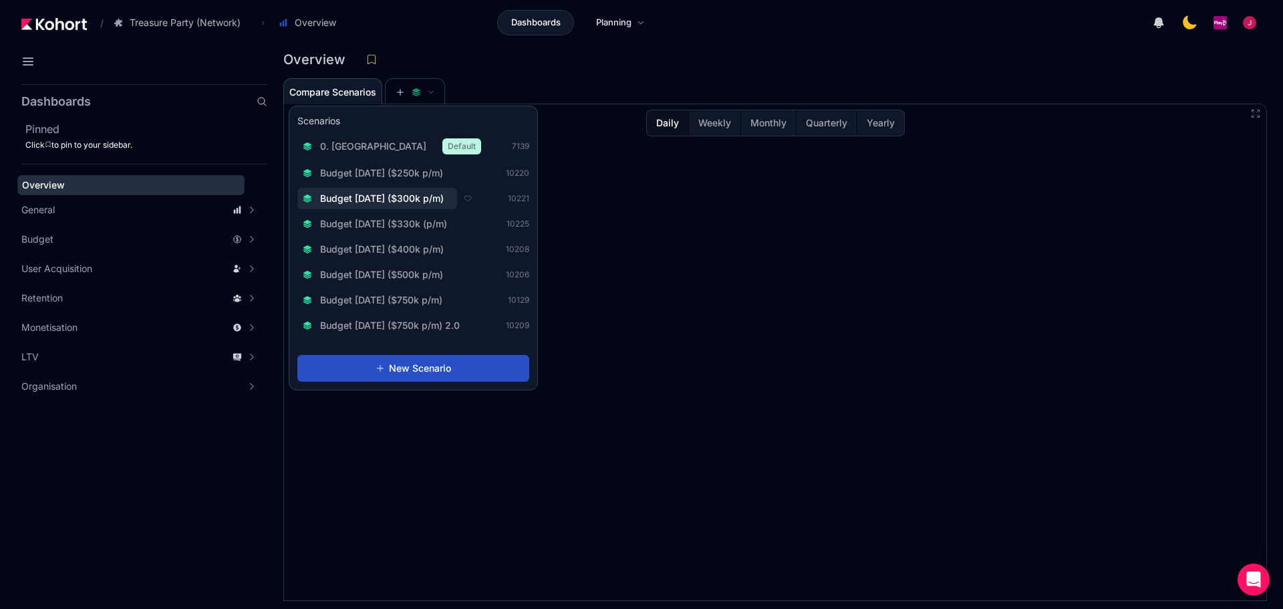
click at [430, 200] on span "Budget [DATE] ($300k p/m)" at bounding box center [382, 198] width 124 height 13
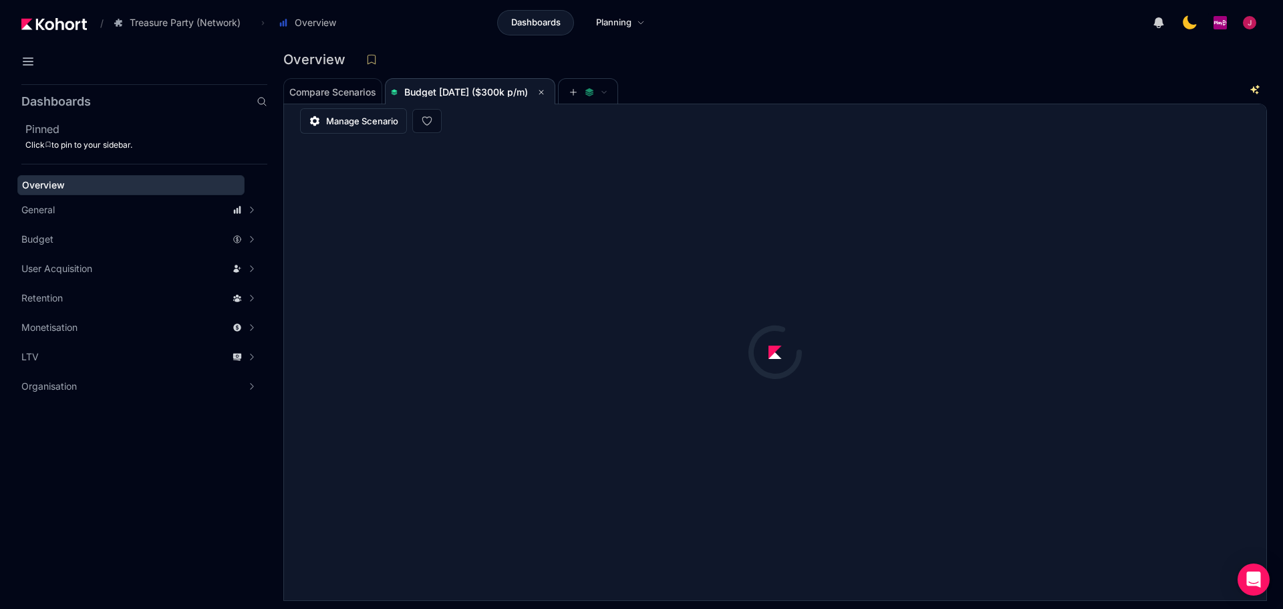
click at [365, 127] on span "Manage Scenario" at bounding box center [362, 120] width 72 height 13
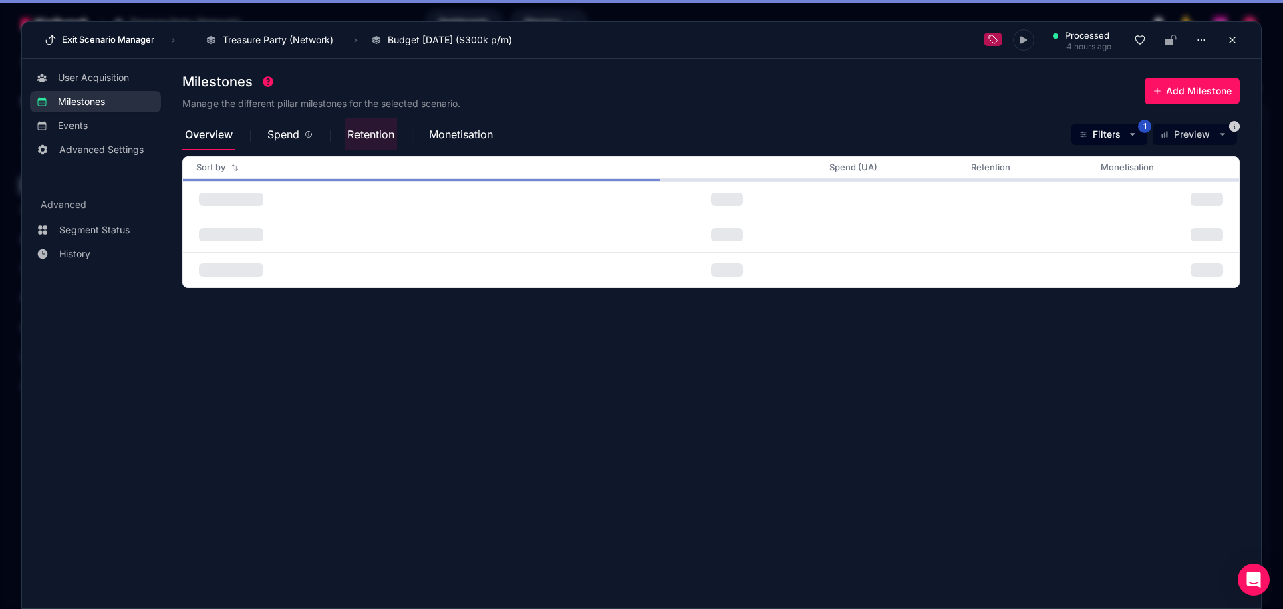
click at [365, 127] on span "Retention" at bounding box center [370, 134] width 47 height 32
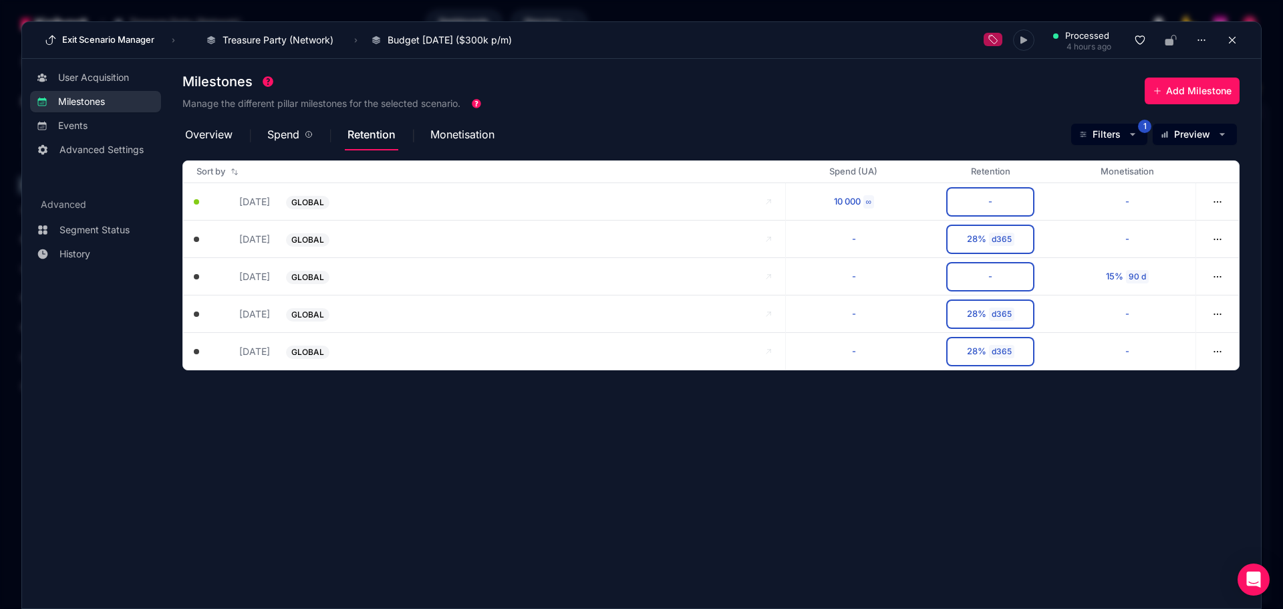
click at [758, 86] on div "Milestones Manage the different pillar milestones for the selected scenario. Ad…" at bounding box center [710, 92] width 1057 height 52
click at [194, 133] on span "Overview" at bounding box center [208, 134] width 47 height 11
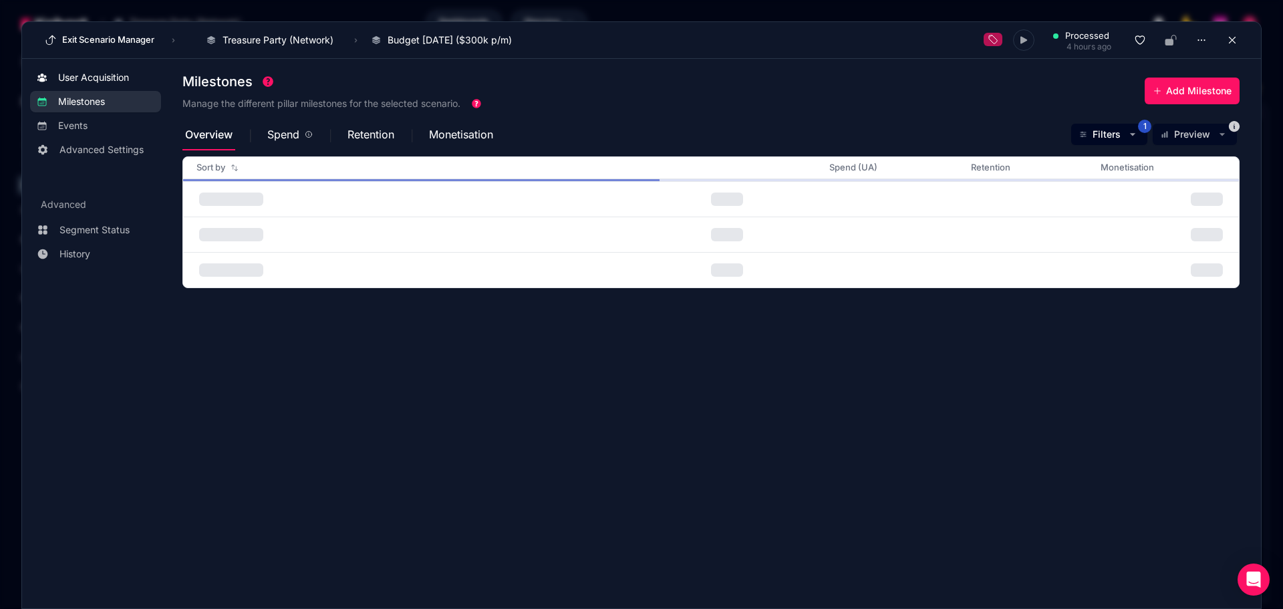
click at [95, 75] on span "User Acquisition" at bounding box center [93, 77] width 71 height 13
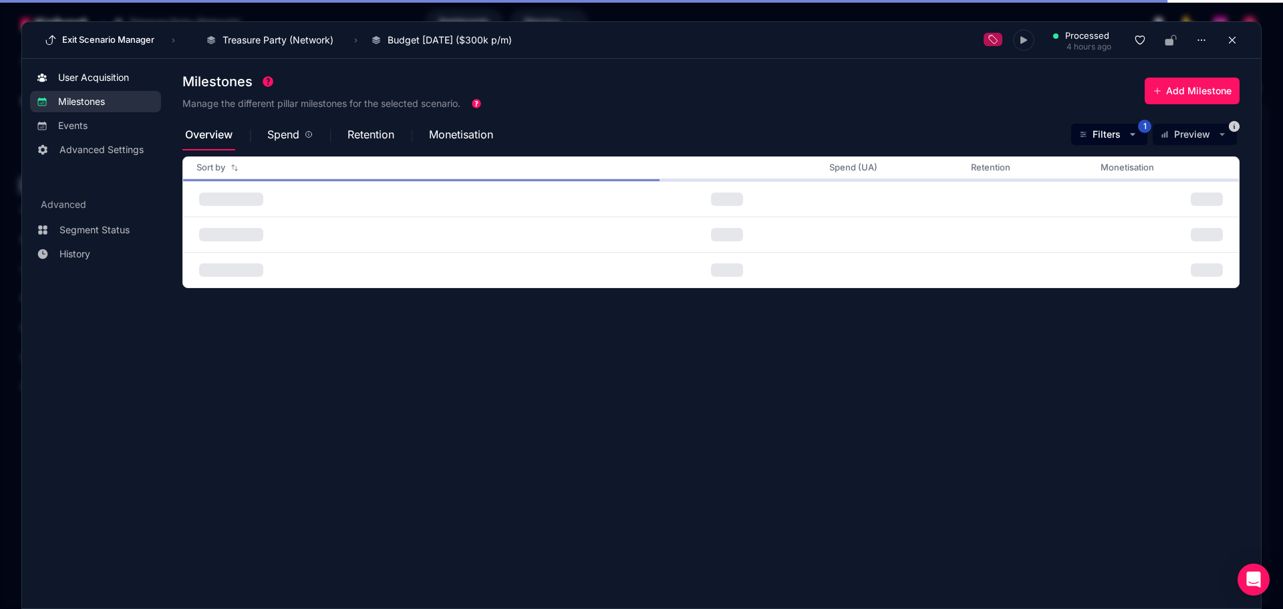
click at [102, 79] on span "User Acquisition" at bounding box center [93, 77] width 71 height 13
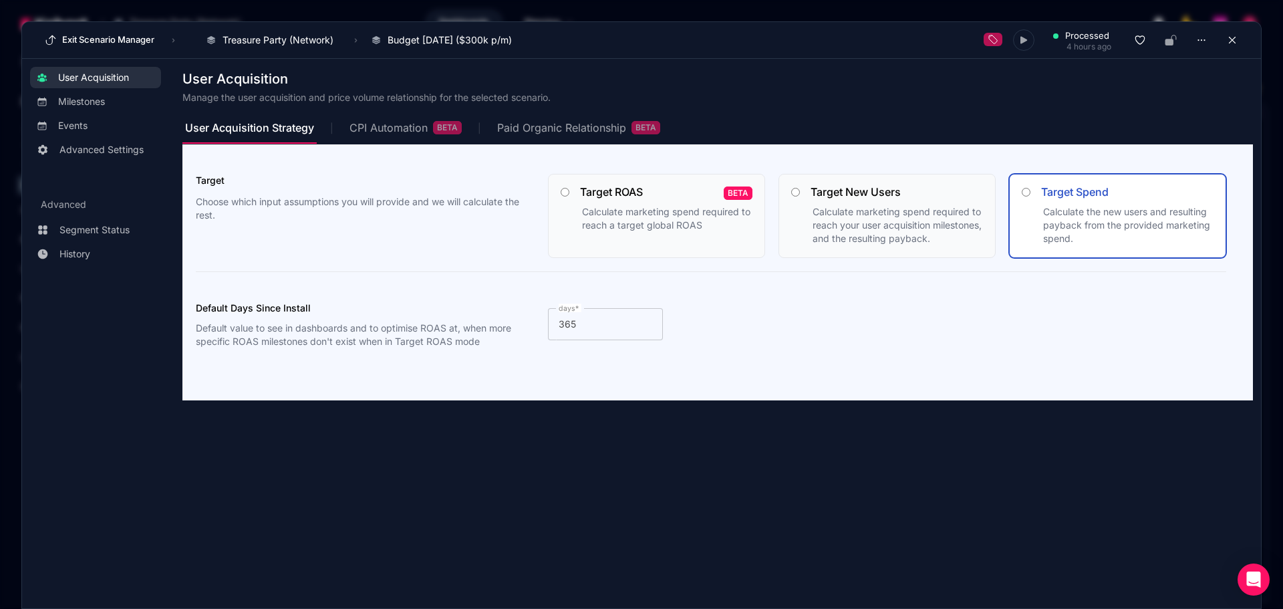
click at [112, 74] on span "User Acquisition" at bounding box center [93, 77] width 71 height 13
click at [102, 39] on button "Exit Scenario Manager" at bounding box center [100, 39] width 118 height 21
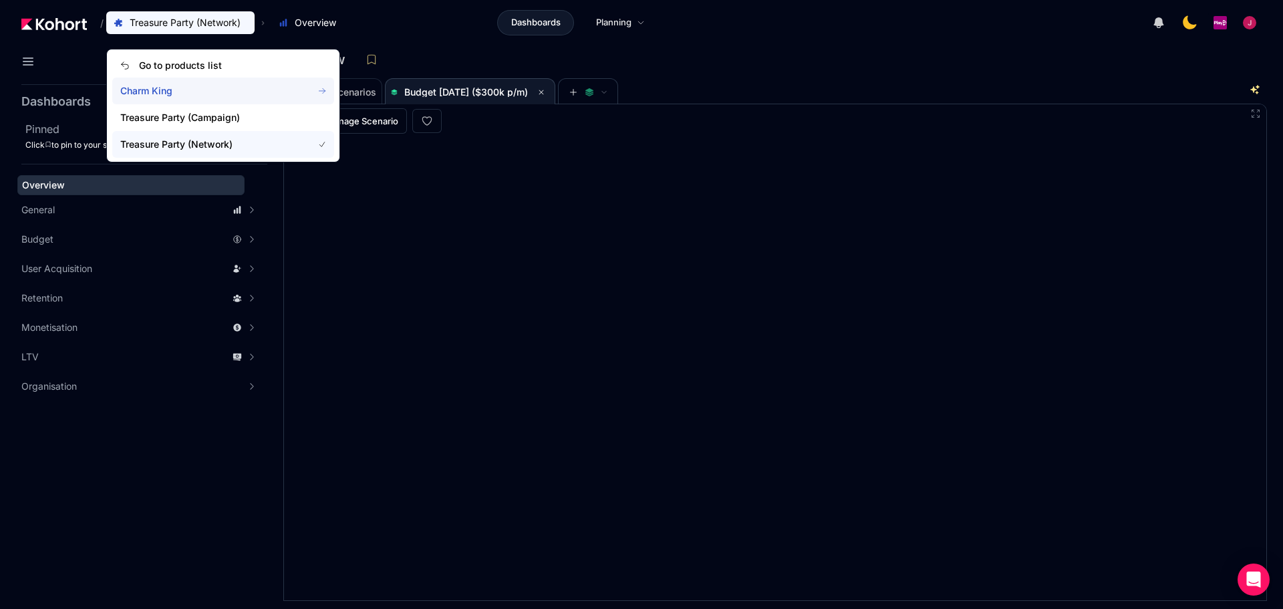
click at [156, 90] on span "Charm King" at bounding box center [208, 90] width 176 height 13
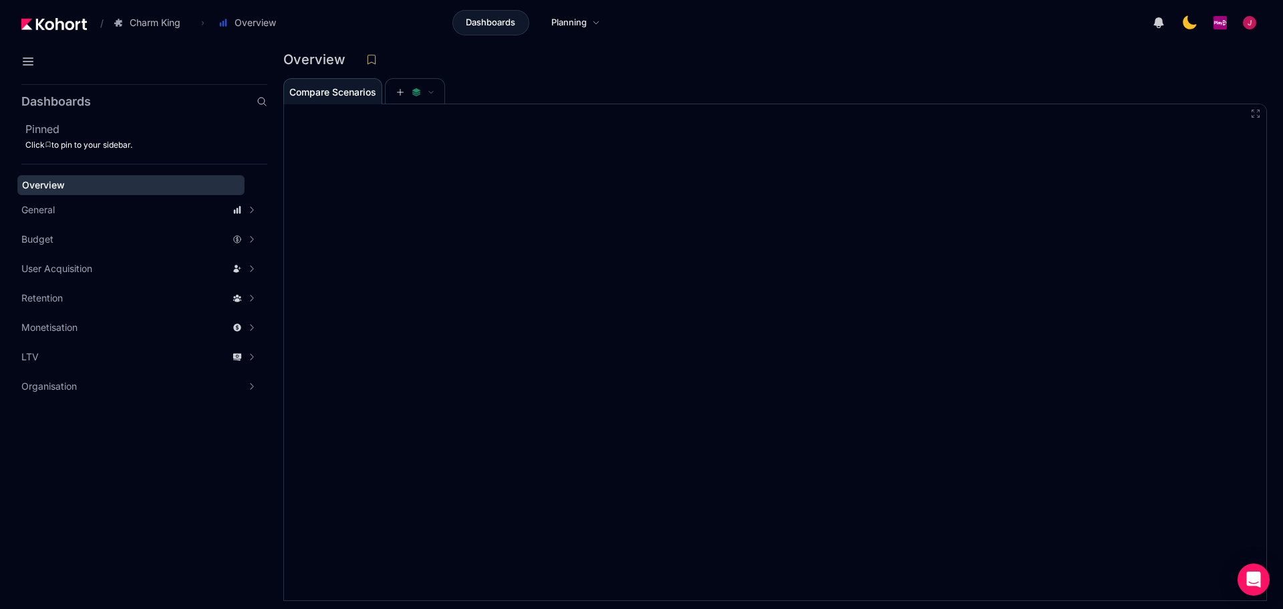
click at [1245, 23] on div "button" at bounding box center [1249, 22] width 15 height 15
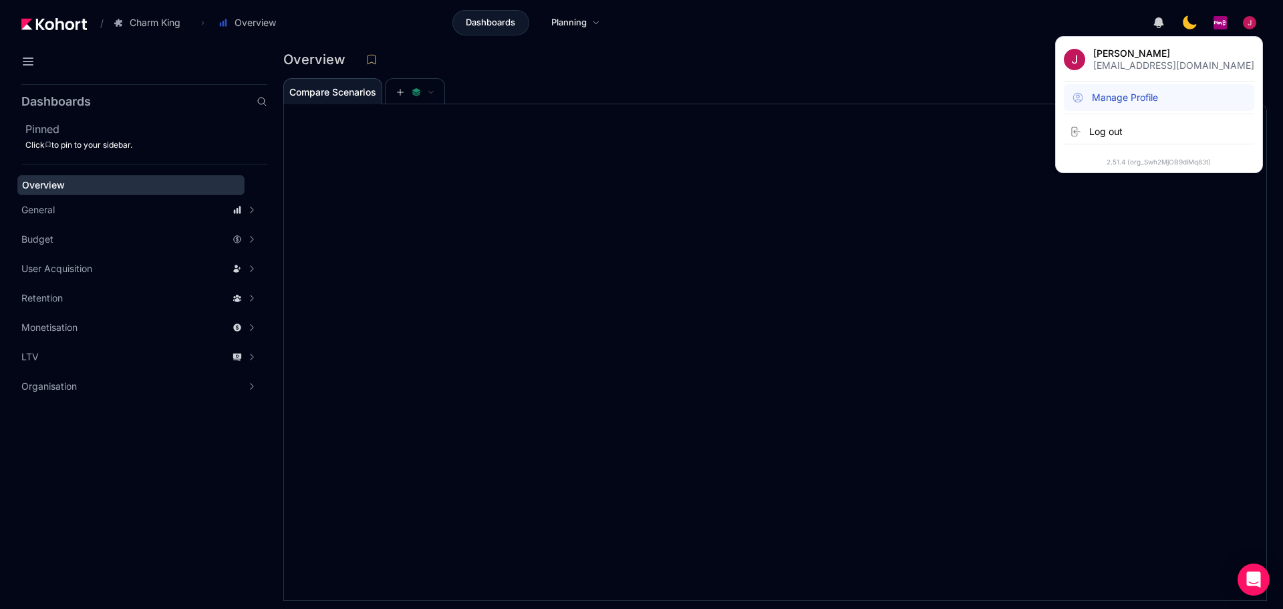
click at [1158, 95] on span "Manage Profile" at bounding box center [1125, 97] width 66 height 13
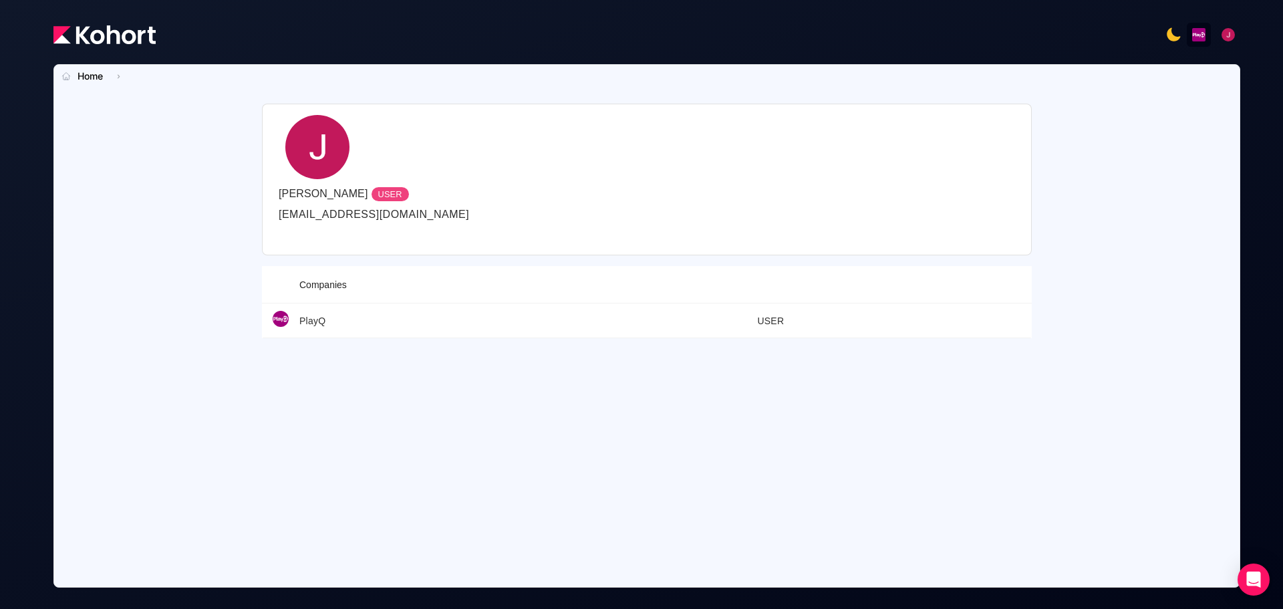
click at [228, 33] on div at bounding box center [646, 34] width 1186 height 27
click at [1172, 35] on icon at bounding box center [1173, 35] width 16 height 16
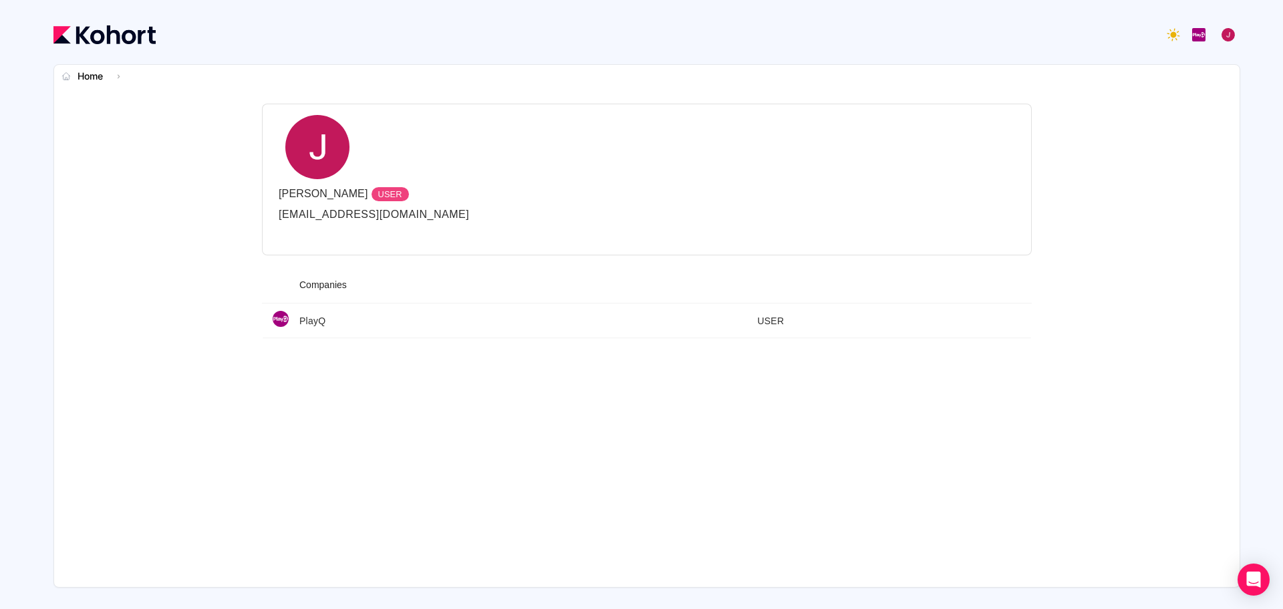
click at [1229, 31] on div "button" at bounding box center [1227, 34] width 15 height 15
click at [1084, 53] on header at bounding box center [646, 42] width 1186 height 43
click at [1202, 33] on img "button" at bounding box center [1198, 34] width 15 height 15
click at [110, 33] on img at bounding box center [104, 34] width 102 height 19
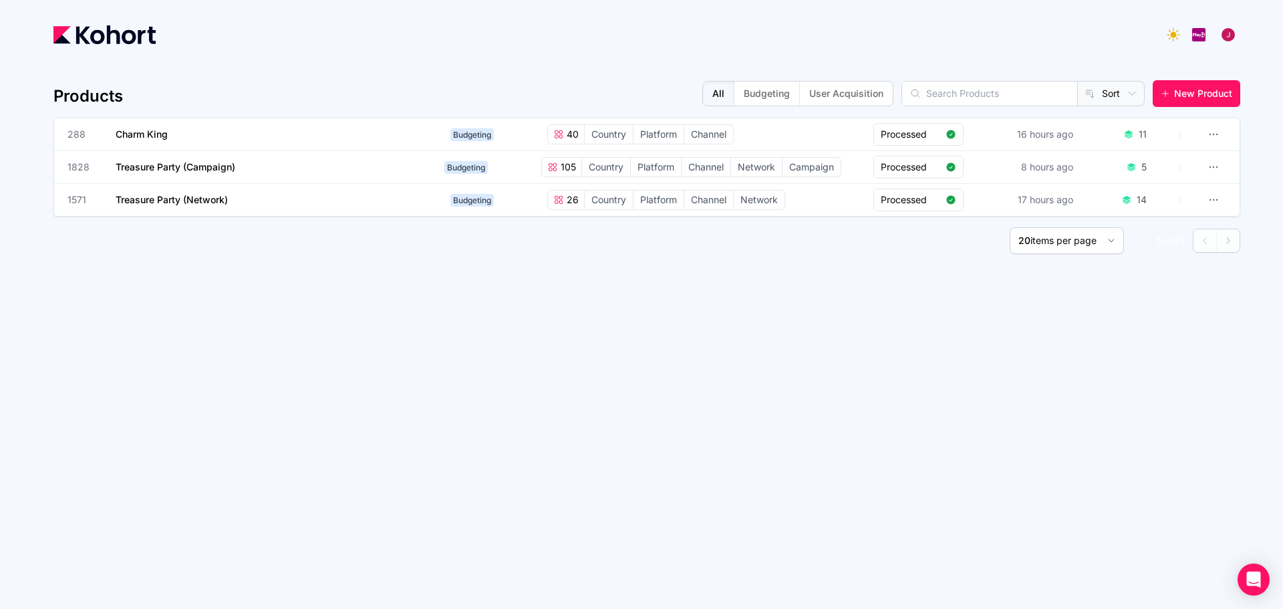
click at [249, 365] on div "Products All Budgeting User Acquisition Sort New Product 288 Charm King Budgeti…" at bounding box center [646, 325] width 1186 height 523
click at [125, 29] on img at bounding box center [104, 34] width 102 height 19
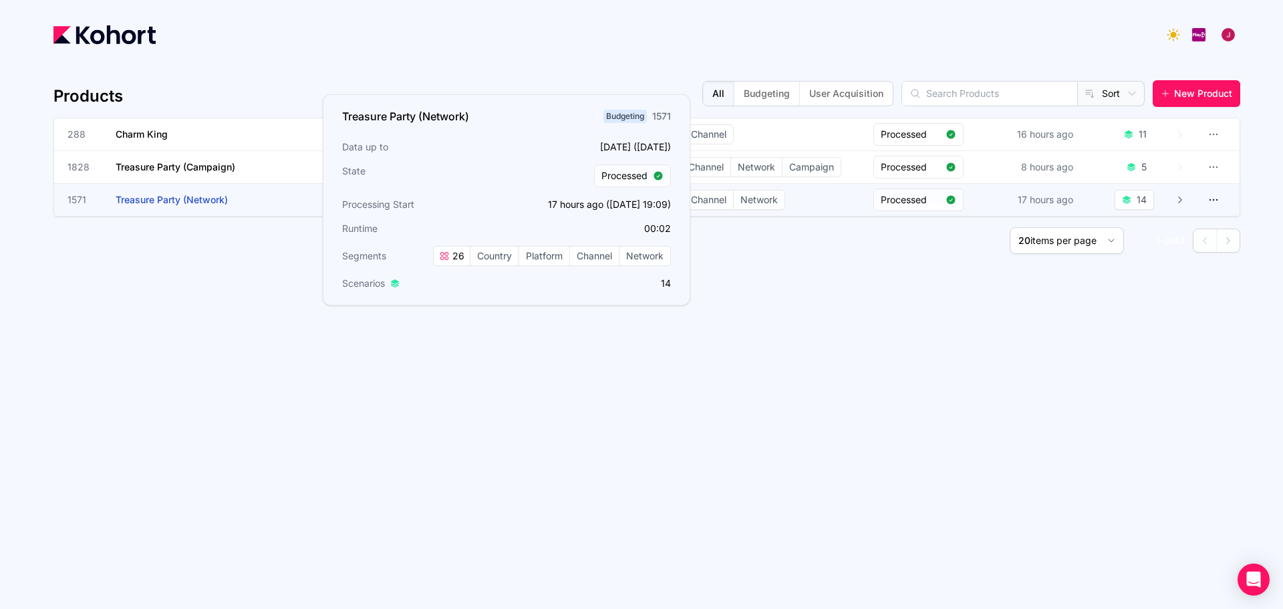
click at [178, 193] on h3 "Treasure Party (Network)" at bounding box center [216, 200] width 200 height 32
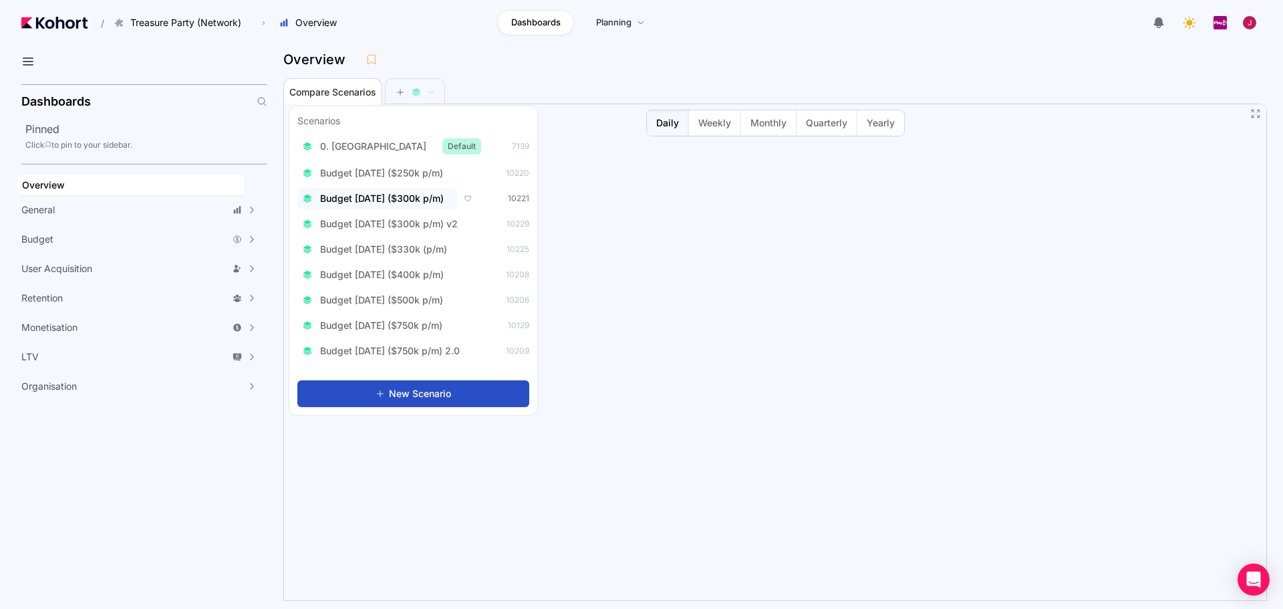
click at [413, 199] on span "Budget [DATE] ($300k p/m)" at bounding box center [382, 198] width 124 height 13
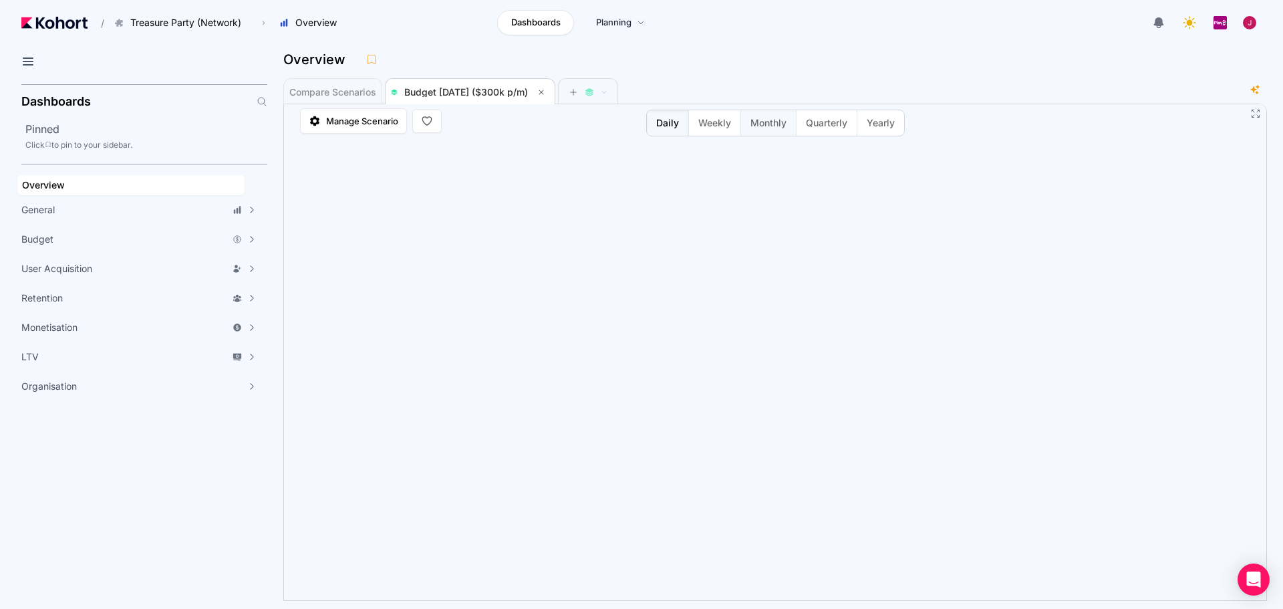
click at [776, 129] on span "Monthly" at bounding box center [768, 122] width 36 height 13
click at [347, 118] on span "Manage Scenario" at bounding box center [362, 120] width 72 height 13
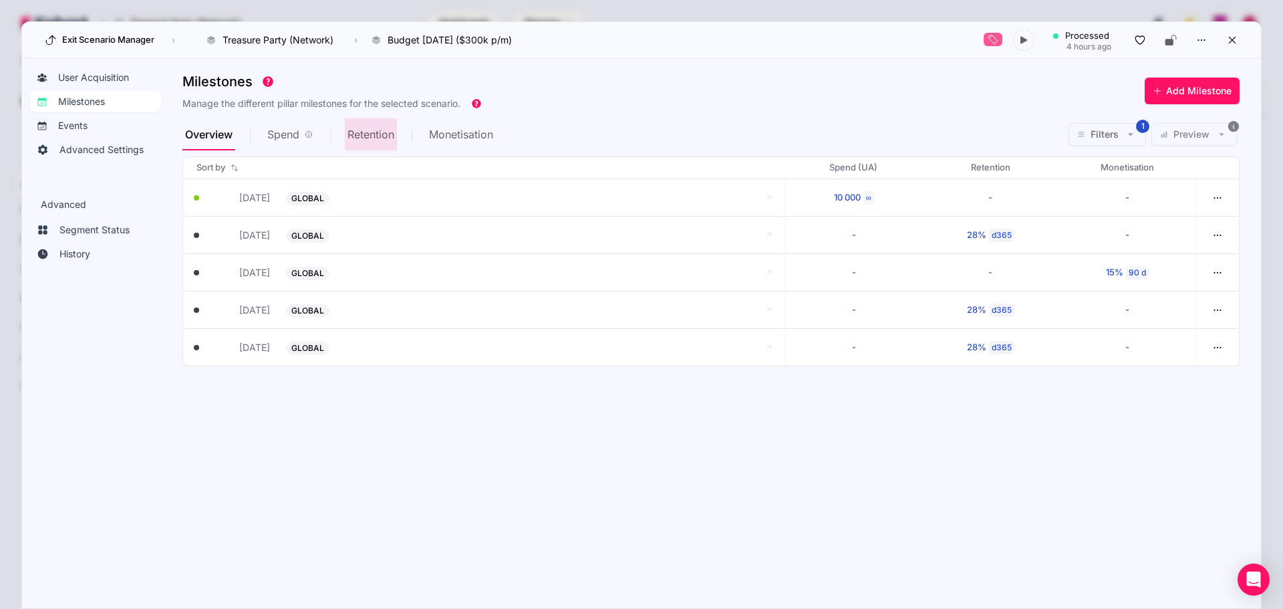
click at [379, 138] on span "Retention" at bounding box center [370, 134] width 47 height 11
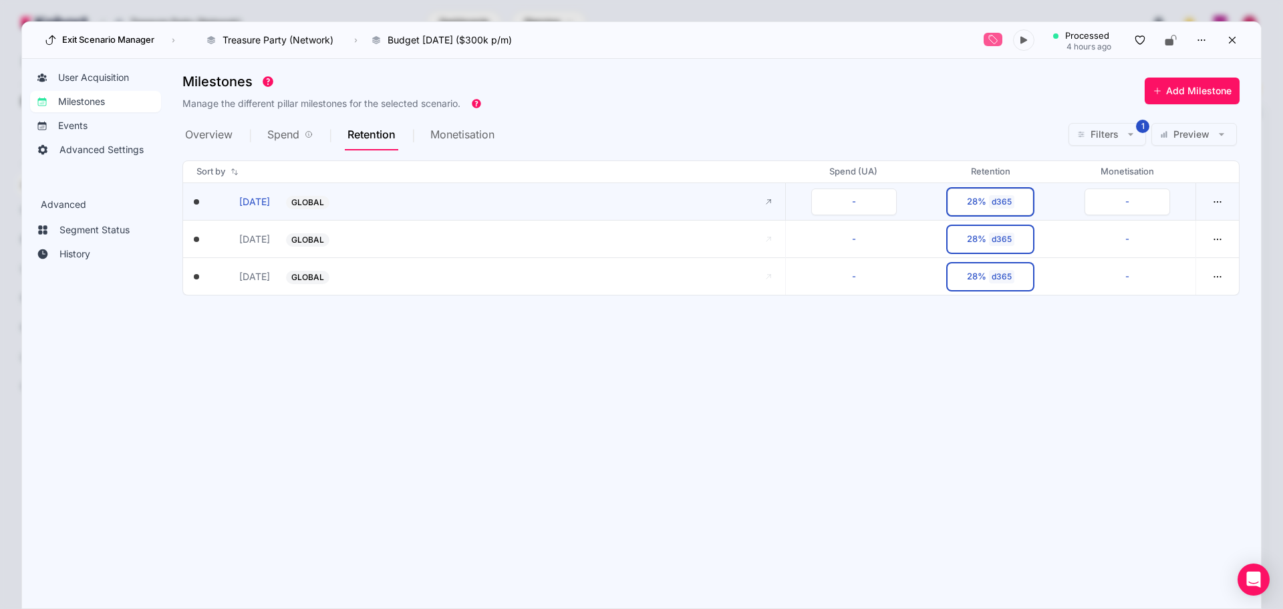
click at [305, 204] on span "GLOBAL" at bounding box center [307, 202] width 33 height 11
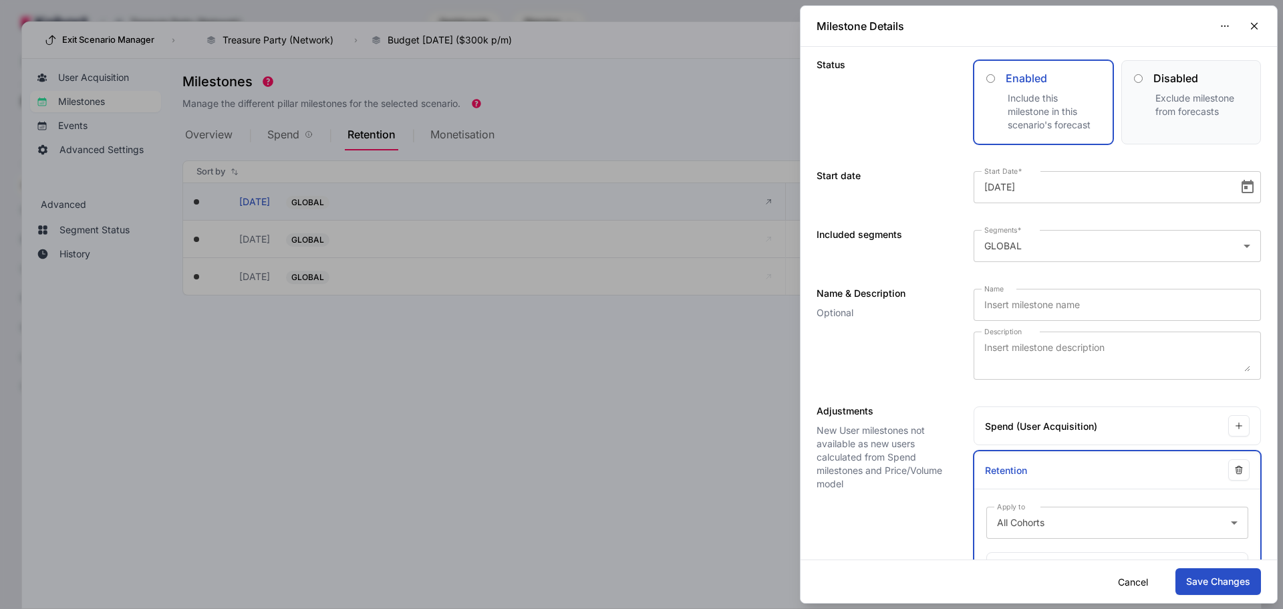
scroll to position [162, 0]
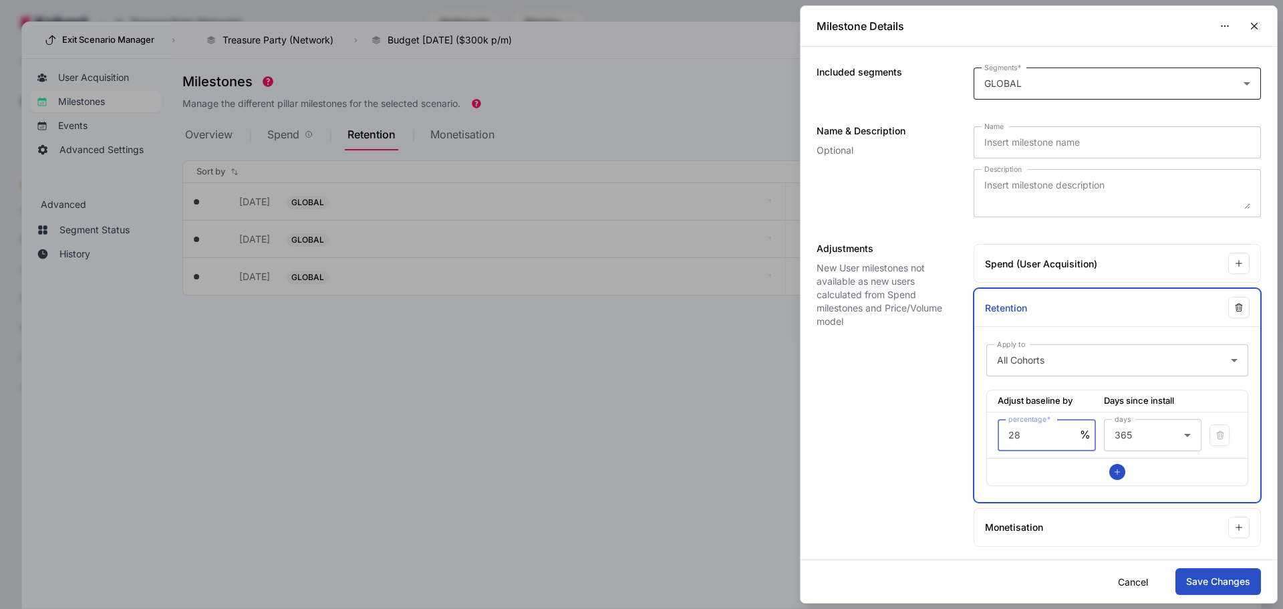
click at [1076, 95] on div "GLOBAL" at bounding box center [1117, 83] width 266 height 32
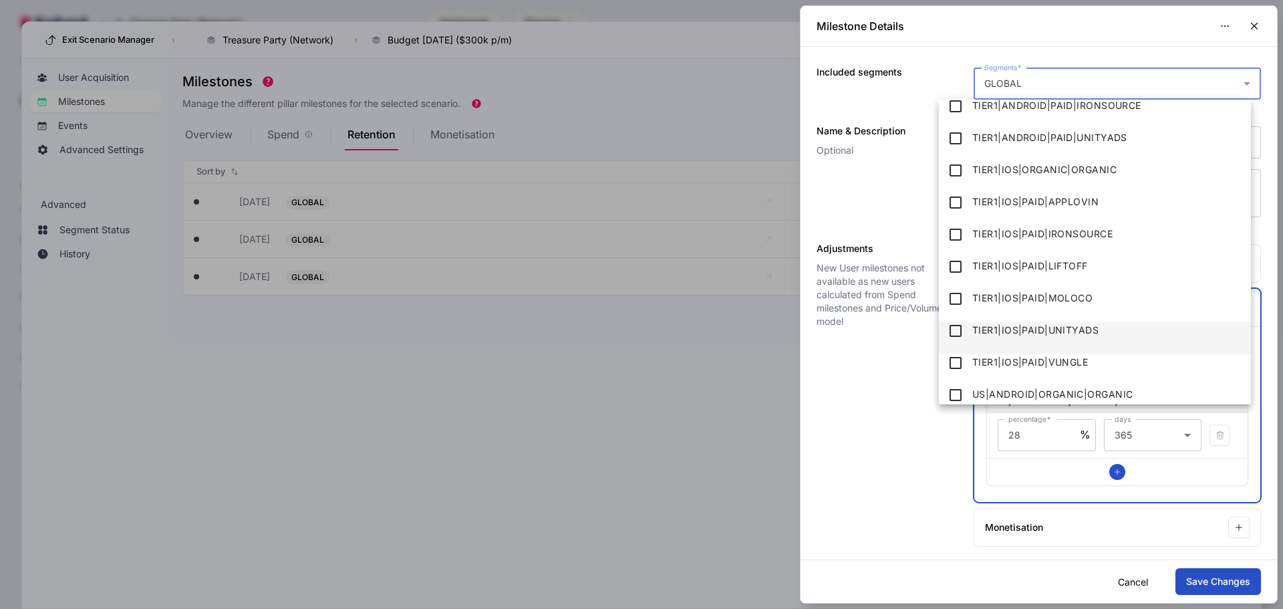
scroll to position [164, 0]
click at [912, 395] on div at bounding box center [641, 304] width 1283 height 609
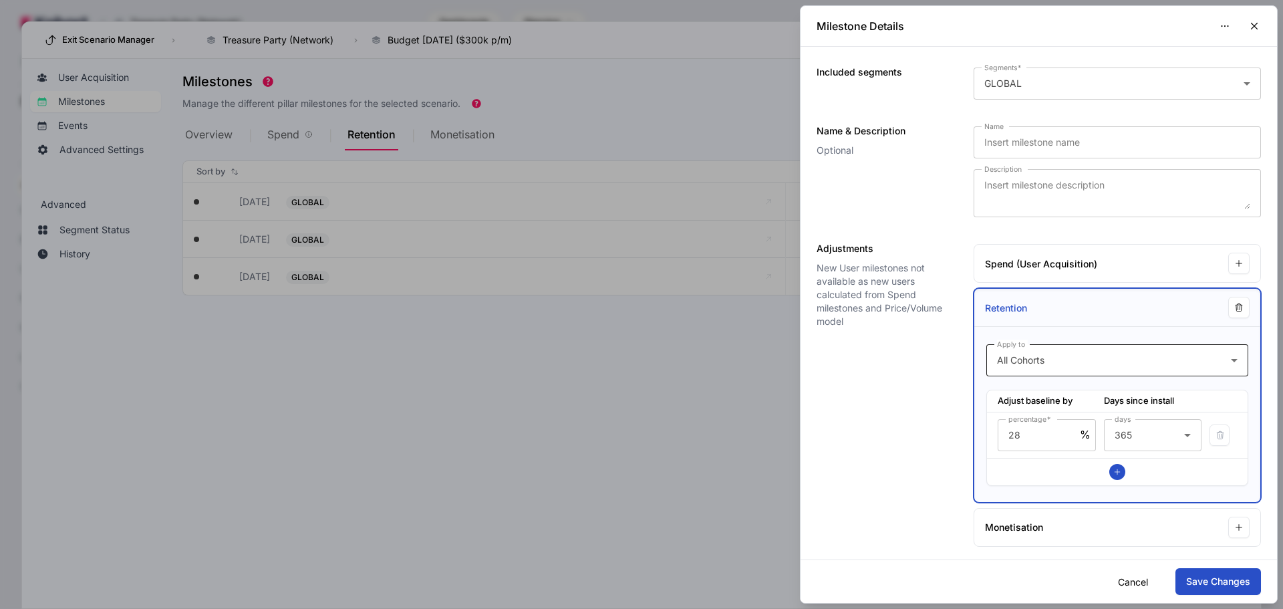
click at [1108, 367] on div "All Cohorts" at bounding box center [1114, 360] width 234 height 16
click at [913, 462] on div at bounding box center [641, 304] width 1283 height 609
click at [1258, 25] on icon "button" at bounding box center [1254, 26] width 12 height 12
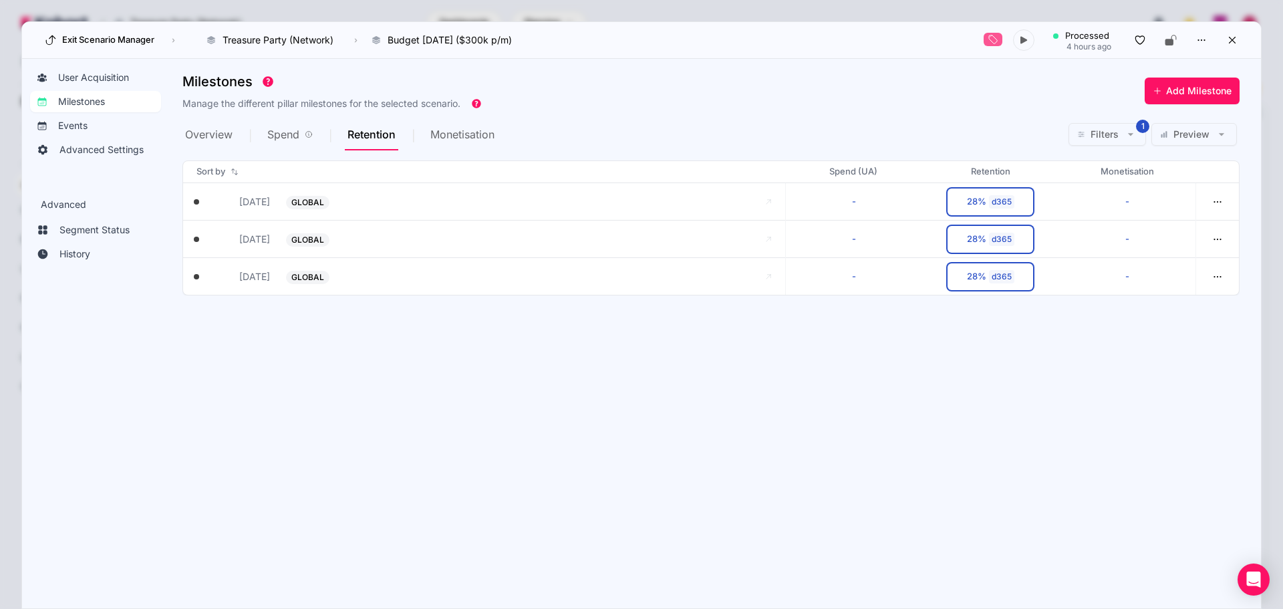
click at [505, 375] on section "Milestones Manage the different pillar milestones for the selected scenario. Ad…" at bounding box center [721, 327] width 1078 height 520
click at [141, 47] on button "Exit Scenario Manager" at bounding box center [100, 39] width 118 height 21
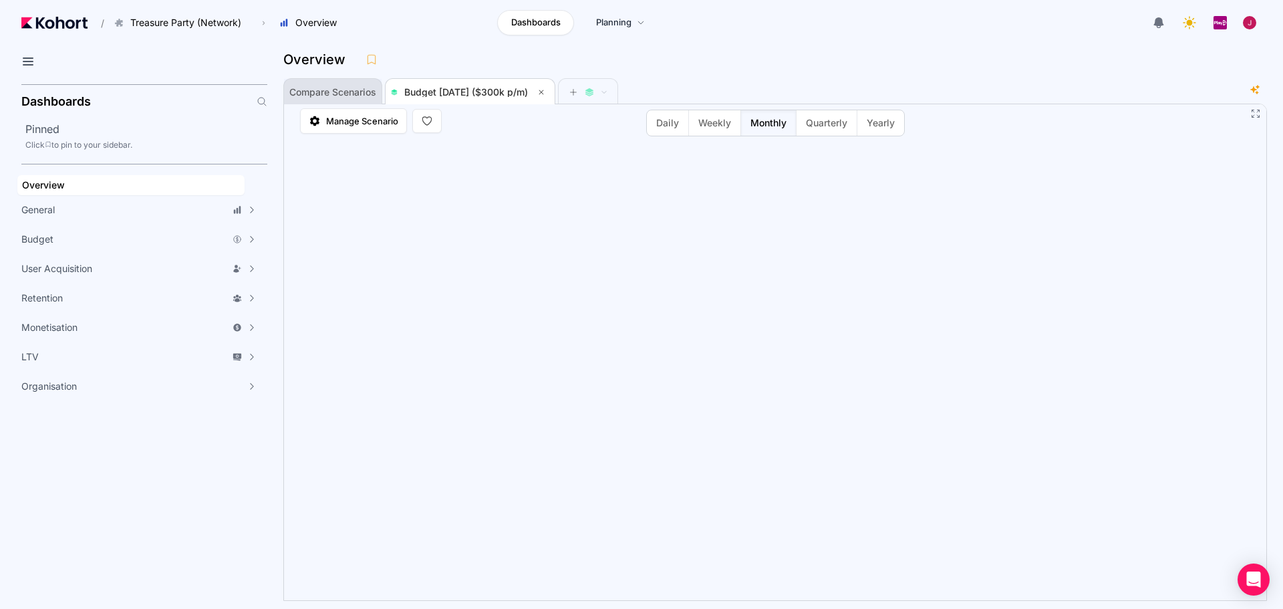
click at [344, 89] on span "Compare Scenarios" at bounding box center [332, 92] width 87 height 9
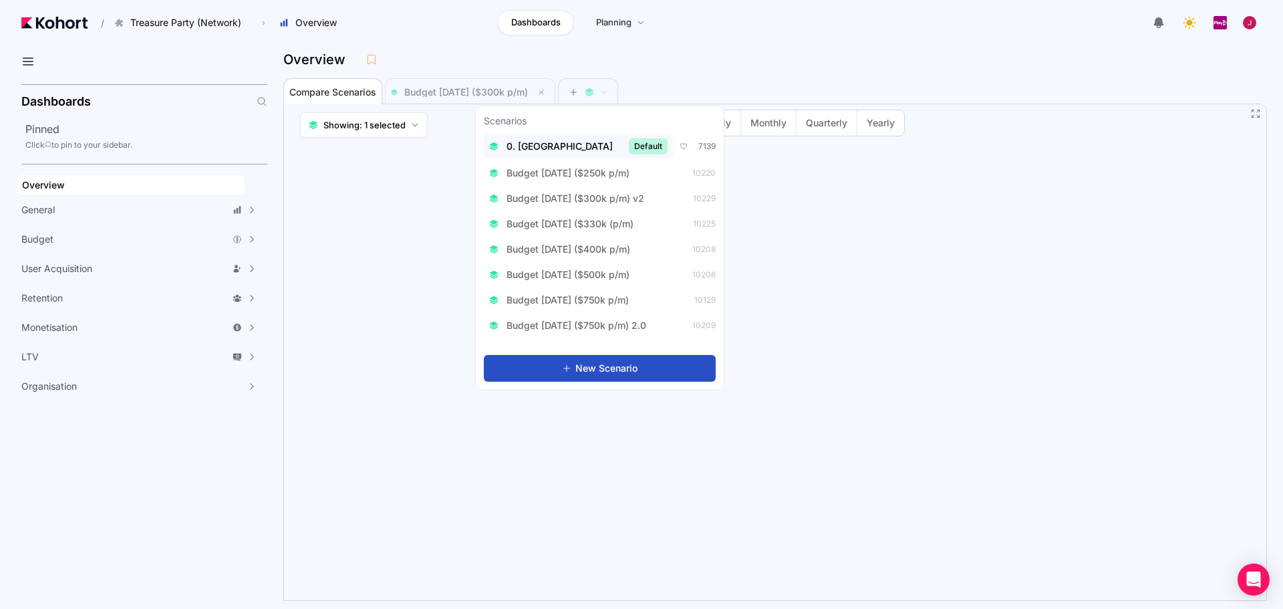
click at [556, 146] on div "0. Baseline Default" at bounding box center [578, 146] width 178 height 16
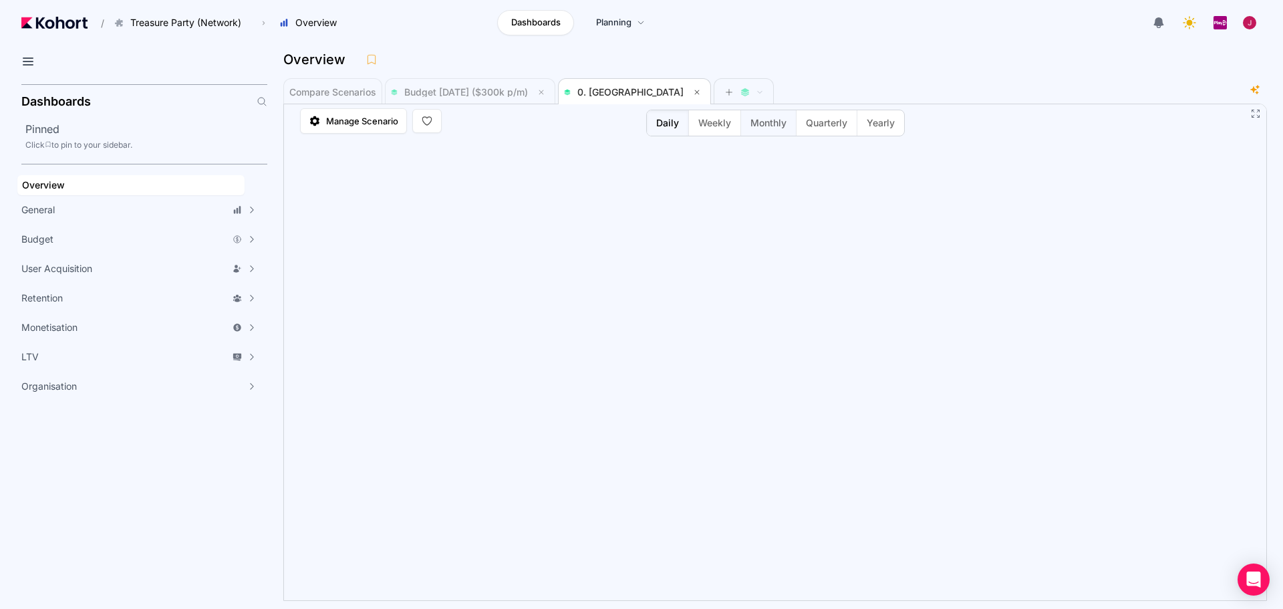
click at [773, 125] on span "Monthly" at bounding box center [768, 122] width 36 height 13
click at [357, 119] on span "Manage Scenario" at bounding box center [362, 120] width 72 height 13
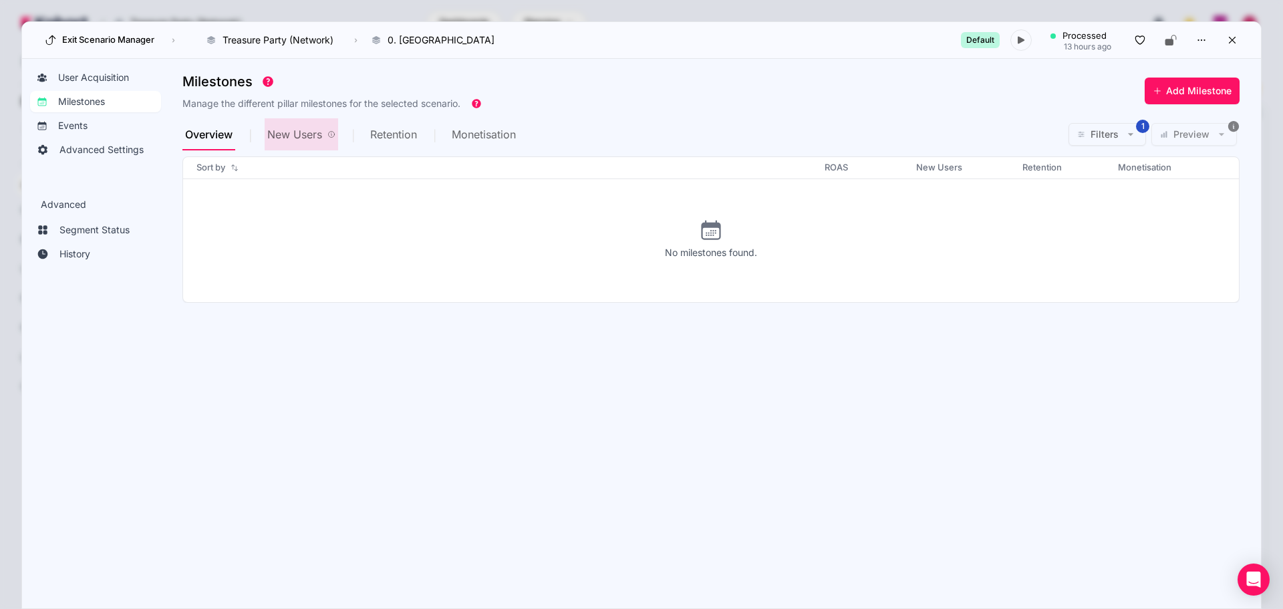
click at [307, 132] on span "New Users" at bounding box center [294, 134] width 55 height 11
click at [385, 131] on span "Retention" at bounding box center [394, 134] width 47 height 11
click at [485, 131] on span "Monetisation" at bounding box center [485, 134] width 64 height 11
click at [1226, 41] on icon at bounding box center [1232, 40] width 12 height 12
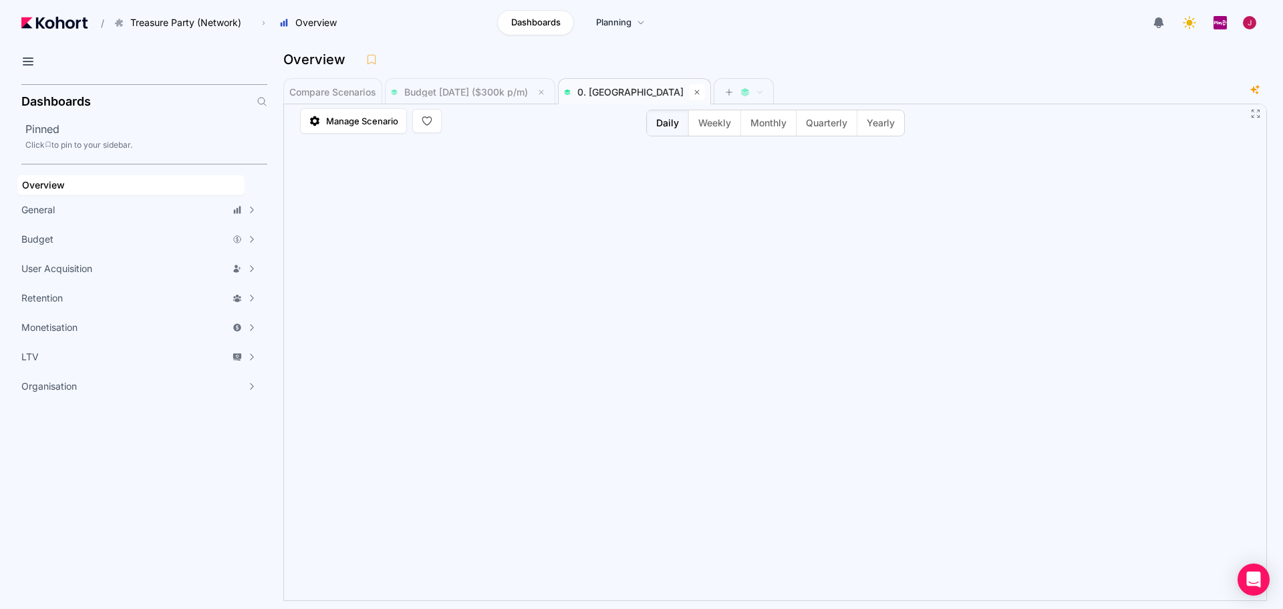
click at [693, 94] on icon at bounding box center [697, 92] width 8 height 8
click at [350, 124] on span "Manage Scenario" at bounding box center [362, 120] width 72 height 13
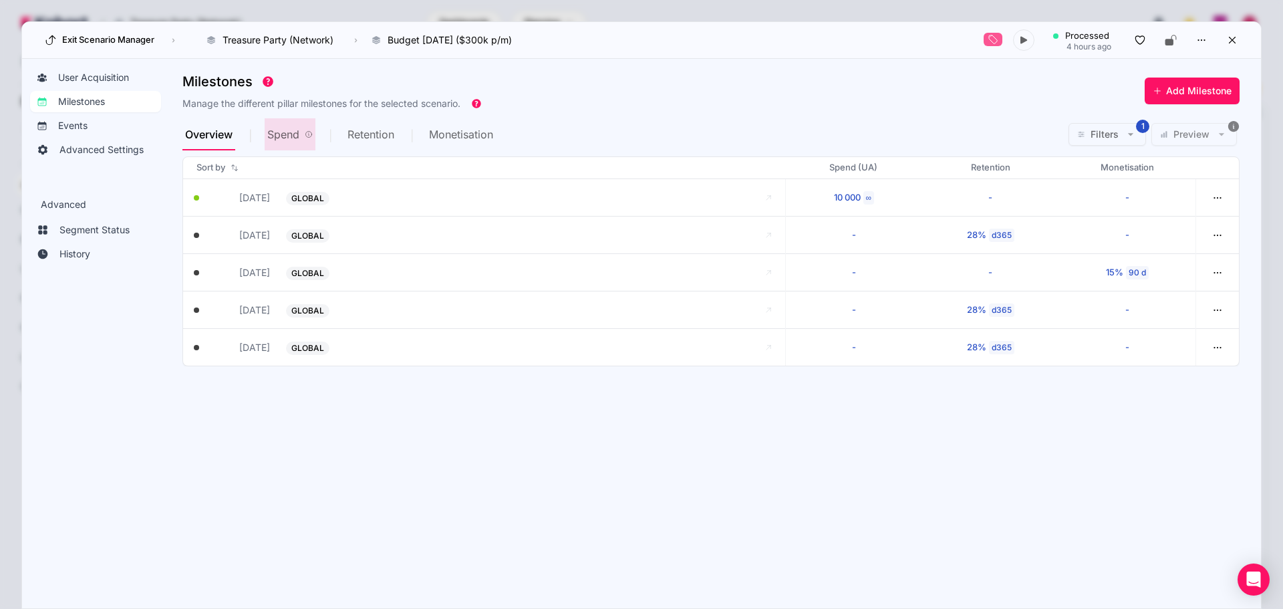
click at [280, 134] on span "Spend" at bounding box center [283, 134] width 32 height 11
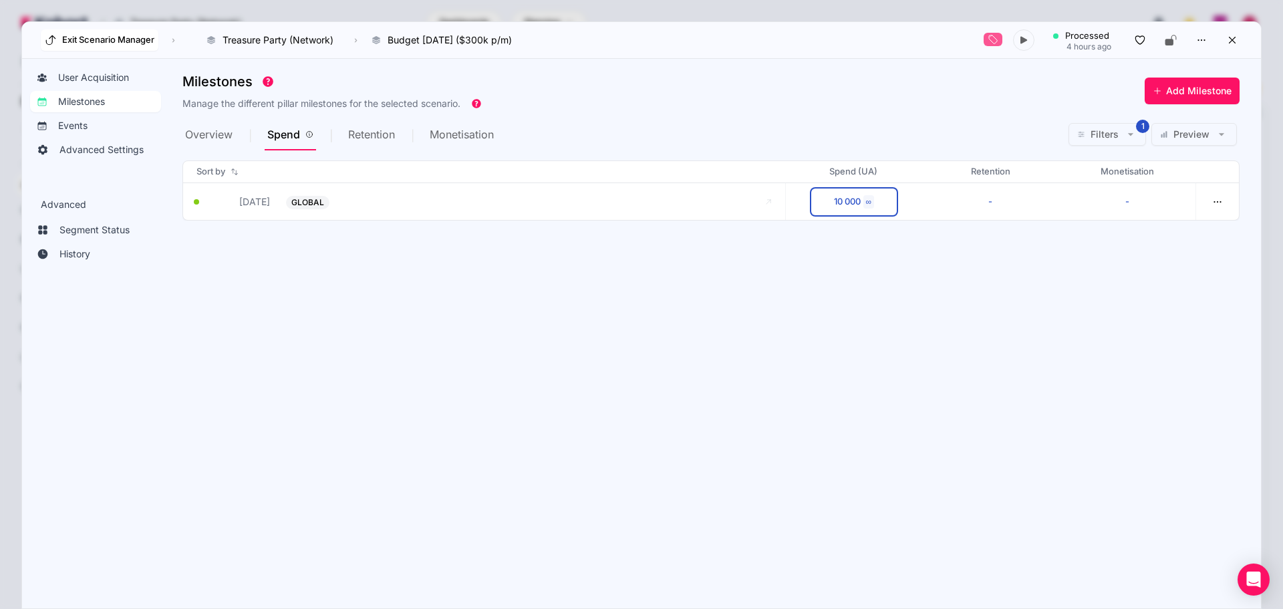
click at [98, 38] on button "Exit Scenario Manager" at bounding box center [100, 39] width 118 height 21
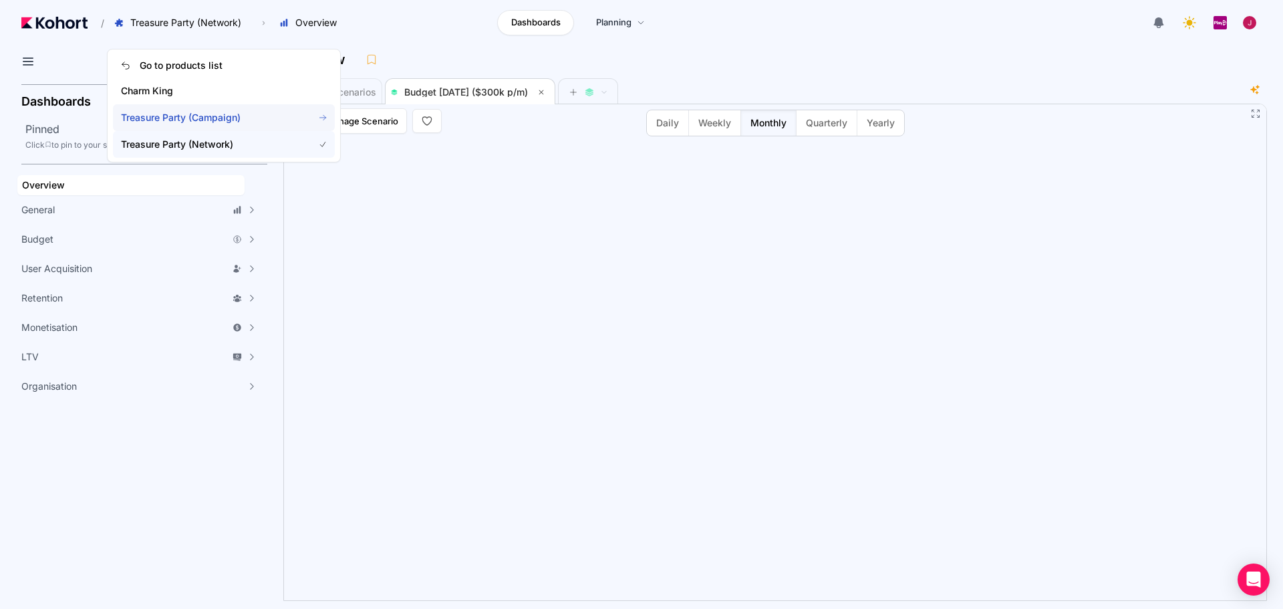
click at [201, 112] on span "Treasure Party (Campaign)" at bounding box center [209, 117] width 176 height 13
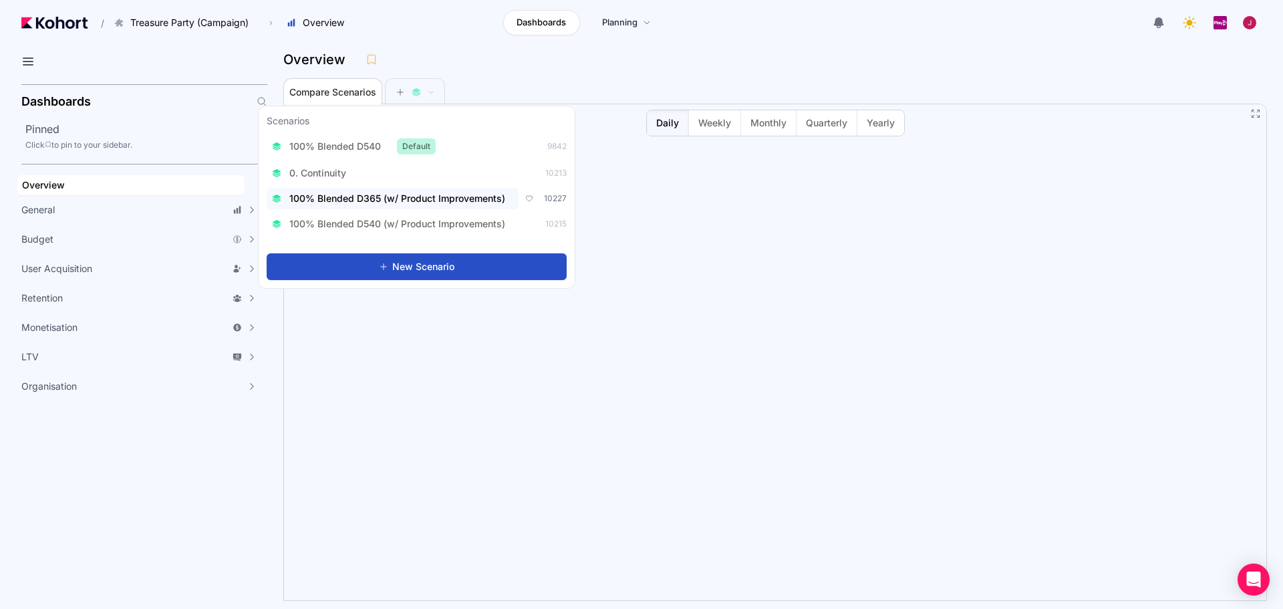
click at [421, 194] on span "100% Blended D365 (w/ Product Improvements)" at bounding box center [397, 198] width 216 height 13
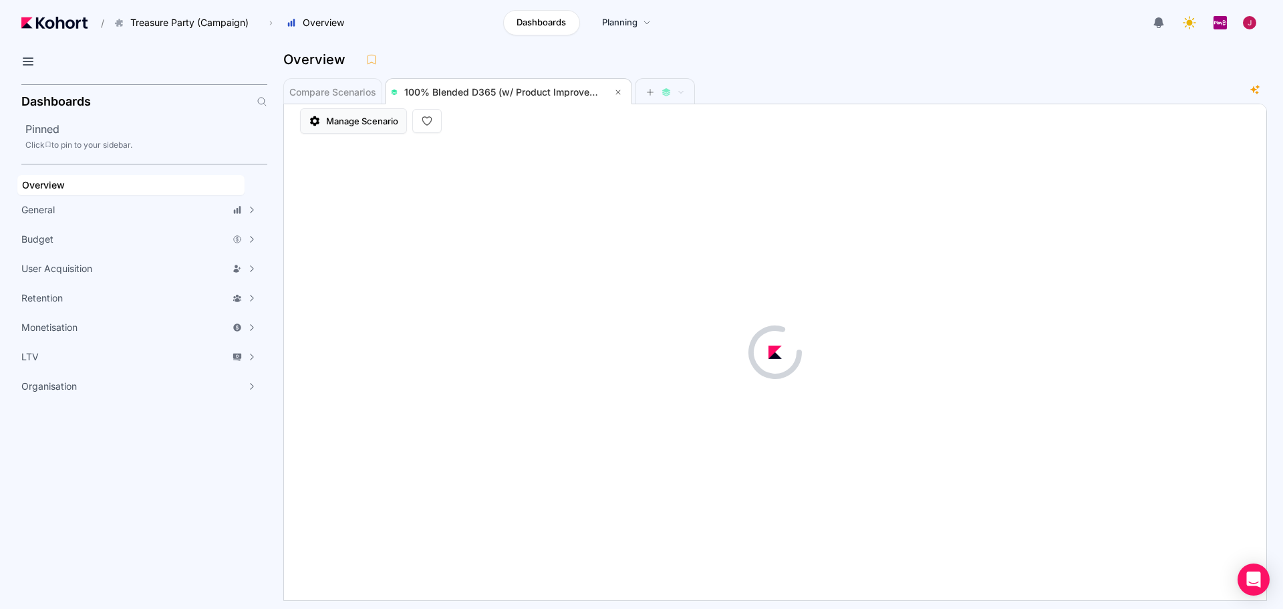
click at [345, 122] on span "Manage Scenario" at bounding box center [362, 120] width 72 height 13
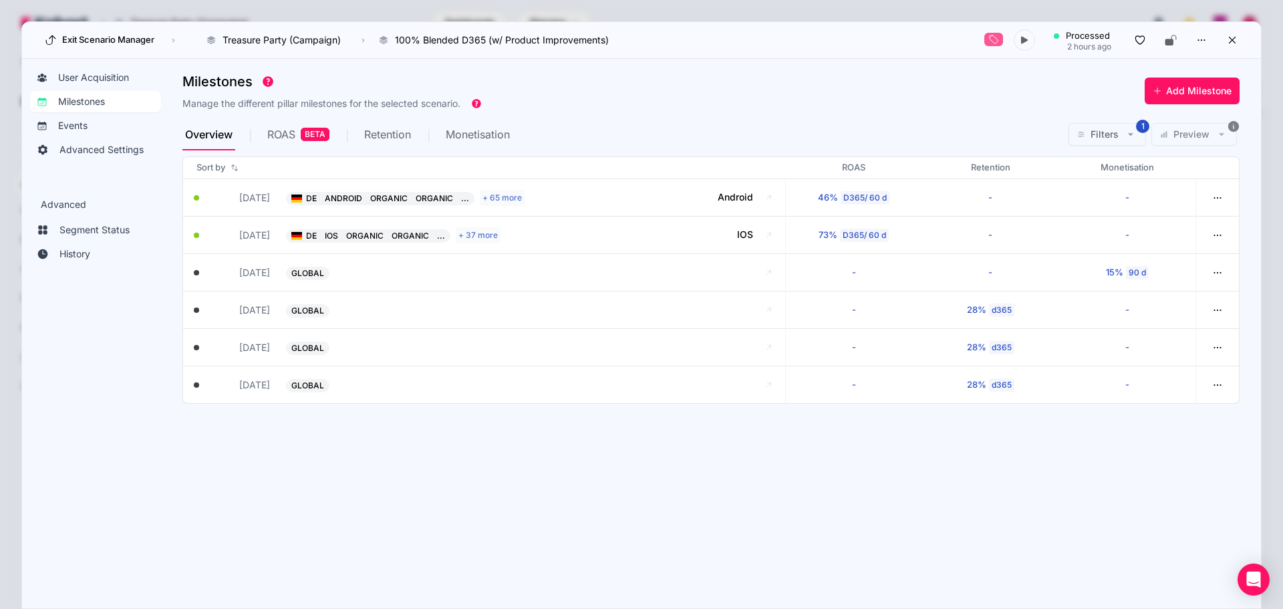
click at [669, 102] on div "Milestones Manage the different pillar milestones for the selected scenario. Ad…" at bounding box center [710, 92] width 1057 height 52
click at [648, 102] on div "Milestones Manage the different pillar milestones for the selected scenario. Ad…" at bounding box center [710, 92] width 1057 height 52
click at [259, 139] on div "Overview" at bounding box center [223, 134] width 82 height 32
click at [271, 138] on span "ROAS" at bounding box center [281, 134] width 28 height 11
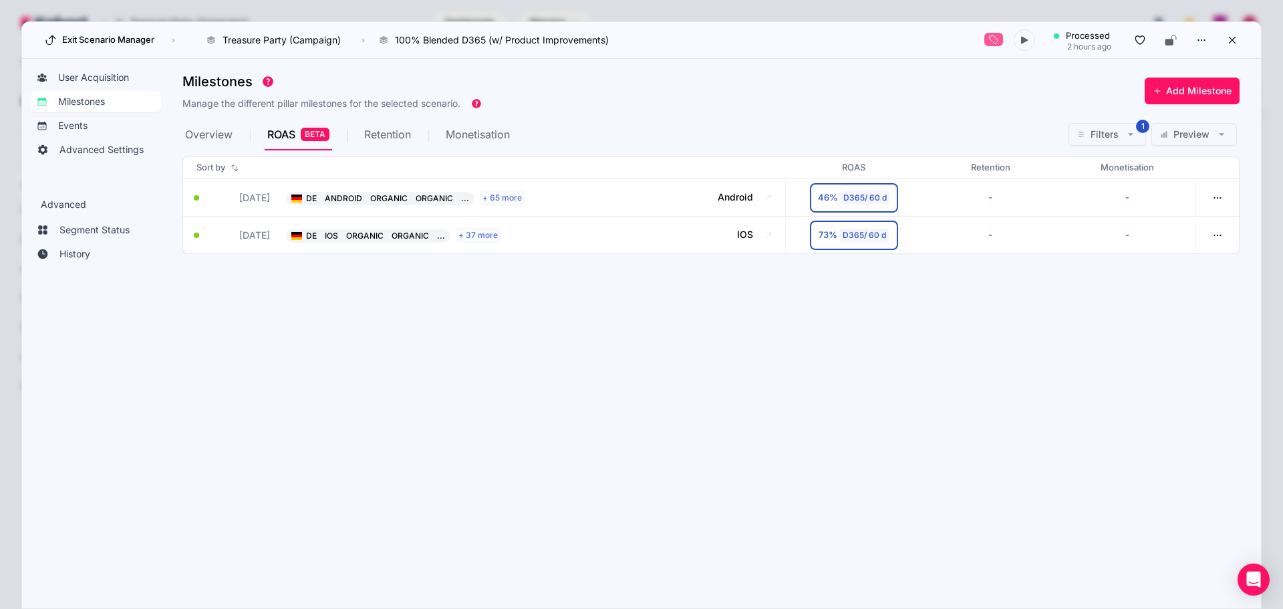
click at [391, 132] on span "Retention" at bounding box center [387, 134] width 47 height 11
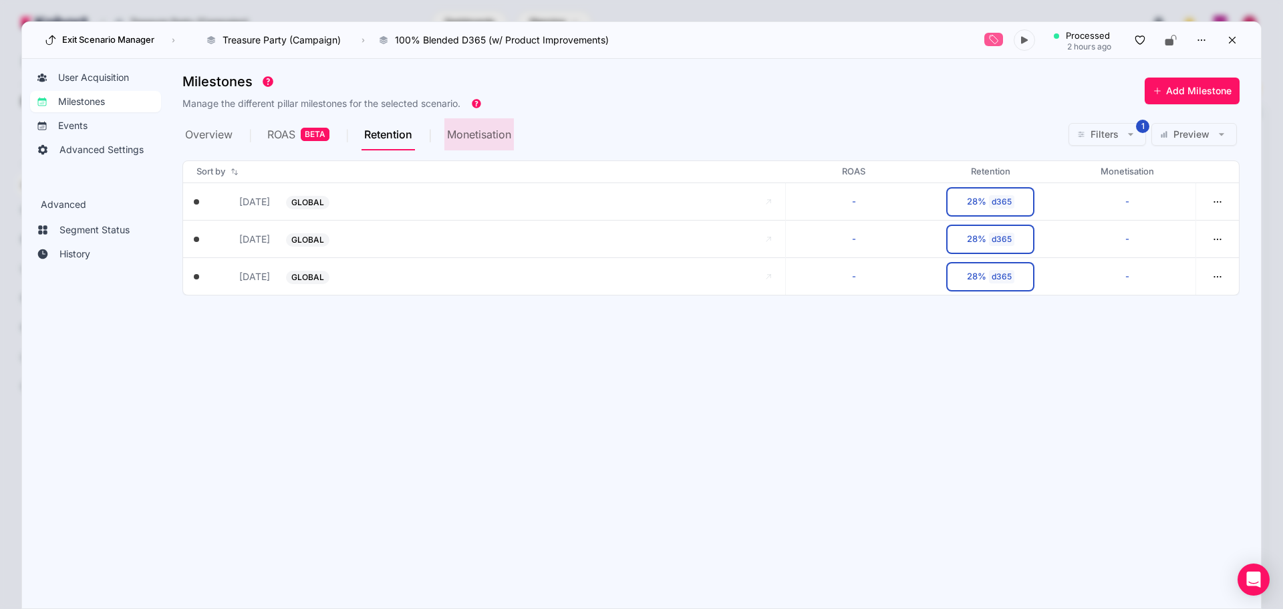
click at [449, 142] on span "Monetisation" at bounding box center [479, 134] width 64 height 32
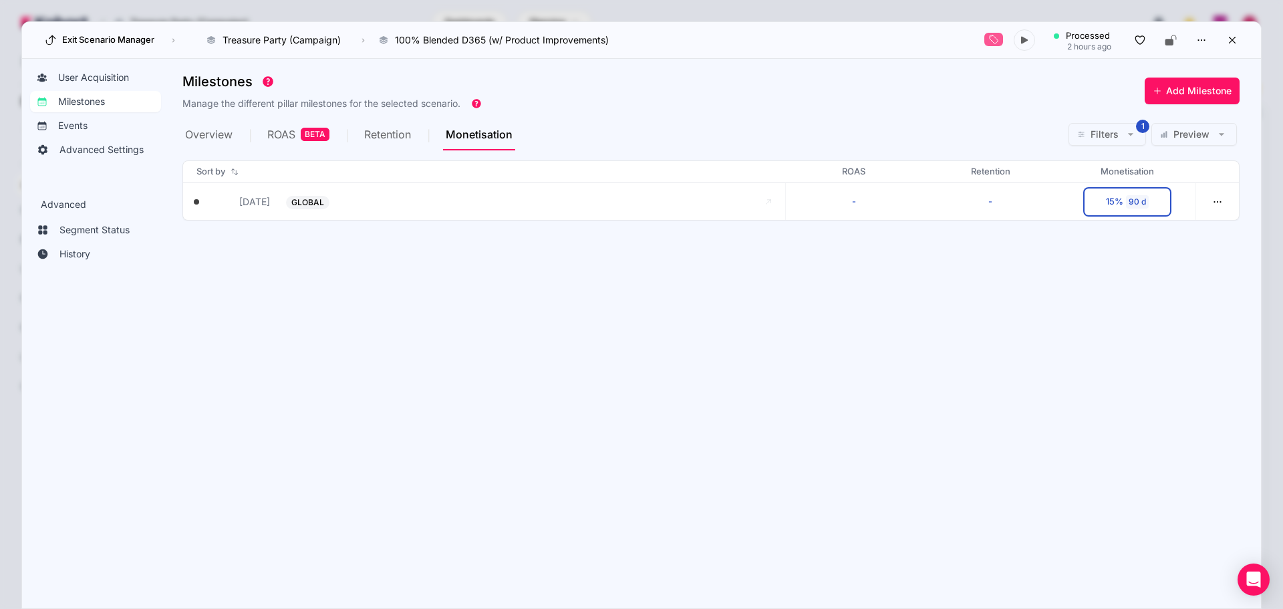
click at [358, 152] on div "Absolute Relative Created with Highcharts 11.4.8 Baseline forecast not availabl…" at bounding box center [710, 185] width 1057 height 69
click at [365, 149] on span "Retention" at bounding box center [387, 134] width 47 height 32
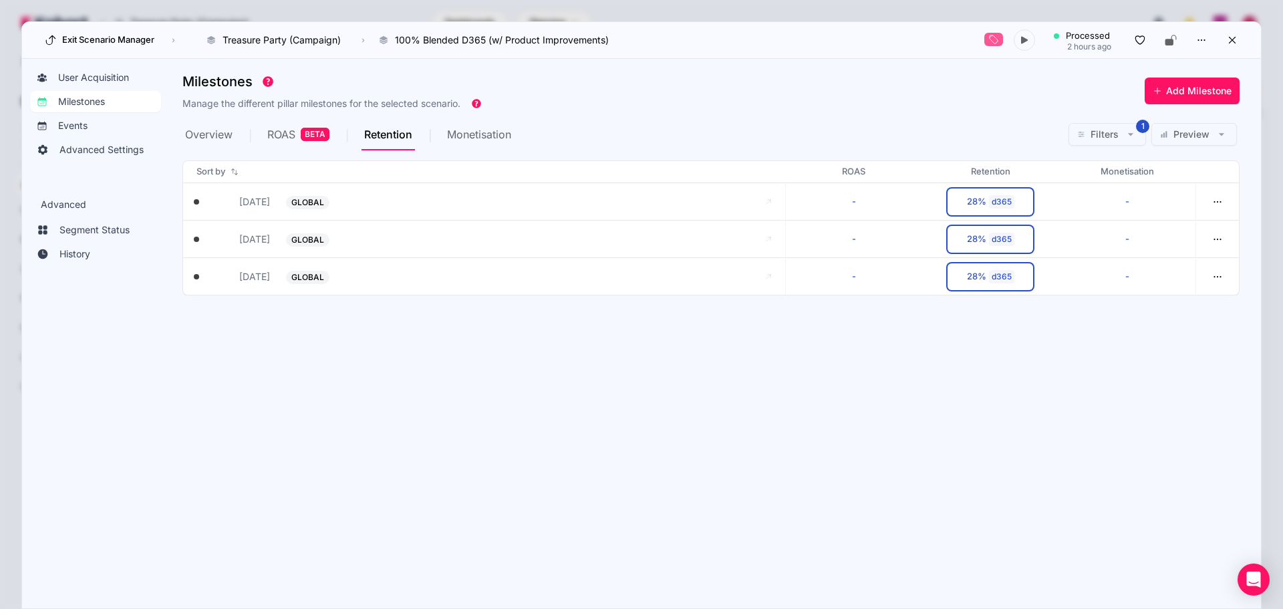
click at [273, 142] on span "ROAS BETA" at bounding box center [298, 134] width 62 height 32
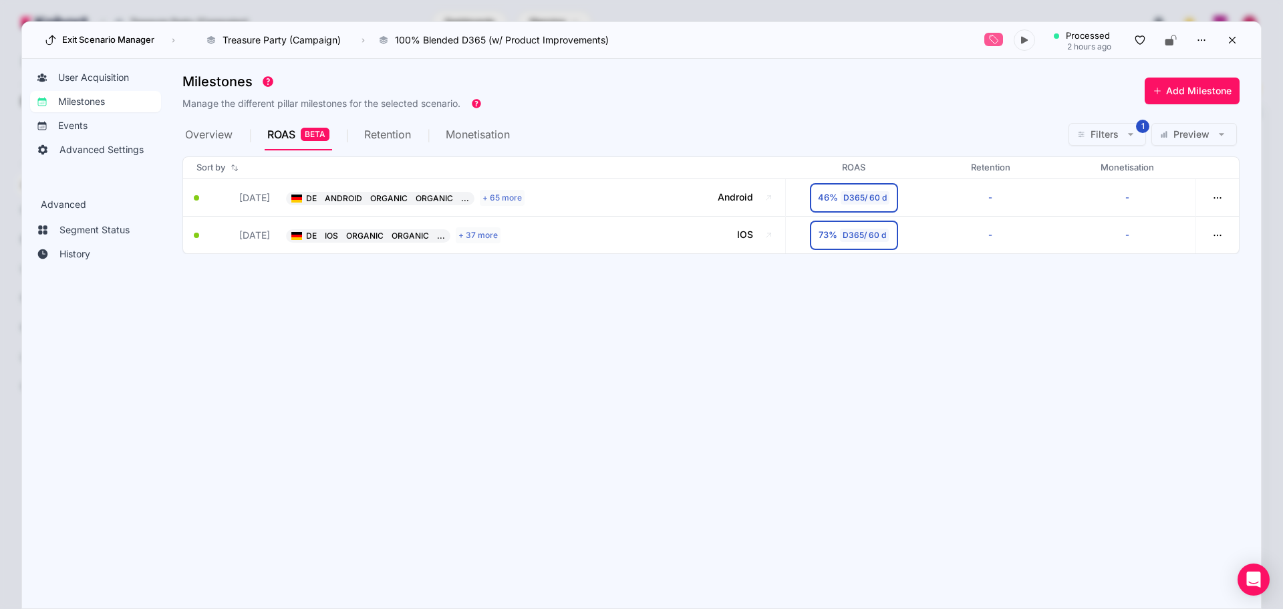
click at [587, 122] on div "Overview ROAS BETA Retention Monetisation Filters 1 Preview" at bounding box center [710, 134] width 1057 height 32
click at [349, 315] on section "Milestones Manage the different pillar milestones for the selected scenario. Ad…" at bounding box center [721, 327] width 1078 height 520
click at [92, 42] on button "Exit Scenario Manager" at bounding box center [100, 39] width 118 height 21
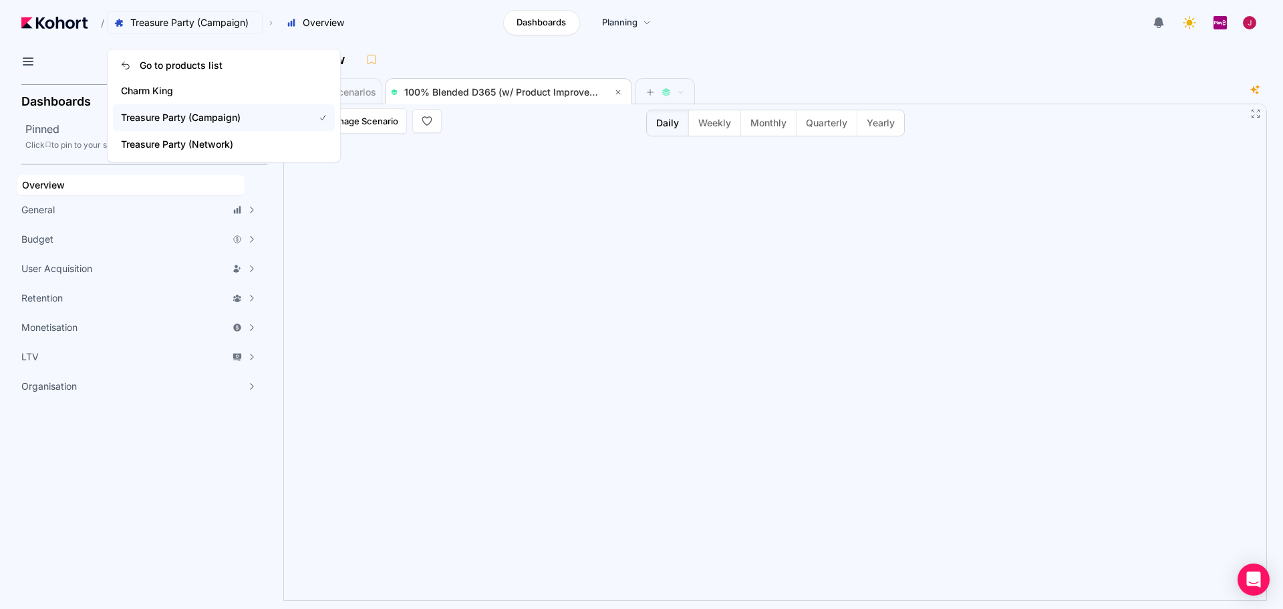
click at [212, 28] on span "Treasure Party (Campaign)" at bounding box center [189, 22] width 118 height 13
click at [190, 144] on span "Treasure Party (Network)" at bounding box center [209, 144] width 176 height 13
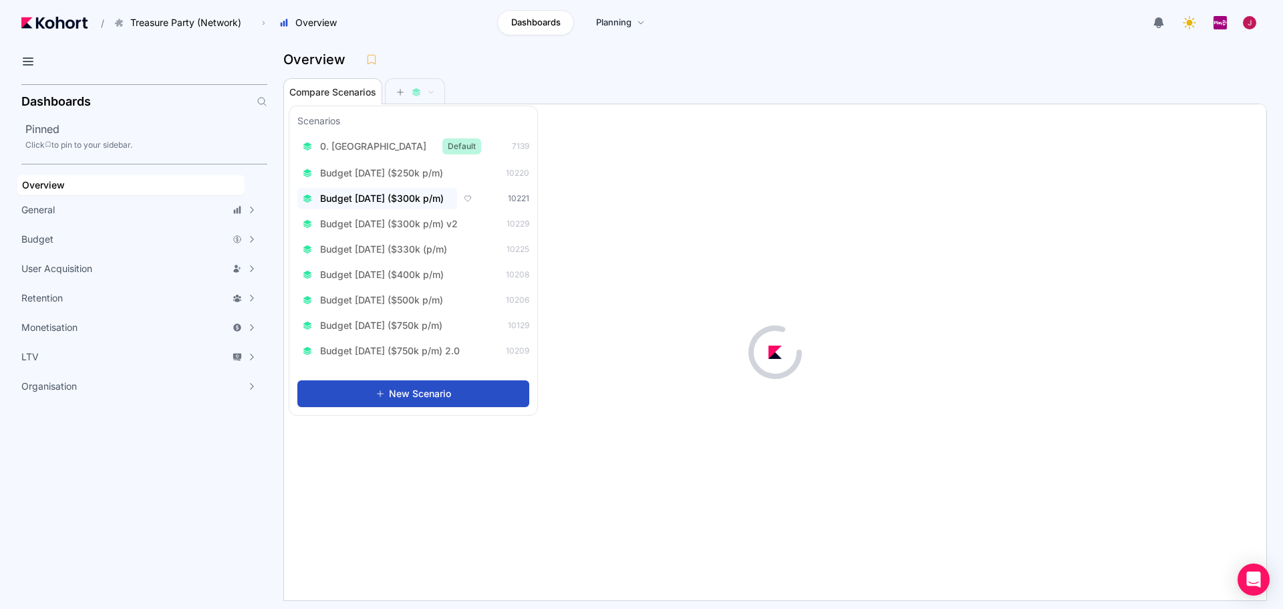
click at [420, 197] on span "Budget [DATE] ($300k p/m)" at bounding box center [382, 198] width 124 height 13
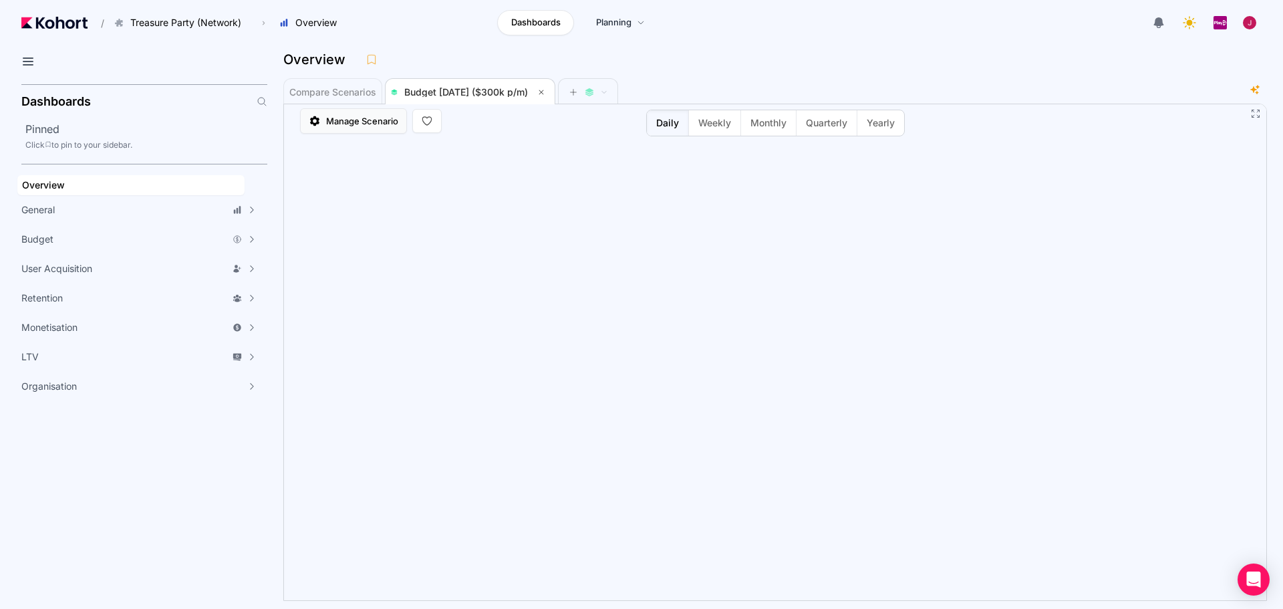
click at [355, 126] on span "Manage Scenario" at bounding box center [362, 120] width 72 height 13
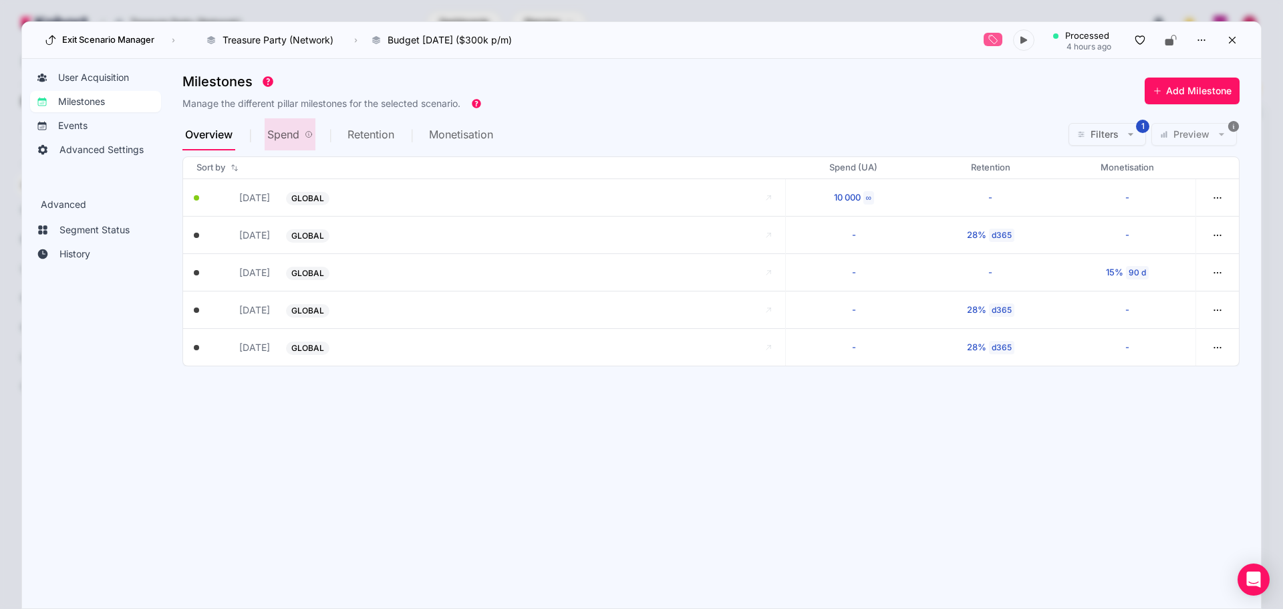
click at [301, 140] on span "Spend" at bounding box center [289, 134] width 45 height 32
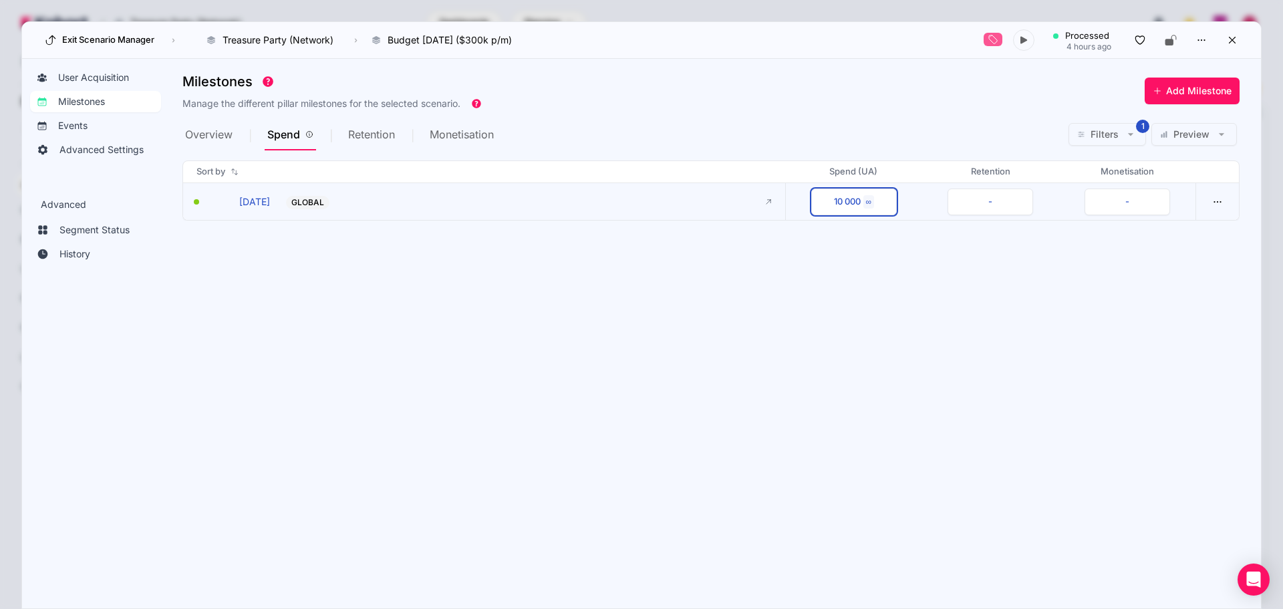
click at [855, 206] on div "10 000" at bounding box center [847, 201] width 27 height 13
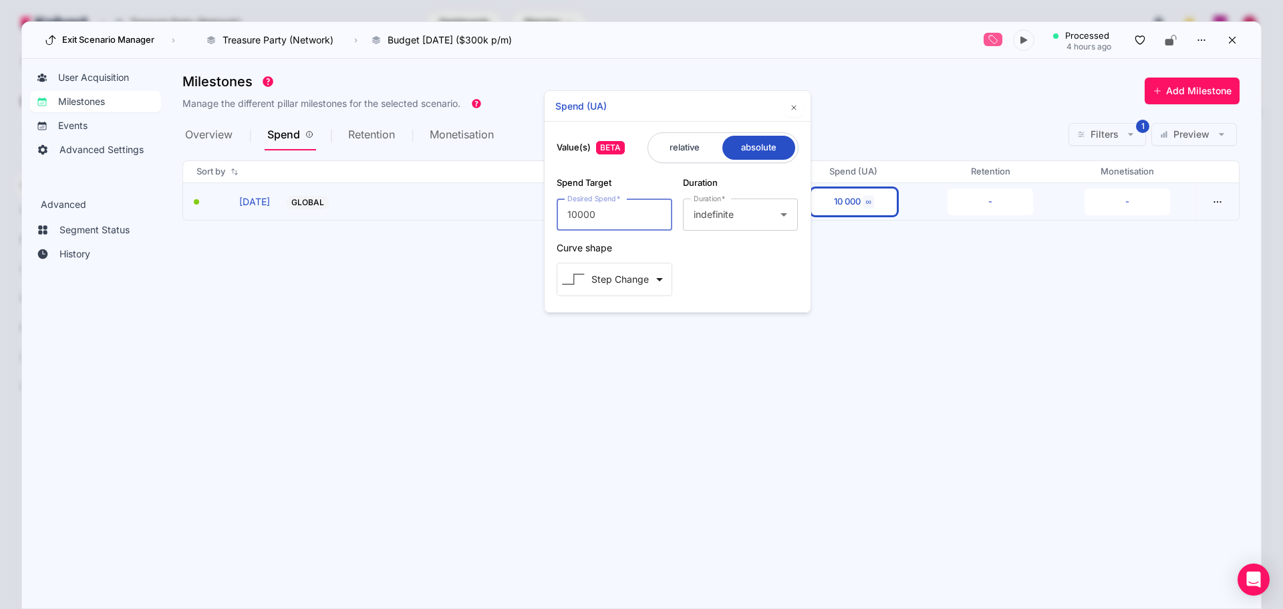
click at [928, 232] on section "Milestones Manage the different pillar milestones for the selected scenario. Ad…" at bounding box center [721, 327] width 1078 height 520
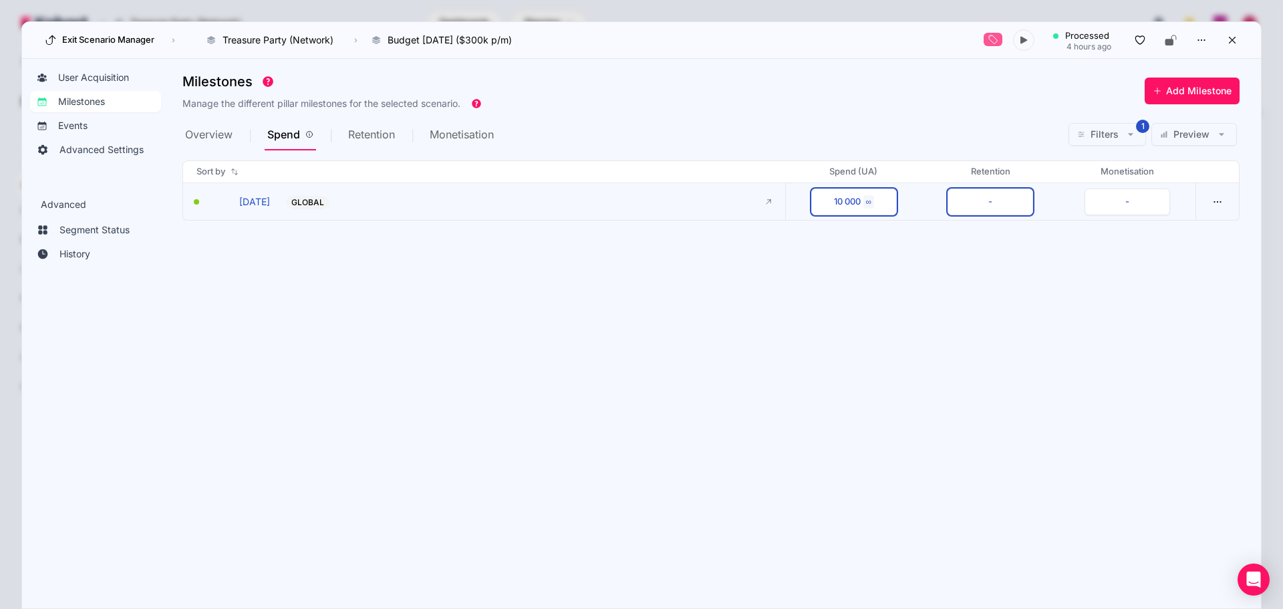
click at [968, 198] on button "-" at bounding box center [990, 201] width 86 height 27
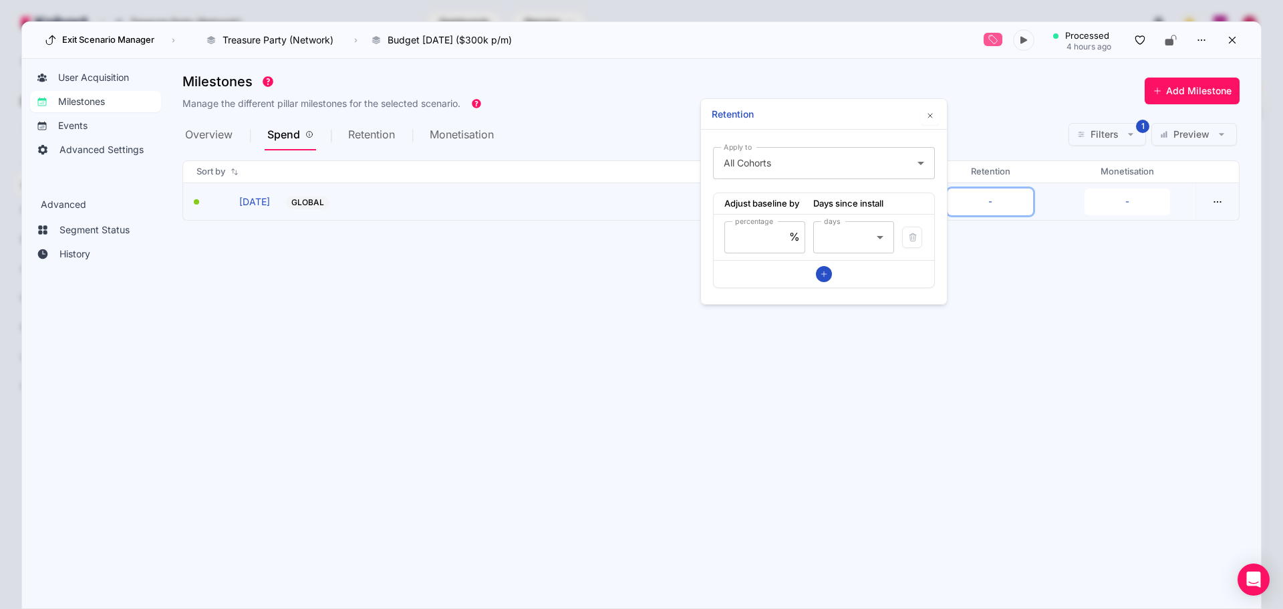
click at [971, 131] on div "Overview Spend Retention Monetisation Filters 1 Preview" at bounding box center [710, 134] width 1057 height 32
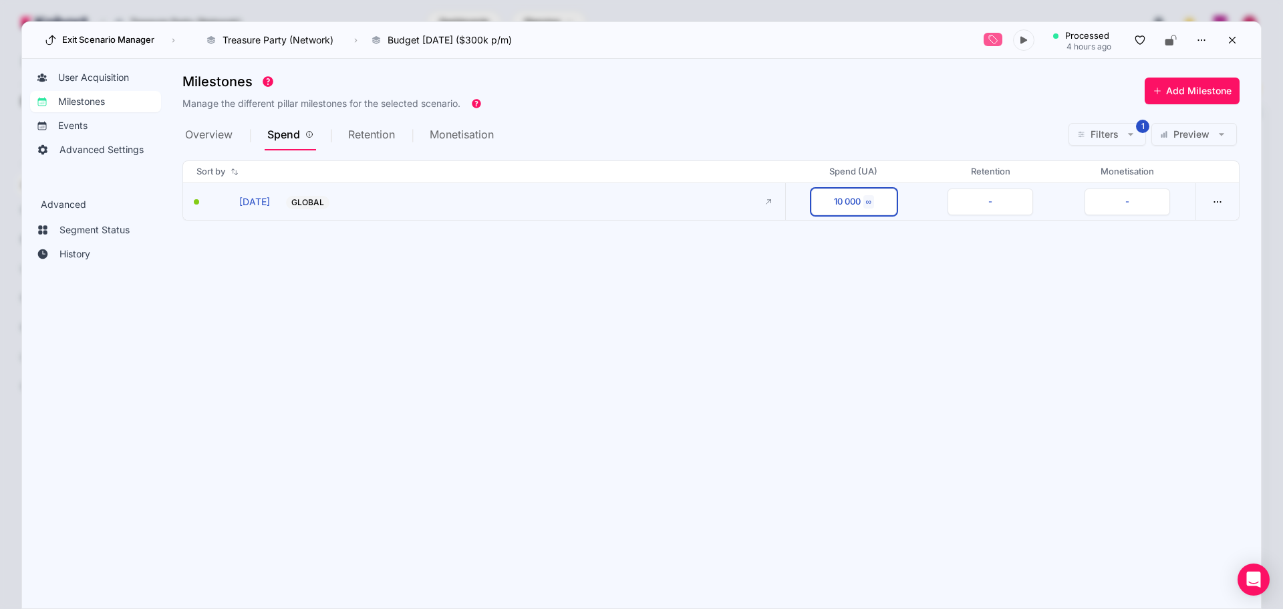
click at [862, 204] on button "10 000 ∞" at bounding box center [854, 201] width 86 height 27
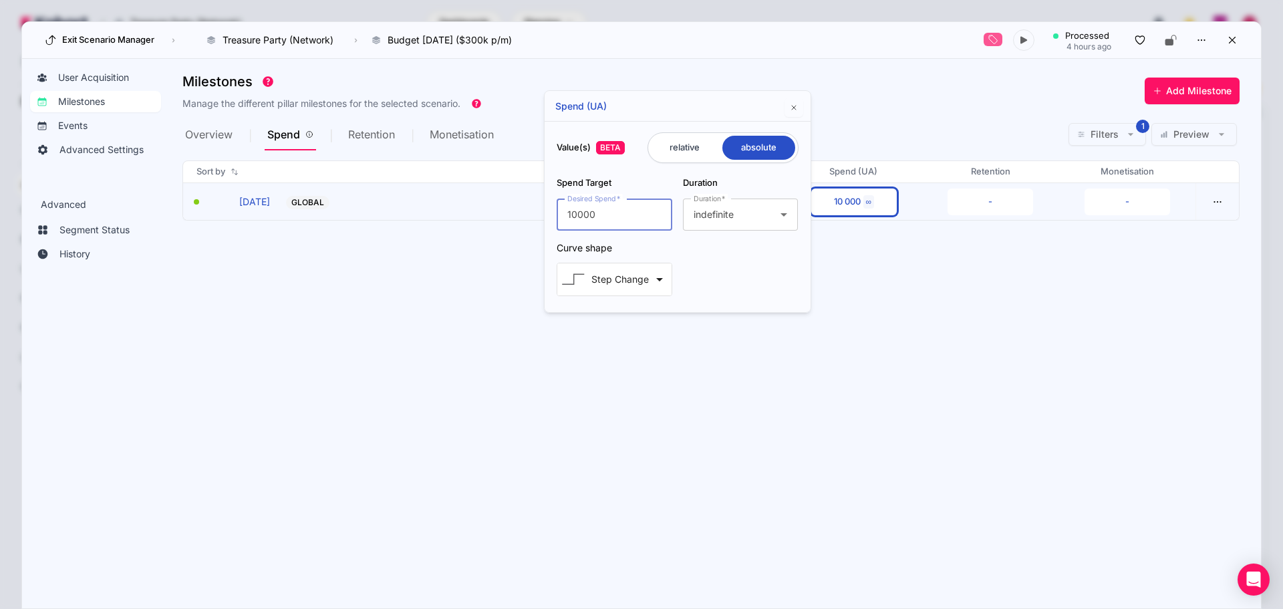
click at [683, 156] on input "radio" at bounding box center [684, 148] width 67 height 24
radio input "true"
radio input "false"
click at [616, 291] on span "Step Change arrow_drop_down" at bounding box center [614, 279] width 114 height 32
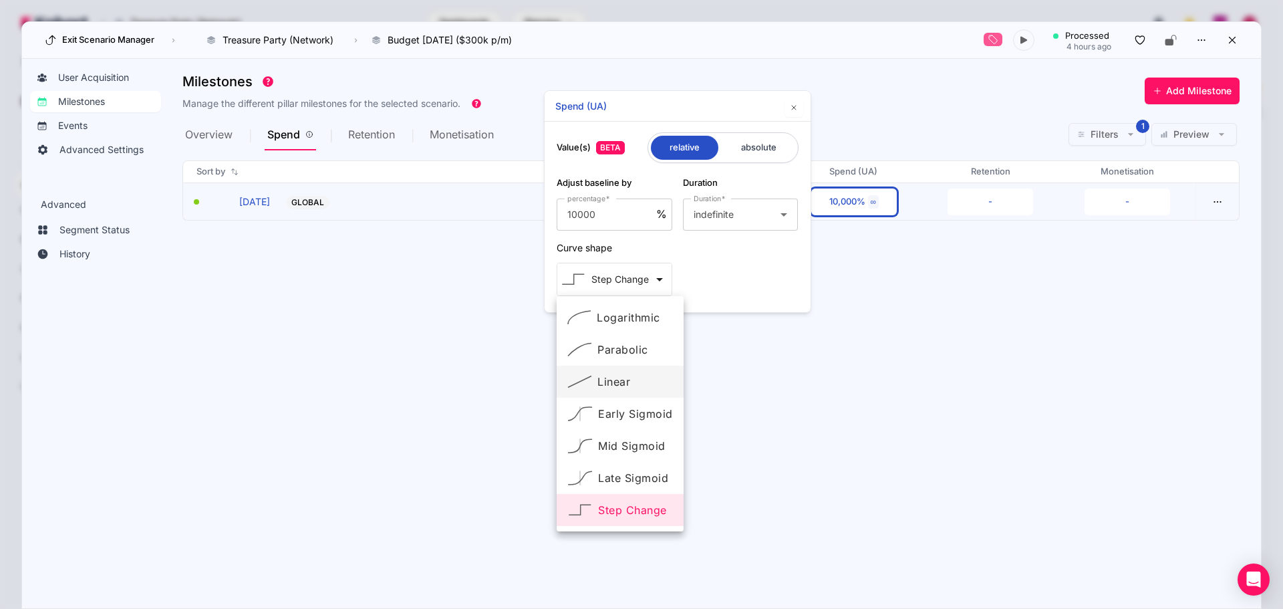
click at [609, 387] on div "Linear" at bounding box center [620, 381] width 106 height 16
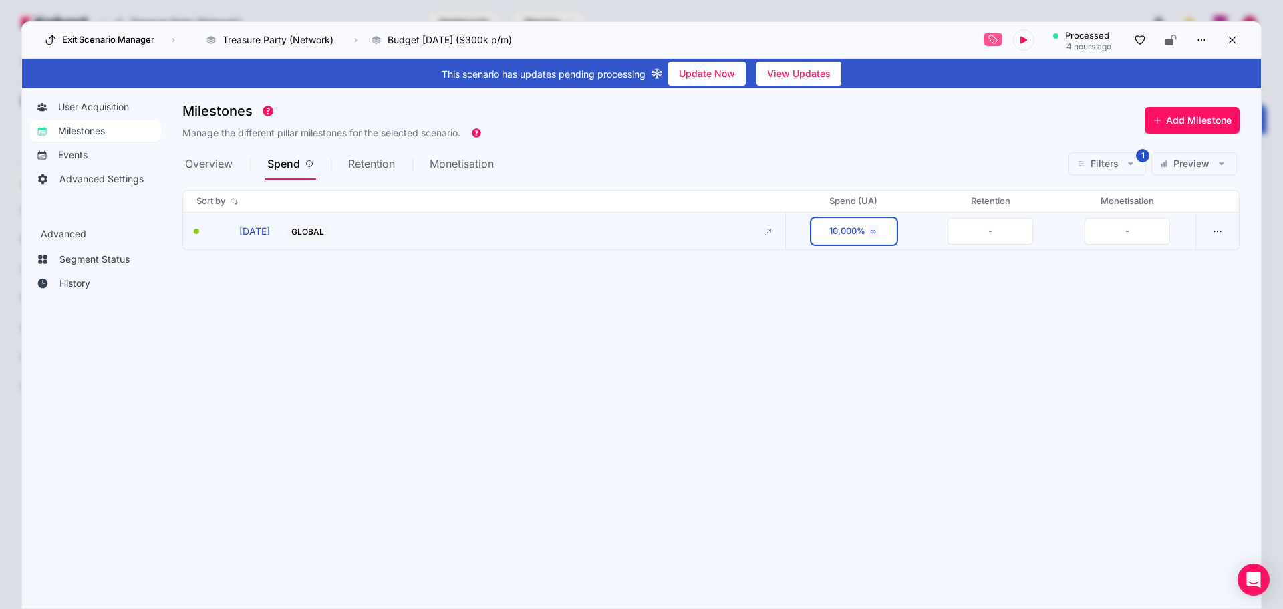
click at [869, 232] on div "∞" at bounding box center [873, 230] width 11 height 13
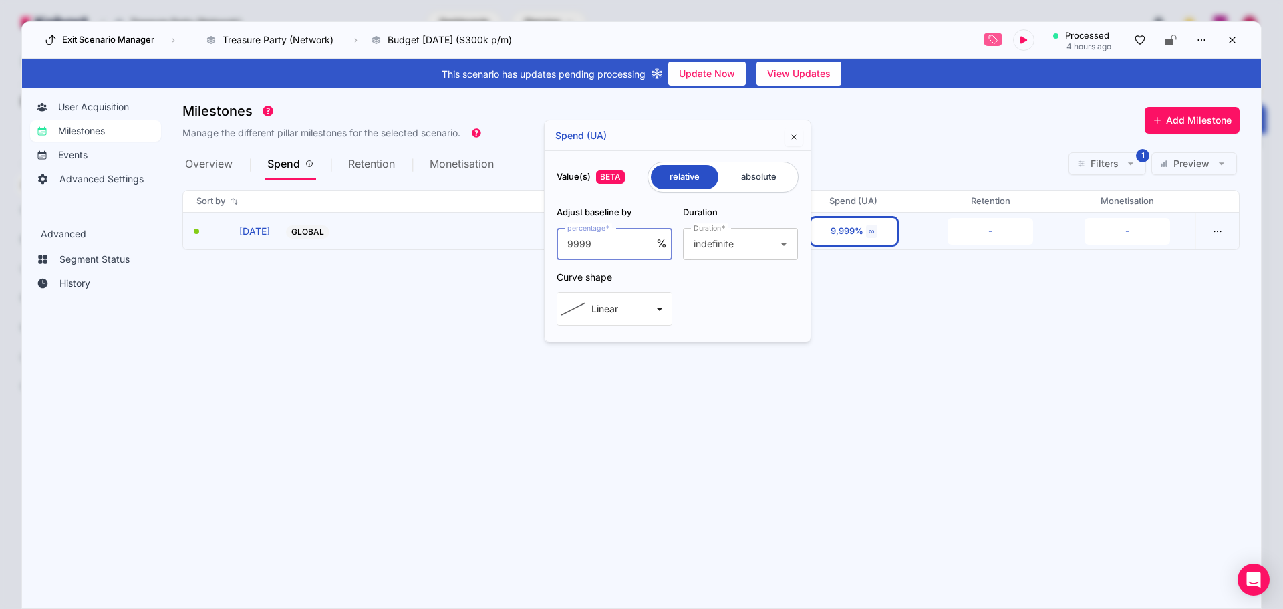
click at [651, 247] on input "9999" at bounding box center [611, 244] width 89 height 16
click at [651, 247] on input "9998" at bounding box center [611, 244] width 89 height 16
type input "9997"
click at [651, 247] on input "9997" at bounding box center [611, 244] width 89 height 16
drag, startPoint x: 486, startPoint y: 250, endPoint x: 442, endPoint y: 250, distance: 44.8
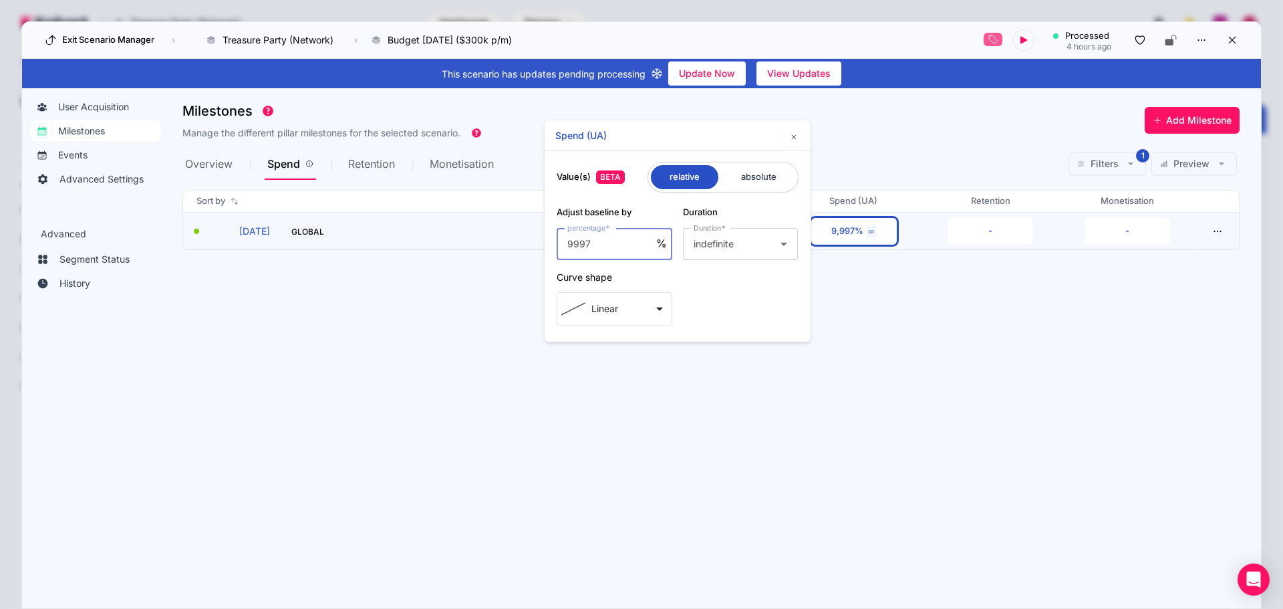
click at [442, 250] on body "/ Treasure Party (Network) Go to products list Charm King Treasure Party (Campa…" at bounding box center [641, 304] width 1283 height 609
click at [725, 244] on span "indefinite" at bounding box center [713, 243] width 40 height 11
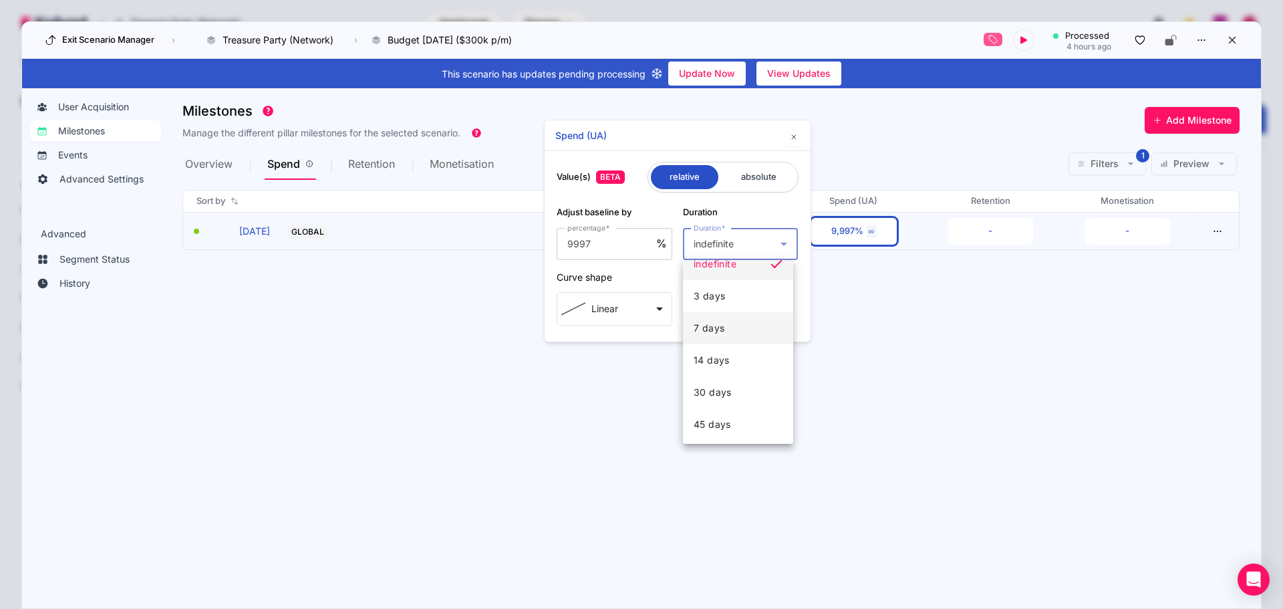
scroll to position [200, 0]
click at [636, 210] on div at bounding box center [641, 304] width 1283 height 609
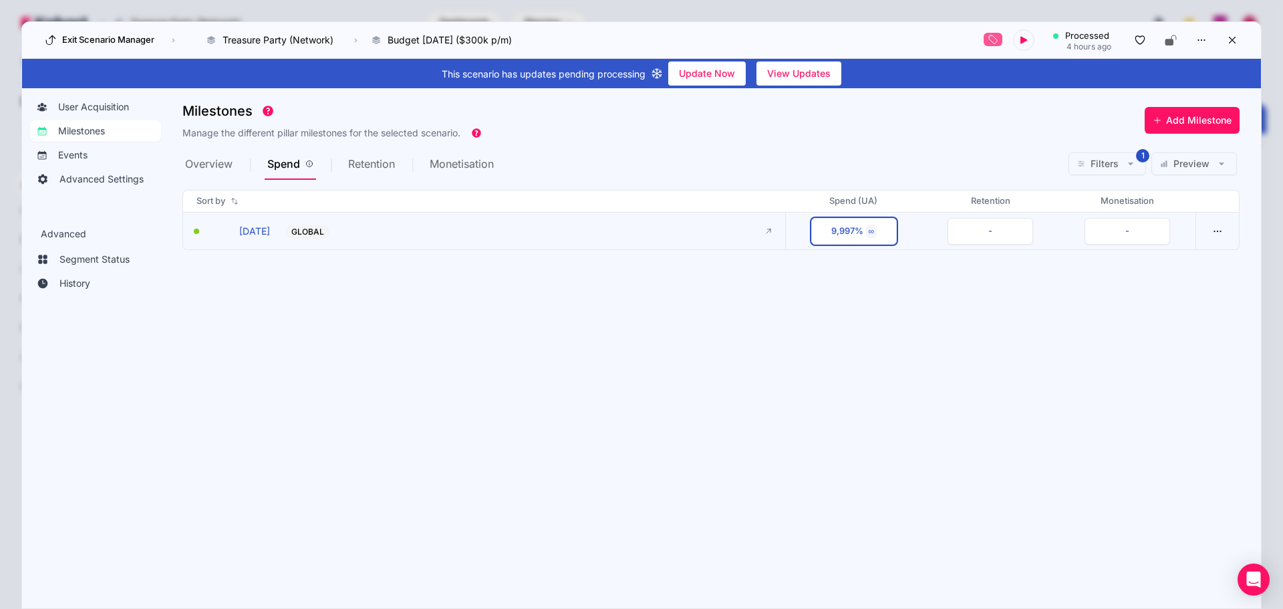
click at [257, 232] on button "[DATE]" at bounding box center [240, 231] width 60 height 14
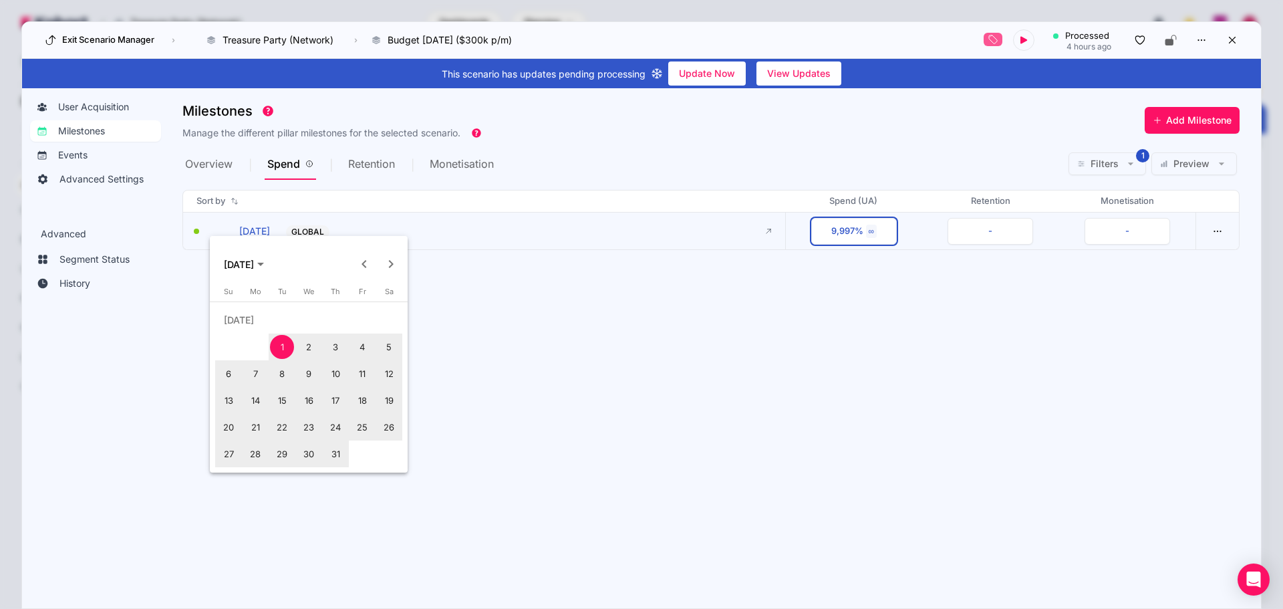
click at [257, 232] on div at bounding box center [641, 304] width 1283 height 609
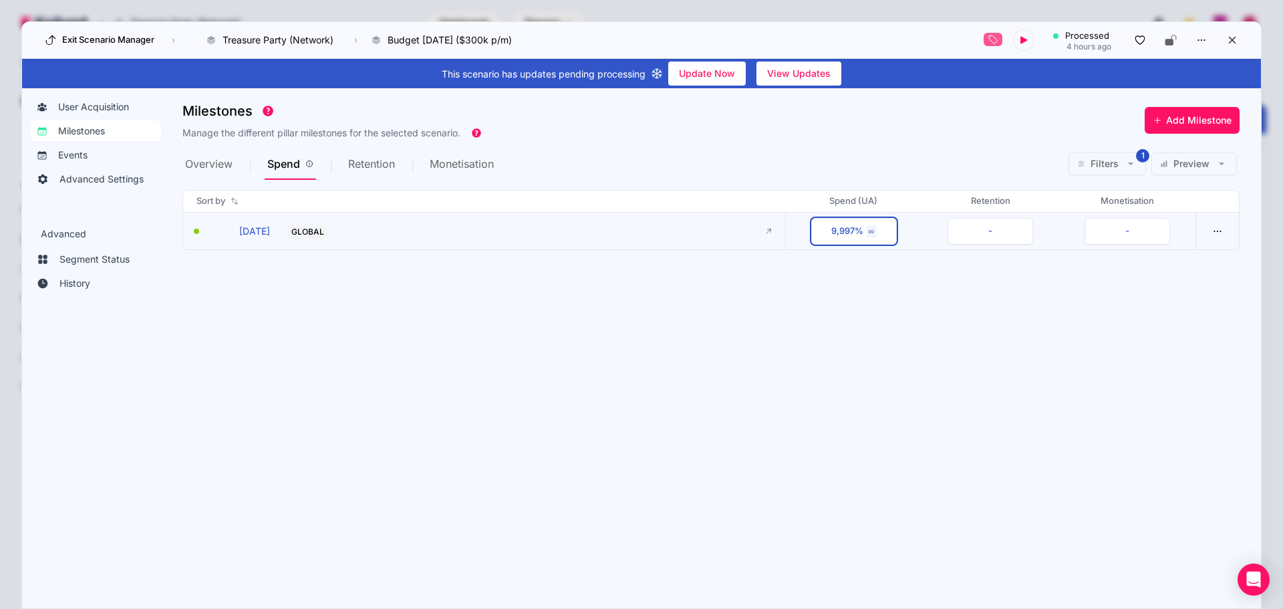
click at [848, 226] on div "9,997%" at bounding box center [847, 230] width 32 height 13
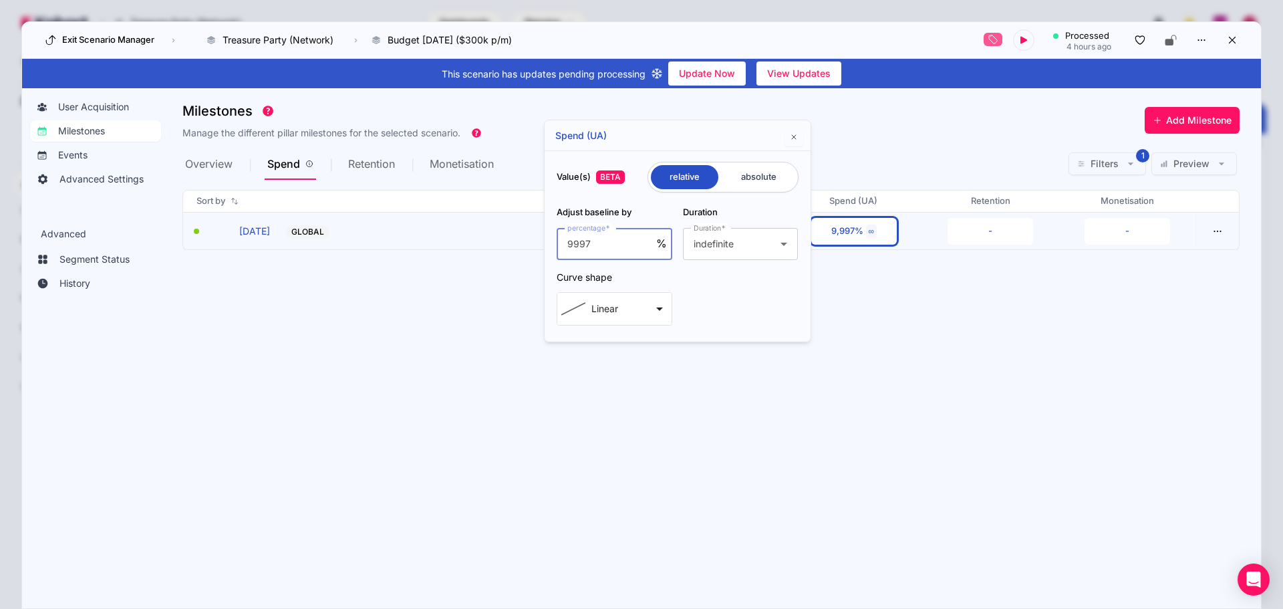
click at [745, 177] on input "radio" at bounding box center [758, 177] width 73 height 24
radio input "true"
click at [693, 175] on input "radio" at bounding box center [684, 177] width 67 height 24
radio input "true"
radio input "false"
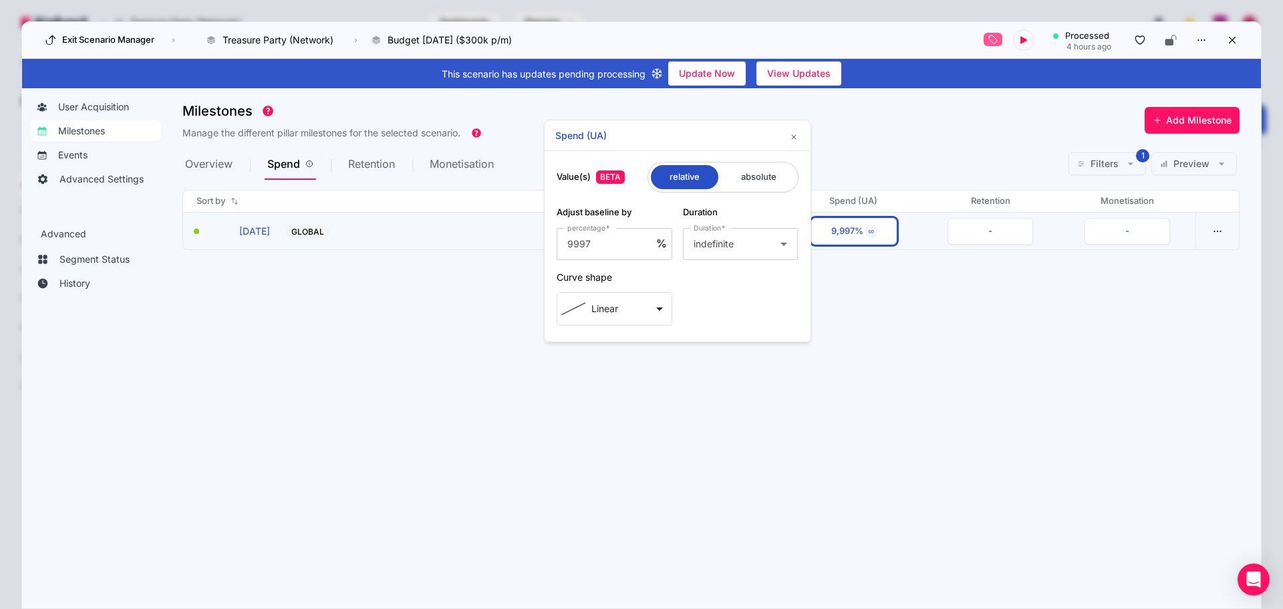
drag, startPoint x: 385, startPoint y: 243, endPoint x: 319, endPoint y: 243, distance: 66.1
click at [384, 243] on div "[DATE] milestones.startDate [DATE] GLOBAL -" at bounding box center [489, 230] width 591 height 37
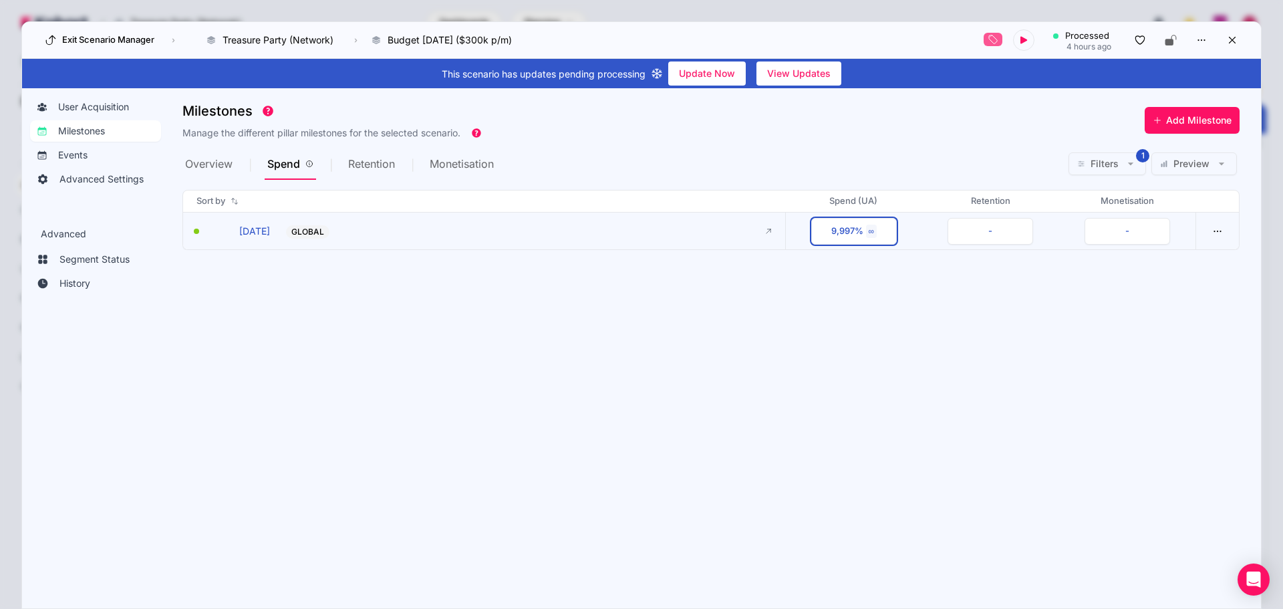
click at [317, 238] on div "[DATE] milestones.startDate [DATE] GLOBAL -" at bounding box center [489, 230] width 591 height 37
click at [304, 232] on span "GLOBAL" at bounding box center [307, 231] width 33 height 11
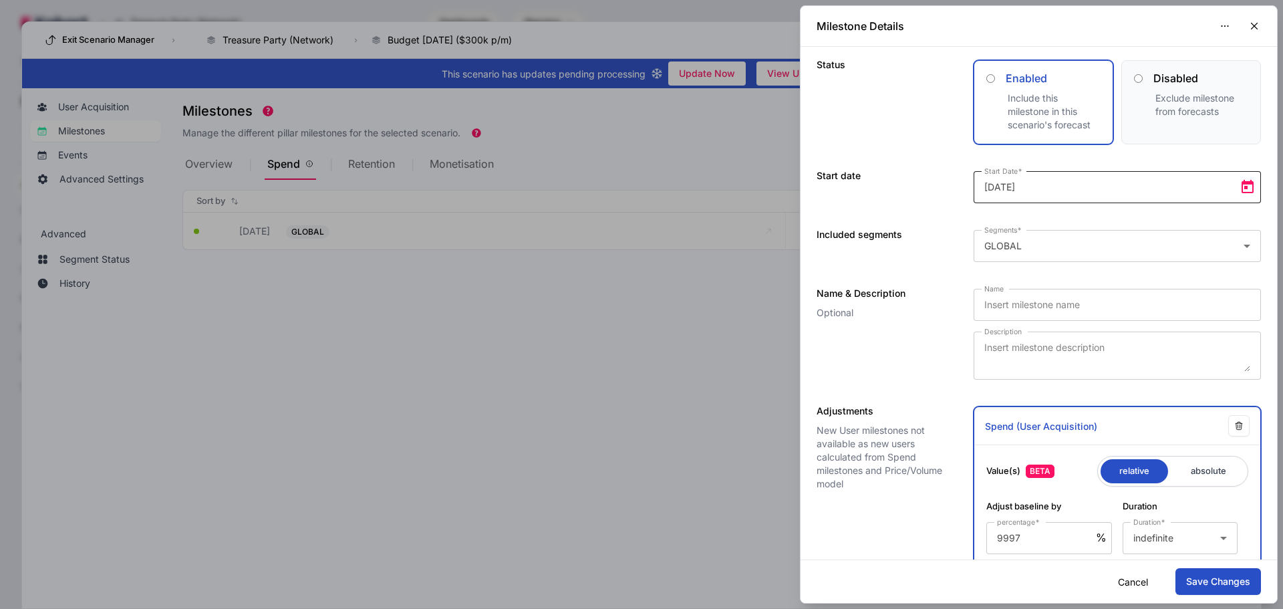
click at [1234, 192] on span "Open calendar" at bounding box center [1247, 187] width 27 height 27
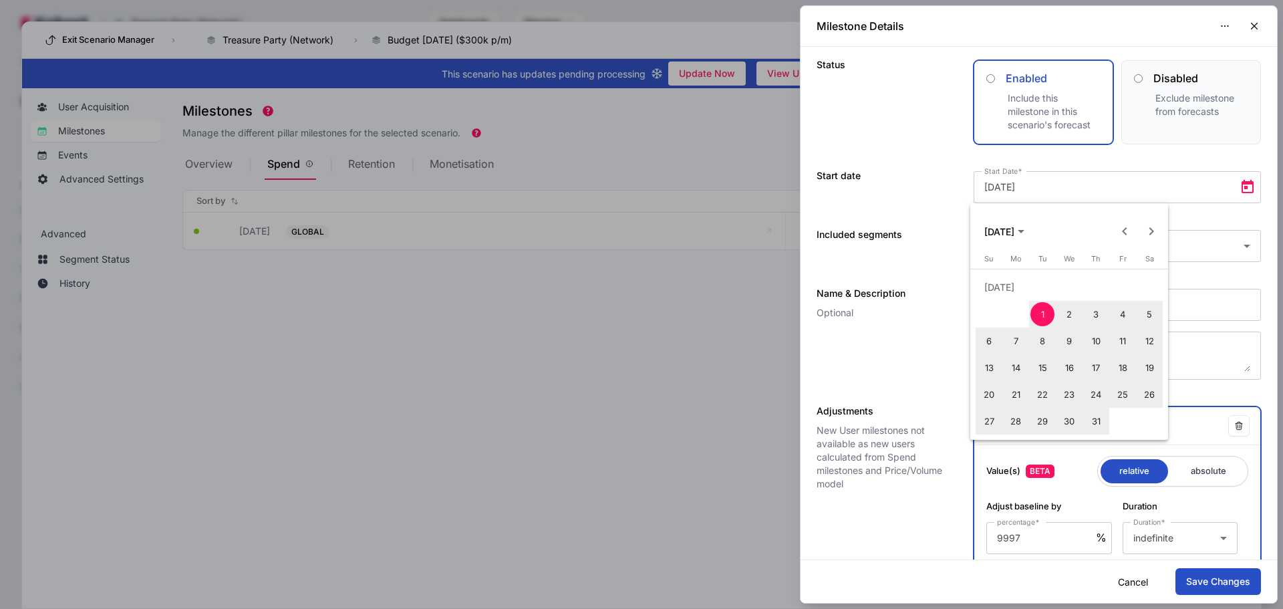
click at [1146, 238] on span "Next month" at bounding box center [1151, 231] width 27 height 27
click at [1150, 236] on span "Next month" at bounding box center [1151, 231] width 27 height 27
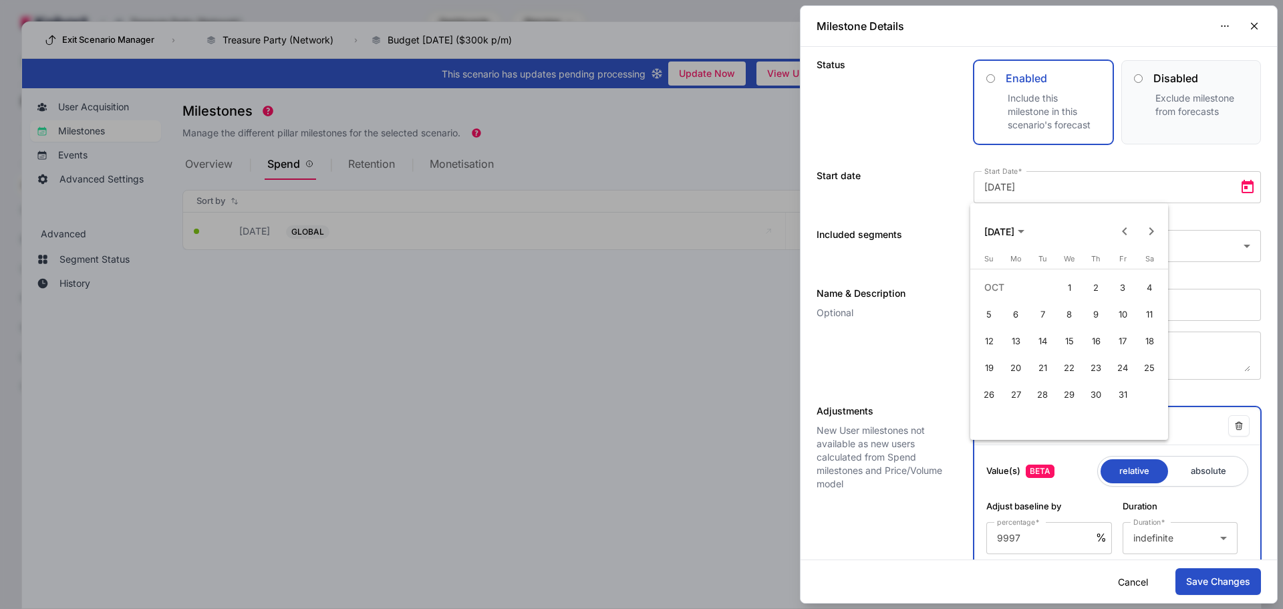
click at [1119, 385] on span "31" at bounding box center [1122, 394] width 24 height 24
type input "[DATE]"
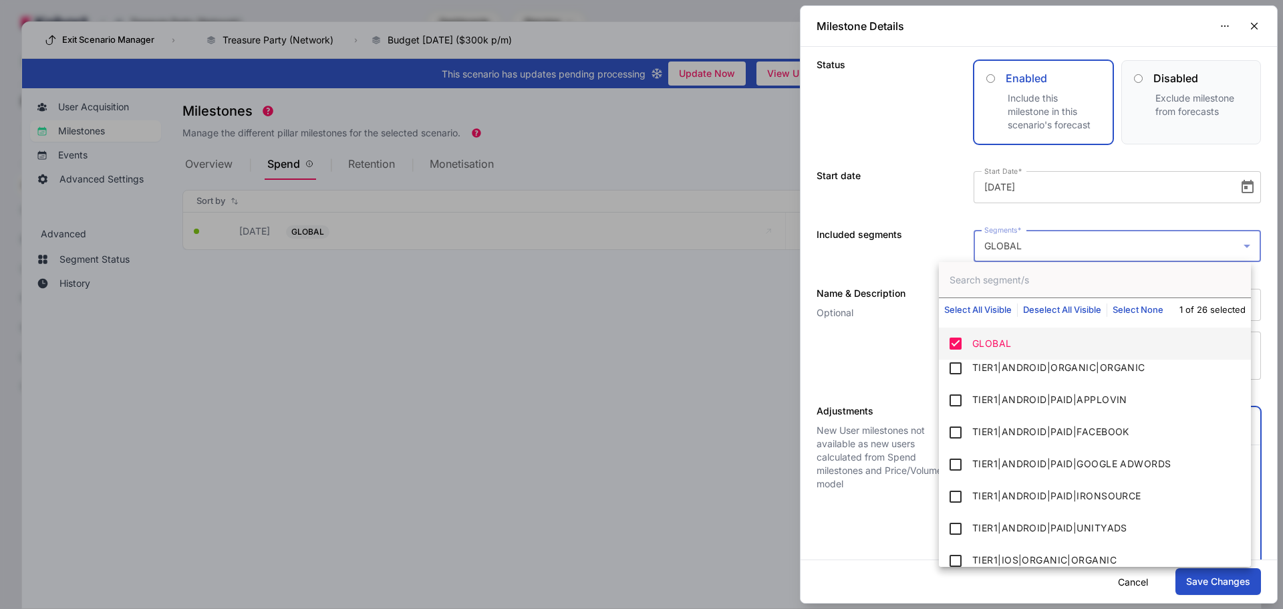
click at [1039, 253] on div "Milestone Details Status Enabled Include this milestone in this scenario's fore…" at bounding box center [641, 304] width 1283 height 609
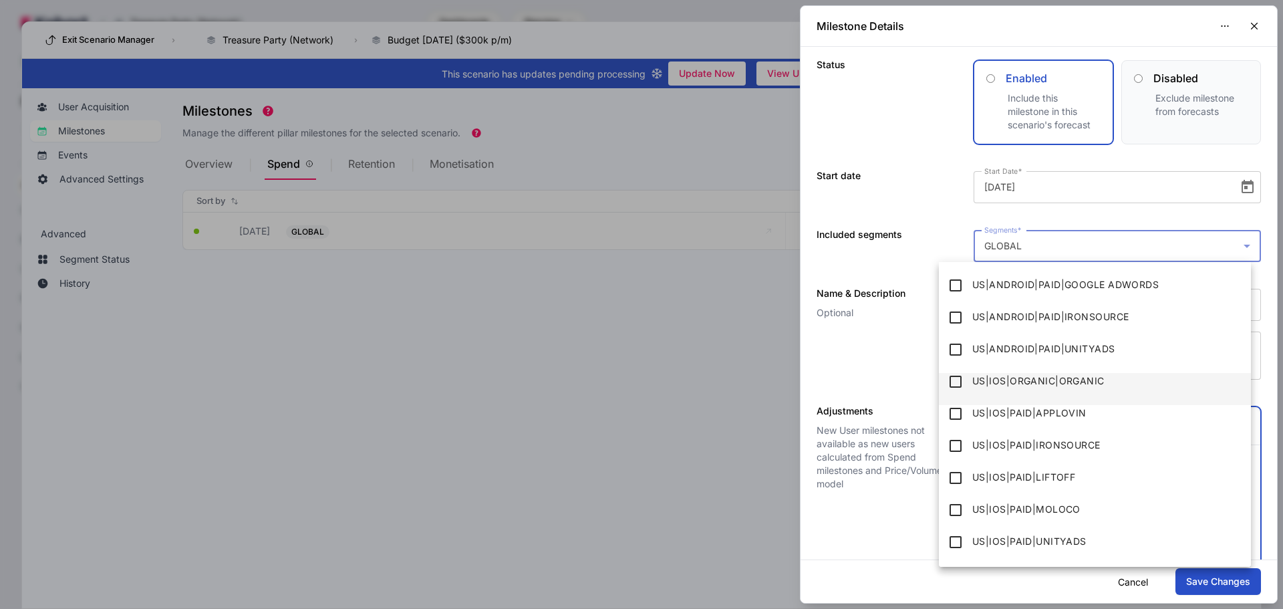
scroll to position [498, 0]
click at [878, 146] on div at bounding box center [641, 304] width 1283 height 609
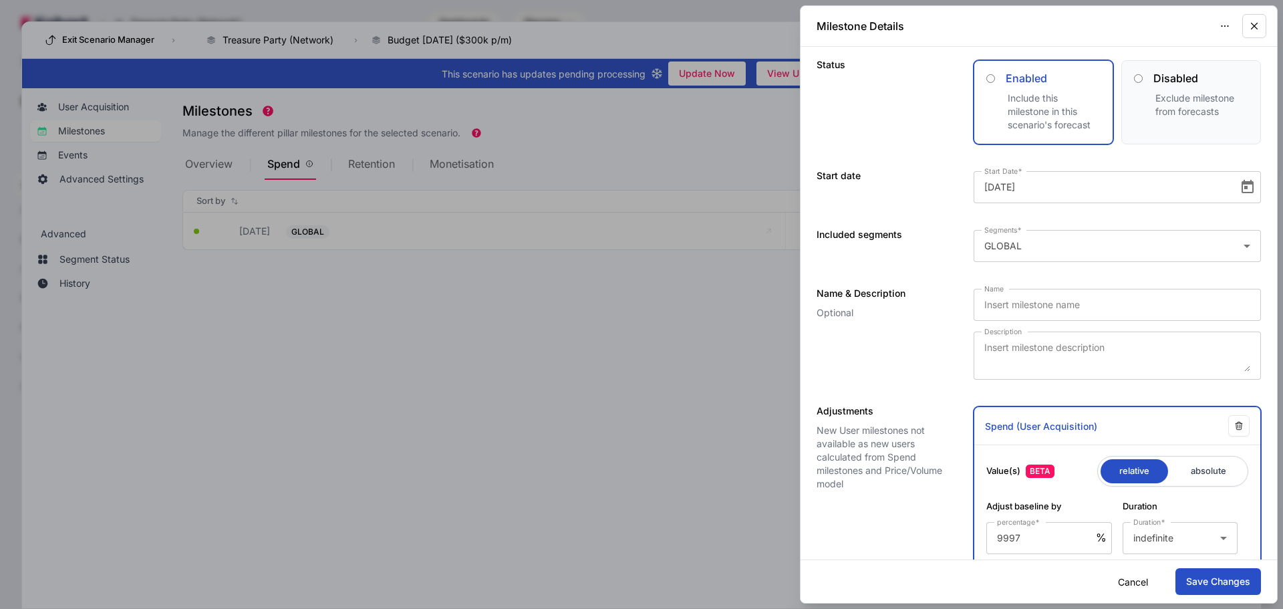
click at [1256, 24] on icon "button" at bounding box center [1254, 26] width 6 height 6
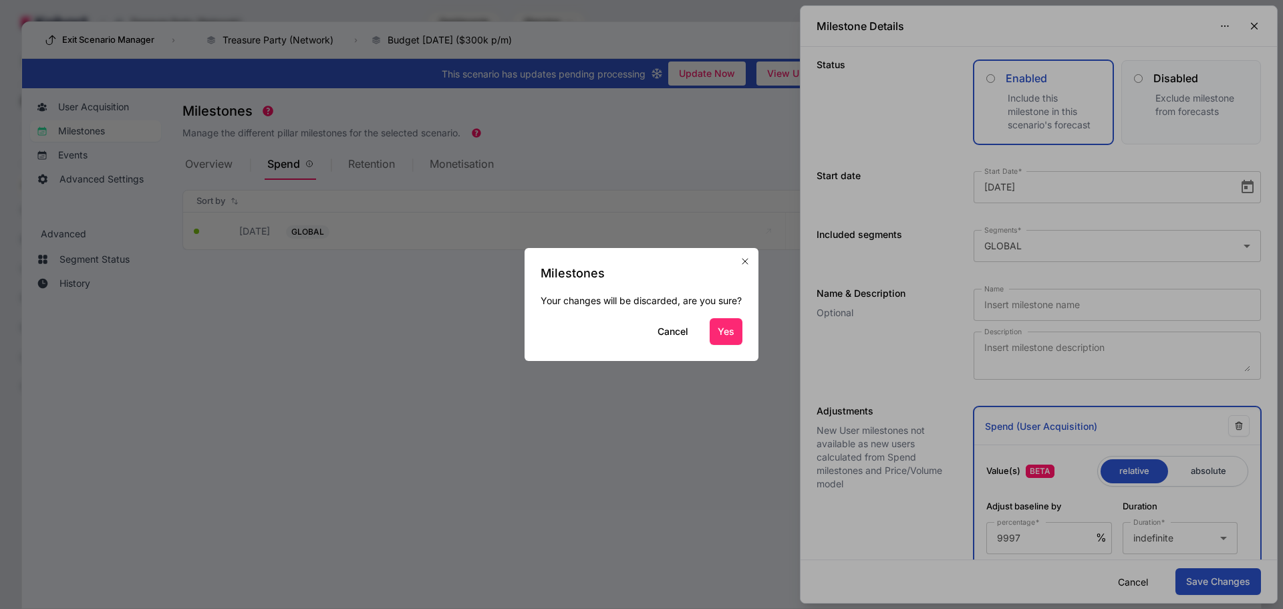
click at [728, 345] on button "Yes" at bounding box center [725, 331] width 33 height 27
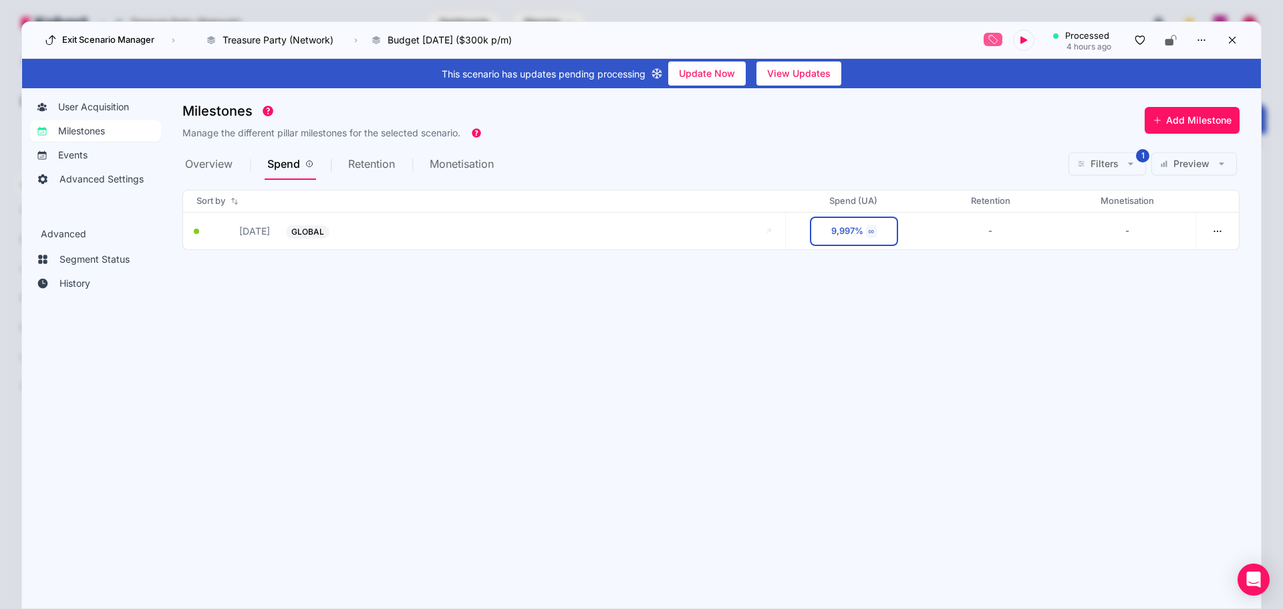
click at [697, 369] on section "Milestones Manage the different pillar milestones for the selected scenario. Ad…" at bounding box center [721, 341] width 1078 height 490
click at [1231, 43] on icon at bounding box center [1232, 40] width 12 height 12
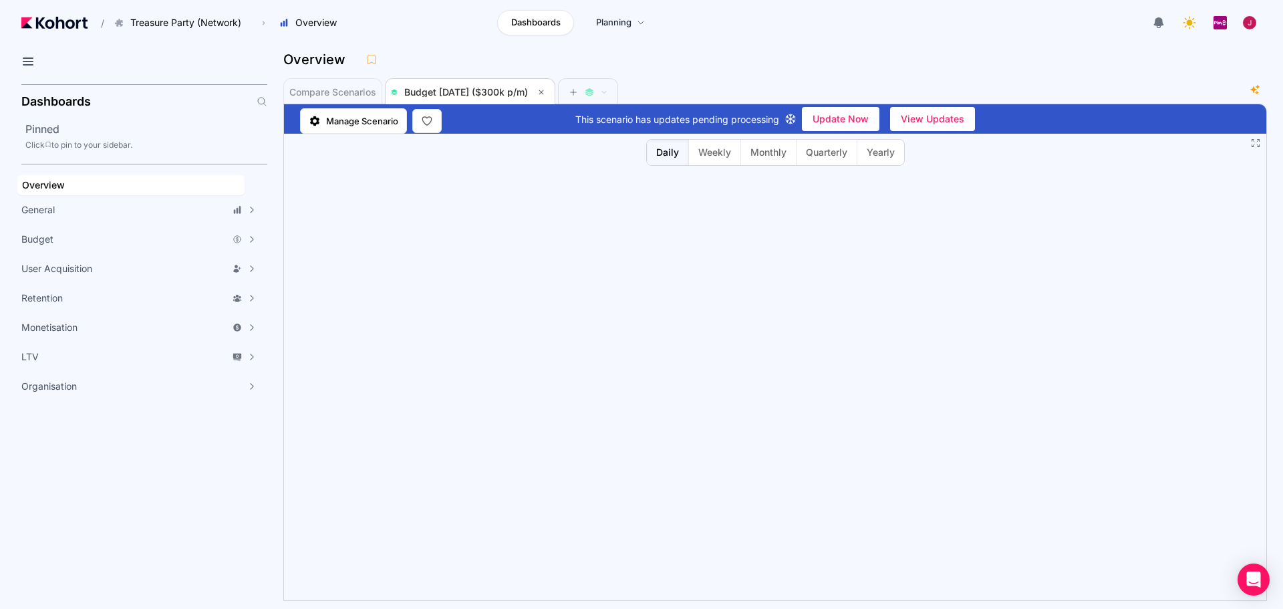
click at [718, 64] on div "Overview" at bounding box center [769, 59] width 973 height 20
drag, startPoint x: 98, startPoint y: 534, endPoint x: 43, endPoint y: 497, distance: 65.8
click at [98, 534] on aside "Dashboards Pinned Click to pin to your sidebar. Overview General Scenario Histo…" at bounding box center [133, 344] width 267 height 530
click at [765, 156] on span "Monthly" at bounding box center [768, 152] width 36 height 13
drag, startPoint x: 735, startPoint y: 51, endPoint x: 546, endPoint y: 4, distance: 194.9
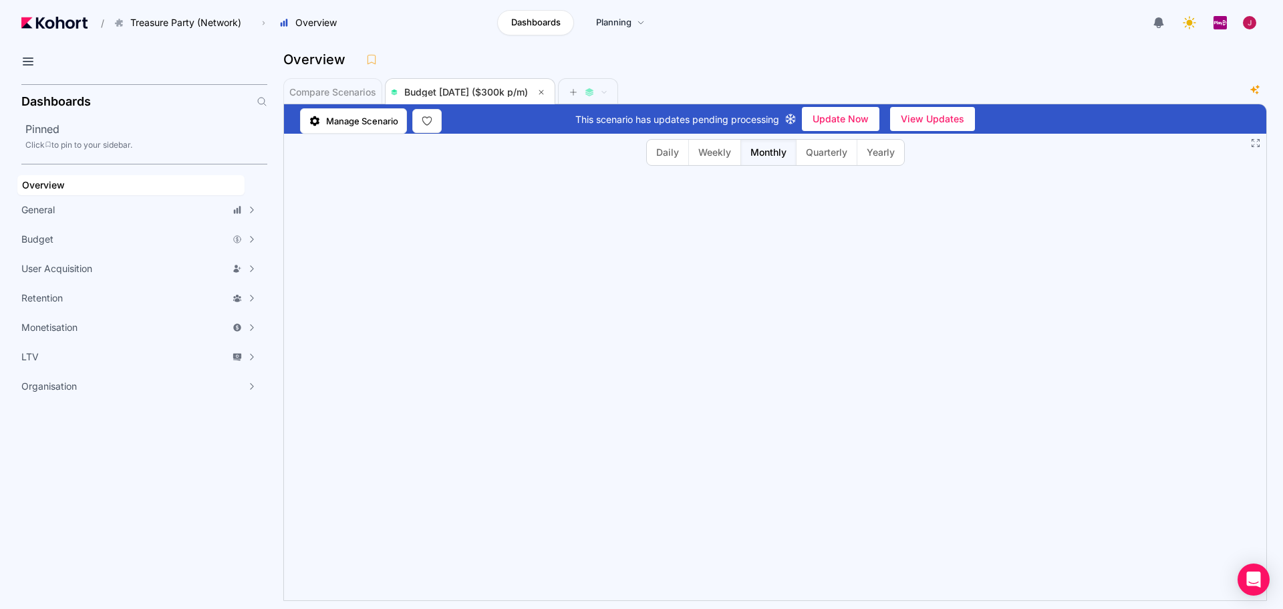
click at [735, 51] on div "Overview" at bounding box center [769, 59] width 973 height 20
